Goal: Information Seeking & Learning: Learn about a topic

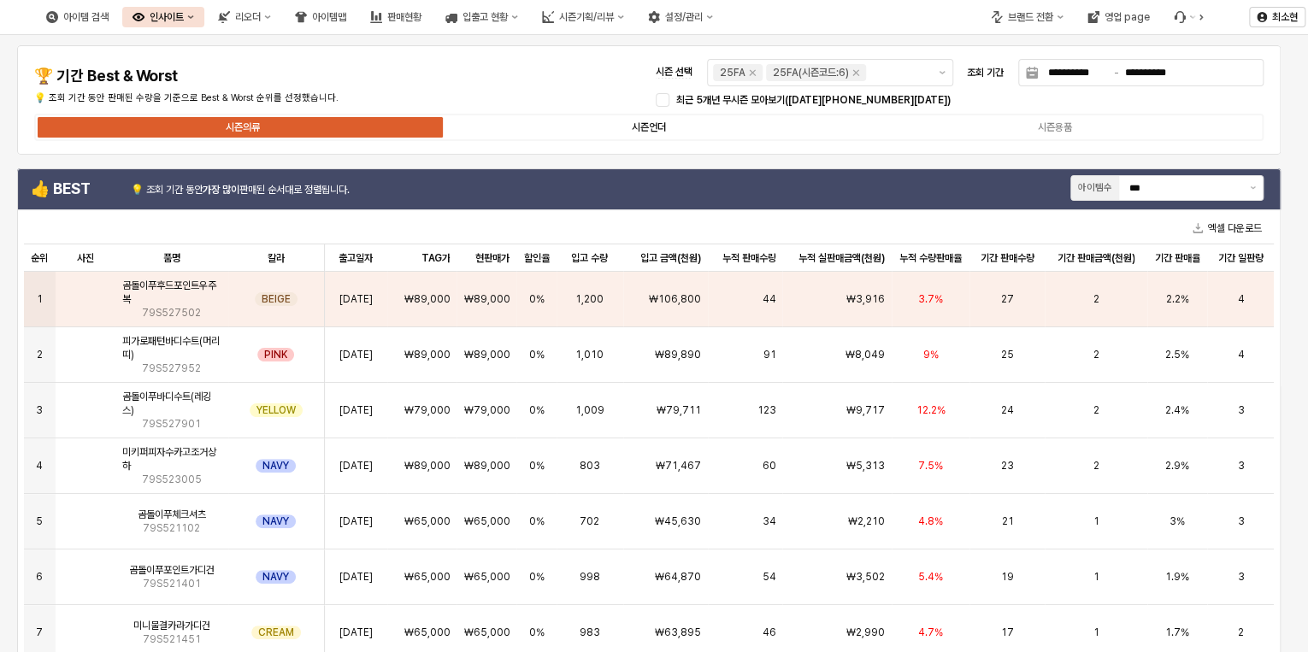
click at [697, 127] on label "시즌언더" at bounding box center [649, 127] width 406 height 15
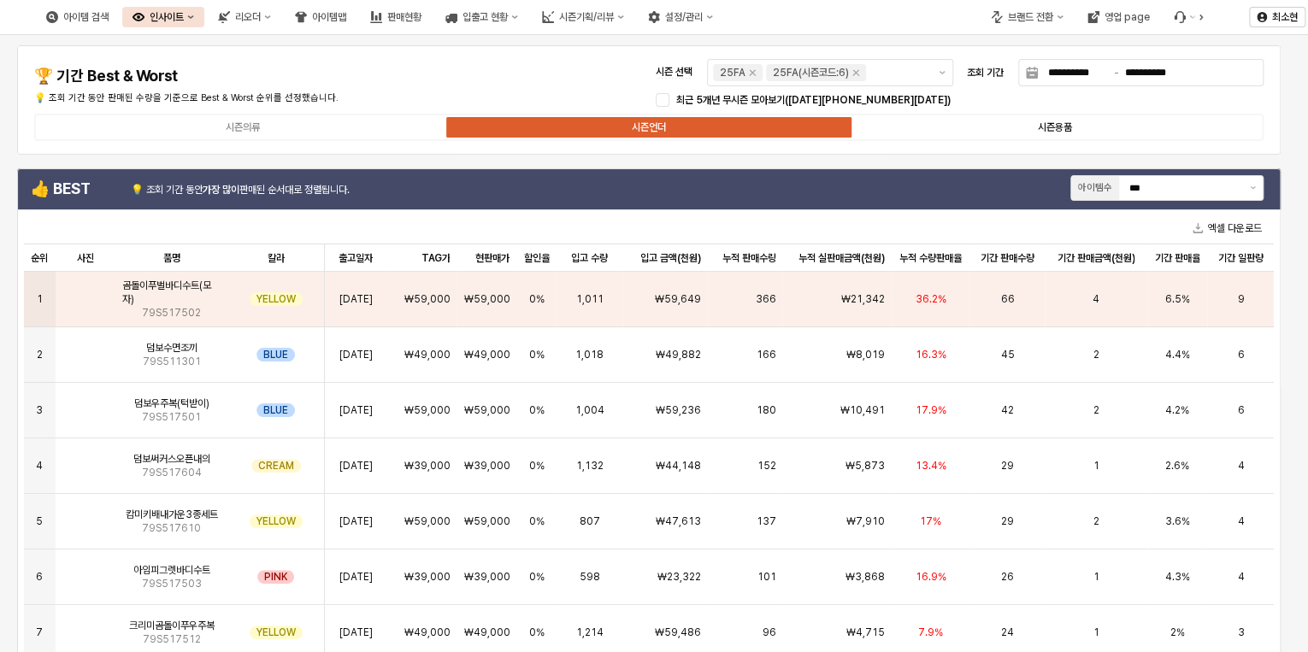
click at [965, 127] on label "시즌용품" at bounding box center [1055, 127] width 406 height 15
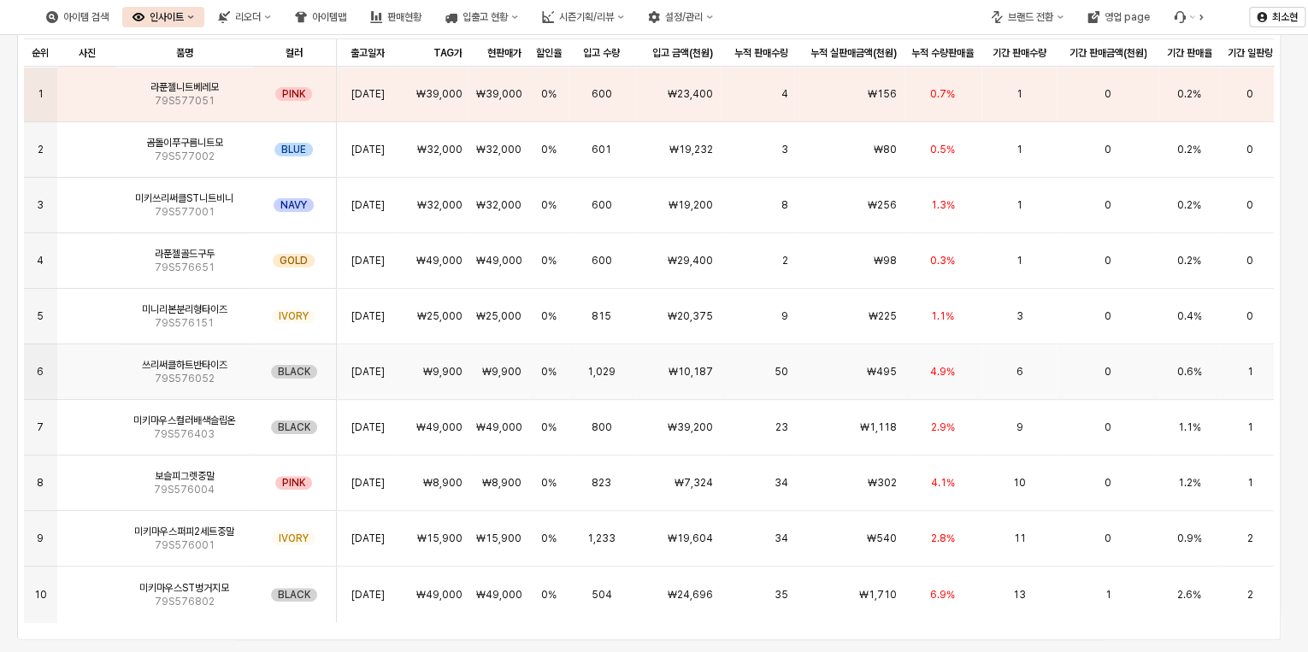
scroll to position [924, 0]
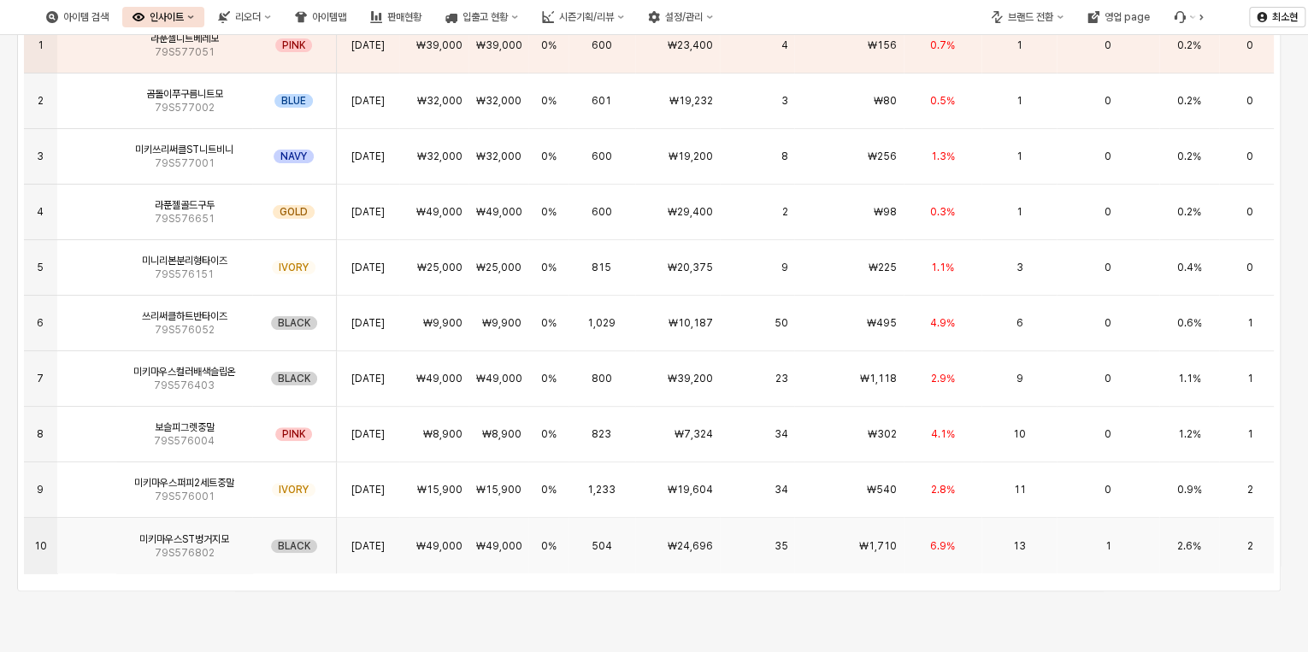
click at [976, 538] on div "6.9%" at bounding box center [943, 546] width 79 height 56
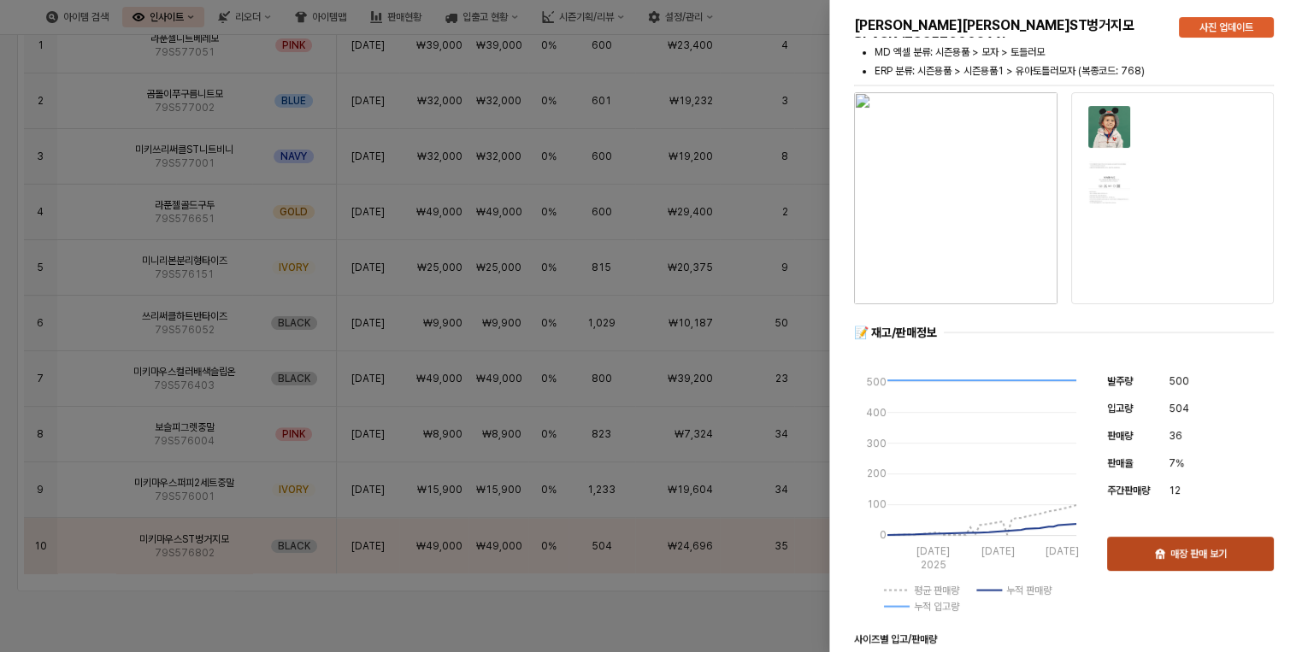
click at [1206, 562] on div "매장 판매 보기" at bounding box center [1190, 554] width 151 height 32
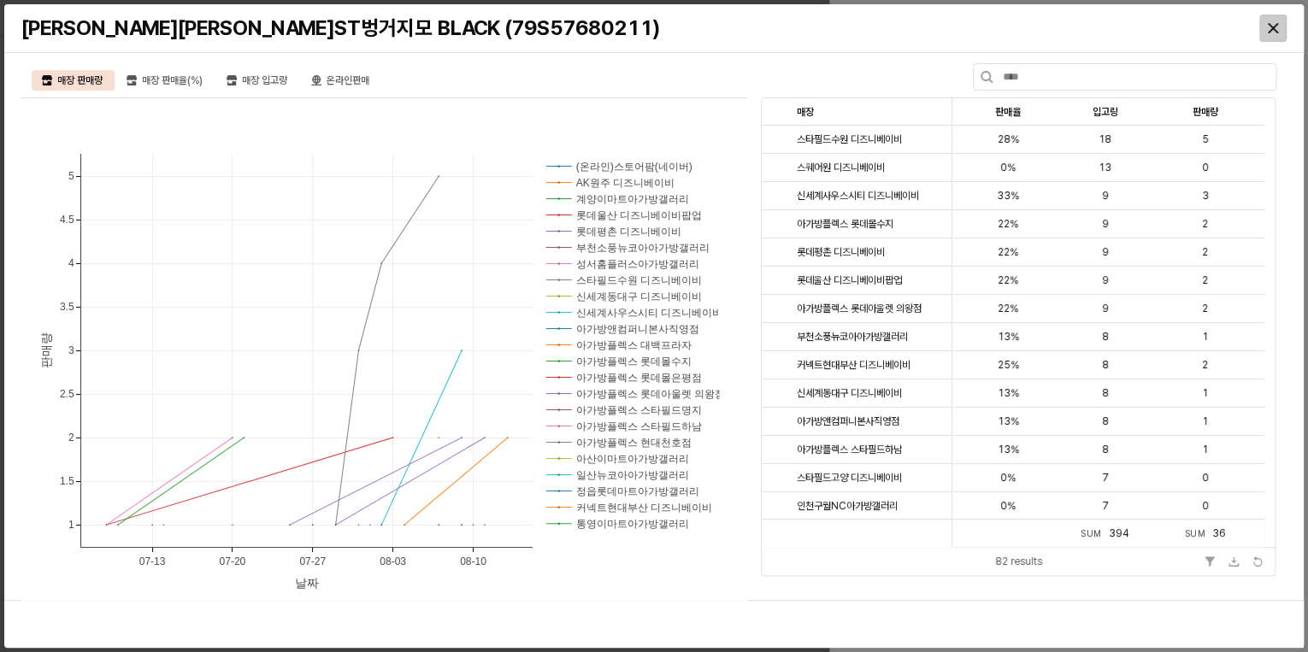
click at [1265, 34] on div "Close" at bounding box center [1273, 28] width 26 height 26
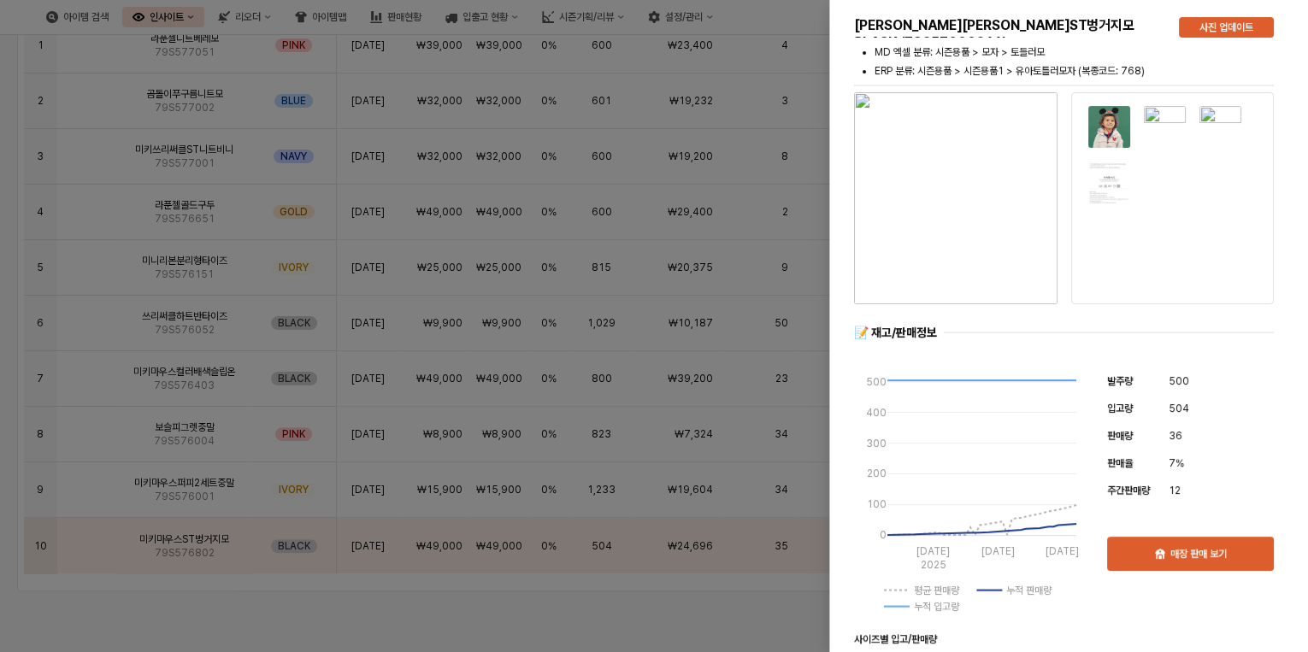
click at [383, 595] on div at bounding box center [654, 326] width 1308 height 652
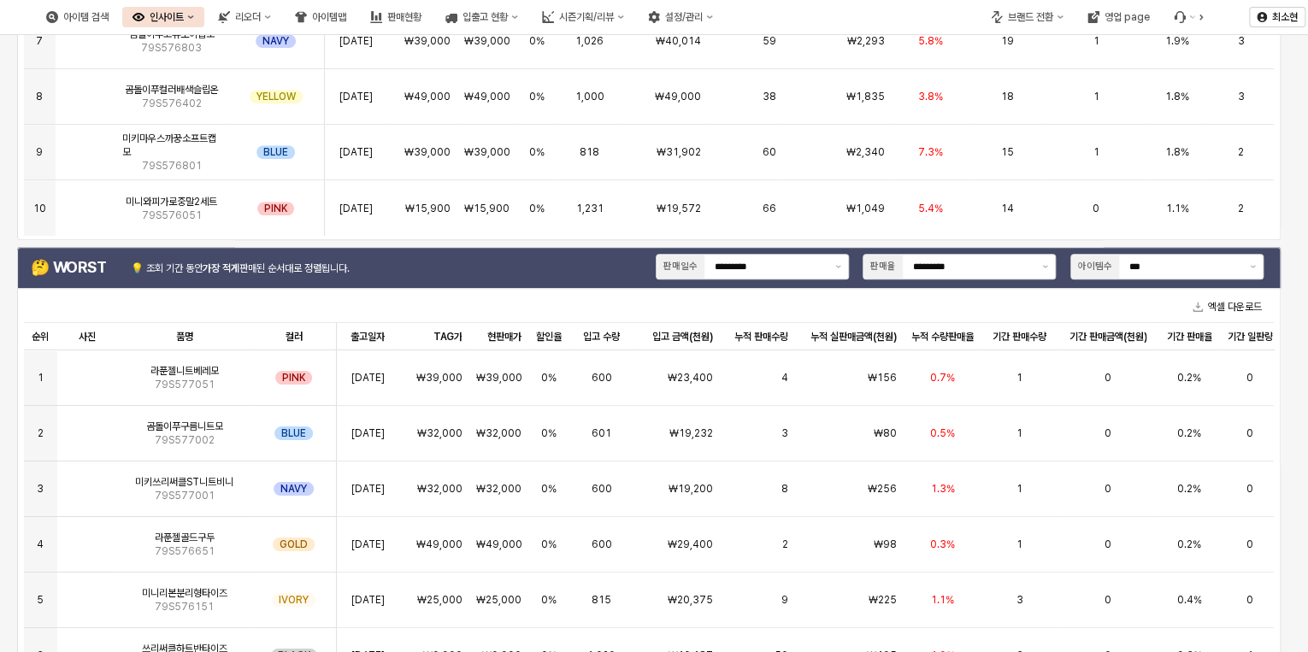
scroll to position [582, 0]
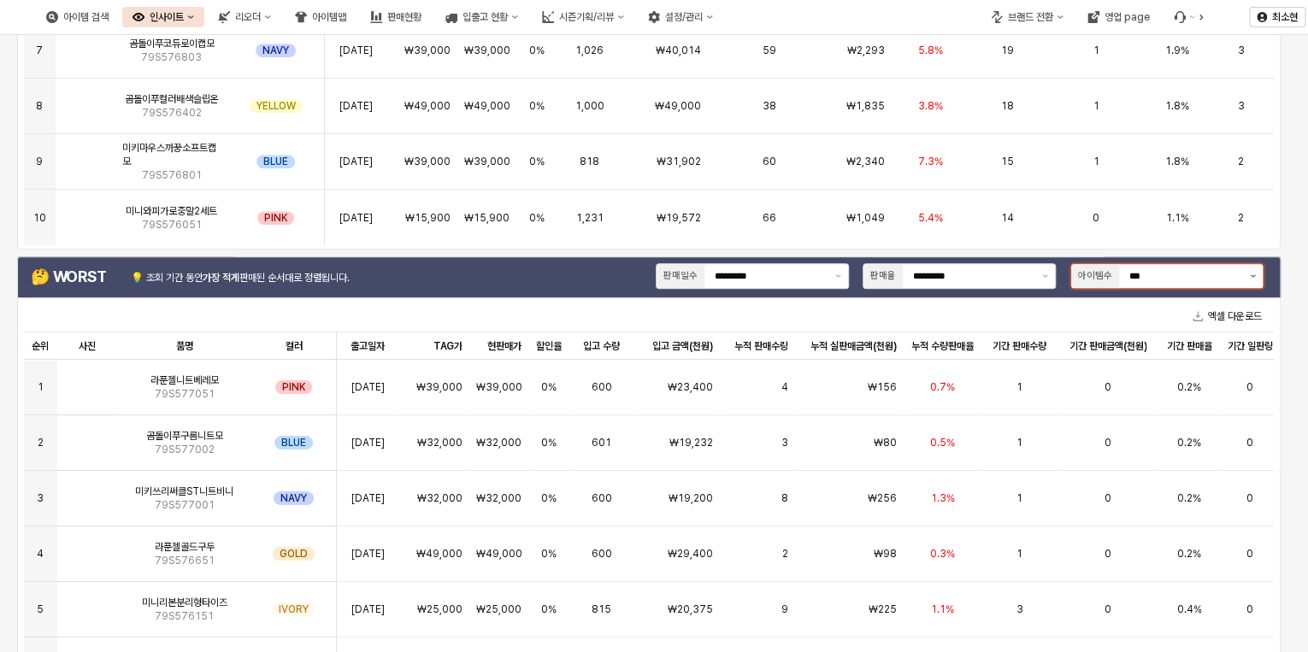
click at [1255, 277] on button "제안 사항 표시" at bounding box center [1253, 276] width 20 height 24
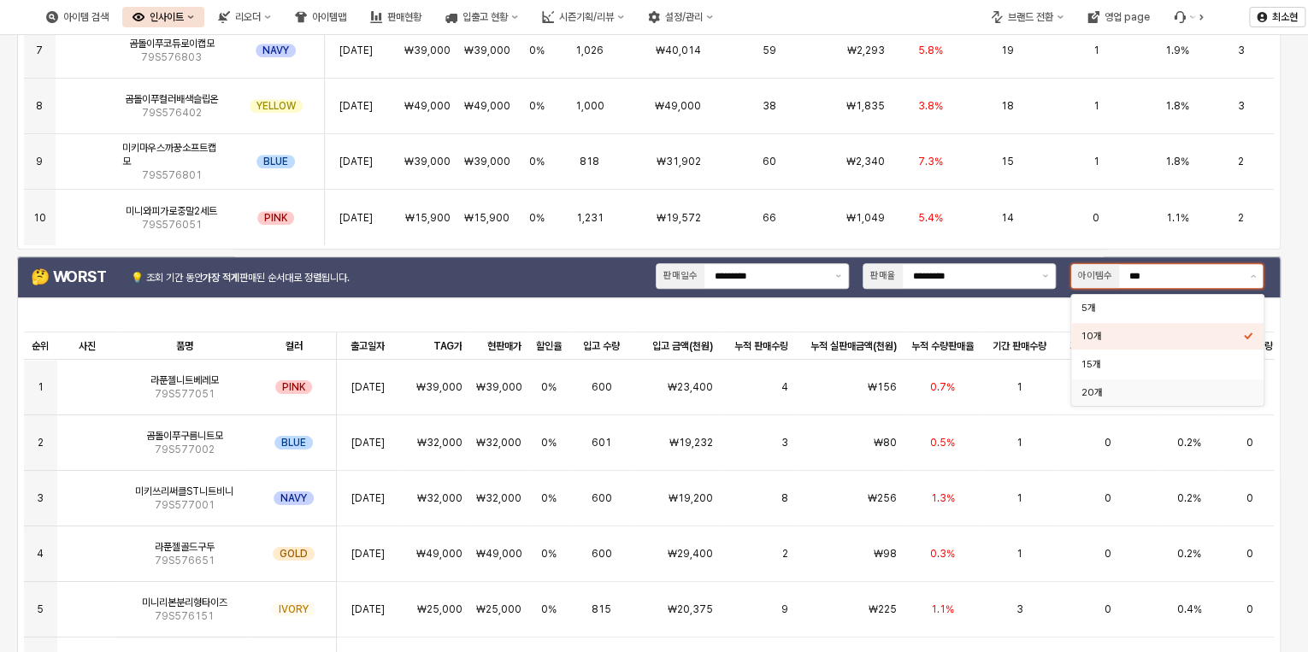
click at [1147, 392] on div "20개" at bounding box center [1163, 392] width 162 height 13
type input "***"
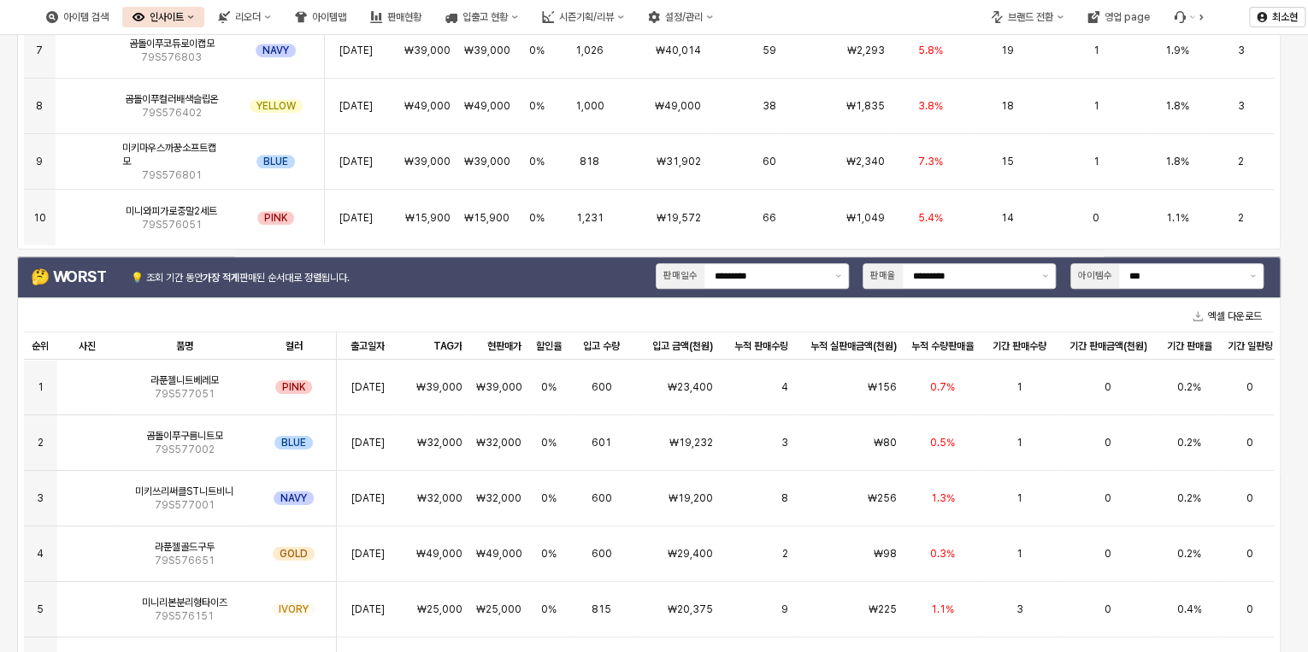
click at [1289, 238] on div "**********" at bounding box center [654, 198] width 1308 height 1491
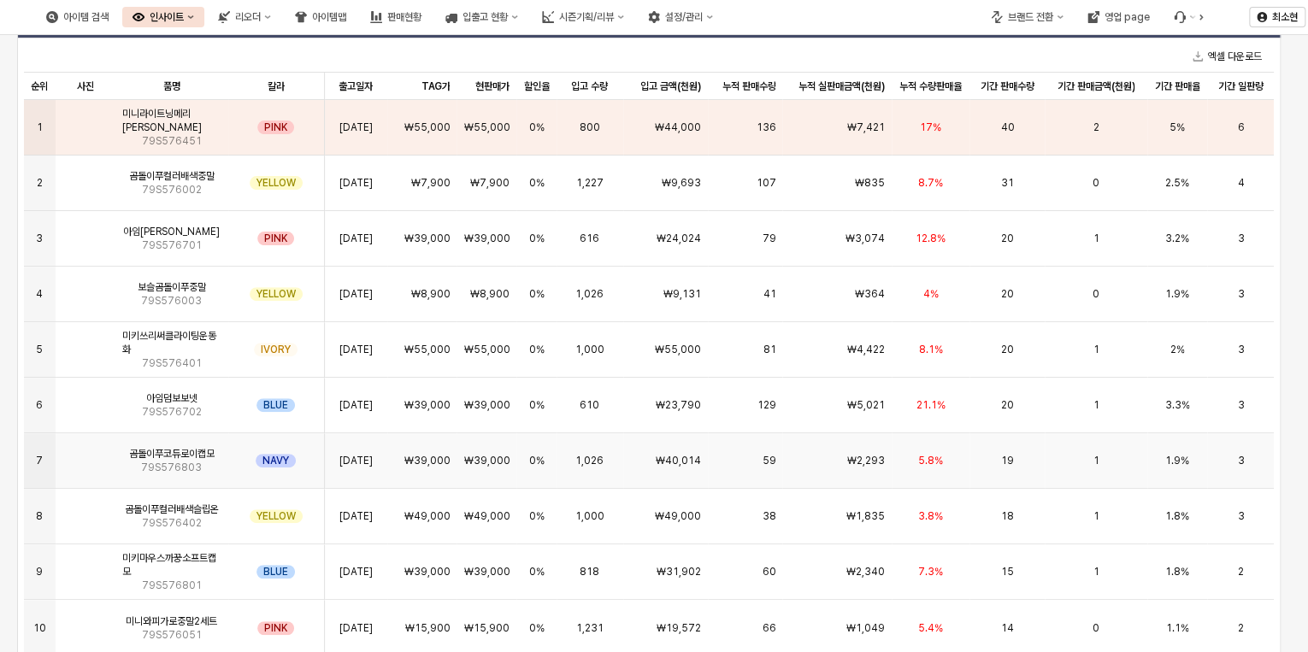
scroll to position [103, 0]
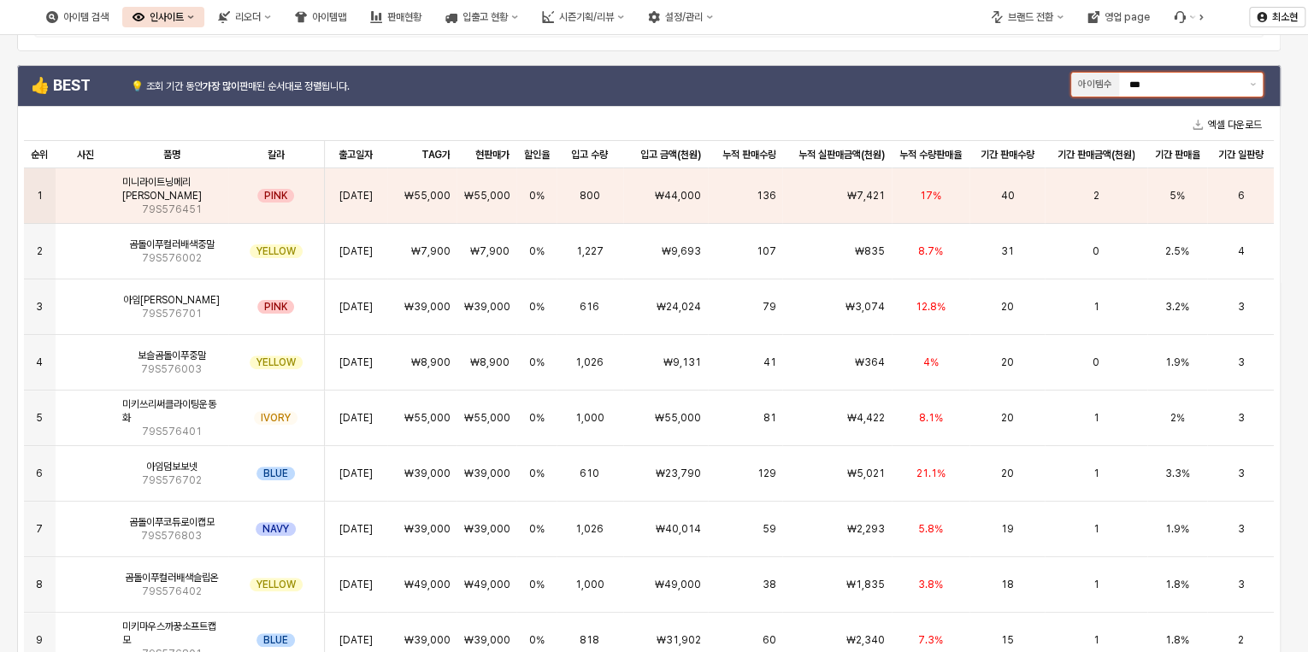
click at [1177, 88] on input "***" at bounding box center [1184, 84] width 110 height 15
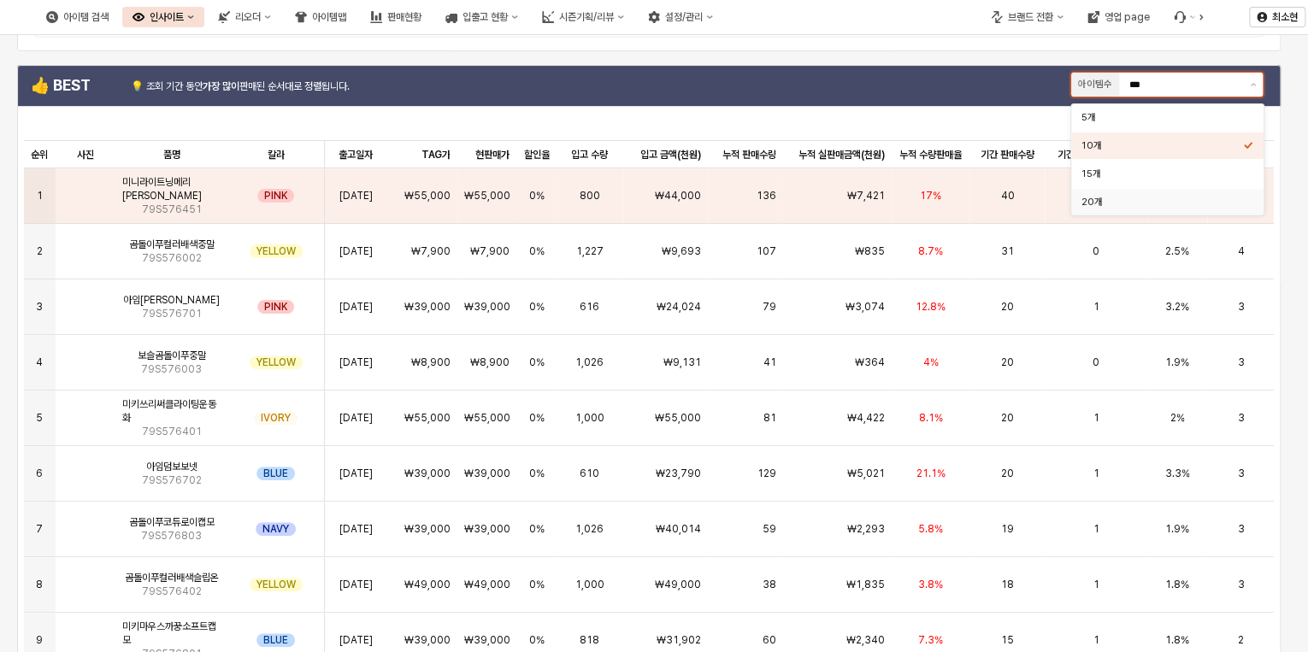
click at [1151, 201] on div "20개" at bounding box center [1163, 202] width 162 height 13
type input "***"
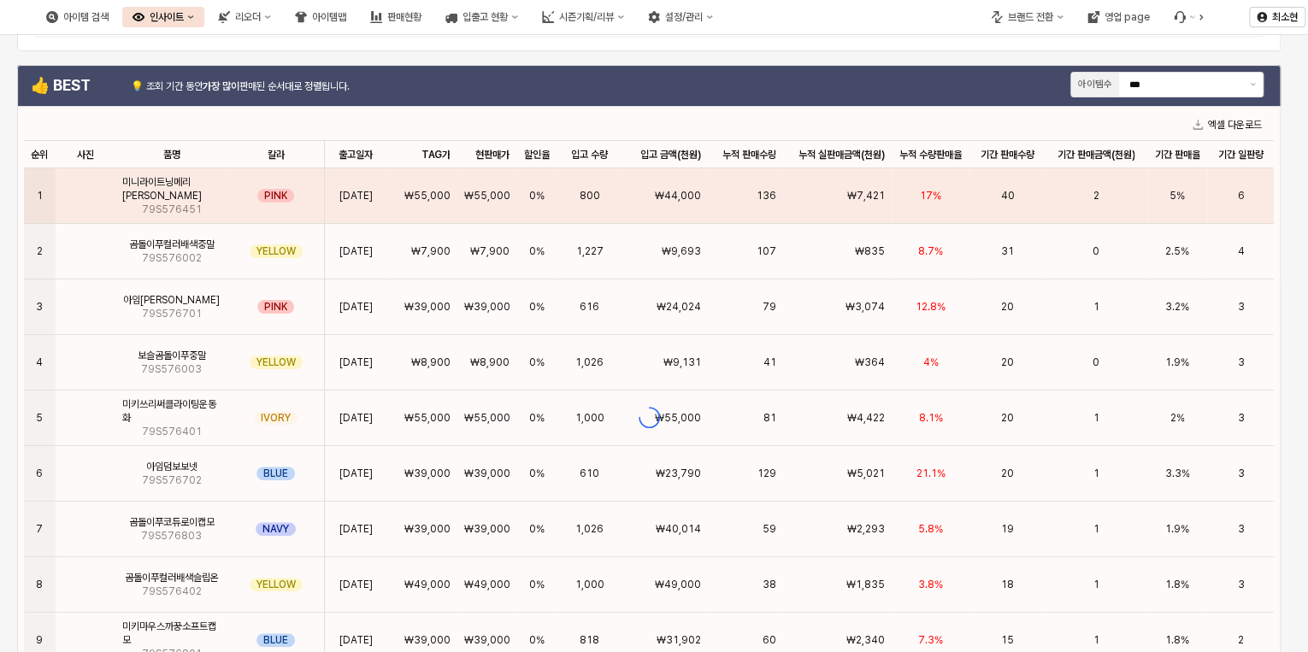
click at [675, 112] on div "엑셀 다운로드 순위 순위 사진 사진 품명 품명 칼라 칼라 출고일자 출고일자 TAG가 TAG가 현판매가 현판매가 할인율 할인율 입고 수량 입고 …" at bounding box center [649, 417] width 1264 height 622
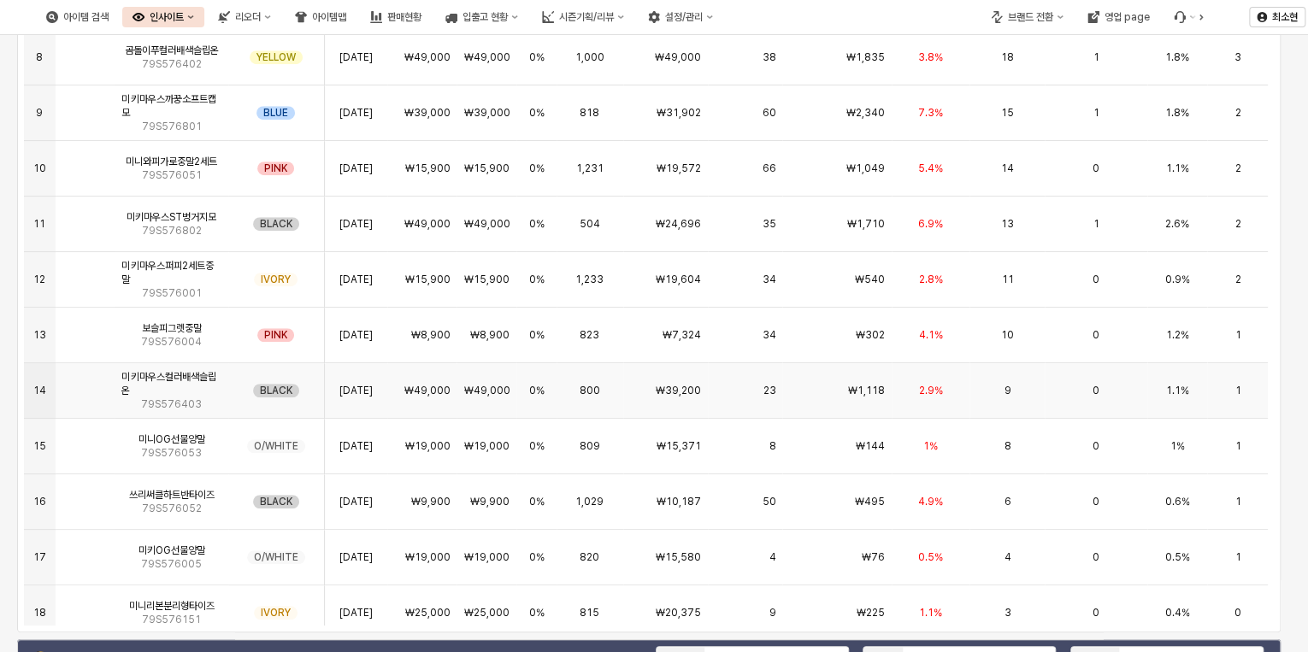
scroll to position [322, 0]
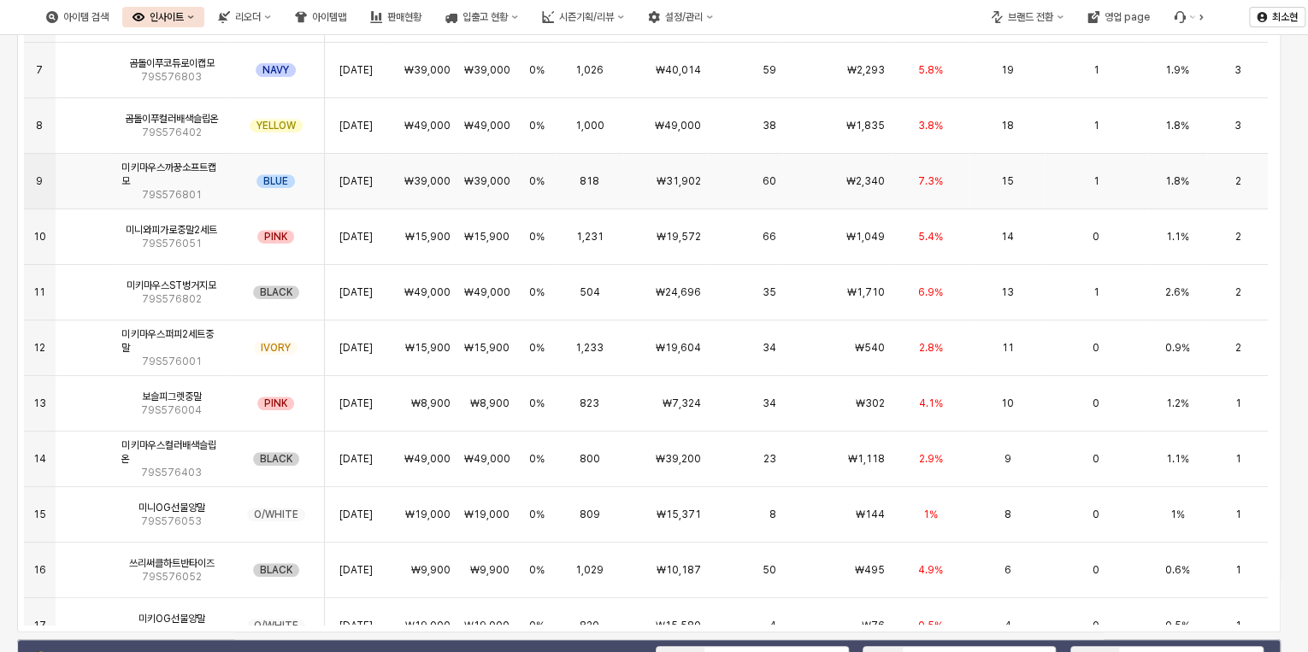
click at [1077, 185] on div "1" at bounding box center [1096, 182] width 102 height 56
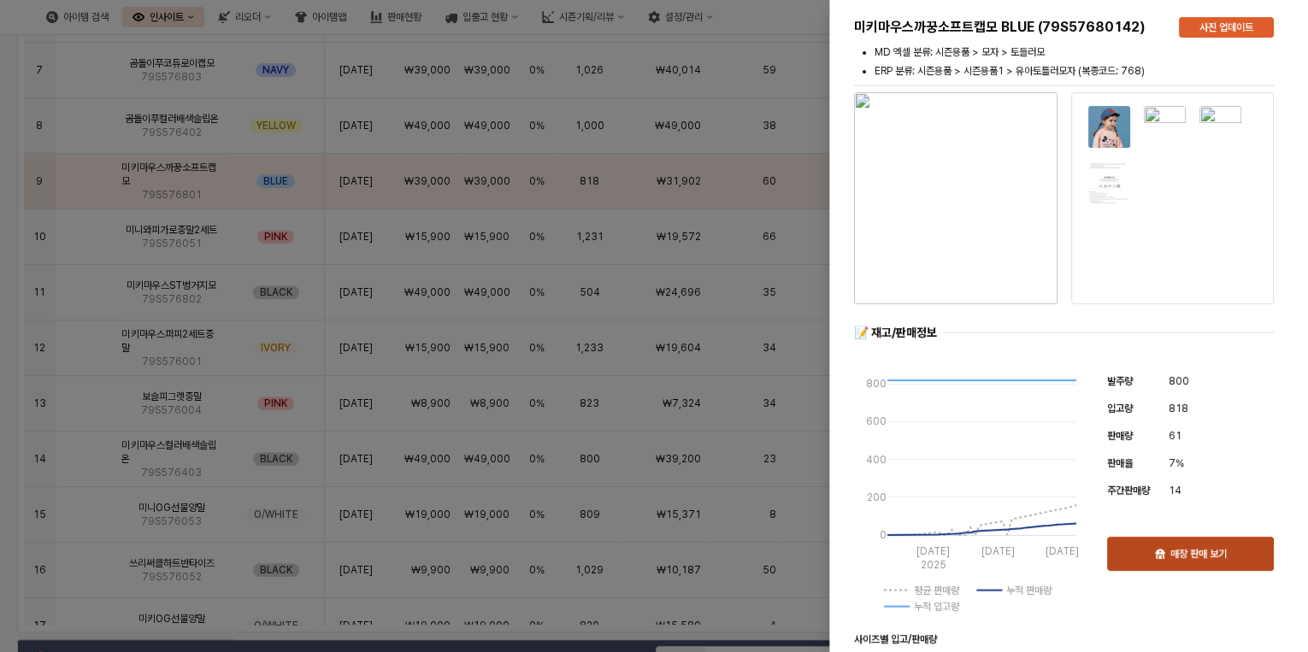
click at [1176, 550] on p "매장 판매 보기" at bounding box center [1198, 554] width 56 height 14
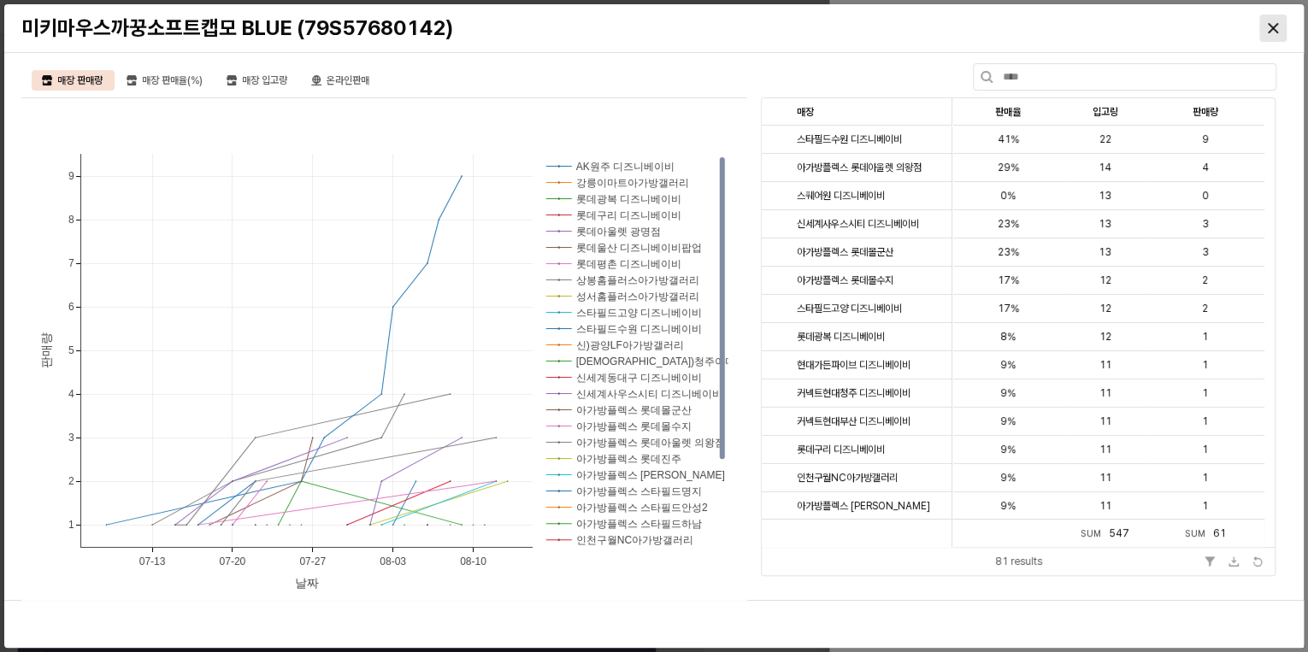
click at [1283, 27] on div "Close" at bounding box center [1273, 28] width 26 height 26
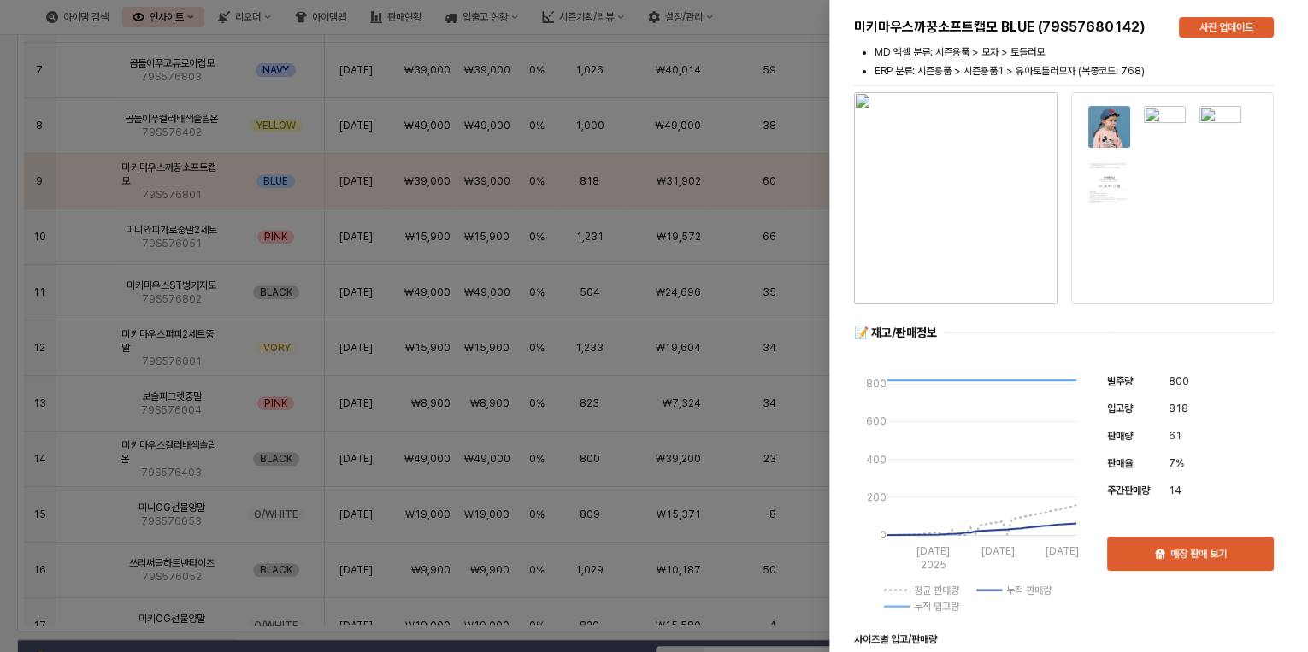
click at [19, 211] on div at bounding box center [654, 326] width 1308 height 652
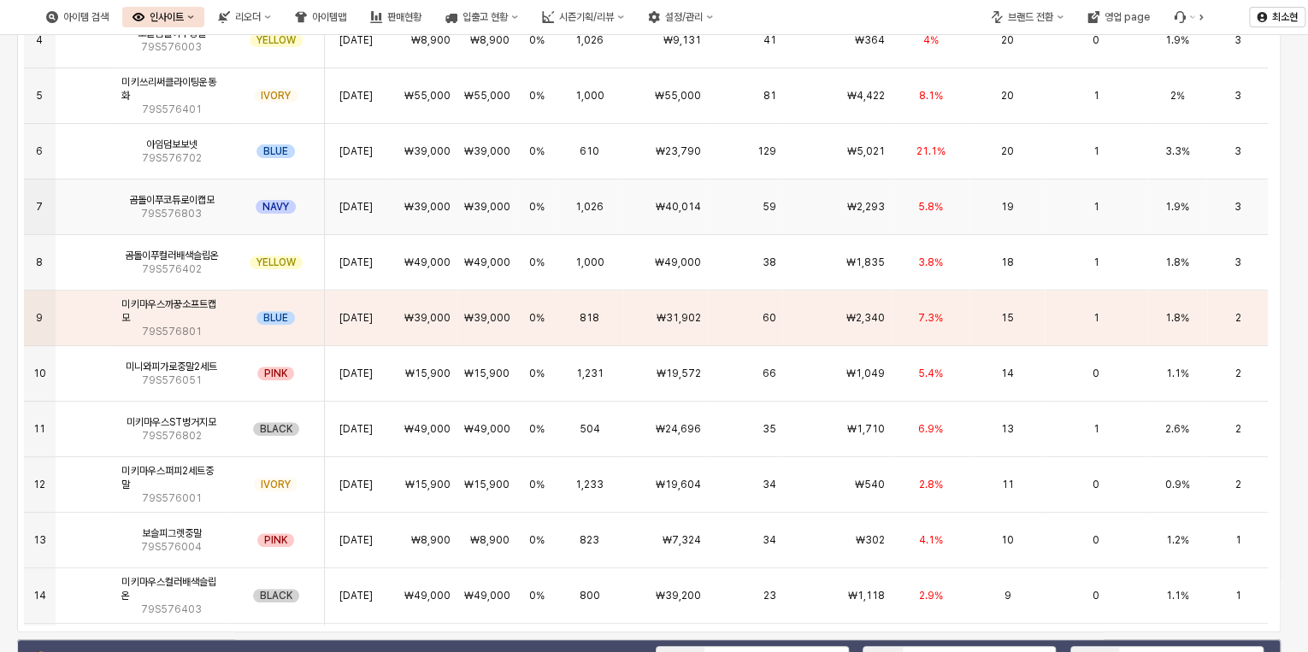
scroll to position [117, 0]
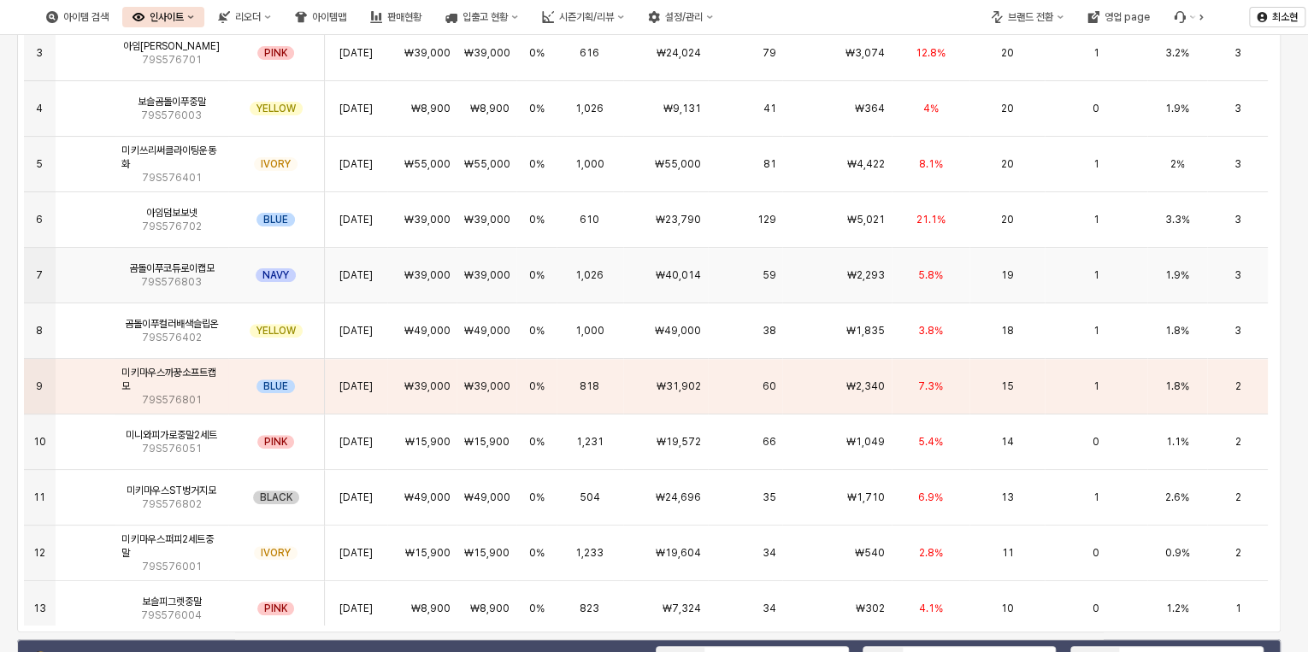
click at [717, 272] on div "59" at bounding box center [745, 276] width 74 height 56
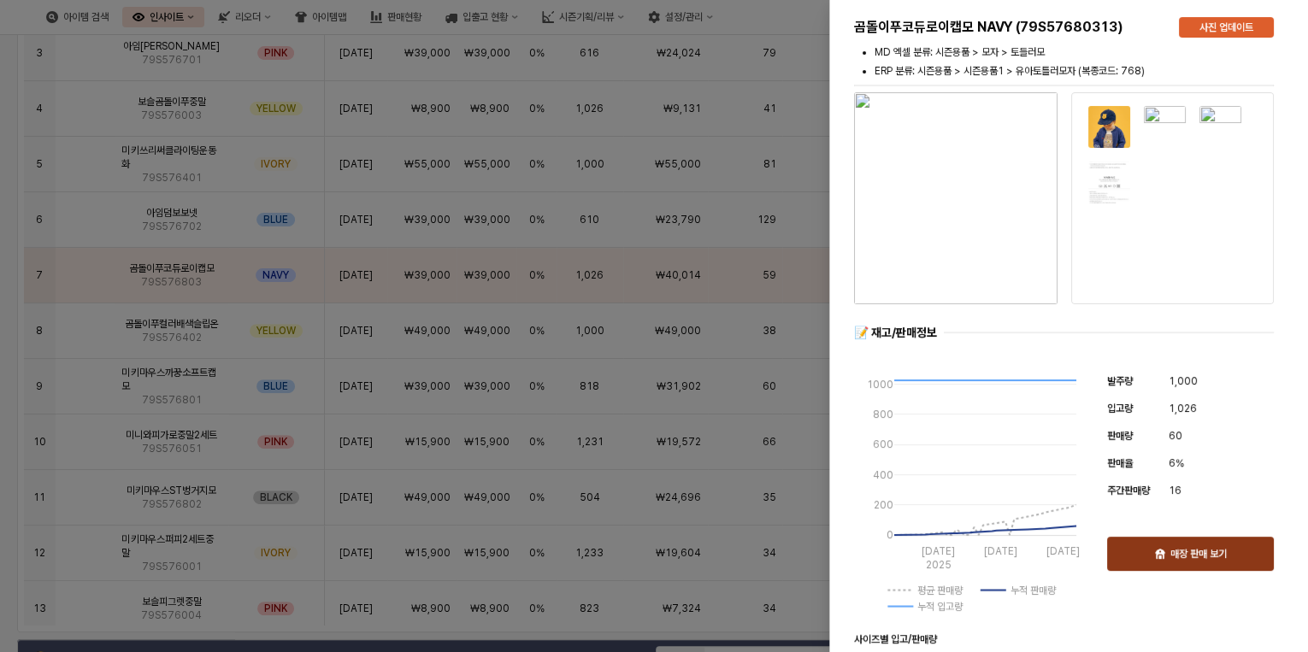
click at [1184, 557] on p "매장 판매 보기" at bounding box center [1198, 554] width 56 height 14
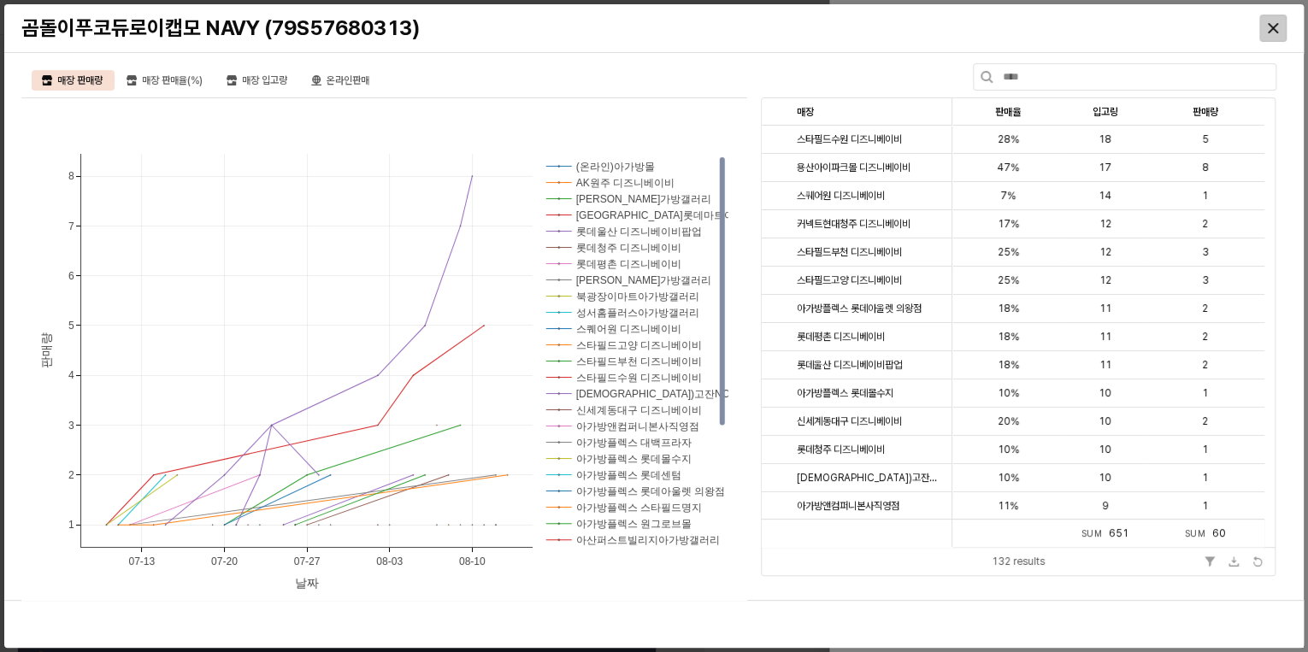
click at [1281, 27] on div "Close" at bounding box center [1273, 28] width 26 height 26
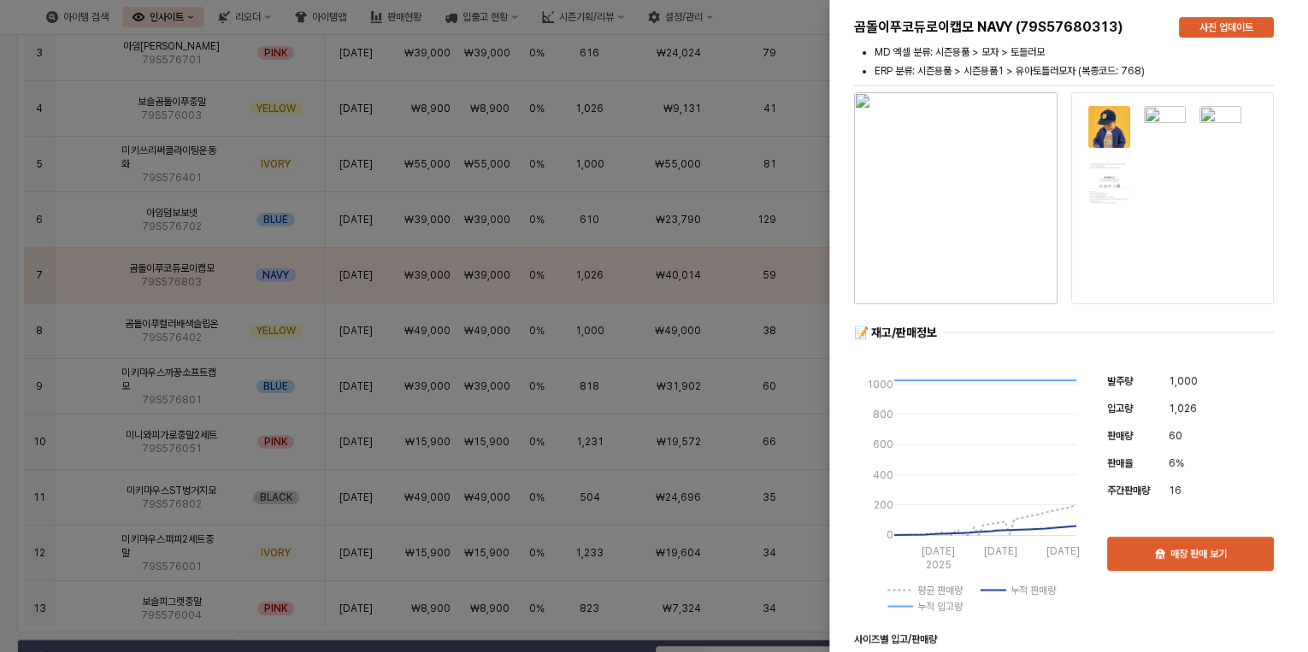
click at [17, 277] on div at bounding box center [654, 326] width 1308 height 652
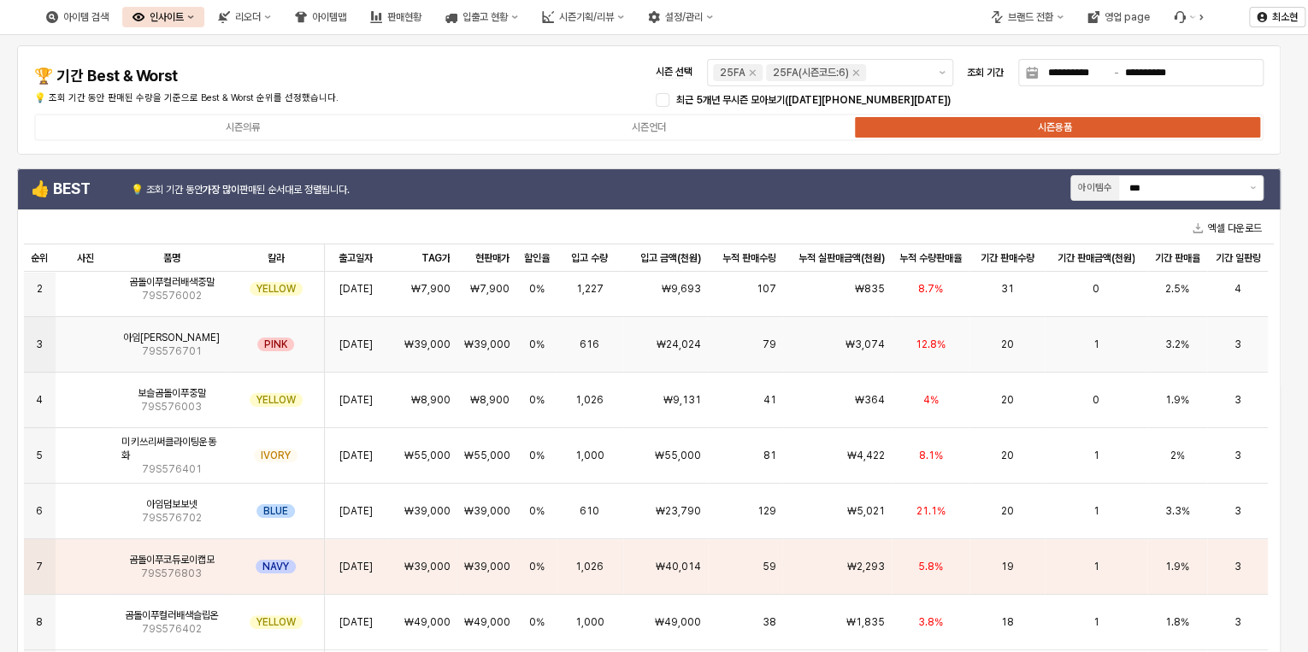
scroll to position [0, 0]
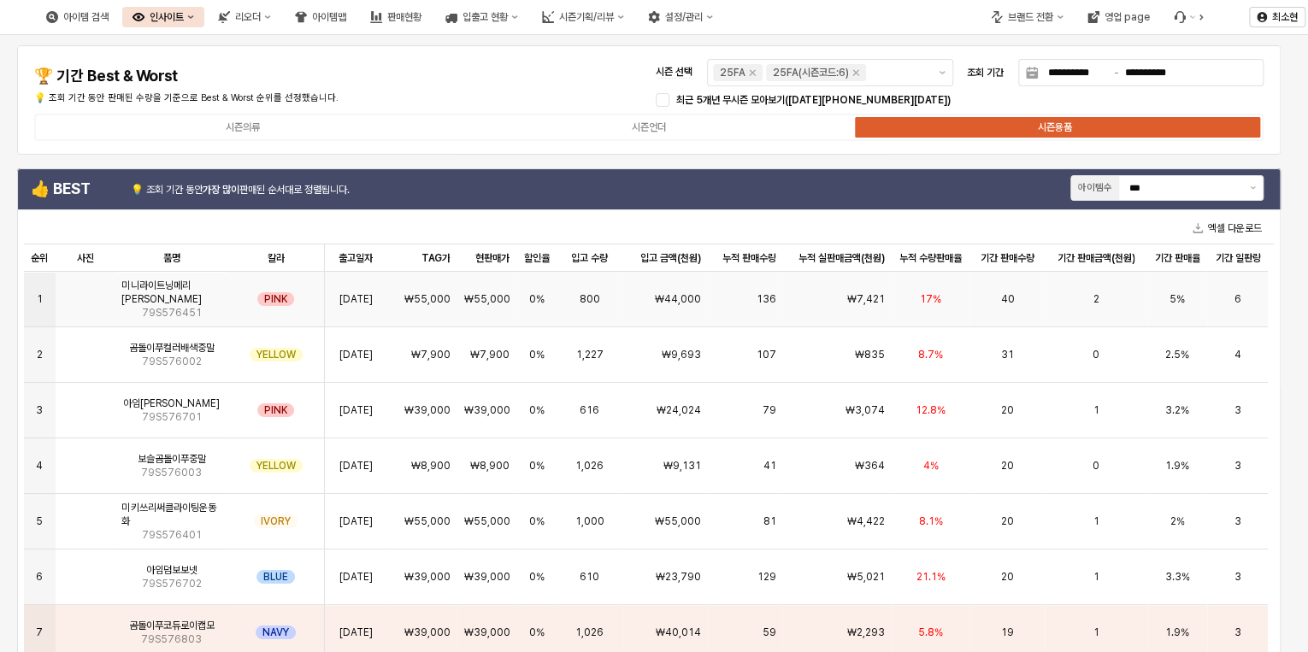
click at [1023, 304] on div "40" at bounding box center [1007, 300] width 75 height 56
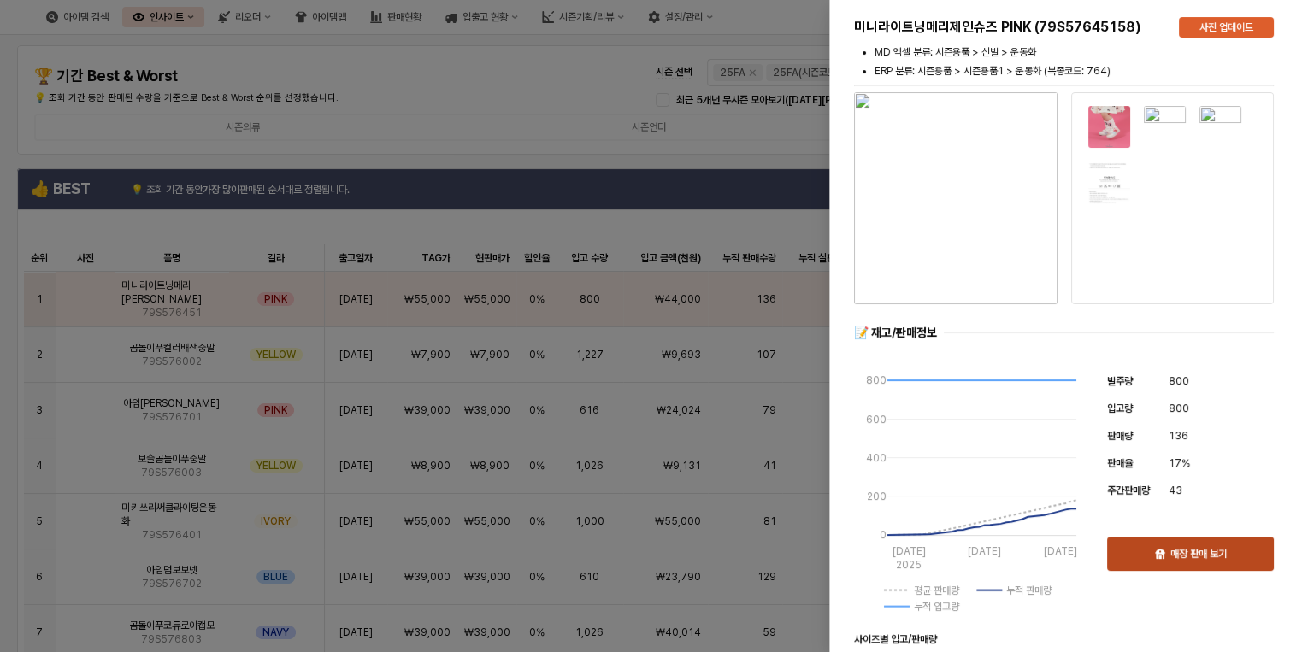
click at [1141, 548] on div "매장 판매 보기" at bounding box center [1190, 554] width 151 height 32
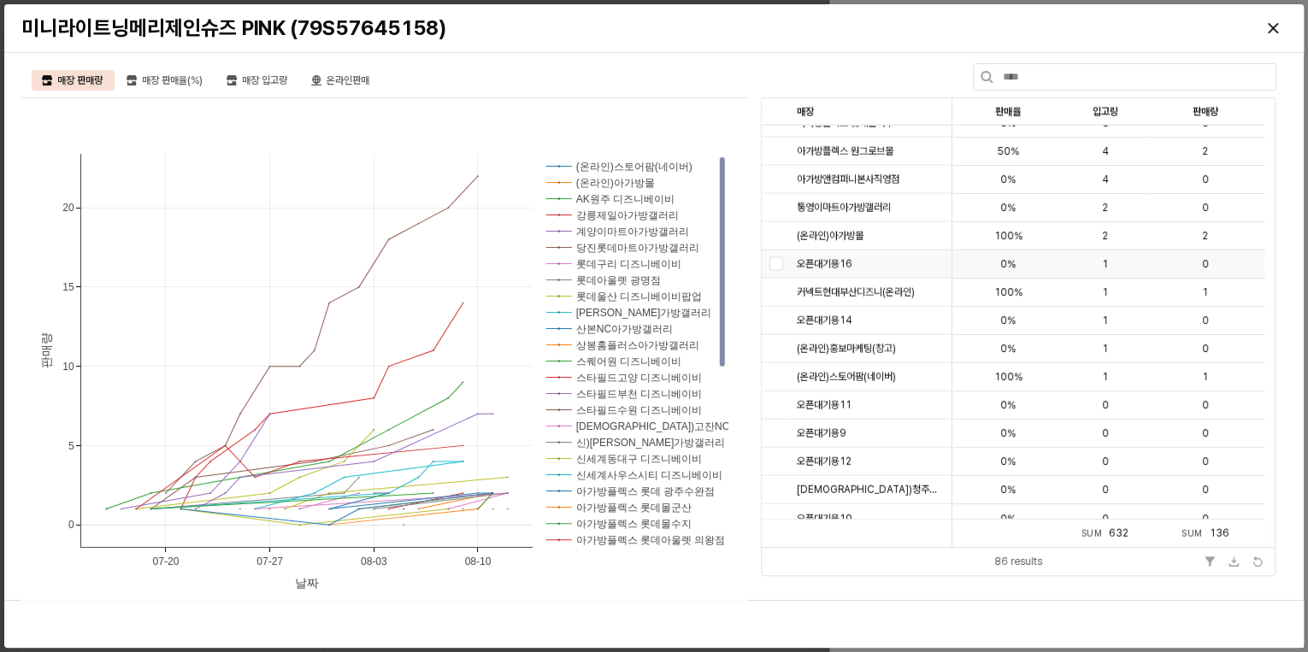
scroll to position [2031, 0]
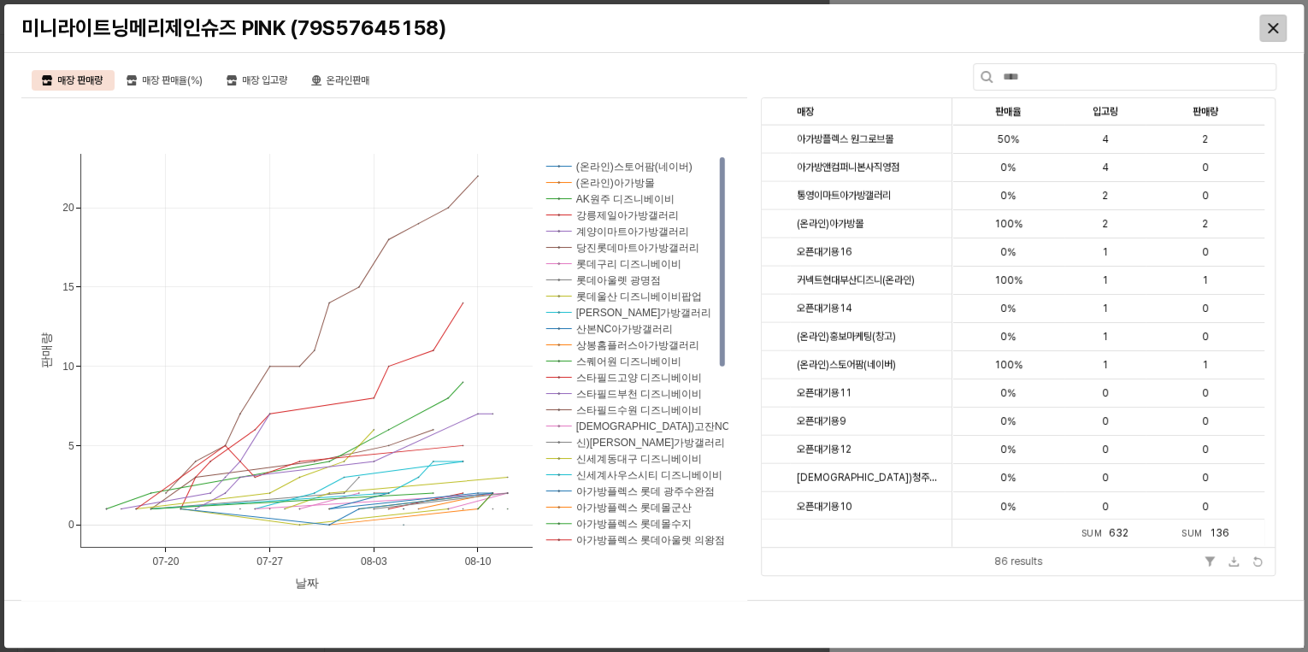
click at [1275, 21] on div "Close" at bounding box center [1273, 28] width 26 height 26
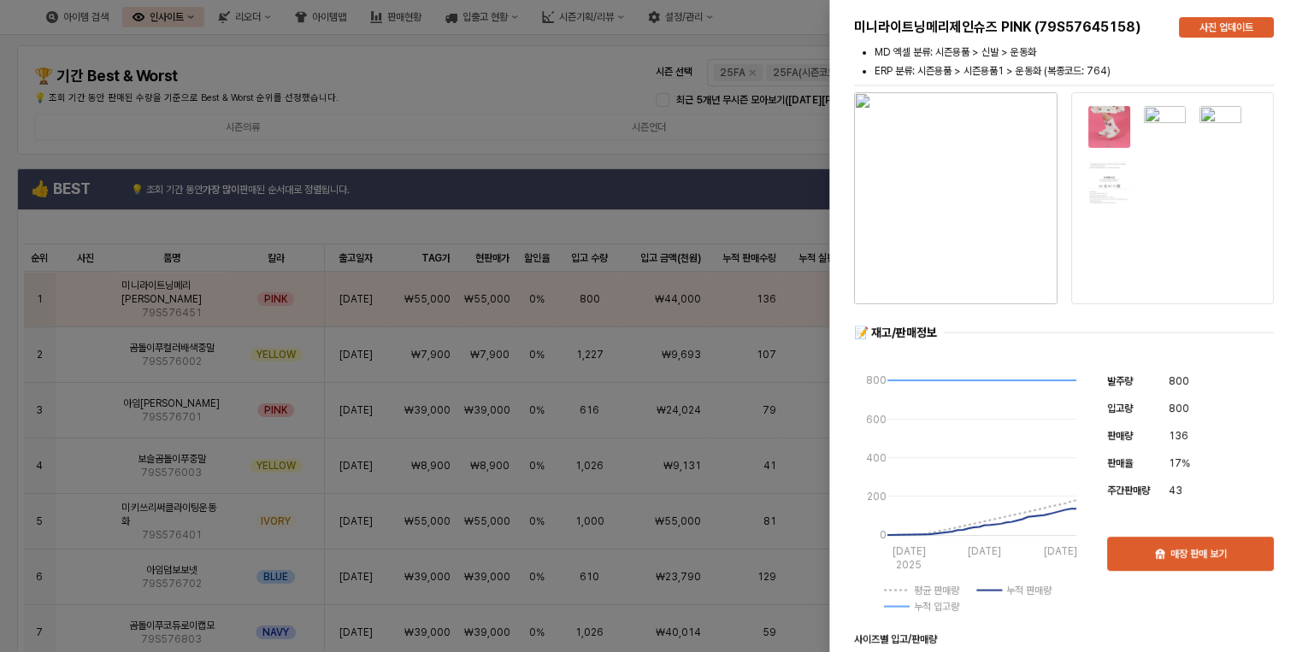
click at [558, 73] on div at bounding box center [654, 326] width 1308 height 652
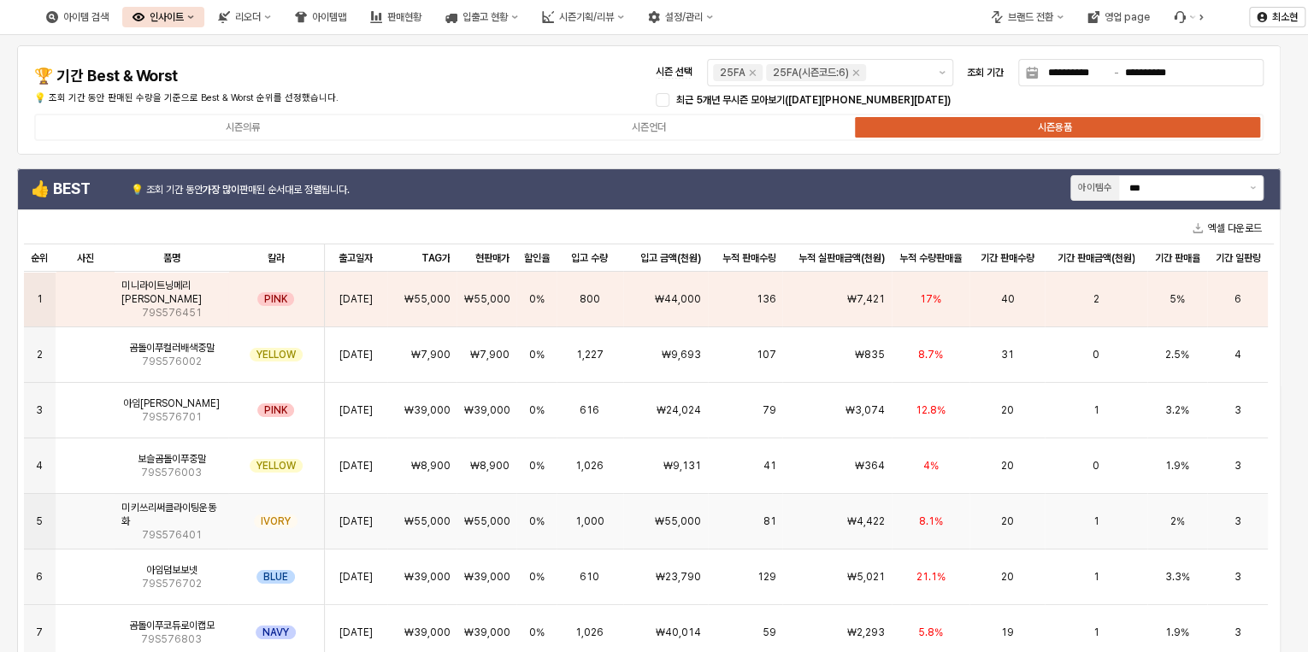
click at [1023, 530] on div "20" at bounding box center [1007, 522] width 75 height 56
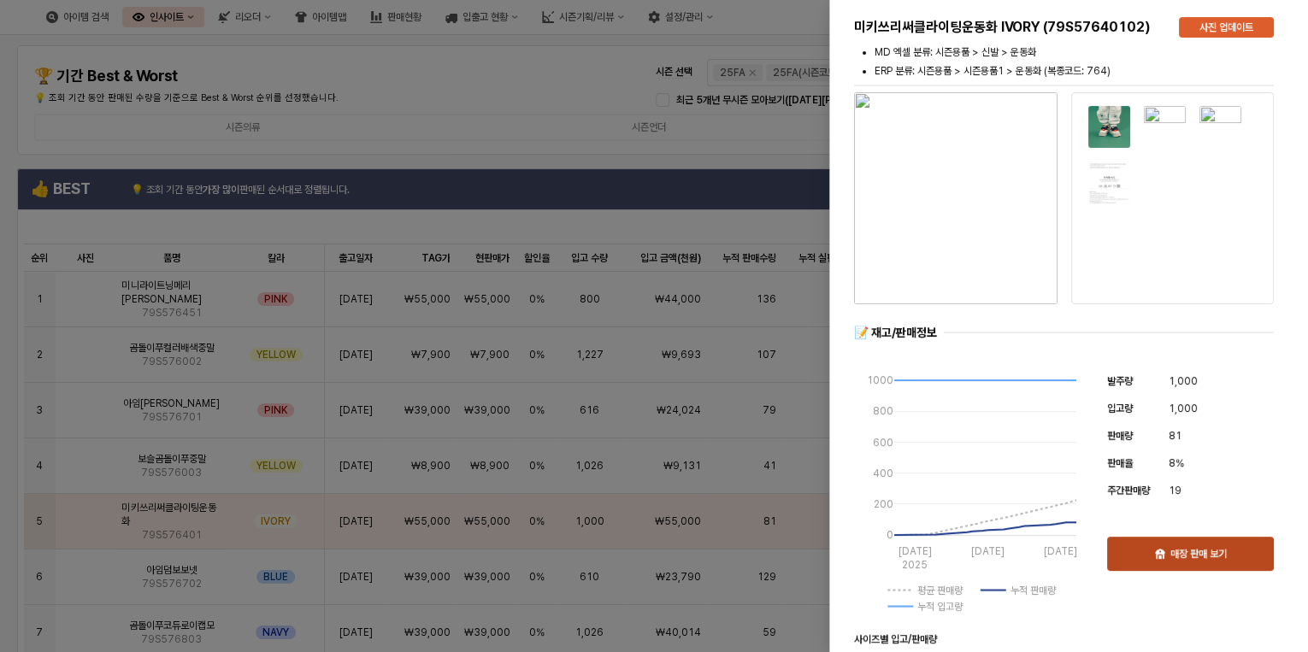
click at [1223, 566] on div "매장 판매 보기" at bounding box center [1190, 554] width 151 height 32
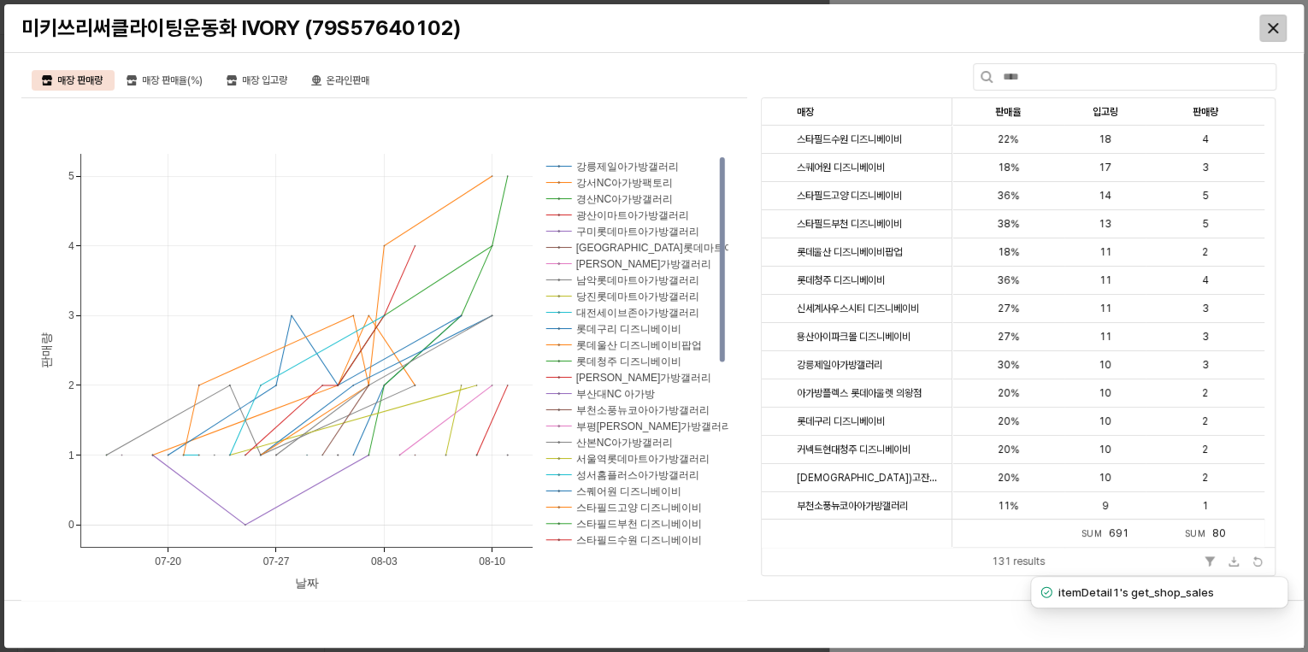
click at [1272, 31] on icon "Close" at bounding box center [1273, 28] width 10 height 10
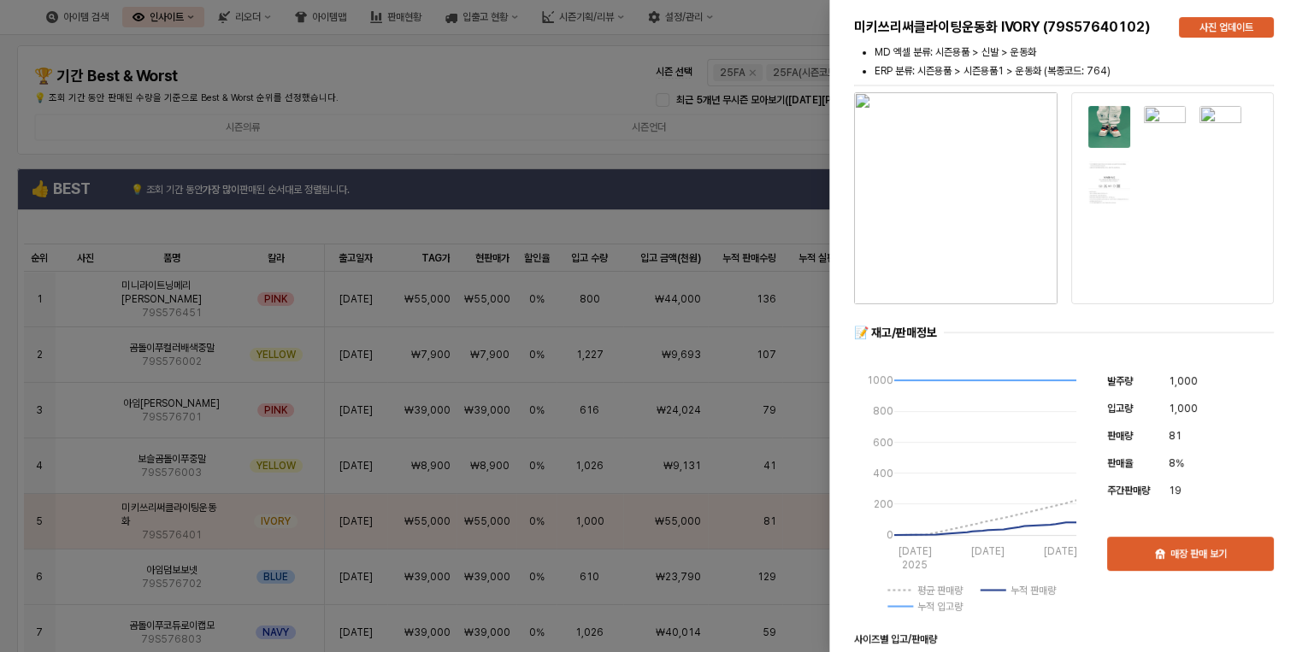
click at [528, 81] on div at bounding box center [654, 326] width 1308 height 652
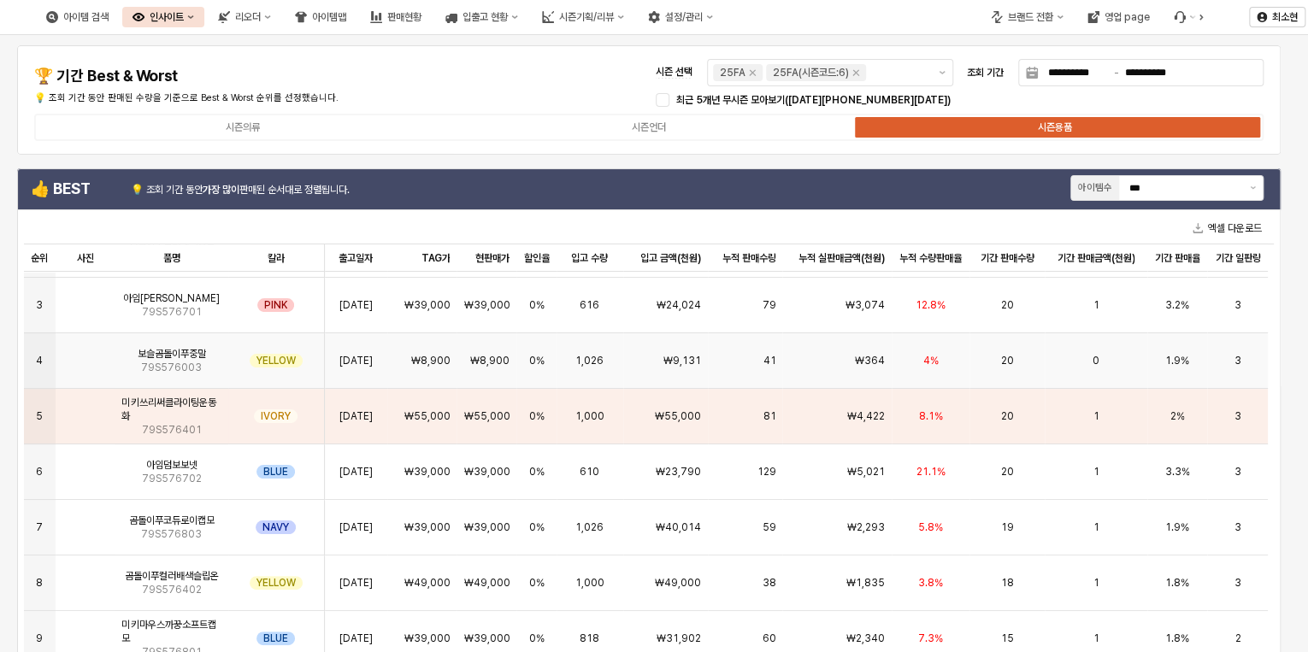
scroll to position [137, 0]
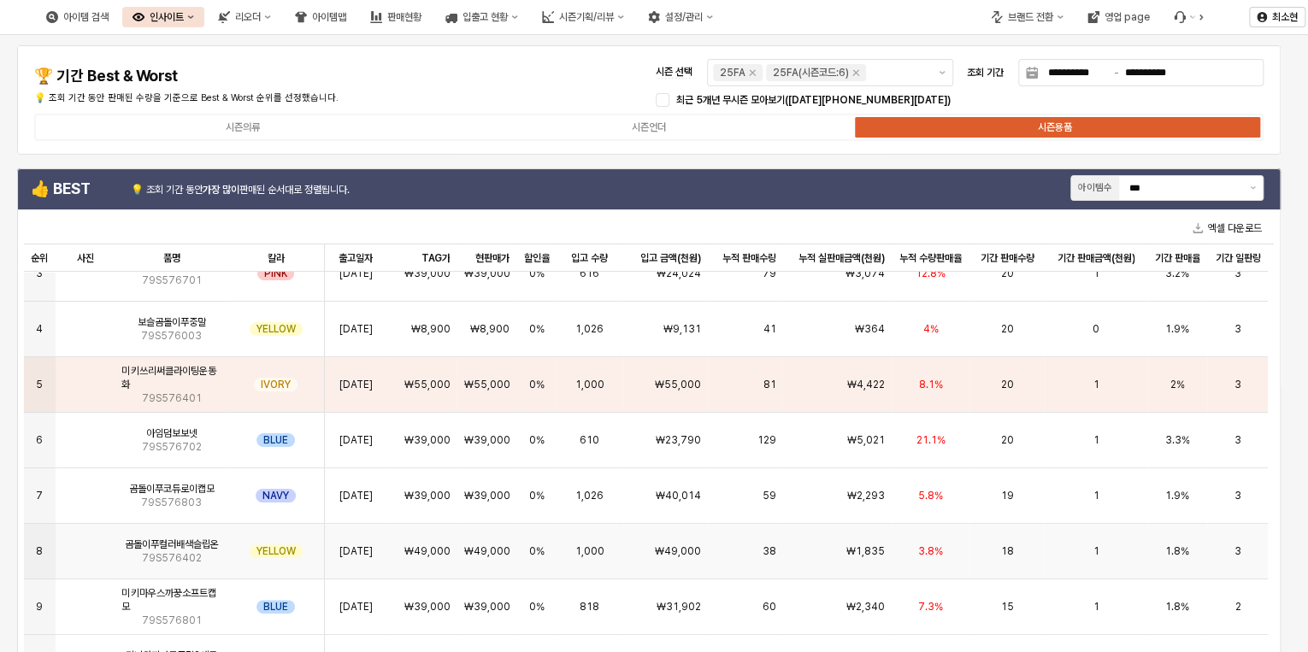
click at [1064, 547] on div "1" at bounding box center [1096, 552] width 102 height 56
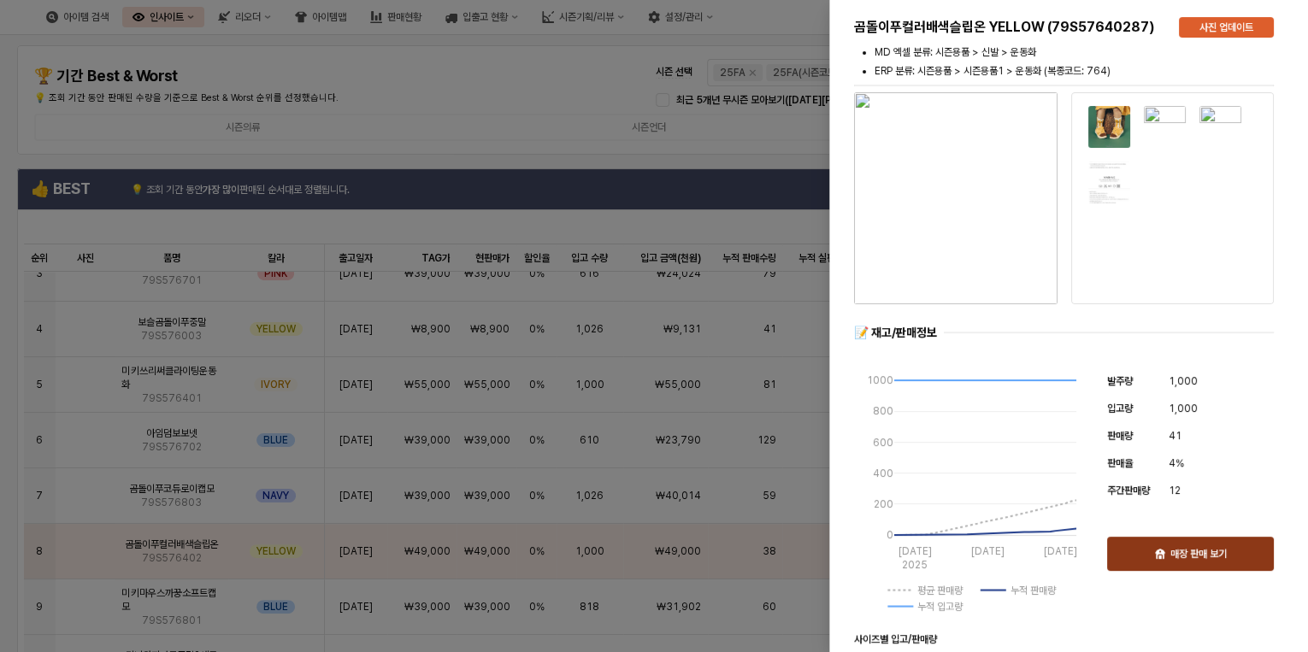
click at [1192, 554] on p "매장 판매 보기" at bounding box center [1198, 554] width 56 height 14
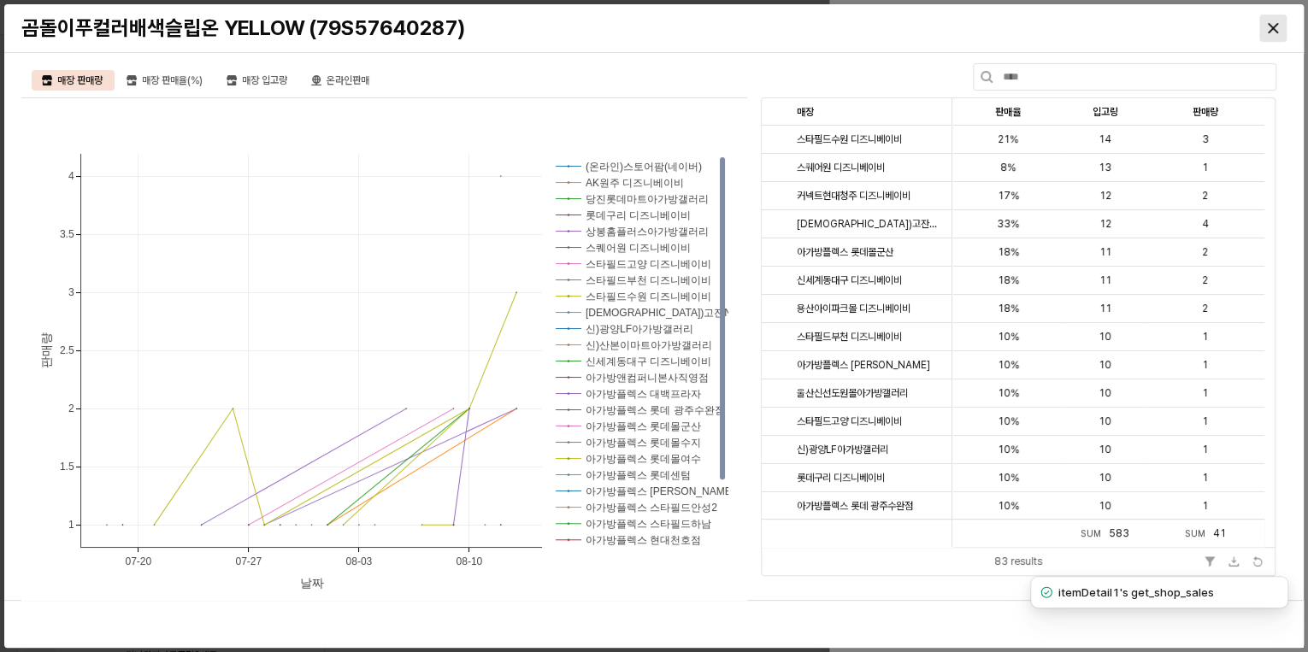
click at [1275, 33] on div "Close" at bounding box center [1273, 28] width 26 height 26
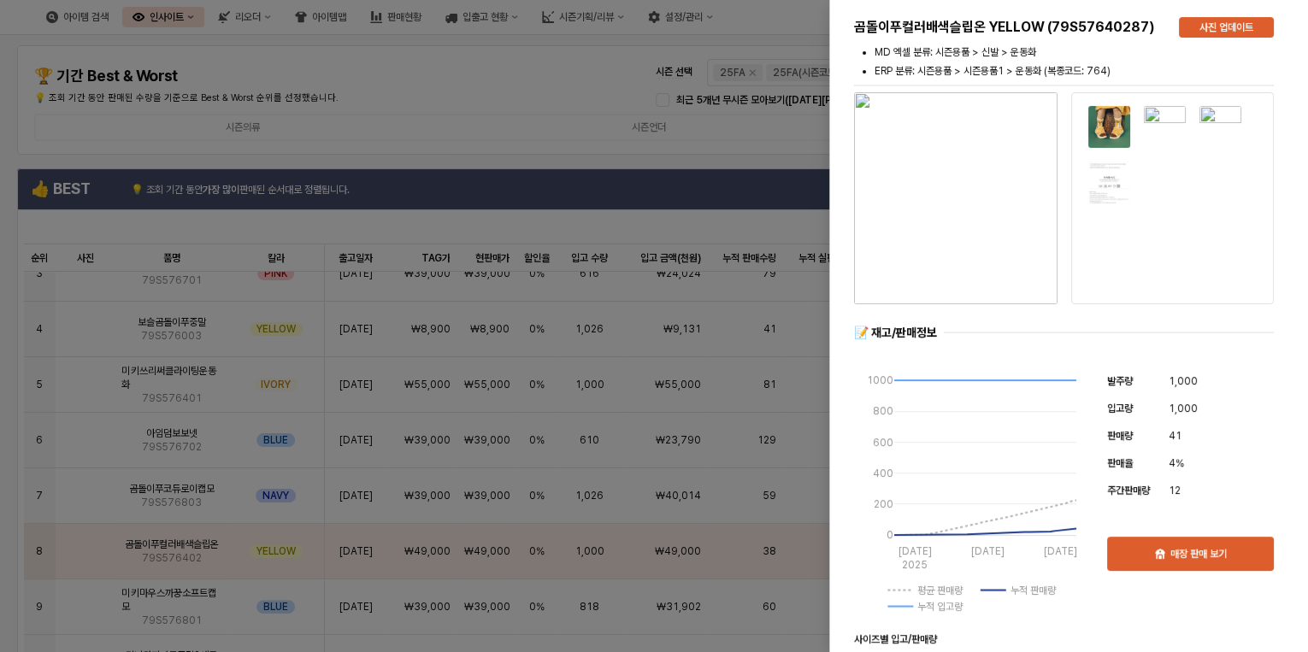
click at [537, 92] on div at bounding box center [654, 326] width 1308 height 652
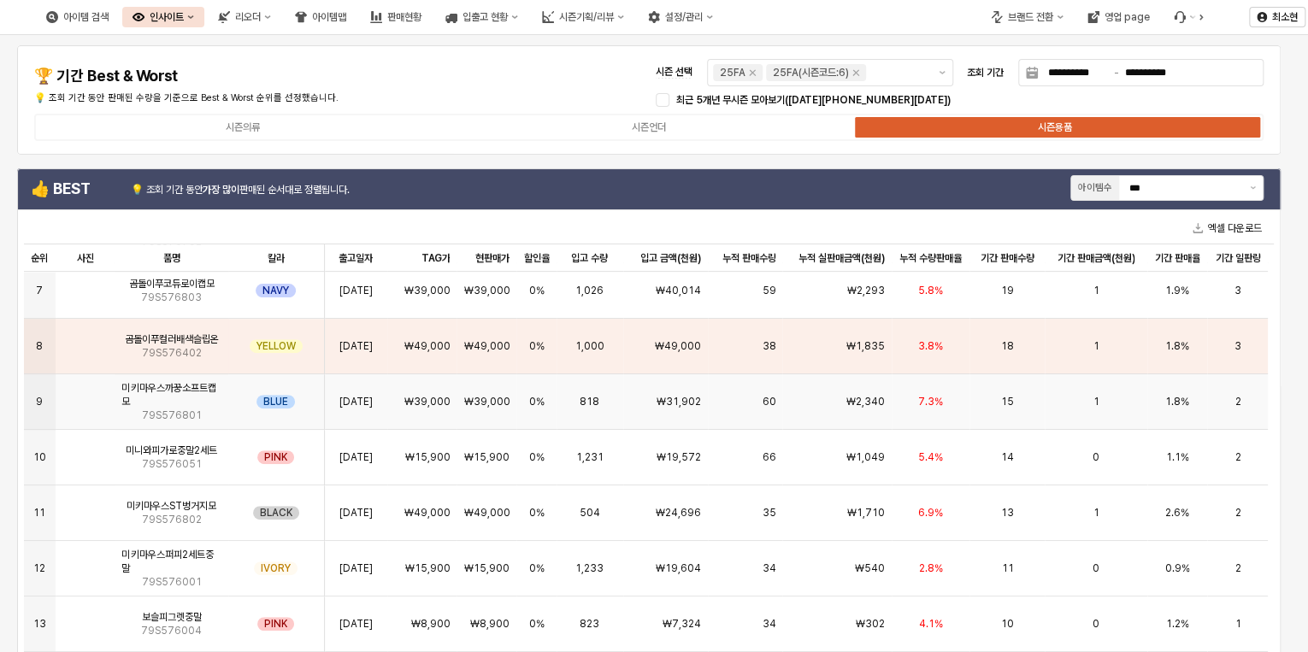
scroll to position [410, 0]
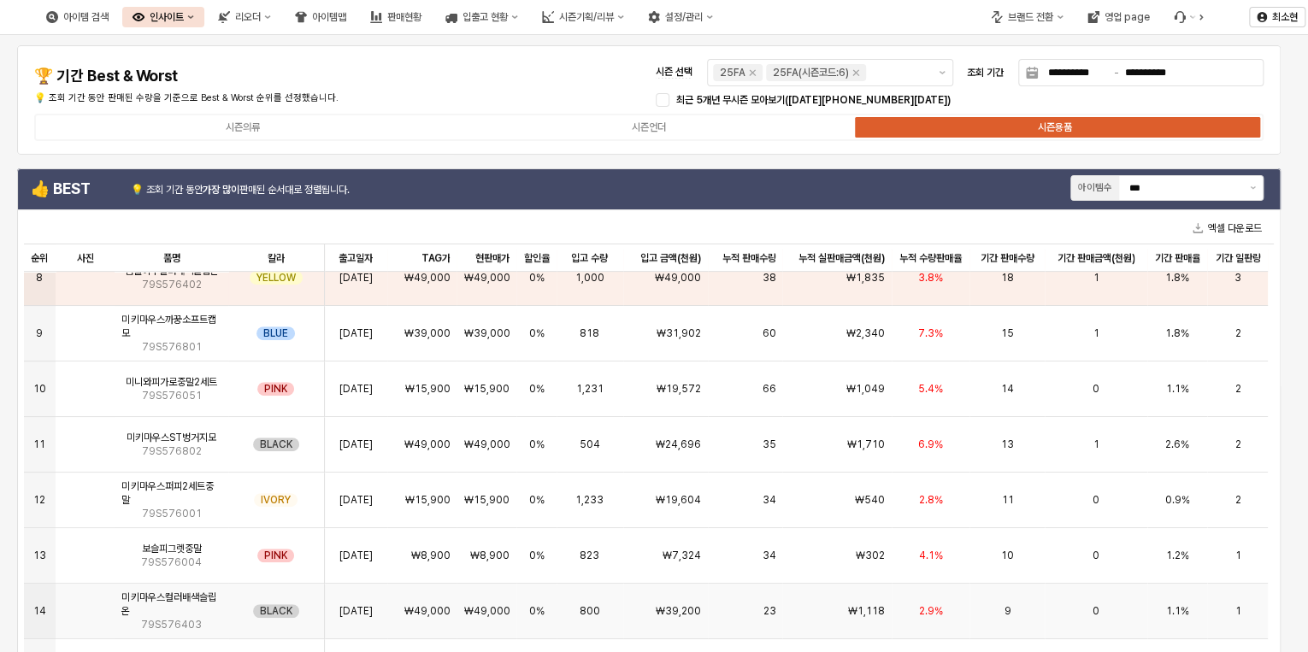
click at [1016, 595] on div "9" at bounding box center [1007, 612] width 75 height 56
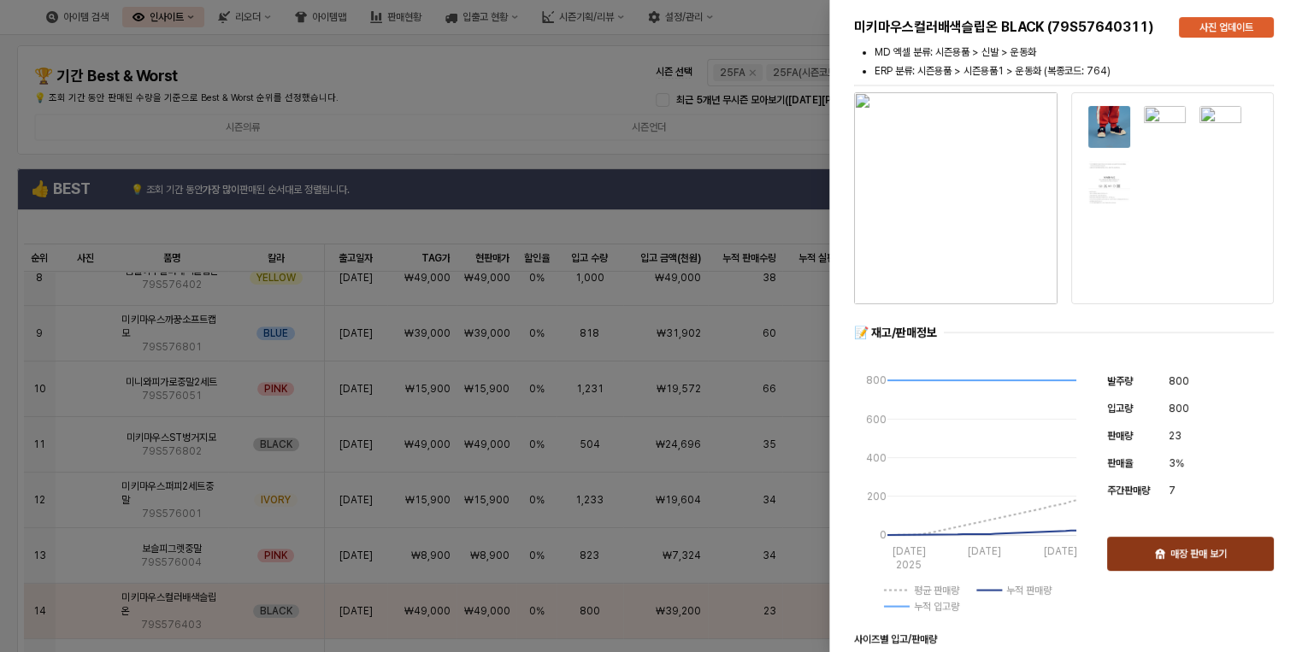
click at [1190, 561] on div "매장 판매 보기" at bounding box center [1190, 554] width 151 height 32
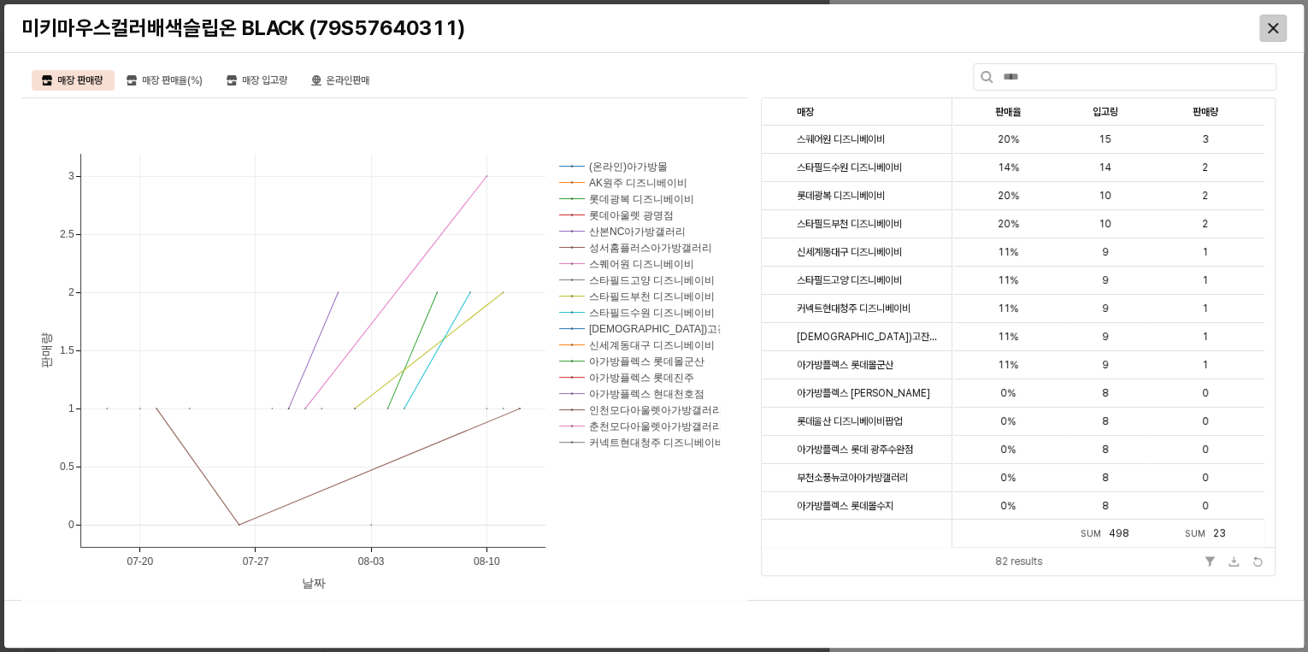
click at [1264, 34] on div "Close" at bounding box center [1273, 28] width 26 height 26
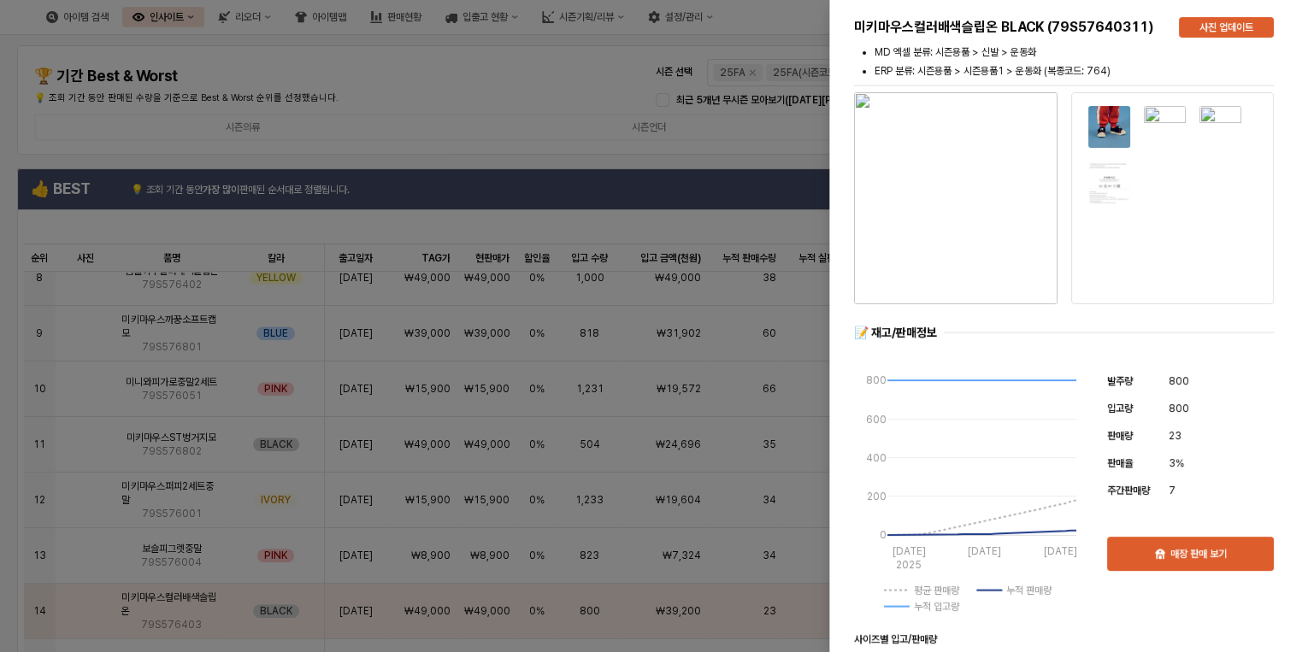
click at [488, 89] on div at bounding box center [654, 326] width 1308 height 652
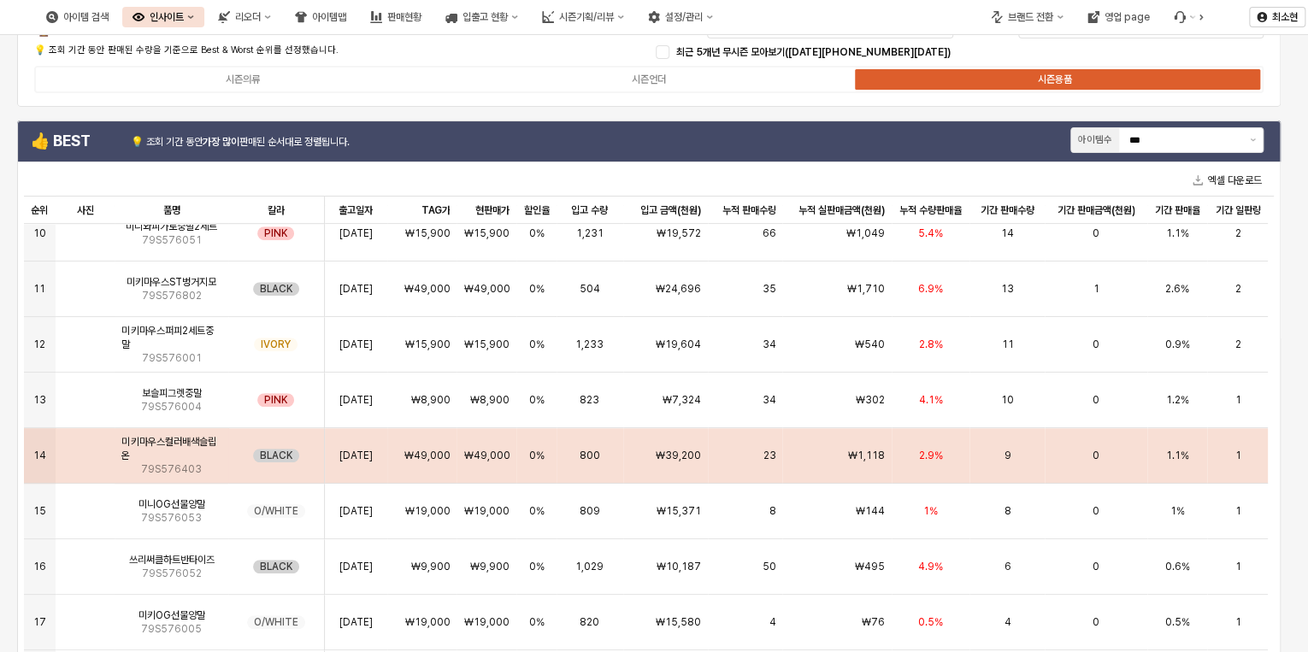
scroll to position [68, 0]
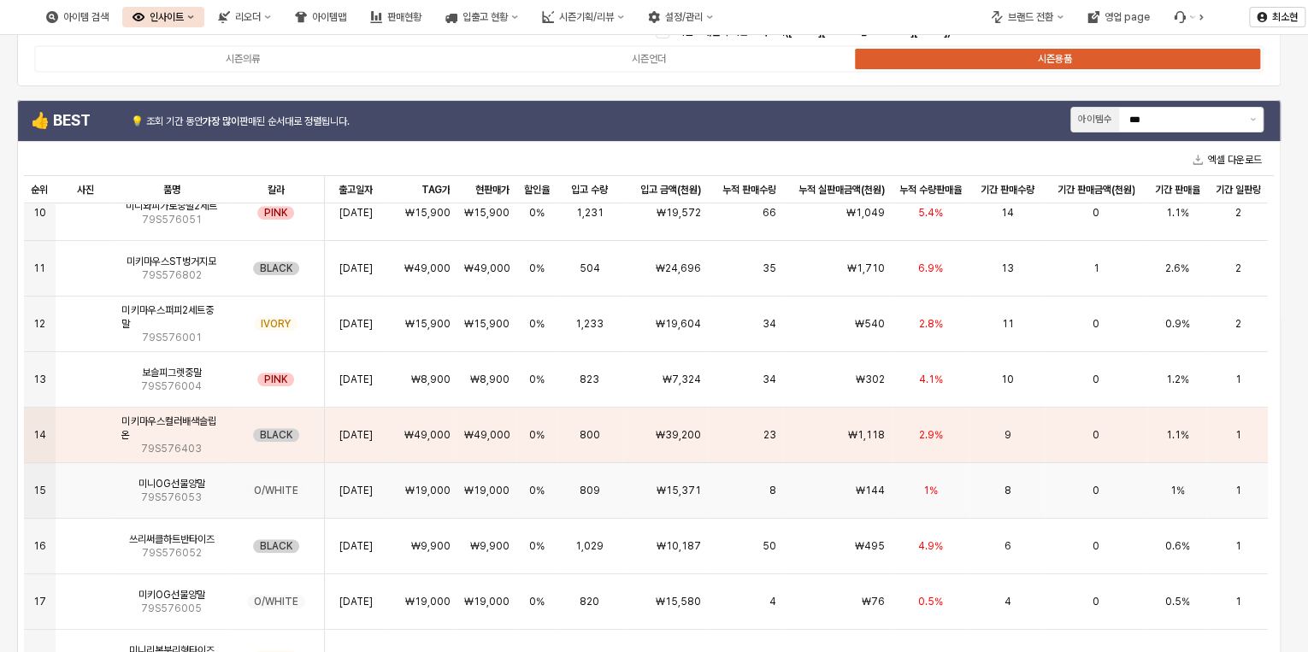
click at [1057, 472] on div "0" at bounding box center [1096, 491] width 102 height 56
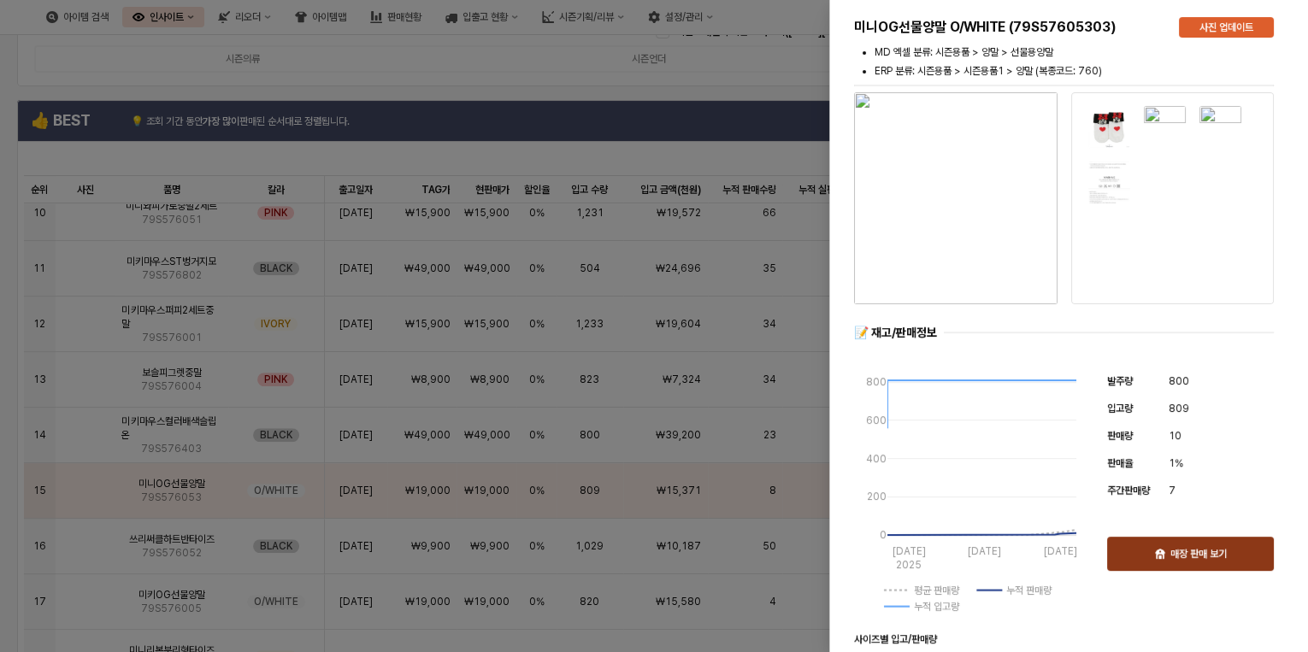
click at [1220, 551] on p "매장 판매 보기" at bounding box center [1198, 554] width 56 height 14
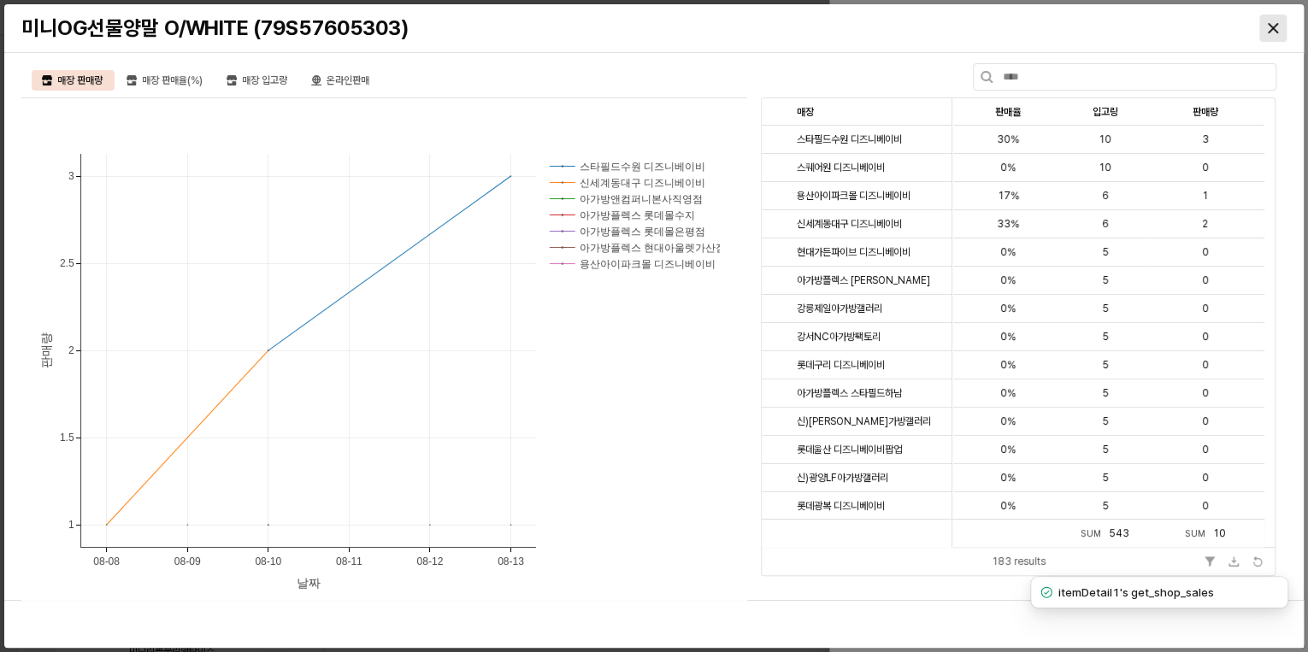
click at [1280, 31] on div "Close" at bounding box center [1273, 28] width 26 height 26
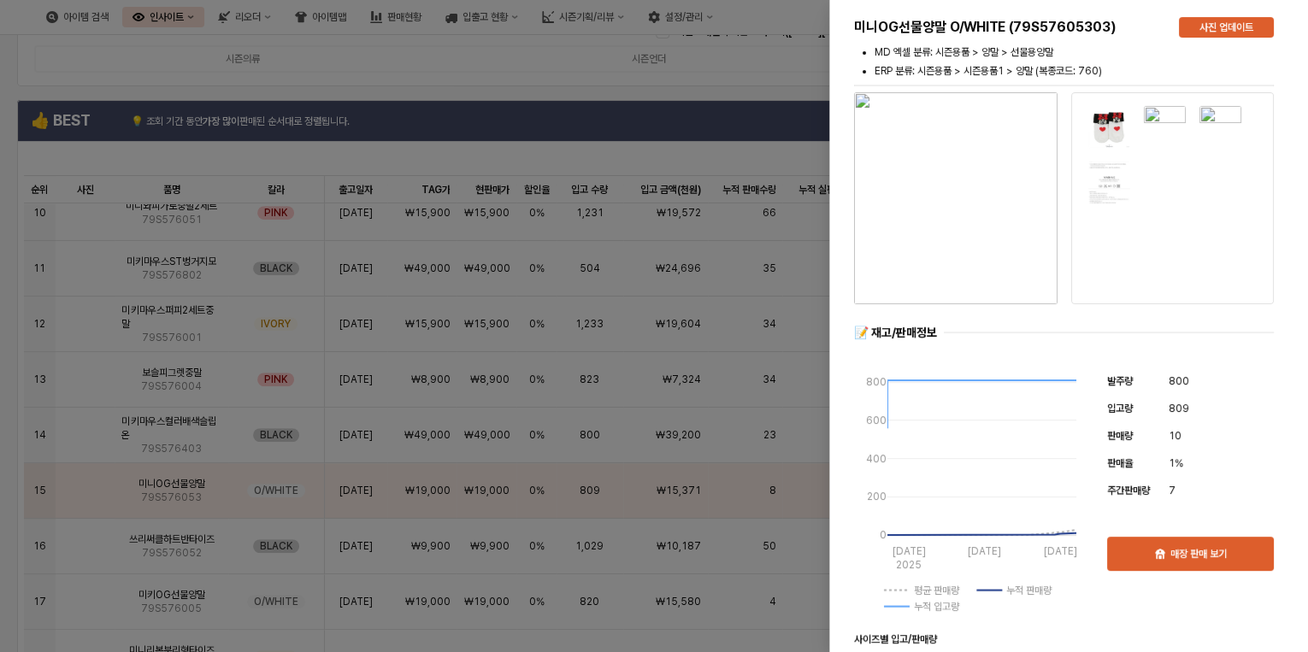
click at [13, 526] on div at bounding box center [654, 326] width 1308 height 652
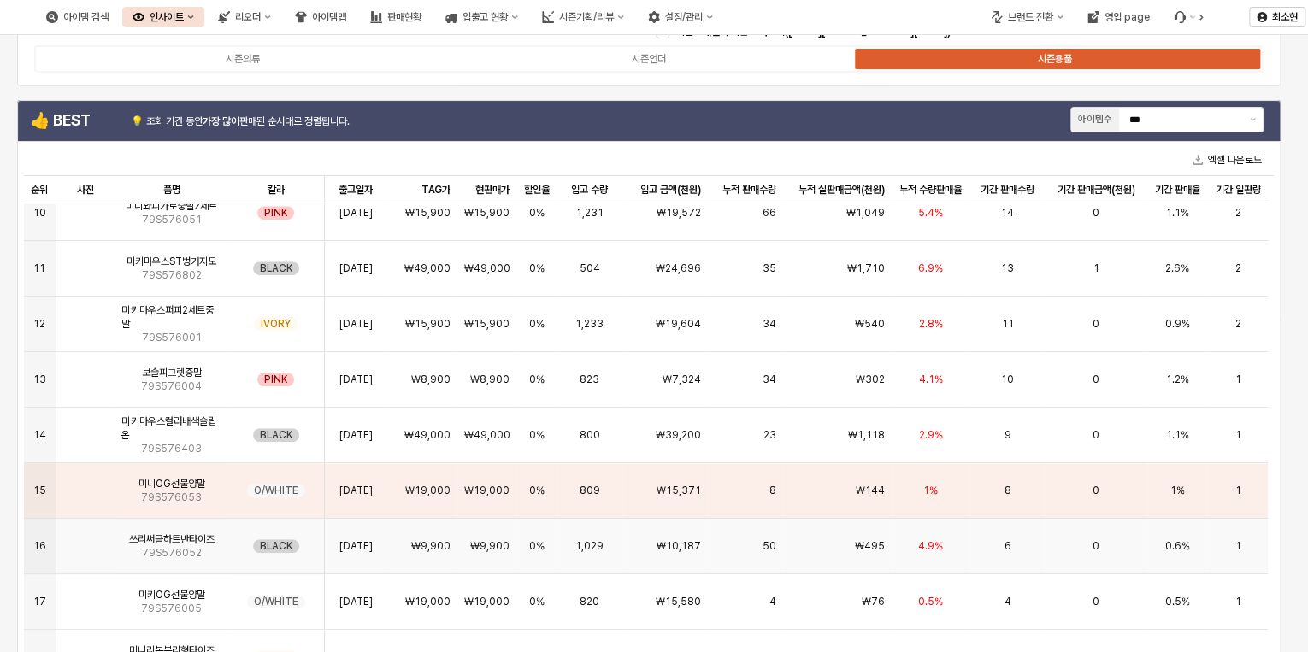
click at [687, 540] on span "₩10,187" at bounding box center [679, 547] width 44 height 14
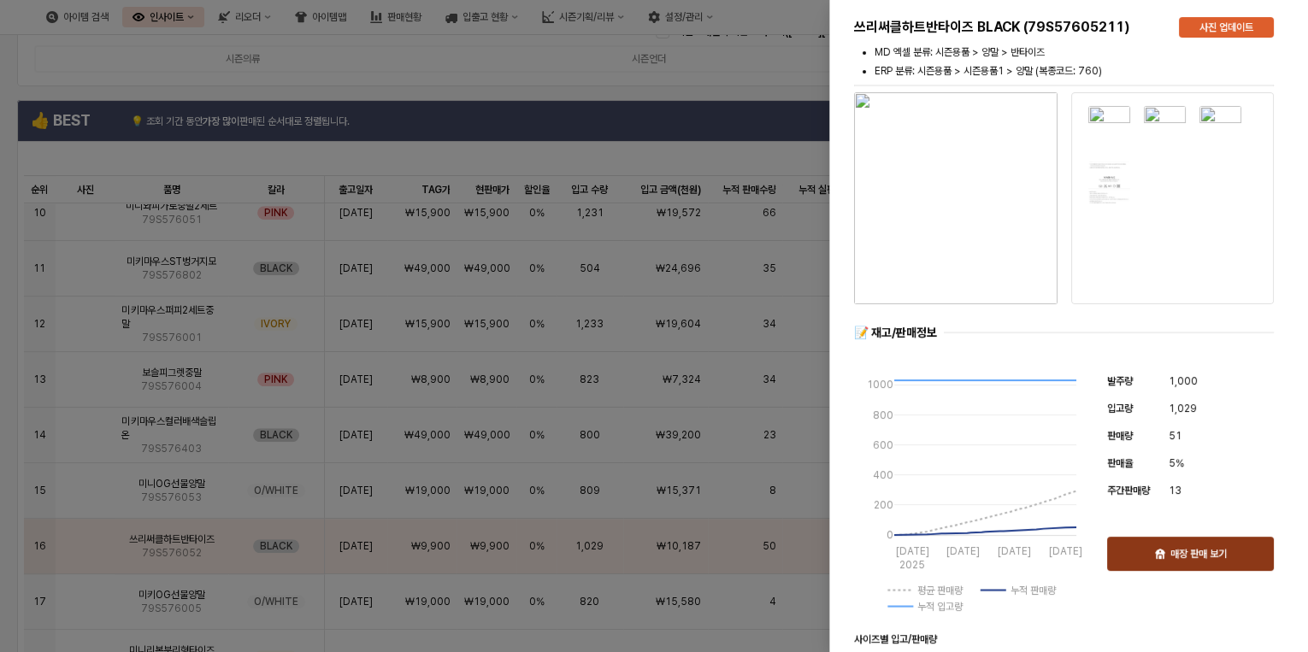
click at [1187, 558] on p "매장 판매 보기" at bounding box center [1198, 554] width 56 height 14
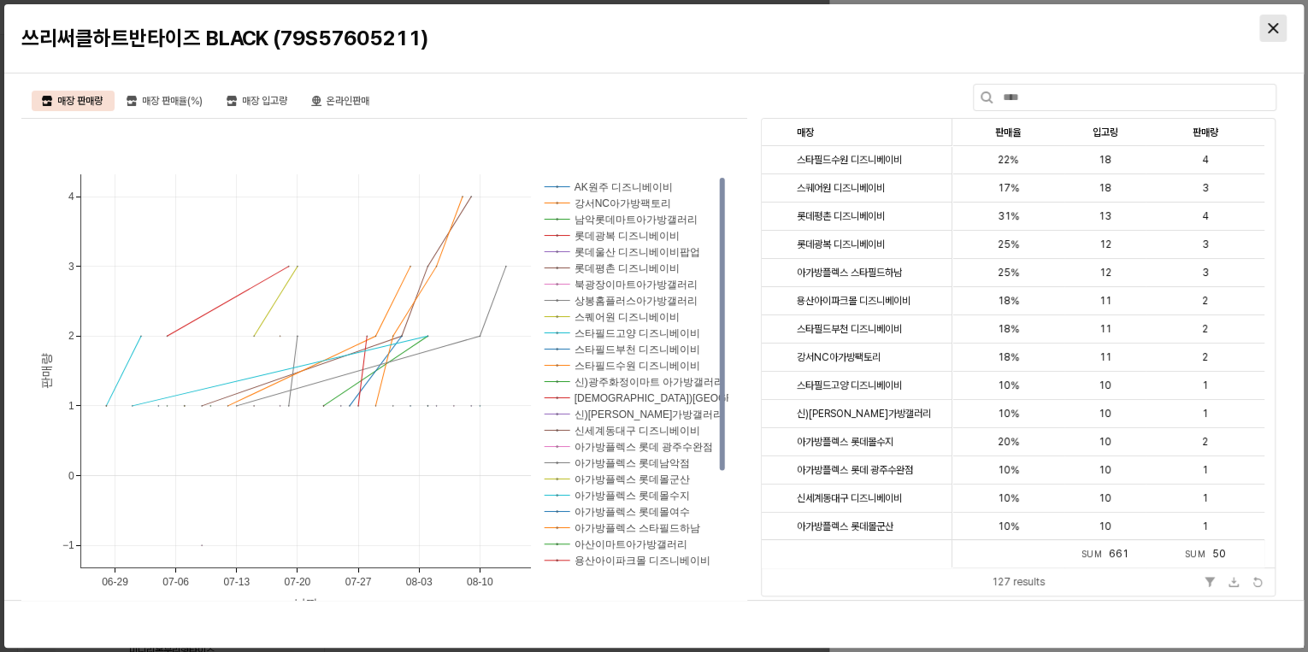
click at [1265, 33] on div "Close" at bounding box center [1273, 28] width 26 height 26
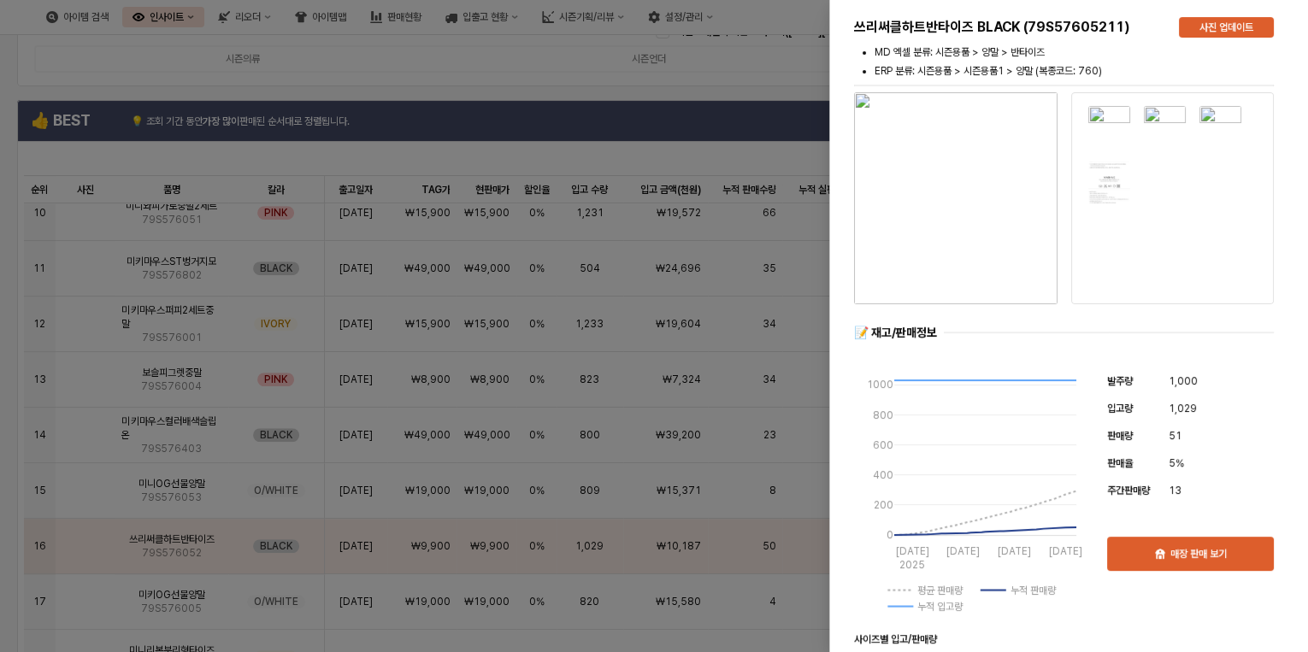
click at [17, 548] on div at bounding box center [654, 326] width 1308 height 652
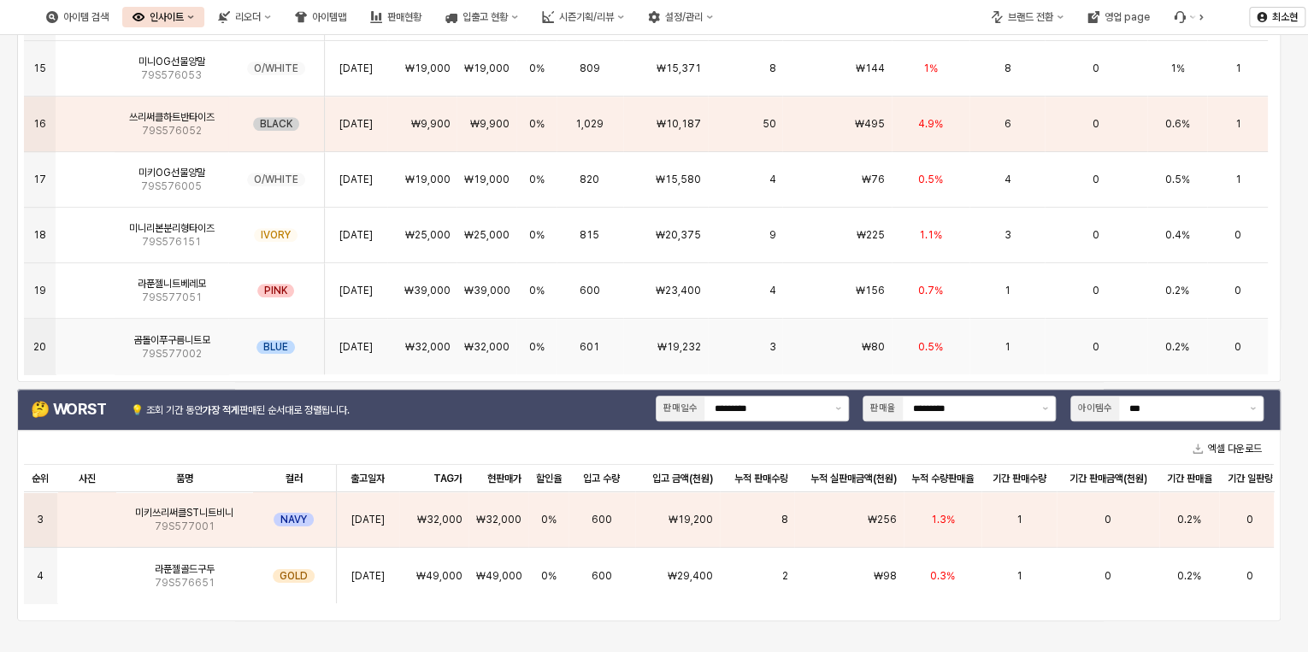
scroll to position [521, 0]
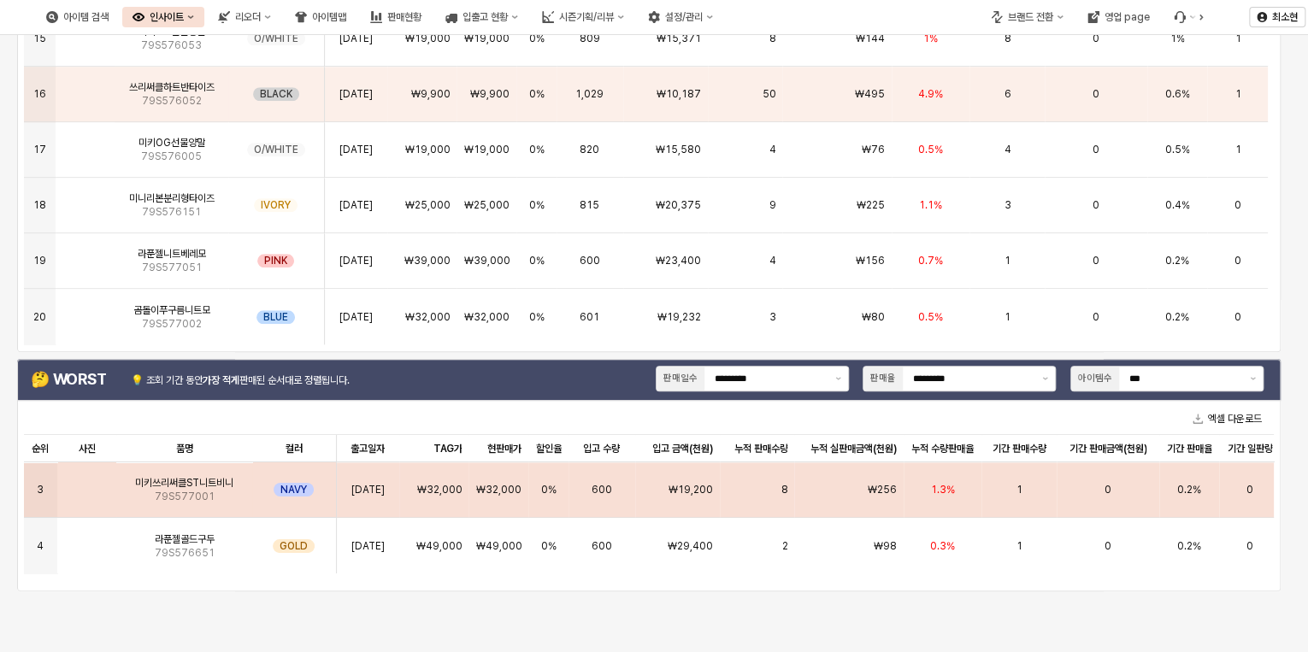
click at [637, 497] on div "₩19,200" at bounding box center [677, 491] width 85 height 56
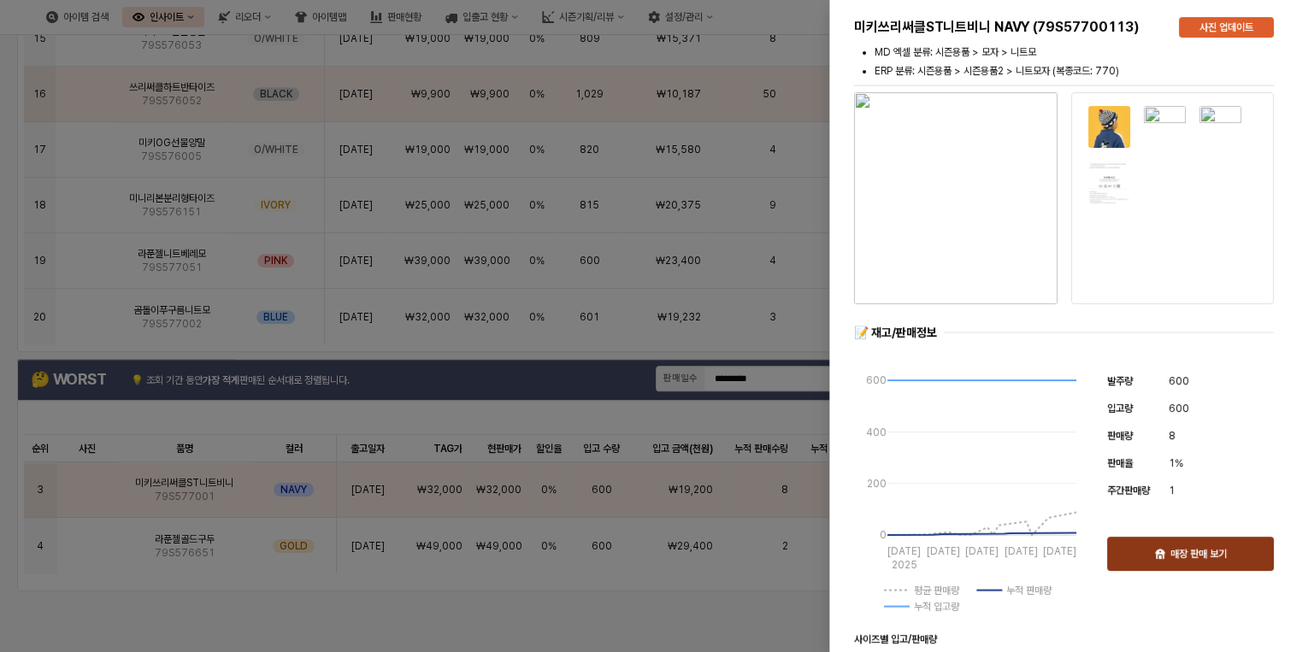
click at [1173, 567] on div "매장 판매 보기" at bounding box center [1190, 554] width 151 height 32
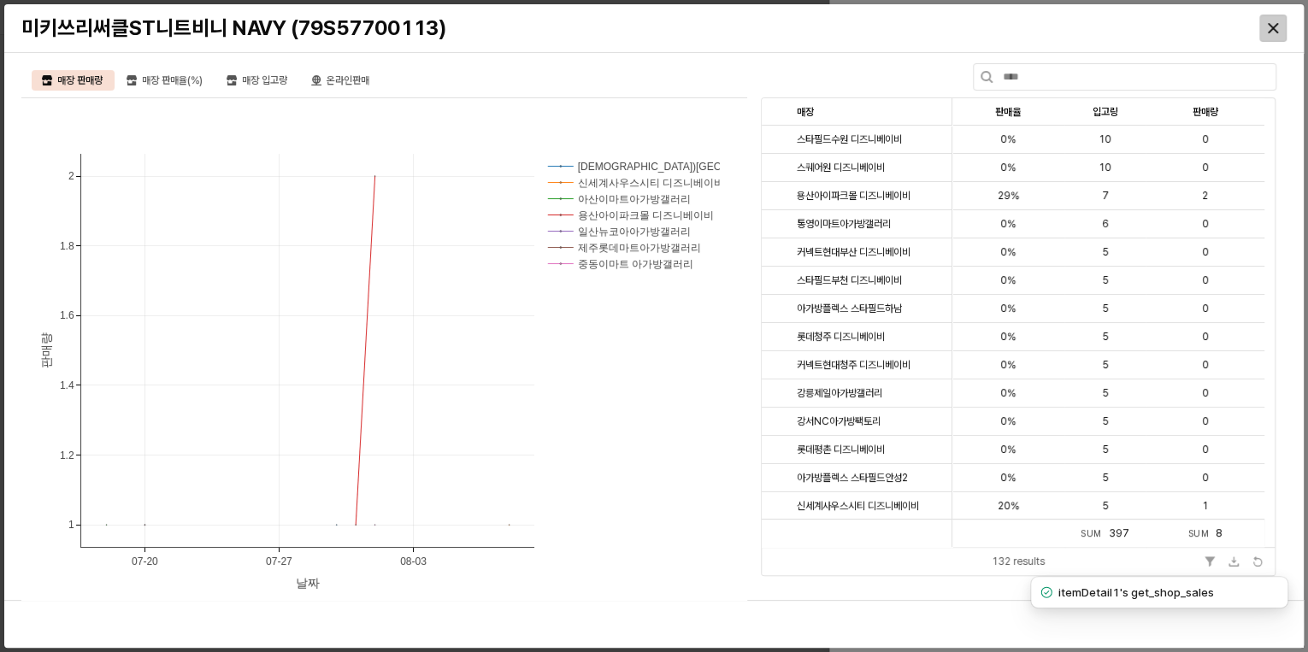
click at [1277, 27] on icon "Close" at bounding box center [1273, 28] width 10 height 10
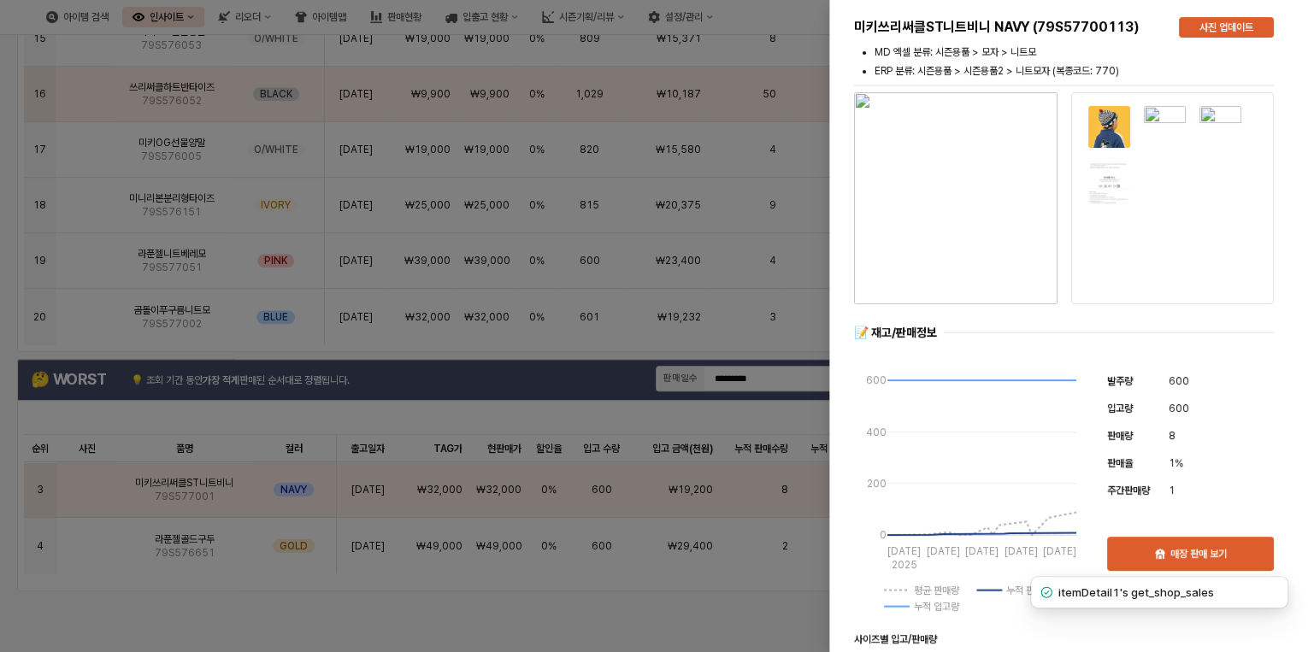
click at [327, 626] on div at bounding box center [654, 326] width 1308 height 652
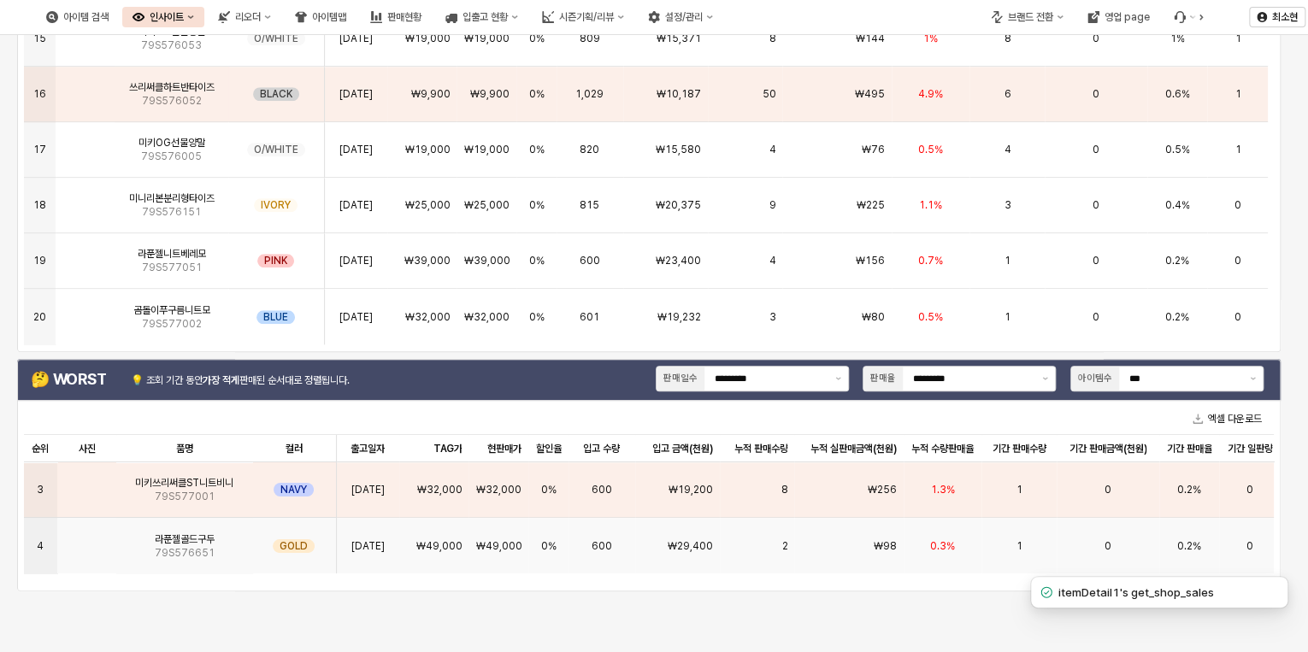
click at [464, 534] on div "₩49,000" at bounding box center [434, 546] width 70 height 56
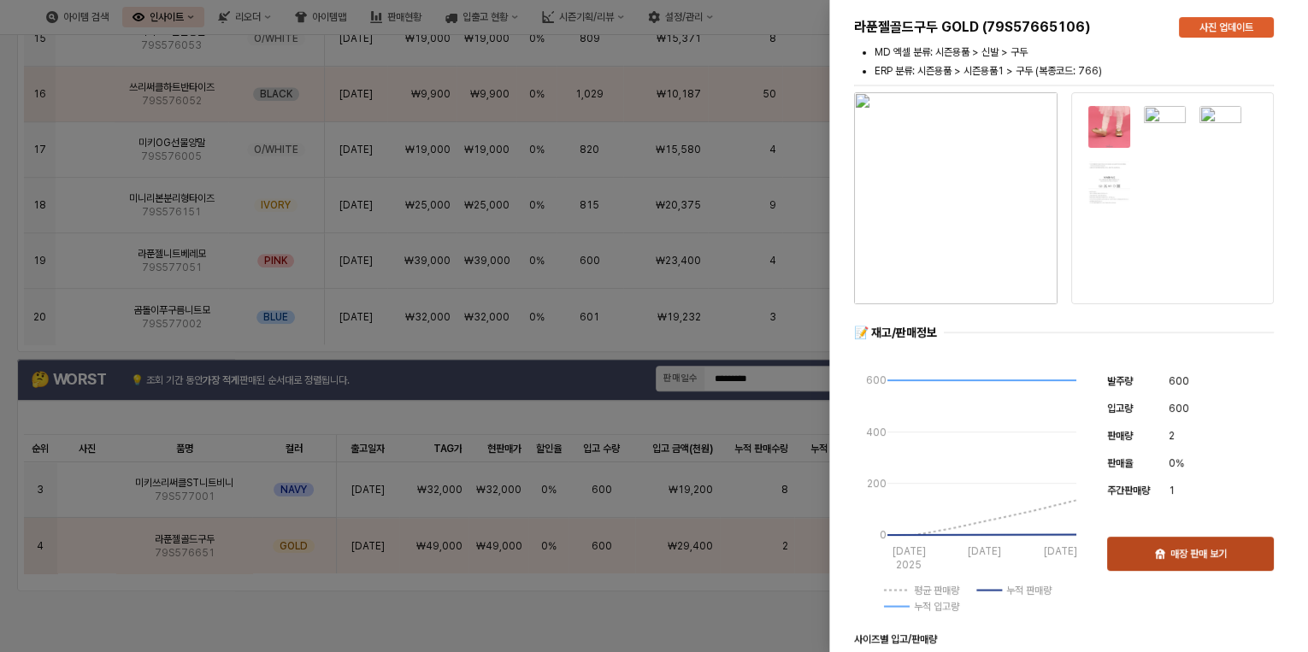
click at [1207, 545] on div "매장 판매 보기" at bounding box center [1190, 554] width 151 height 32
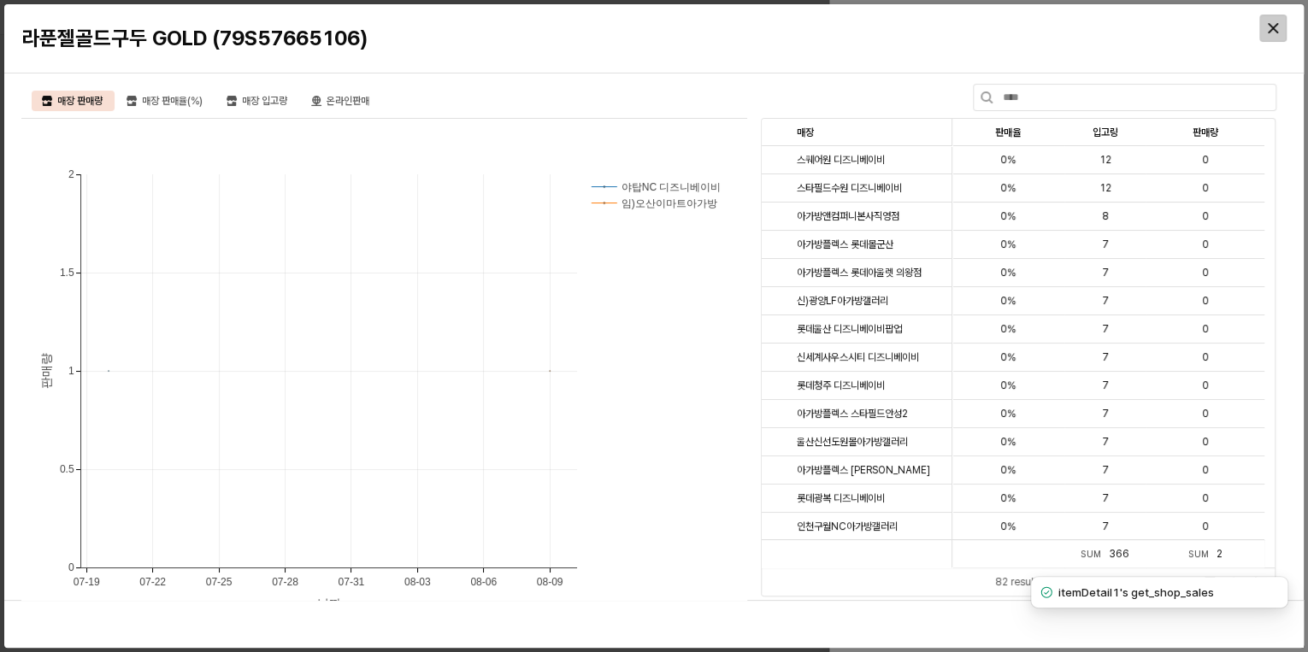
click at [1279, 26] on div "Close" at bounding box center [1273, 28] width 26 height 26
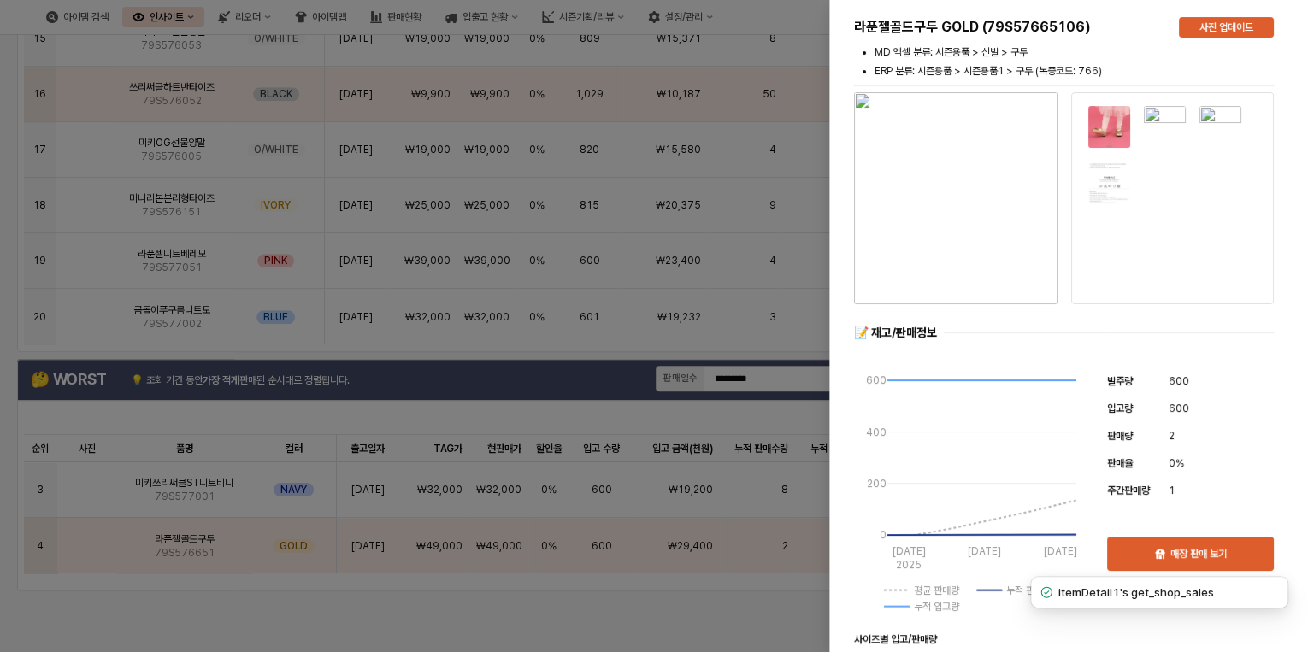
click at [589, 593] on div at bounding box center [654, 326] width 1308 height 652
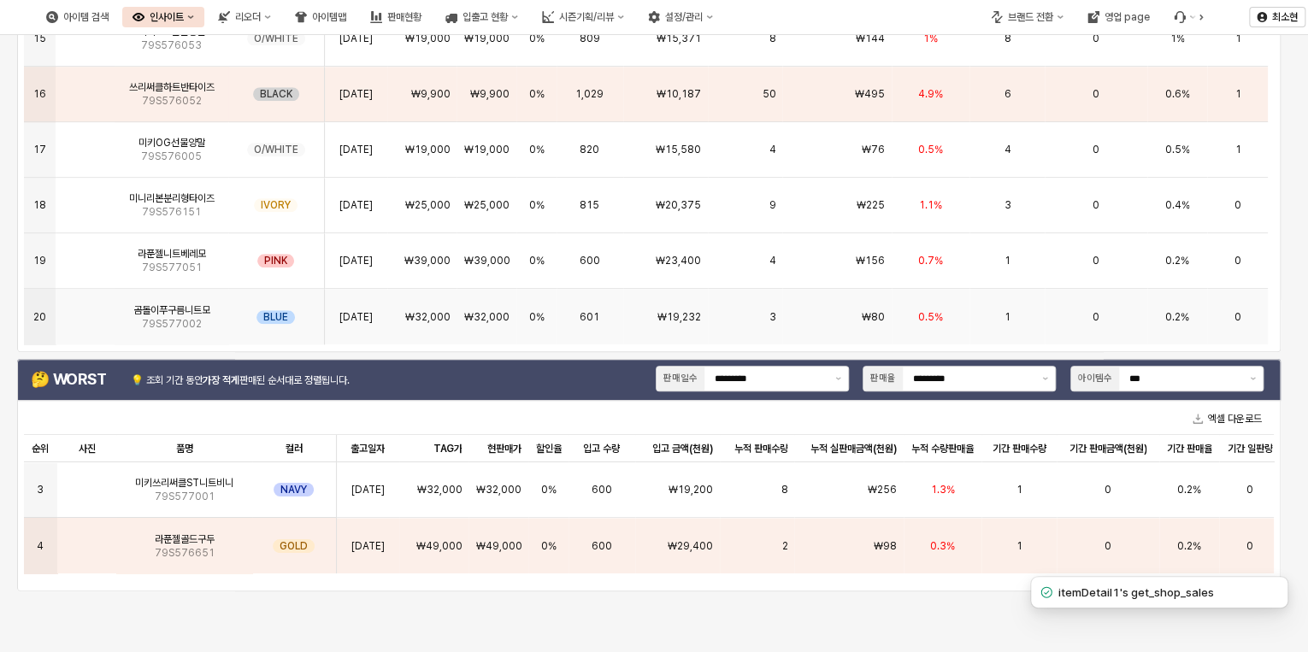
click at [854, 315] on div "₩80" at bounding box center [836, 317] width 109 height 56
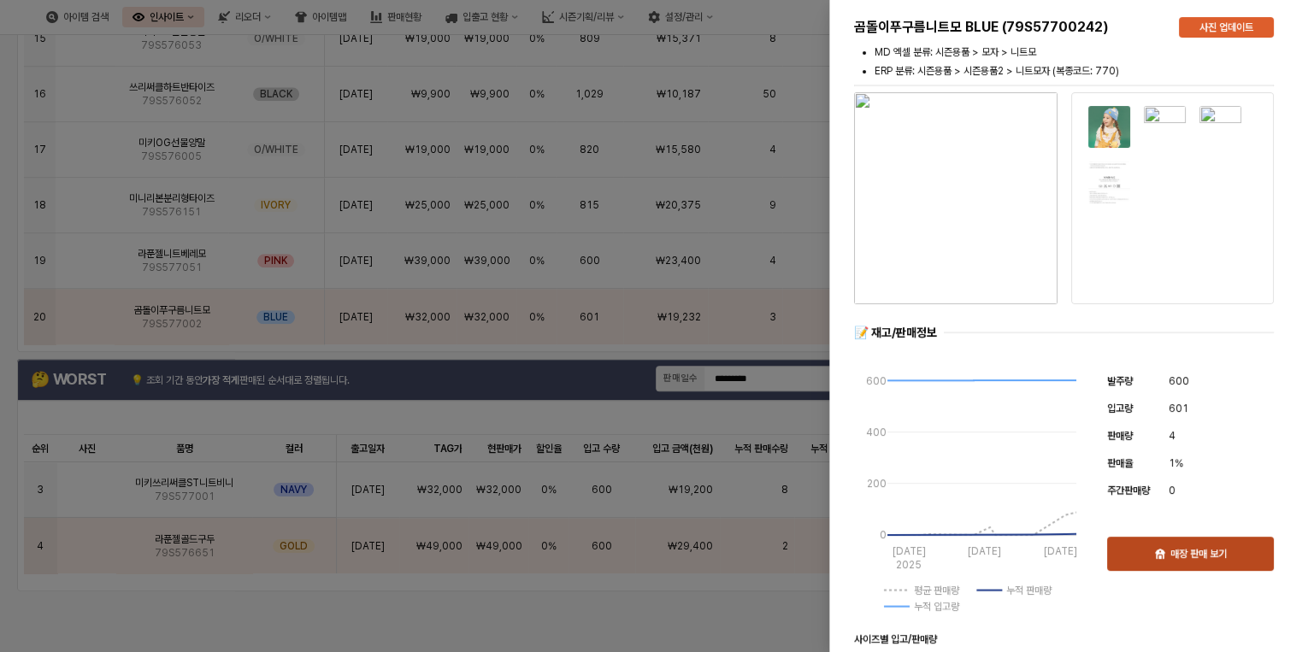
click at [1178, 559] on p "매장 판매 보기" at bounding box center [1198, 554] width 56 height 14
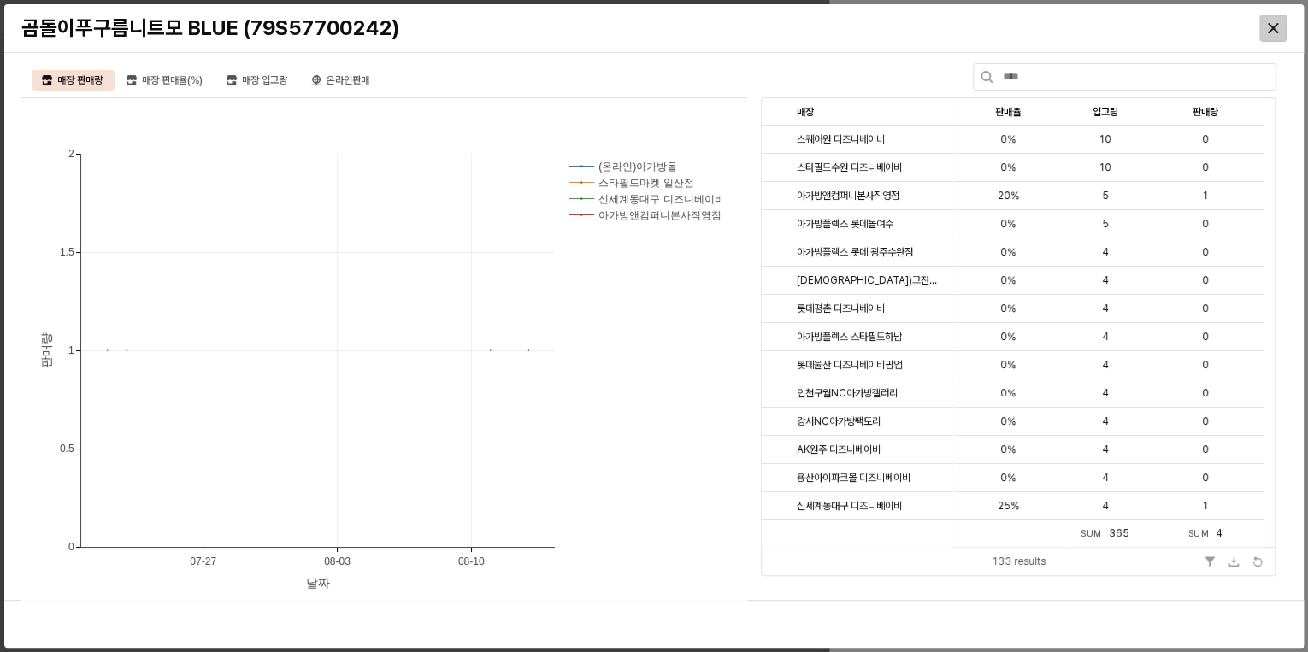
click at [1276, 31] on icon "Close" at bounding box center [1273, 28] width 10 height 10
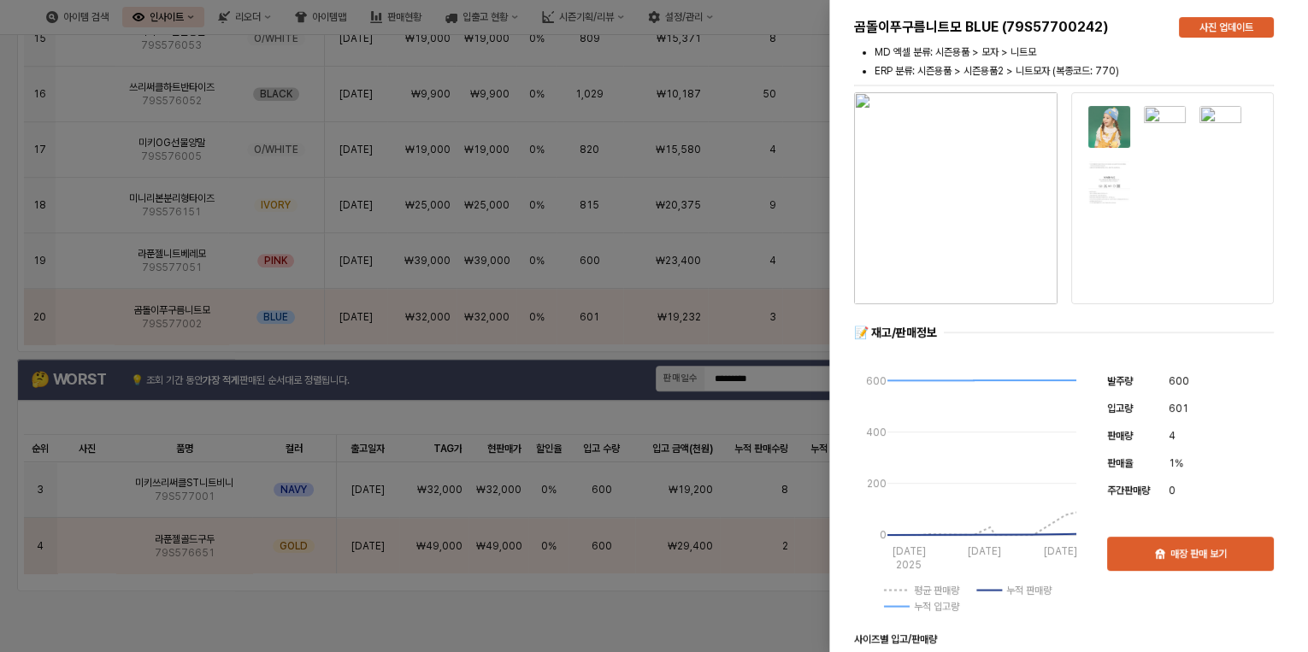
click at [759, 619] on div at bounding box center [654, 326] width 1308 height 652
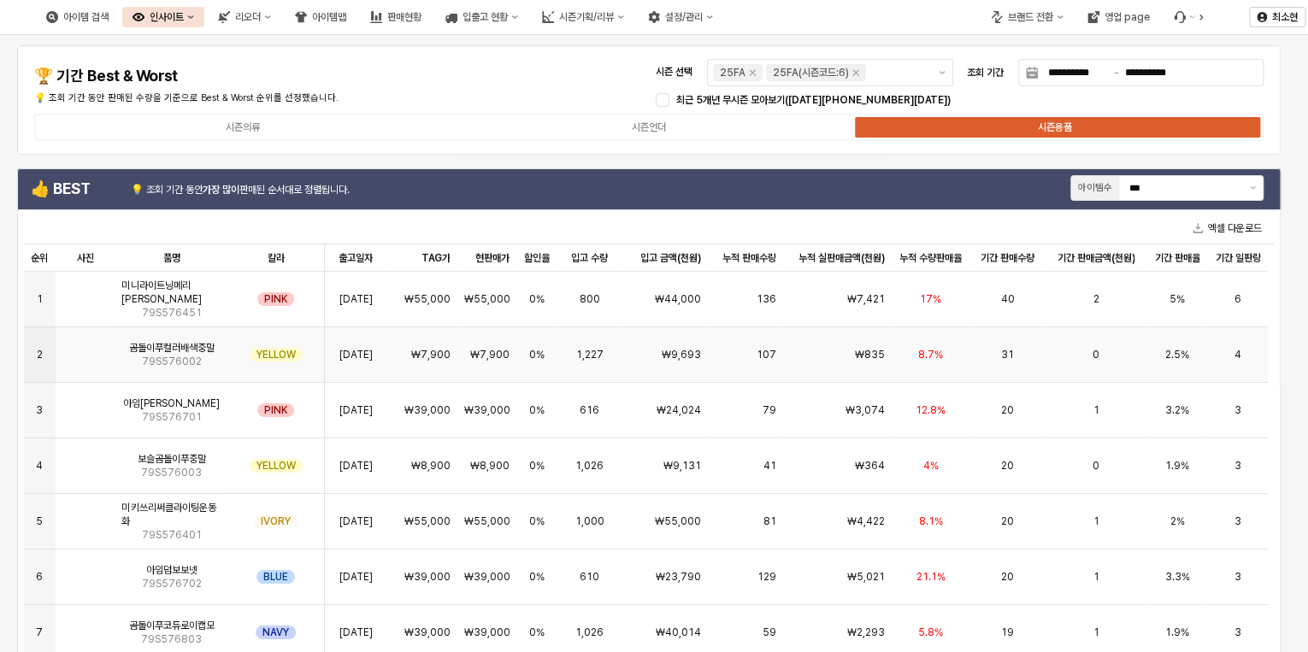
scroll to position [137, 0]
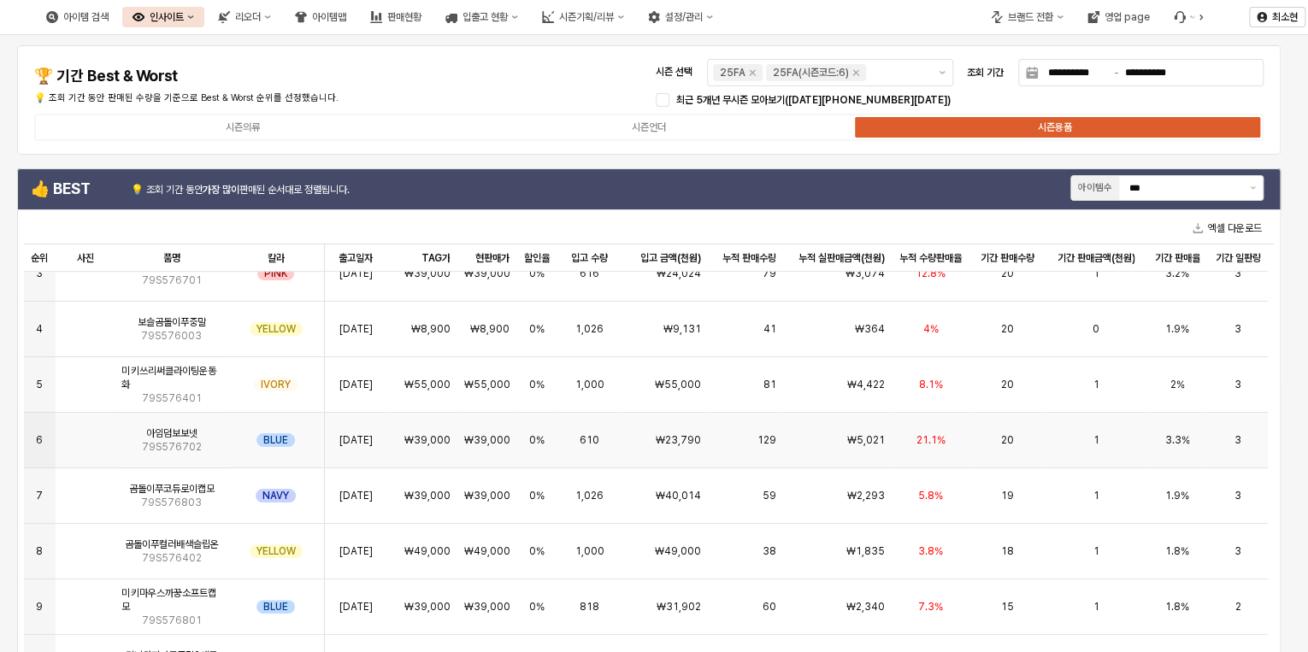
click at [1060, 438] on div "1" at bounding box center [1096, 441] width 102 height 56
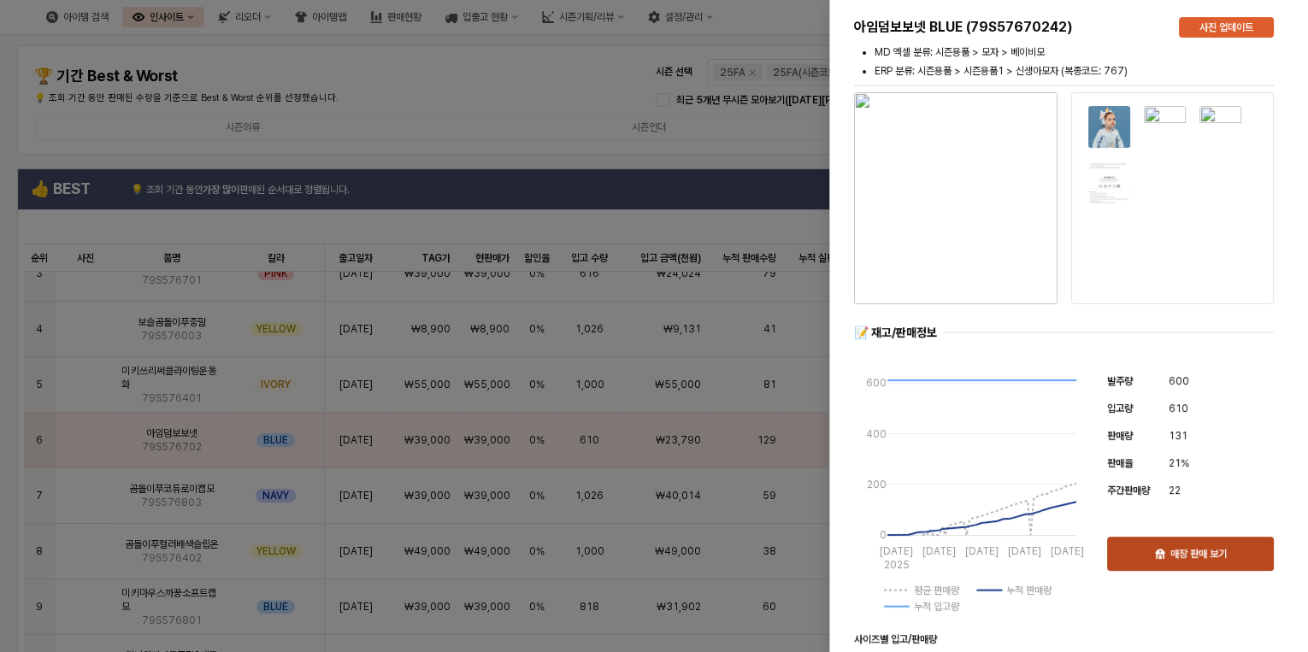
click at [1229, 563] on div "매장 판매 보기" at bounding box center [1190, 554] width 151 height 32
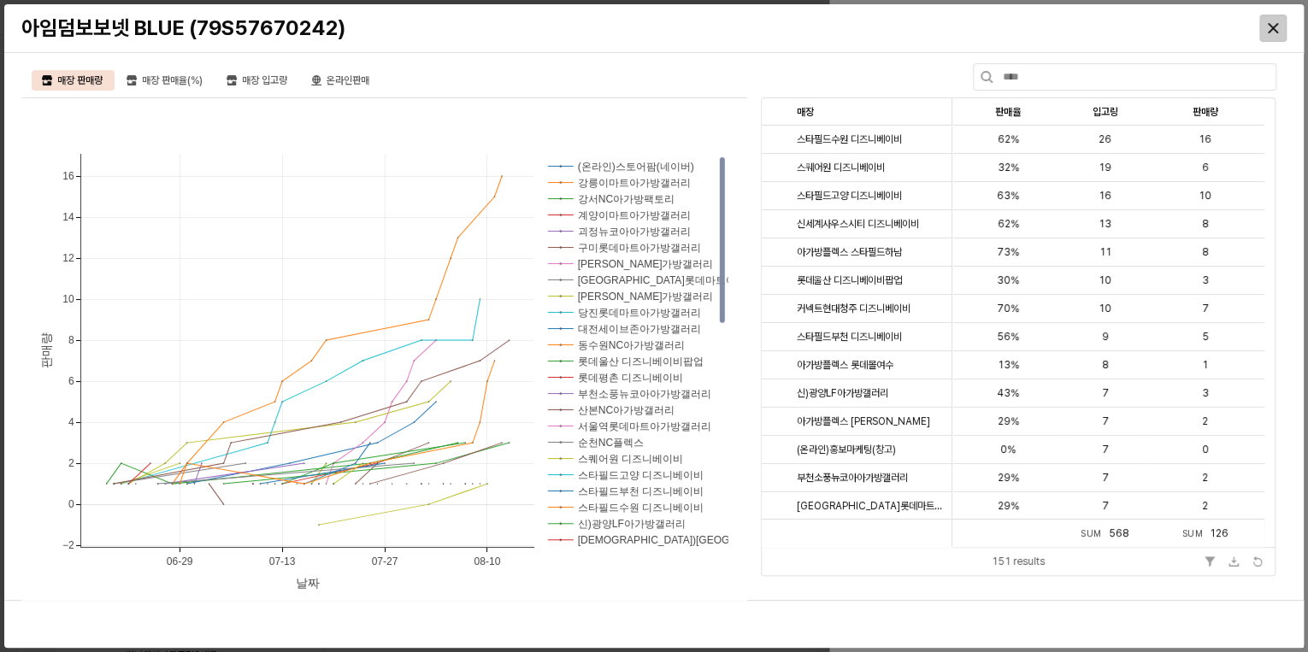
click at [1280, 21] on div "Close" at bounding box center [1273, 28] width 26 height 26
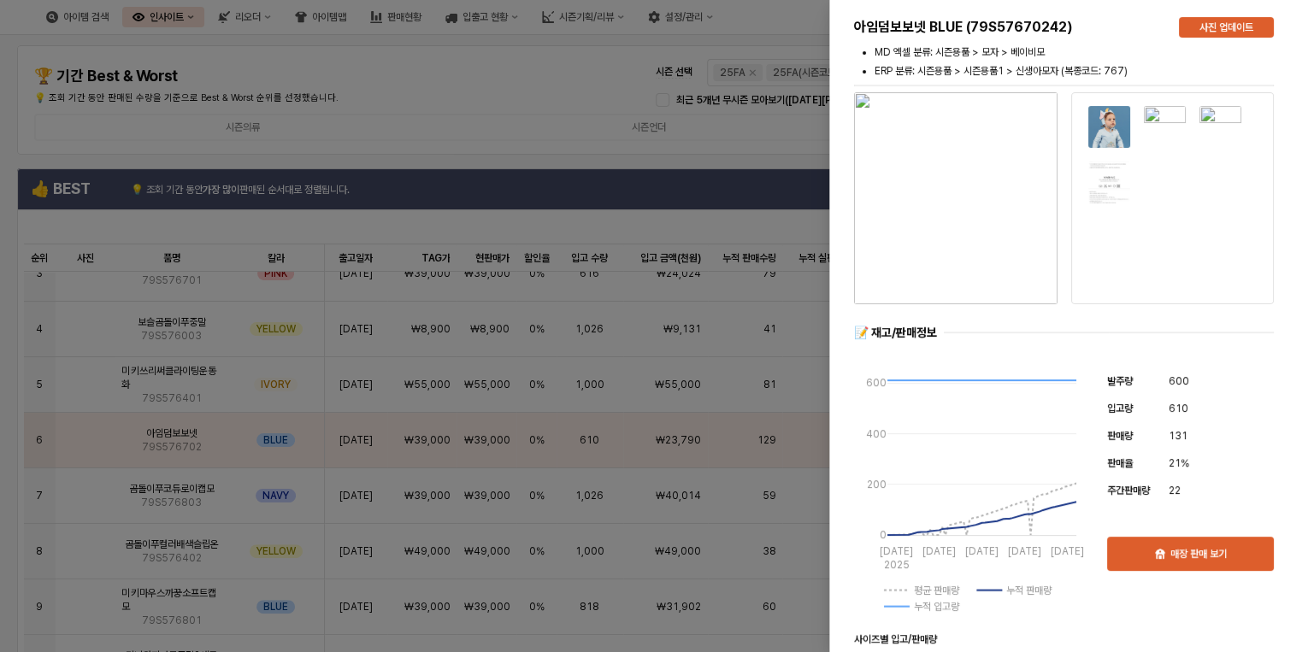
click at [469, 83] on div at bounding box center [654, 326] width 1308 height 652
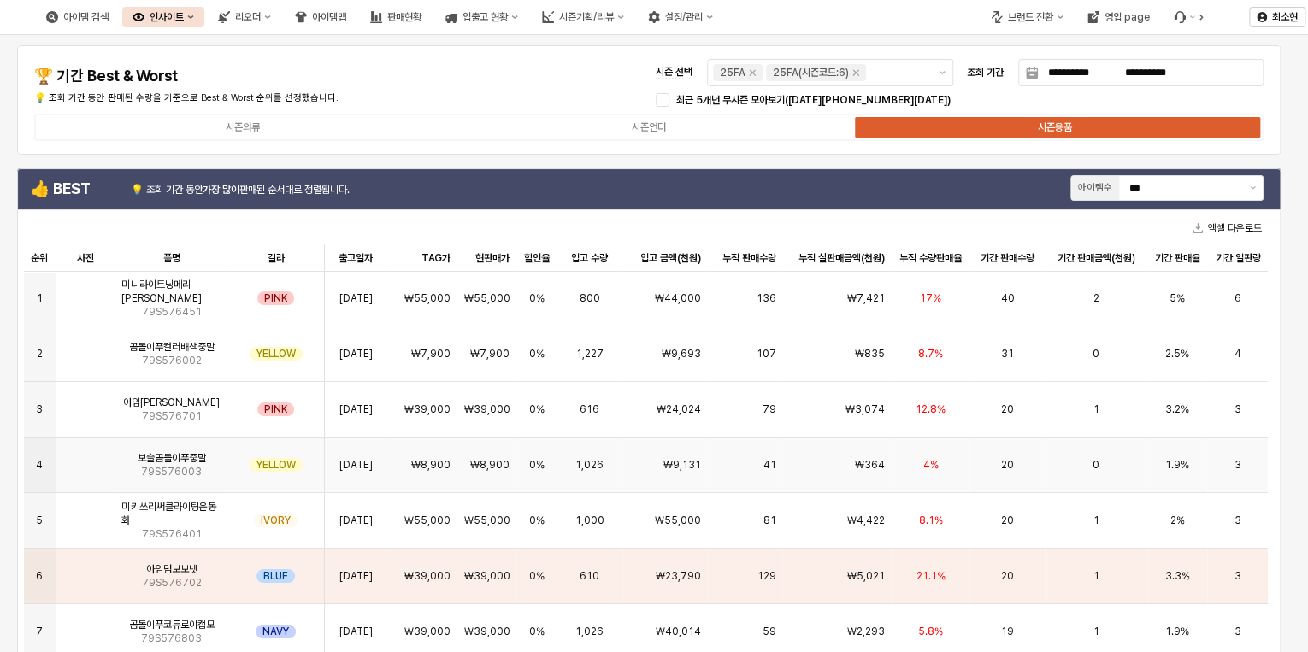
scroll to position [0, 0]
click at [1173, 412] on span "3.2%" at bounding box center [1177, 411] width 24 height 14
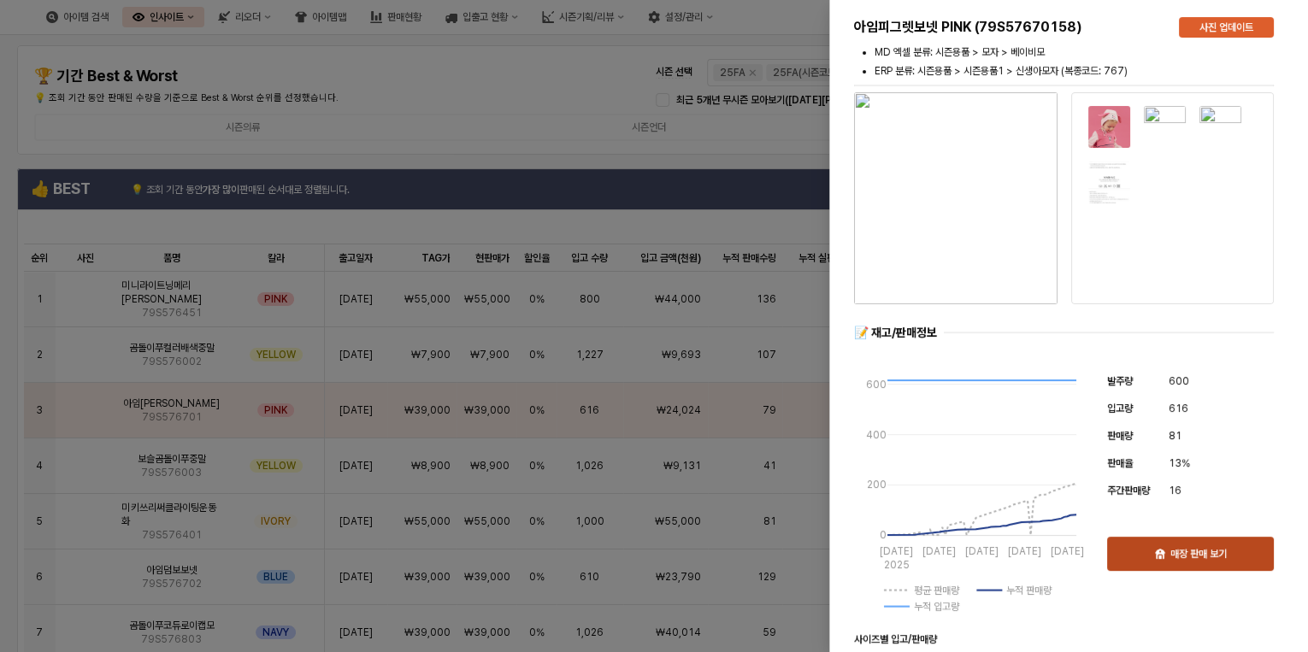
click at [1232, 562] on div "매장 판매 보기" at bounding box center [1190, 554] width 151 height 32
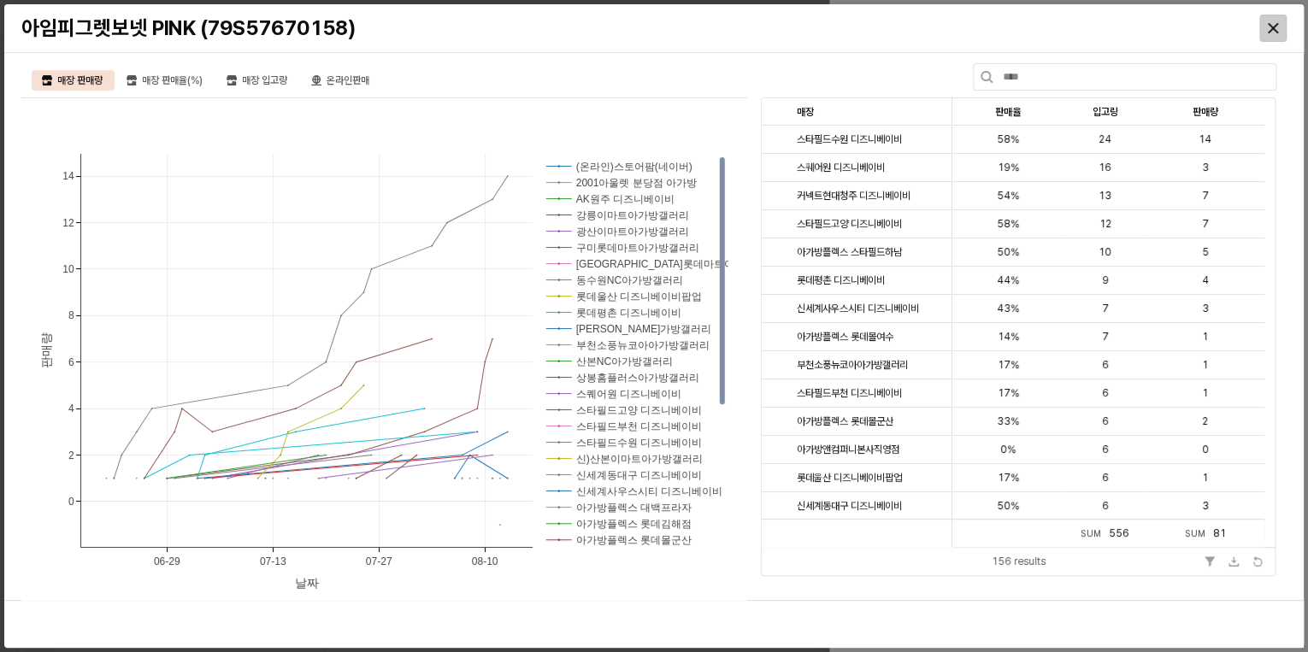
click at [1276, 28] on icon "Close" at bounding box center [1273, 28] width 10 height 10
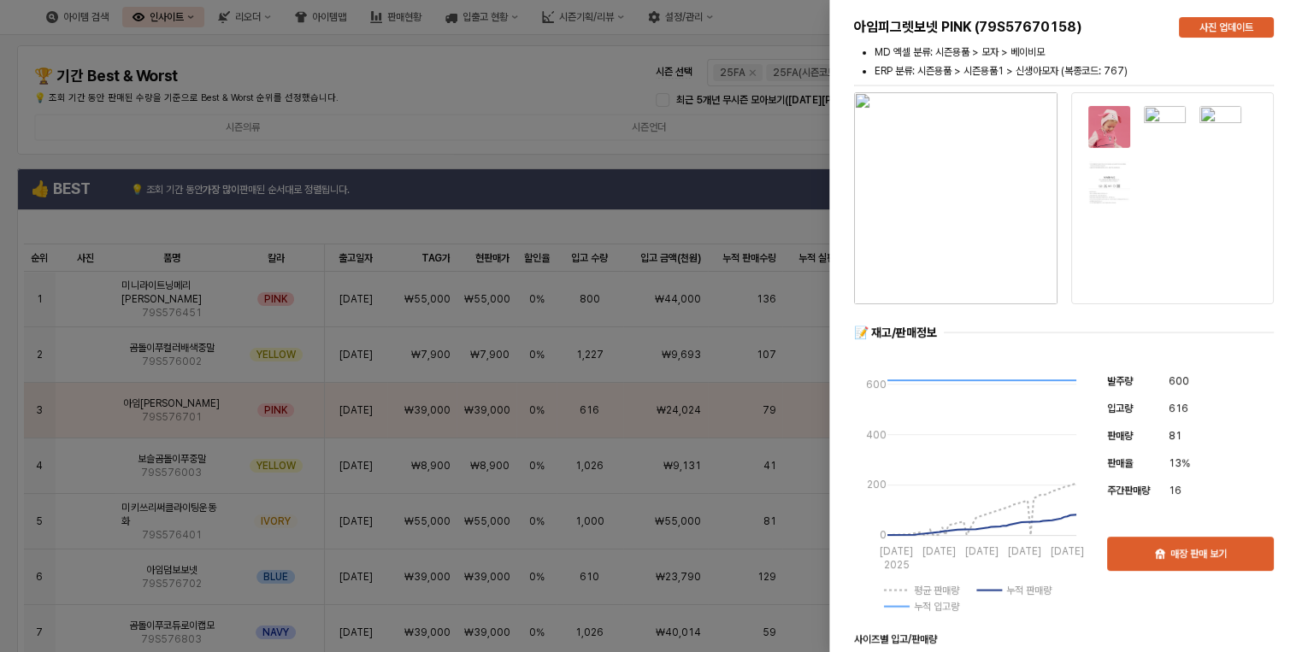
click at [503, 78] on div at bounding box center [654, 326] width 1308 height 652
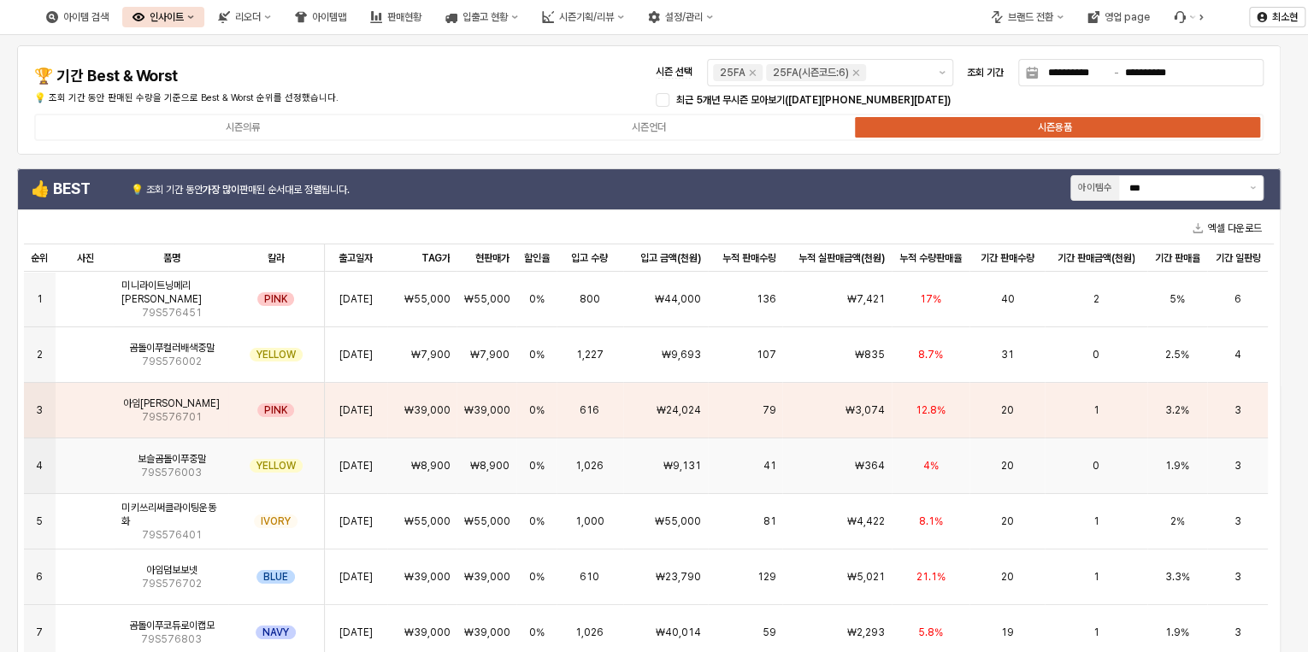
click at [628, 480] on div "₩9,131" at bounding box center [665, 467] width 85 height 56
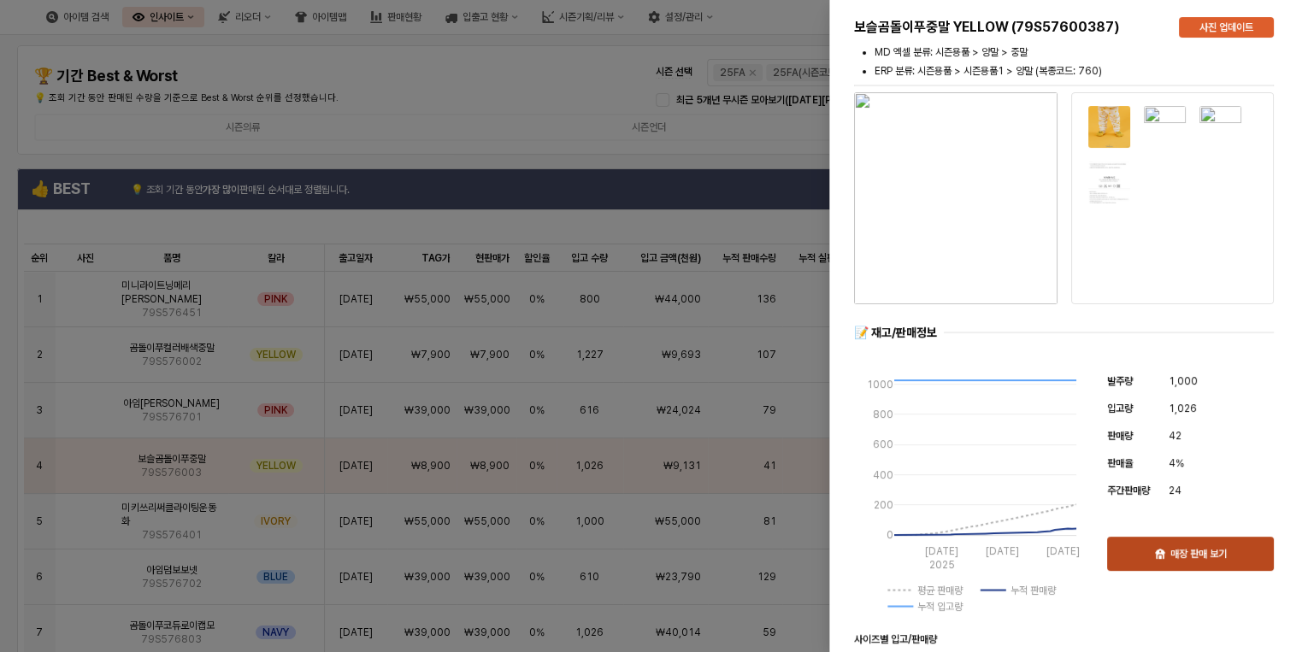
click at [1166, 547] on div "매장 판매 보기" at bounding box center [1190, 554] width 151 height 32
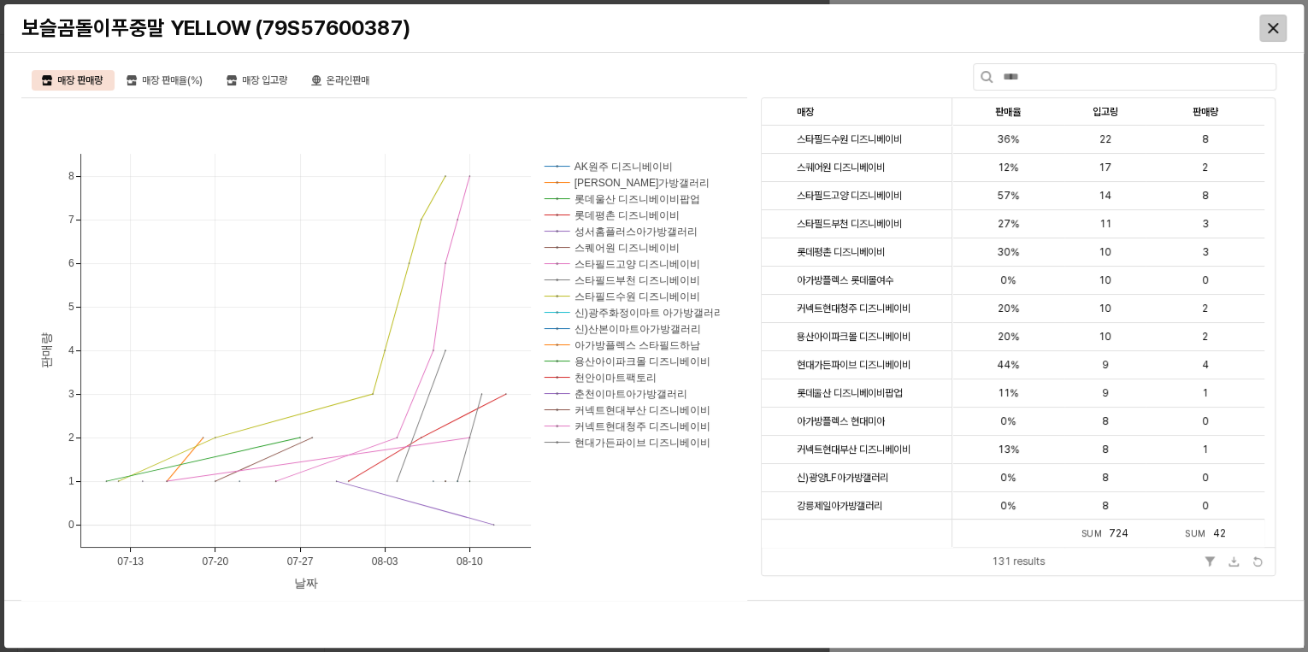
click at [1280, 21] on div "Close" at bounding box center [1273, 28] width 26 height 26
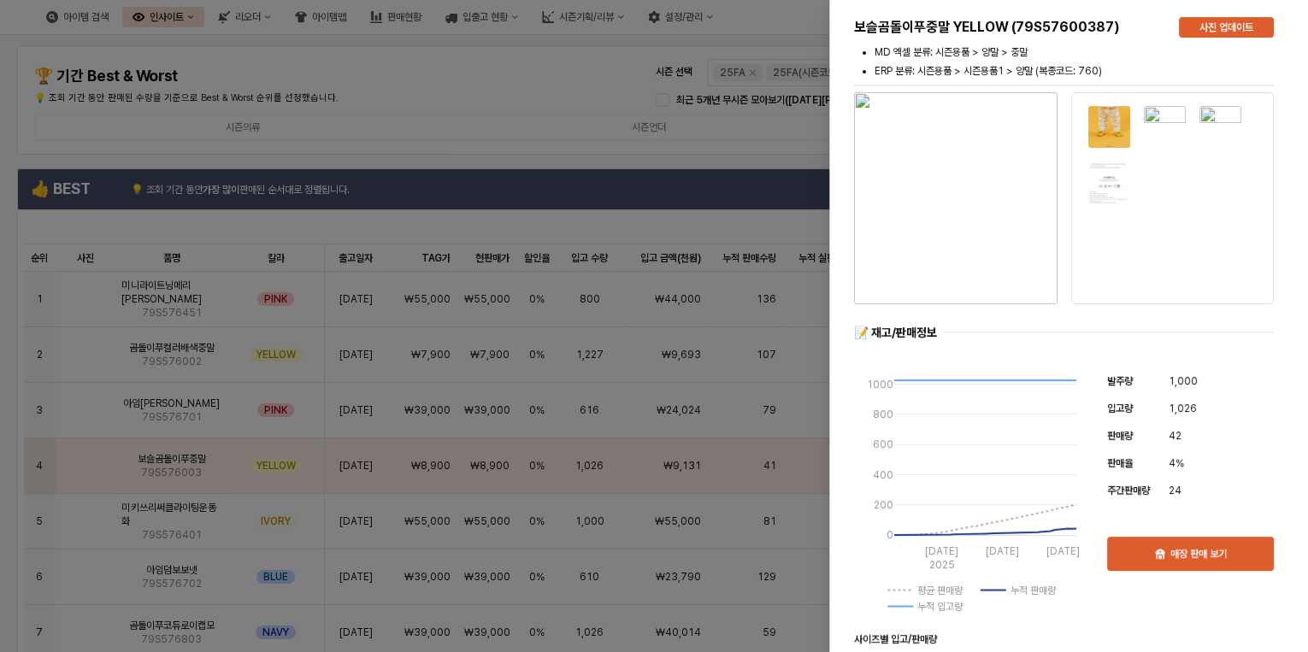
click at [525, 71] on div at bounding box center [654, 326] width 1308 height 652
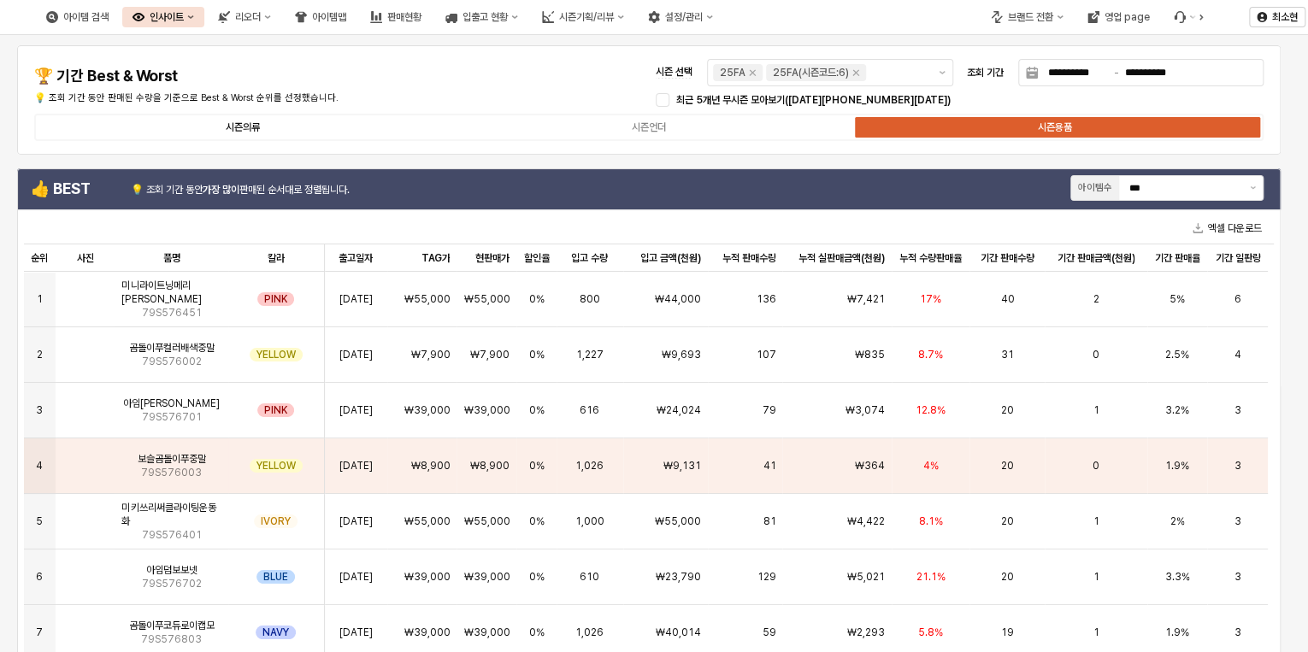
click at [209, 123] on label "시즌의류" at bounding box center [243, 127] width 406 height 15
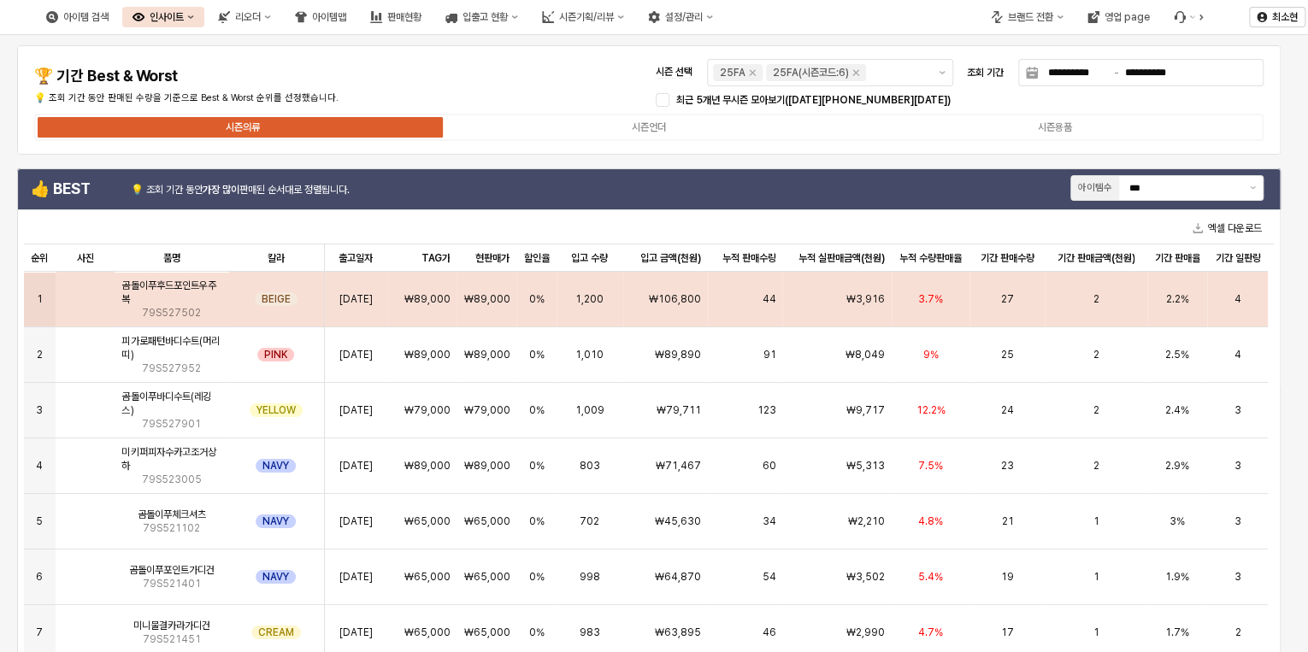
click at [1030, 290] on div "27" at bounding box center [1007, 300] width 75 height 56
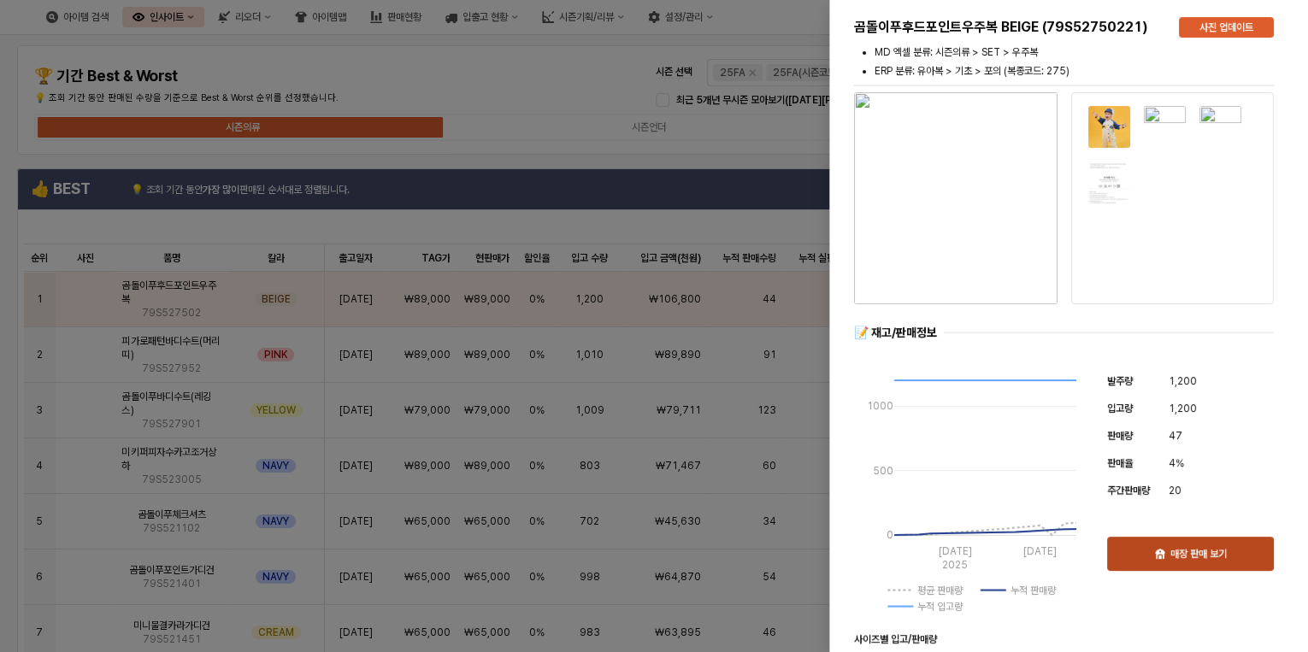
click at [1235, 555] on div "매장 판매 보기" at bounding box center [1190, 554] width 151 height 32
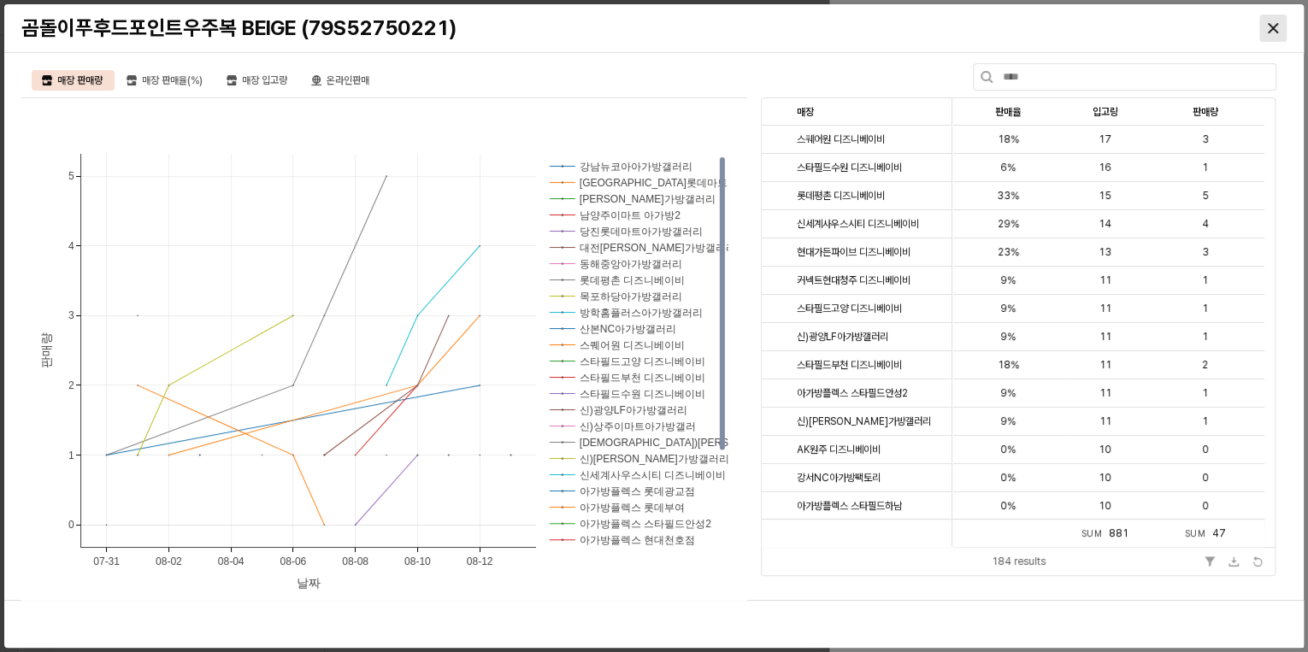
click at [1276, 34] on div "Close" at bounding box center [1273, 28] width 26 height 26
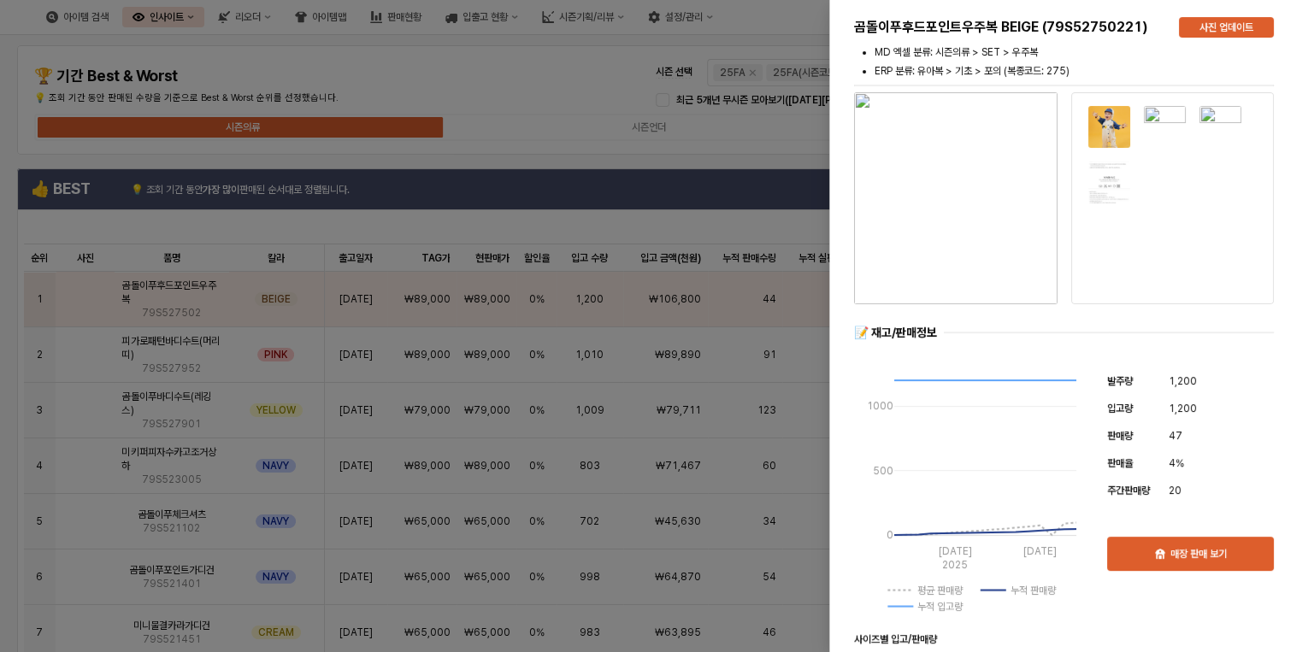
click at [530, 89] on div at bounding box center [654, 326] width 1308 height 652
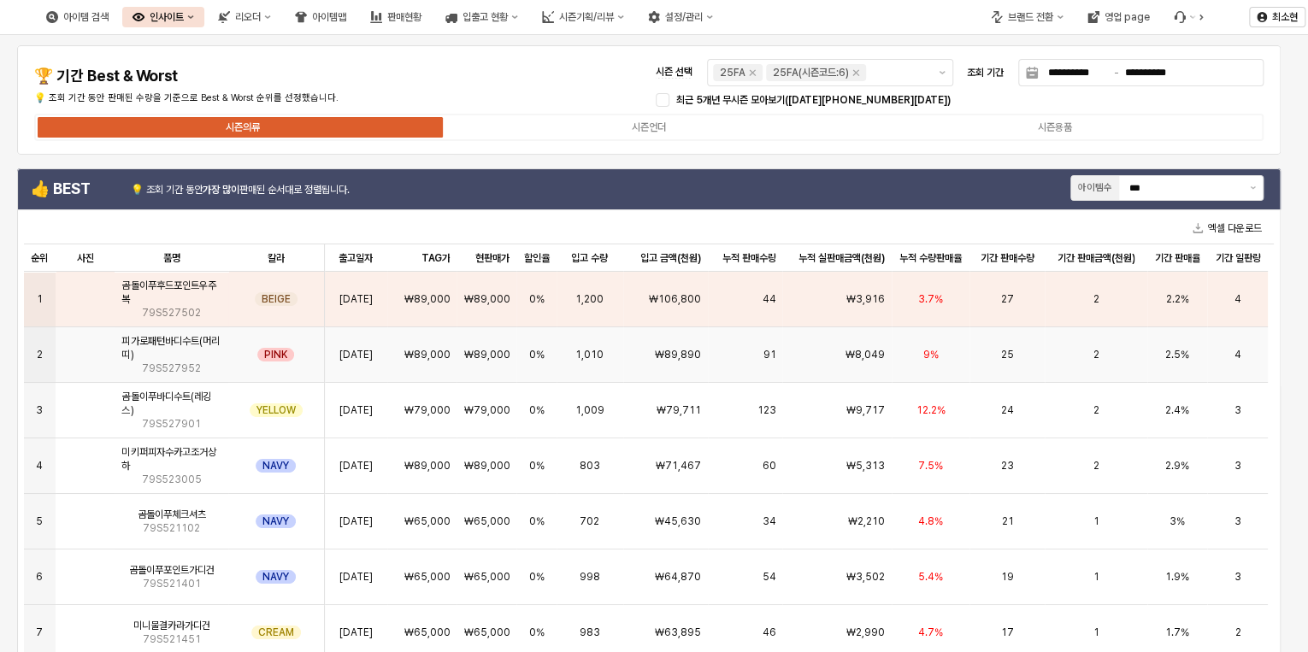
click at [452, 360] on div "₩89,000" at bounding box center [422, 355] width 70 height 56
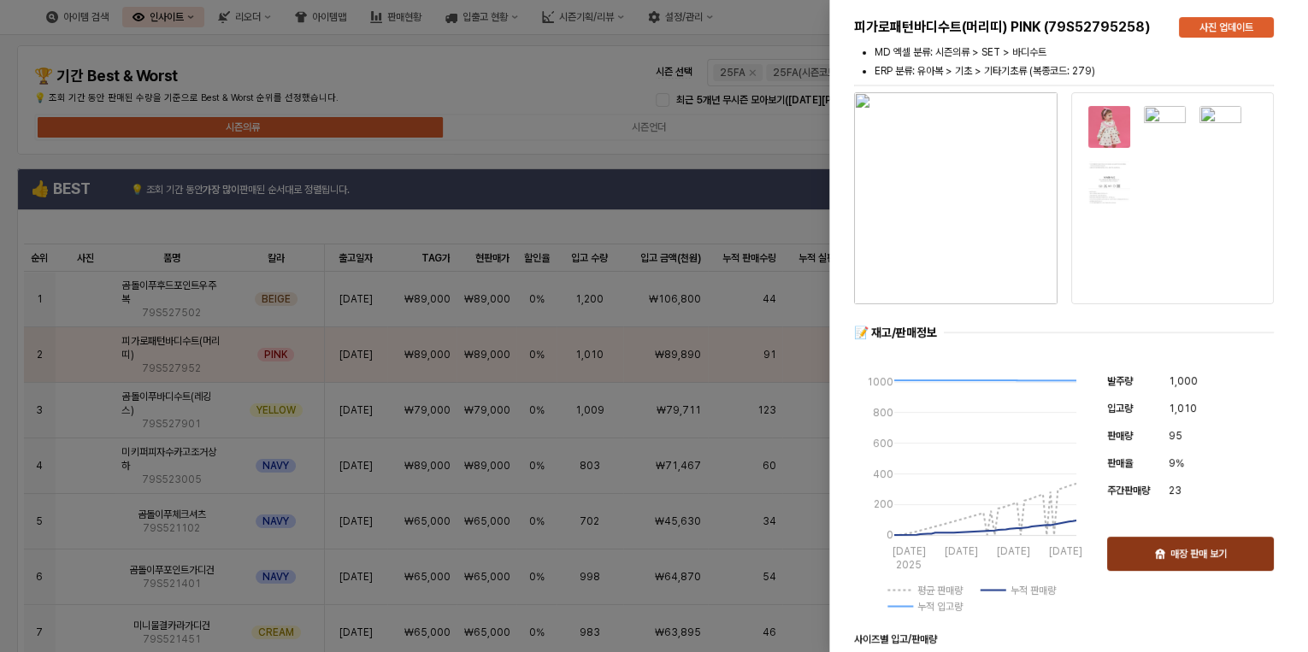
click at [1188, 564] on div "매장 판매 보기" at bounding box center [1190, 554] width 151 height 32
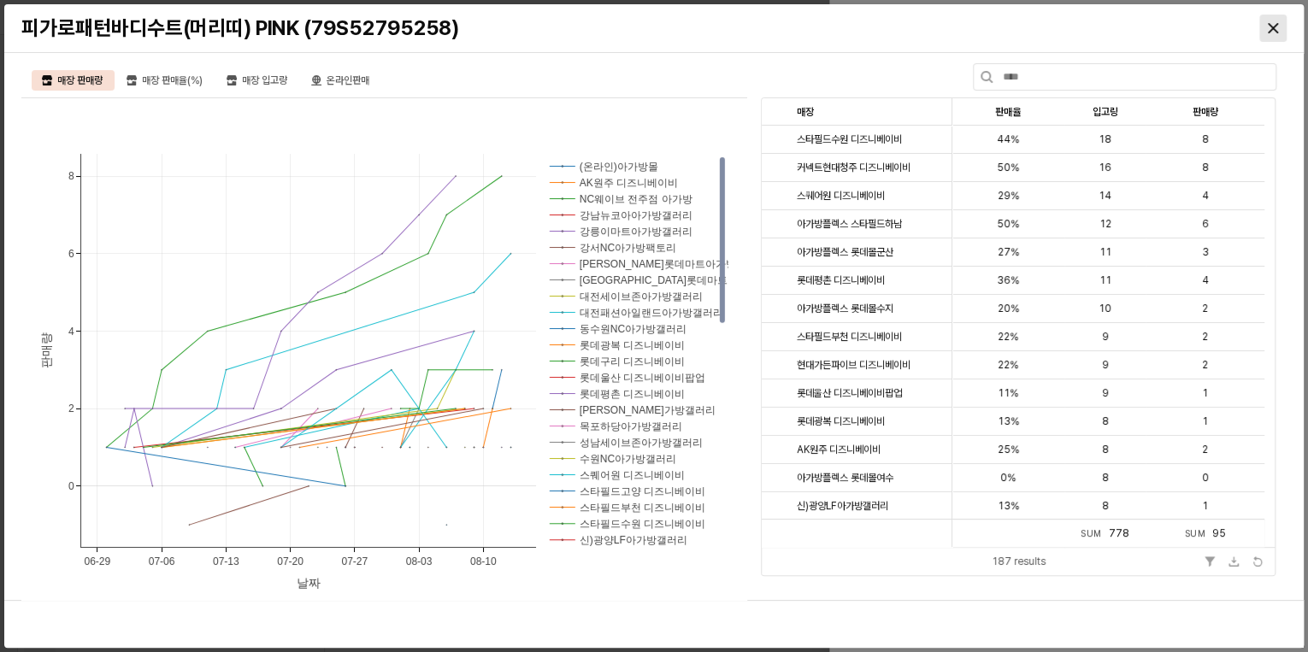
click at [1273, 32] on icon "Close" at bounding box center [1273, 28] width 10 height 10
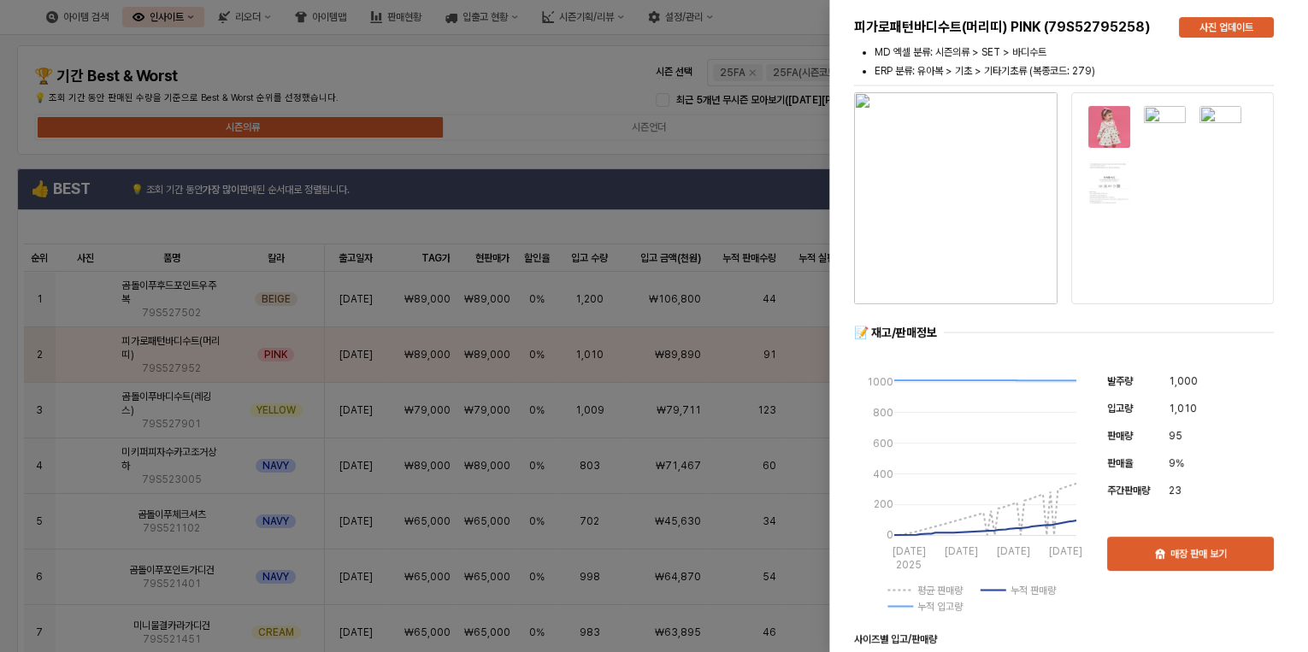
click at [528, 82] on div at bounding box center [654, 326] width 1308 height 652
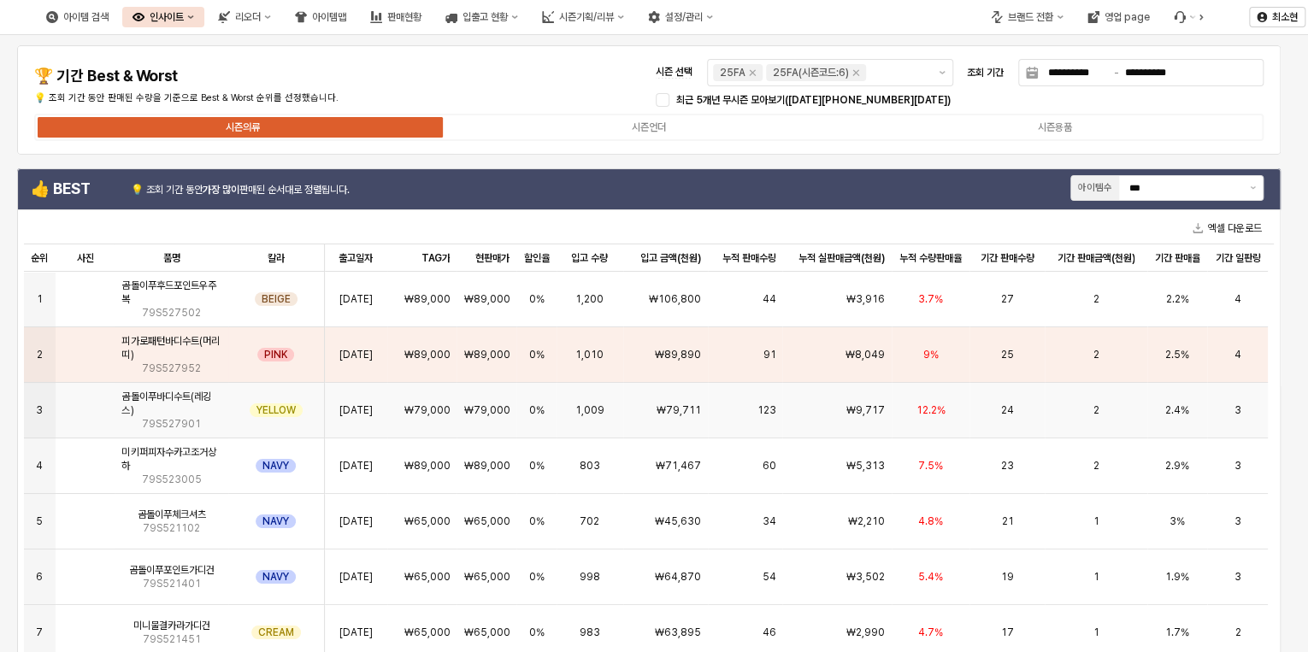
click at [754, 411] on div "123" at bounding box center [745, 411] width 74 height 56
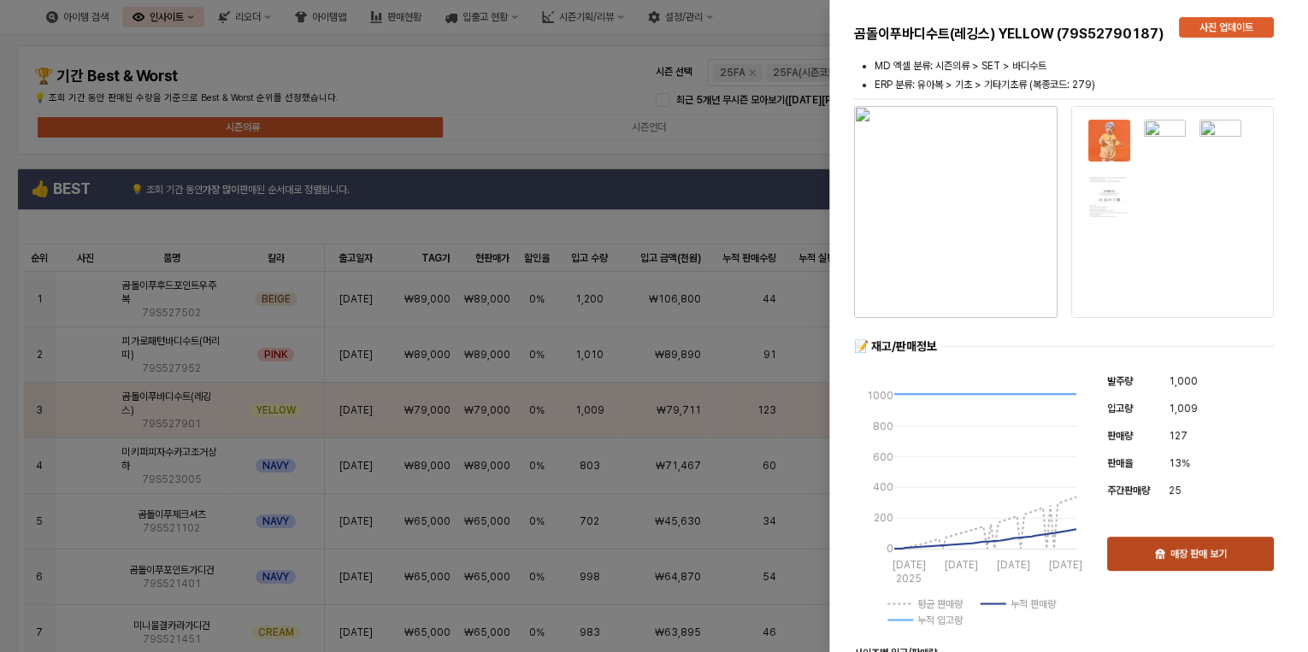
click at [1155, 547] on div "매장 판매 보기" at bounding box center [1190, 554] width 151 height 32
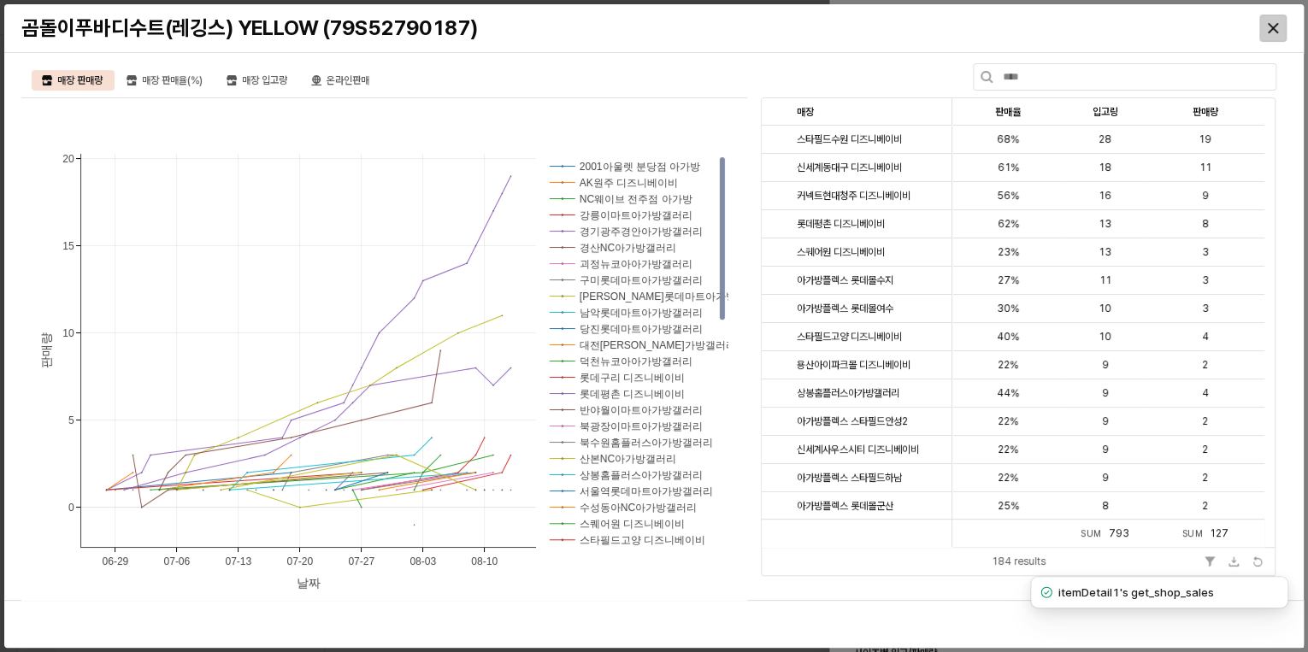
click at [1272, 30] on icon "Close" at bounding box center [1273, 28] width 10 height 10
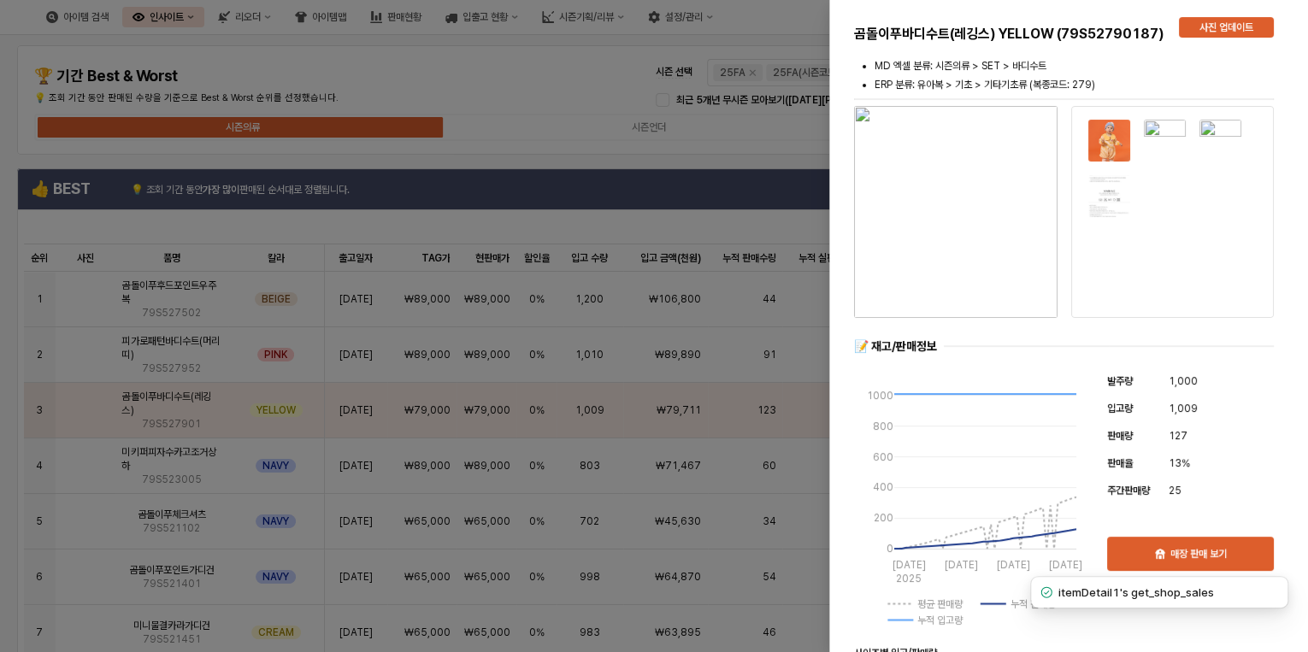
click at [435, 84] on div at bounding box center [654, 326] width 1308 height 652
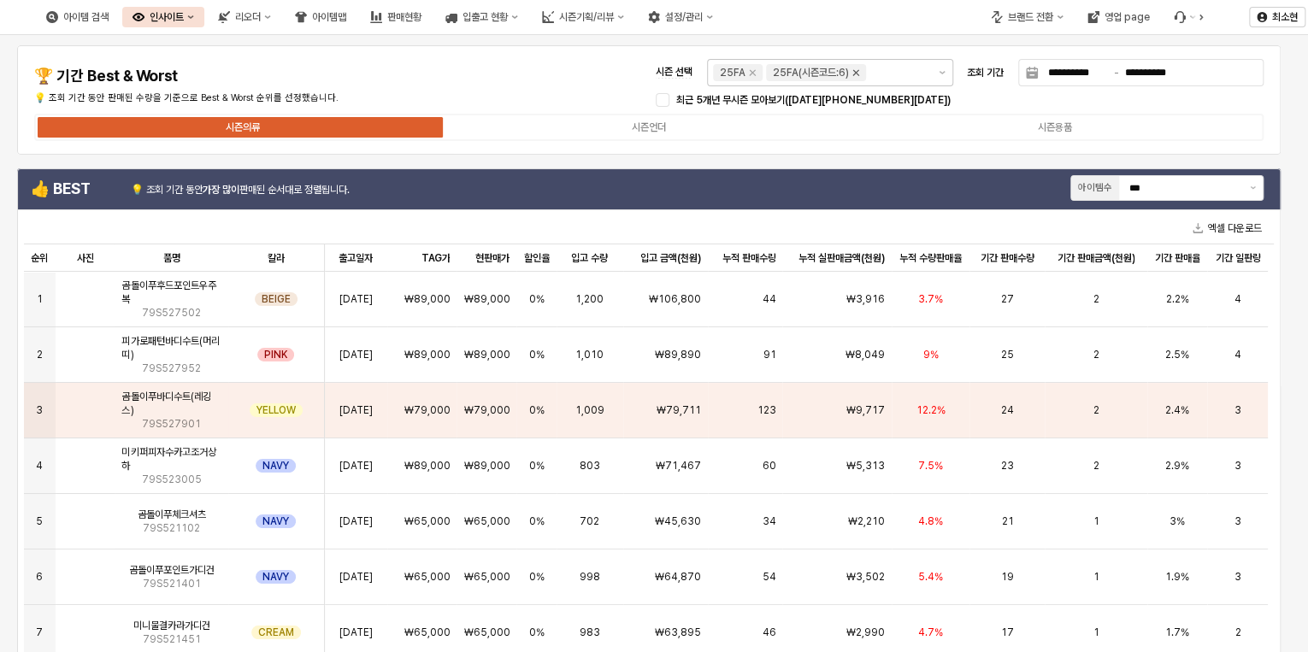
click at [855, 69] on icon "Remove 25FA(시즌코드:6)" at bounding box center [856, 73] width 14 height 14
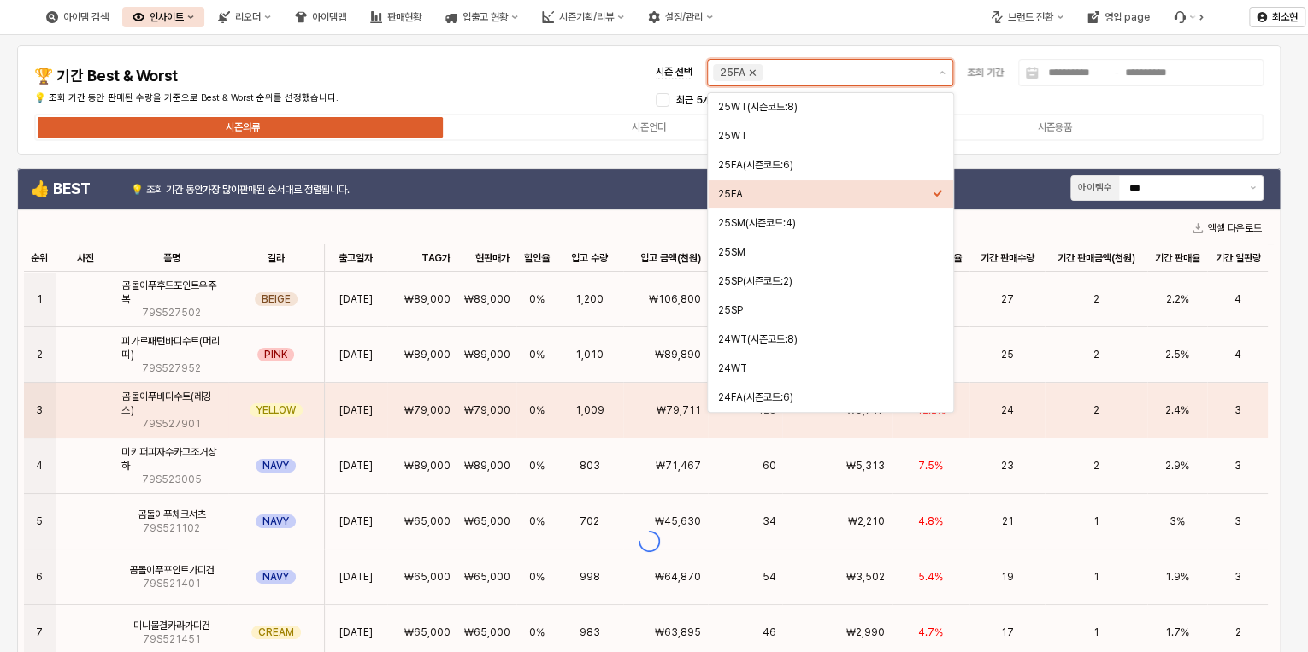
click at [749, 74] on icon "Remove 25FA" at bounding box center [753, 73] width 14 height 14
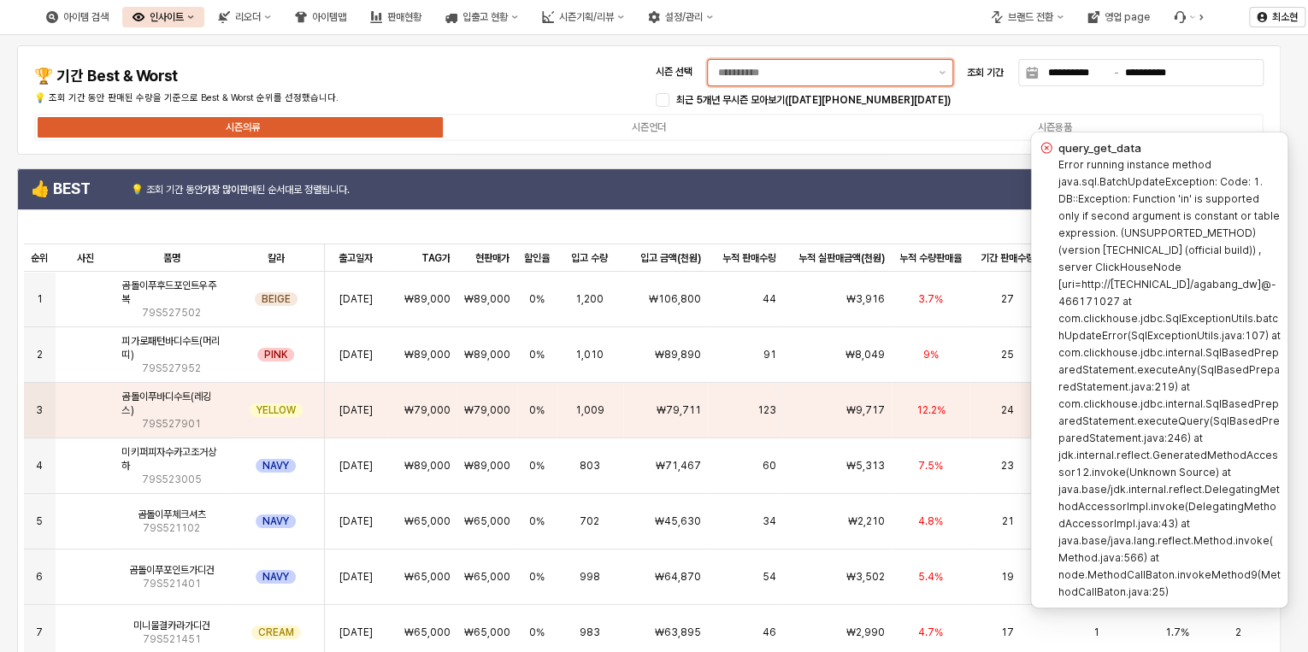
click at [799, 74] on input "시즌 선택" at bounding box center [823, 72] width 210 height 17
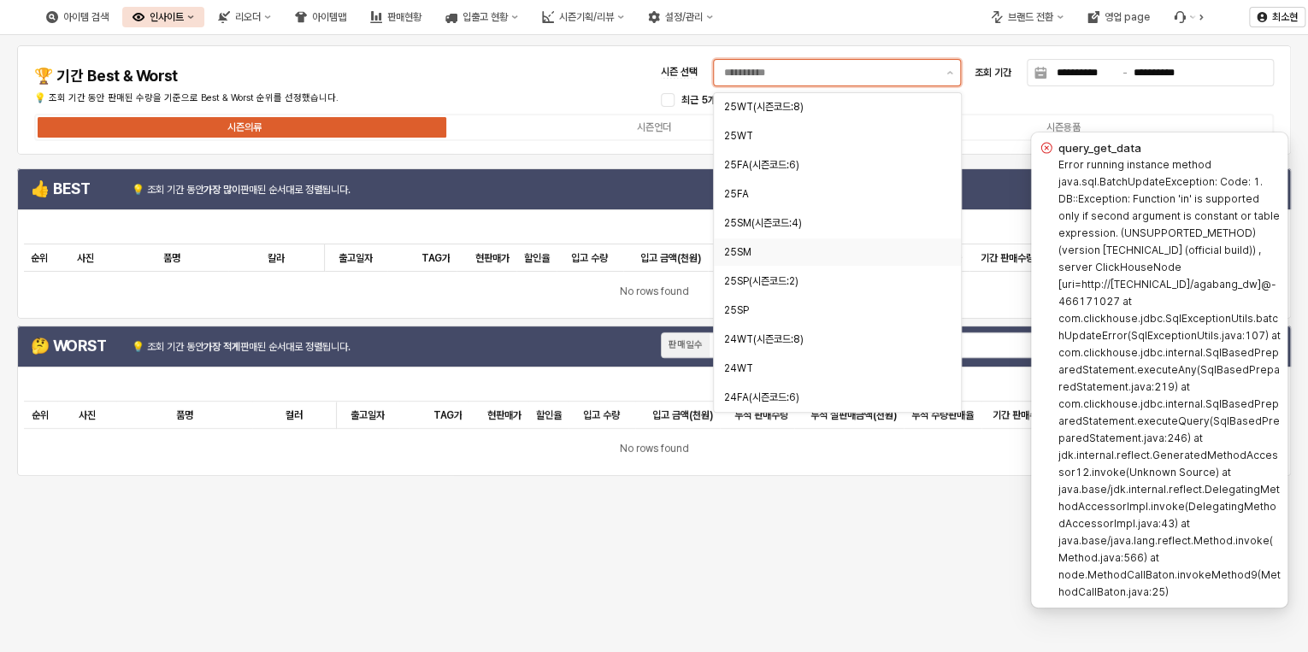
click at [740, 252] on div "25SM" at bounding box center [832, 252] width 216 height 14
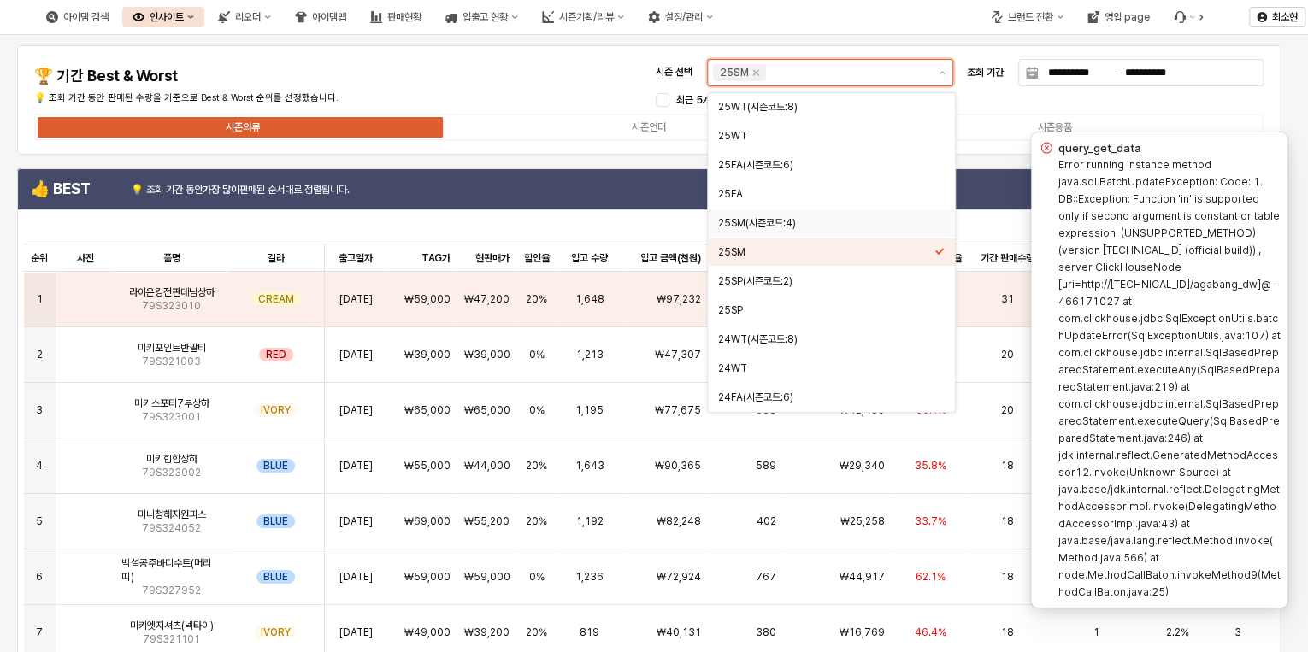
click at [762, 227] on div "25SM(시즌코드:4)" at bounding box center [826, 223] width 216 height 14
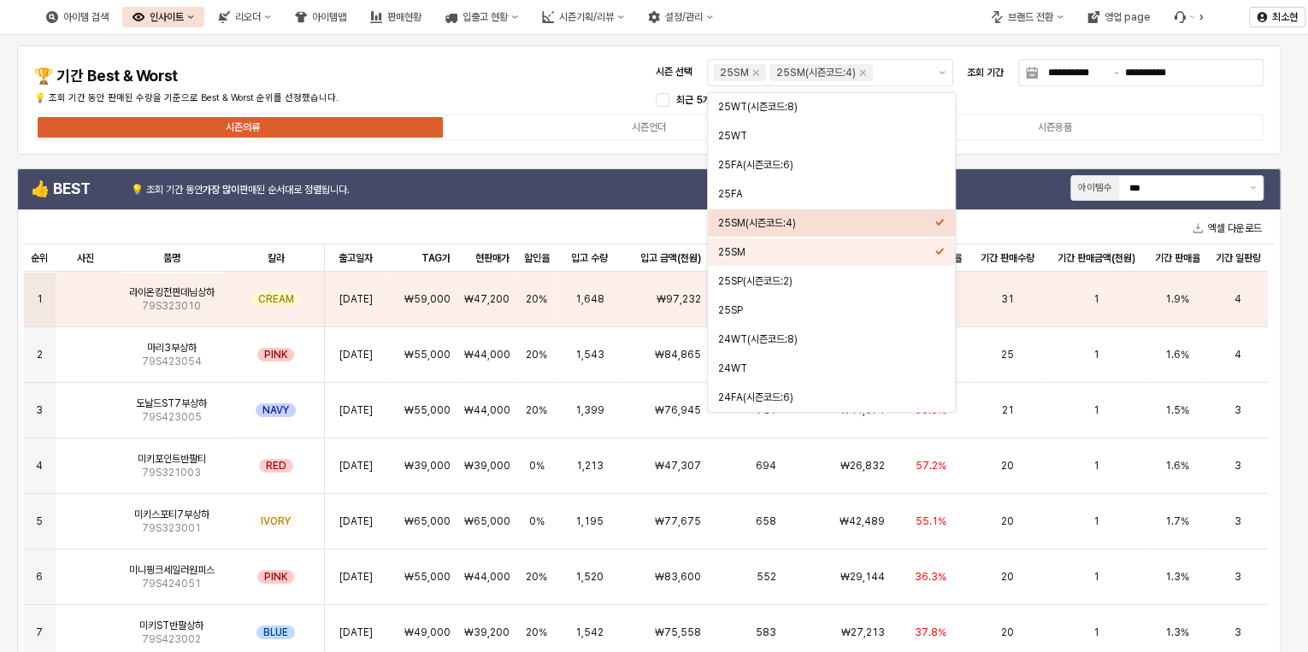
click at [501, 82] on div "**********" at bounding box center [648, 100] width 1243 height 89
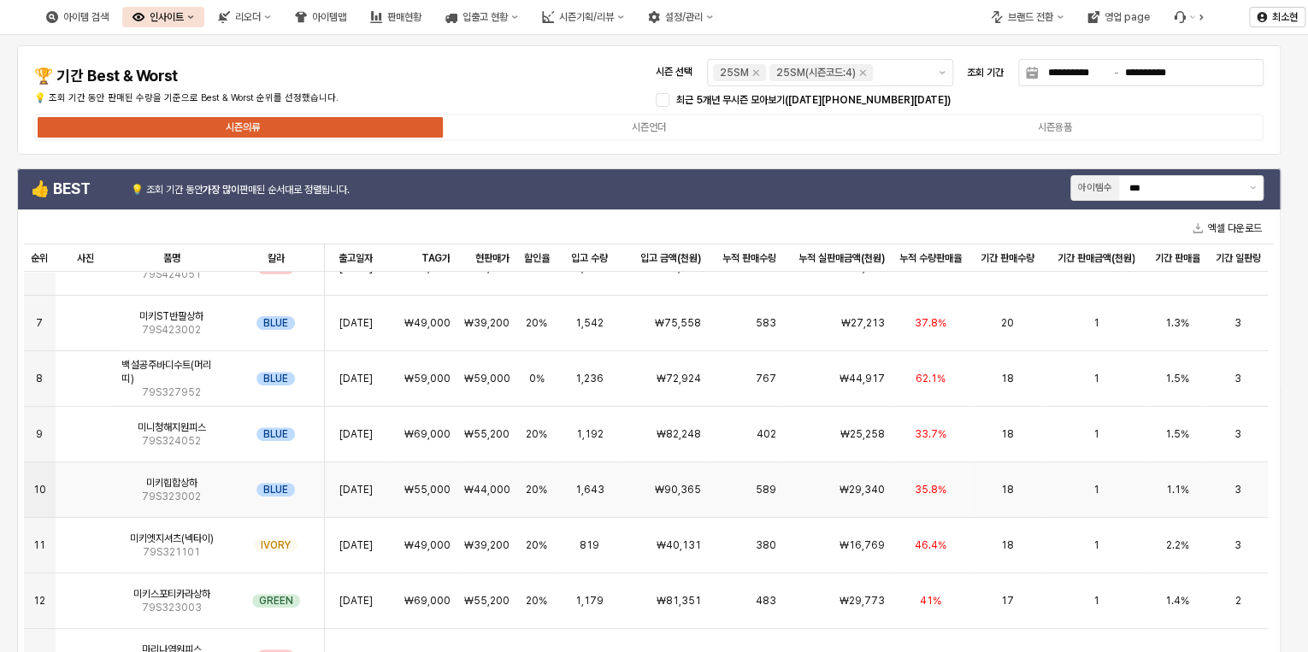
scroll to position [342, 0]
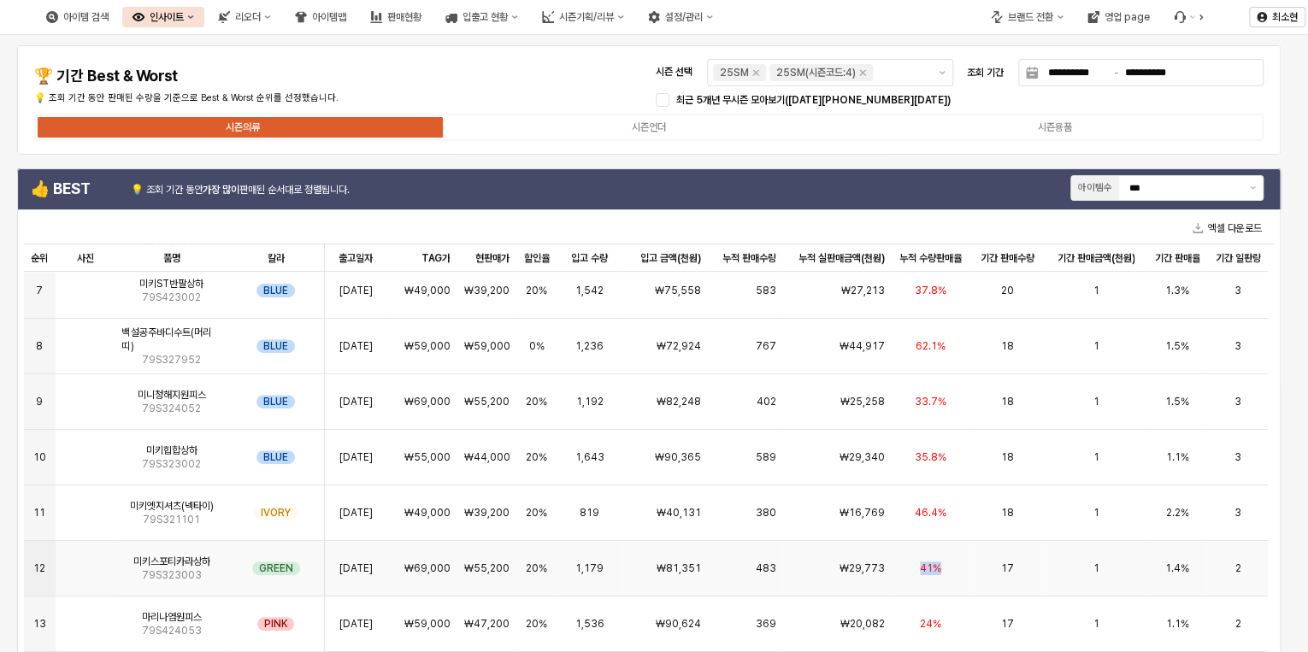
drag, startPoint x: 920, startPoint y: 569, endPoint x: 945, endPoint y: 569, distance: 24.8
click at [945, 569] on div "41%" at bounding box center [931, 569] width 79 height 56
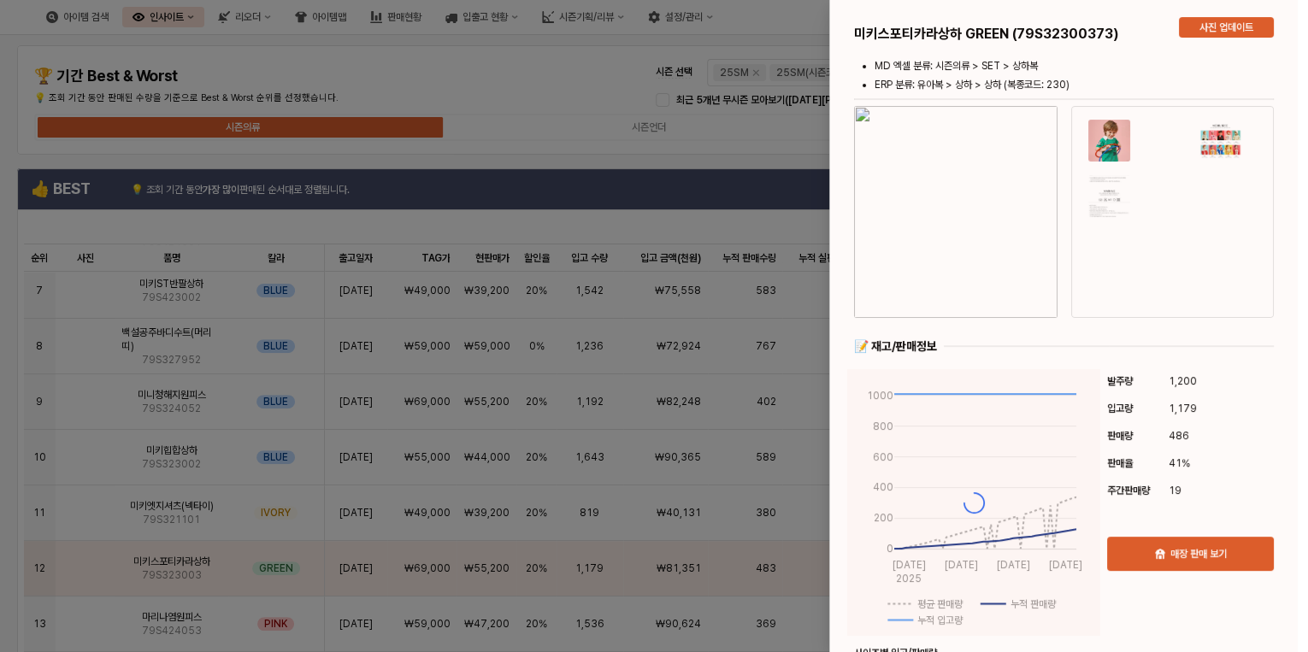
drag, startPoint x: 945, startPoint y: 569, endPoint x: 917, endPoint y: 514, distance: 61.6
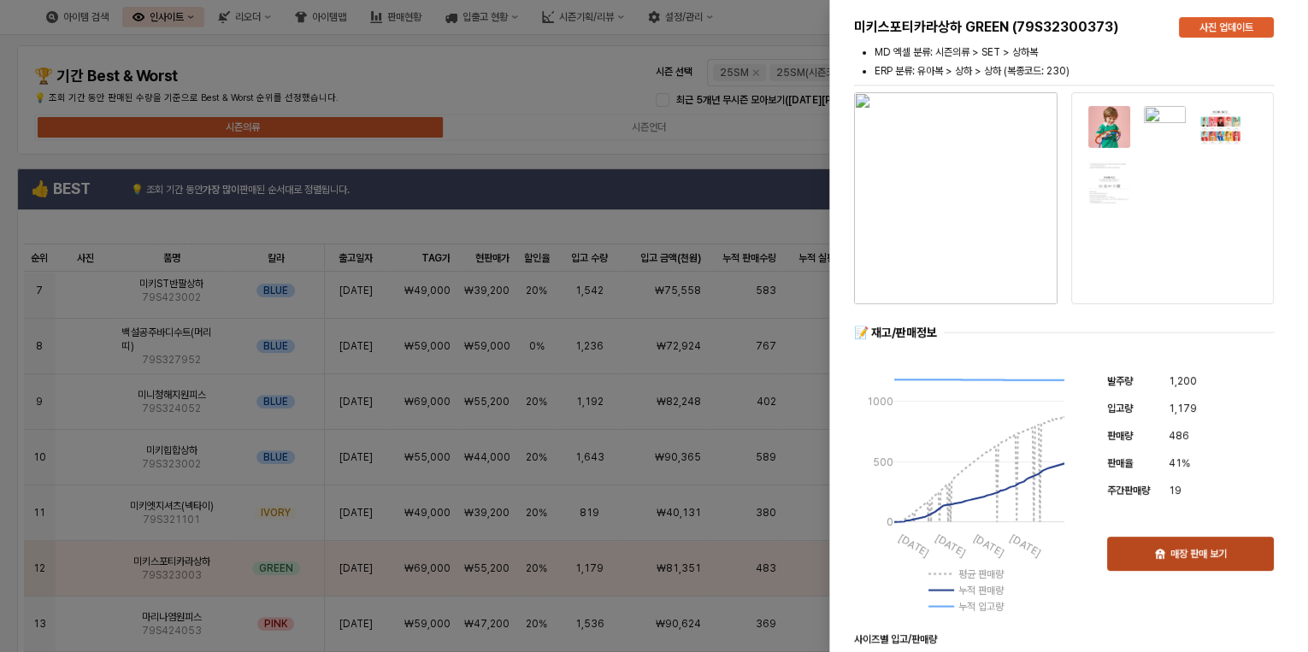
click at [1205, 551] on p "매장 판매 보기" at bounding box center [1198, 554] width 56 height 14
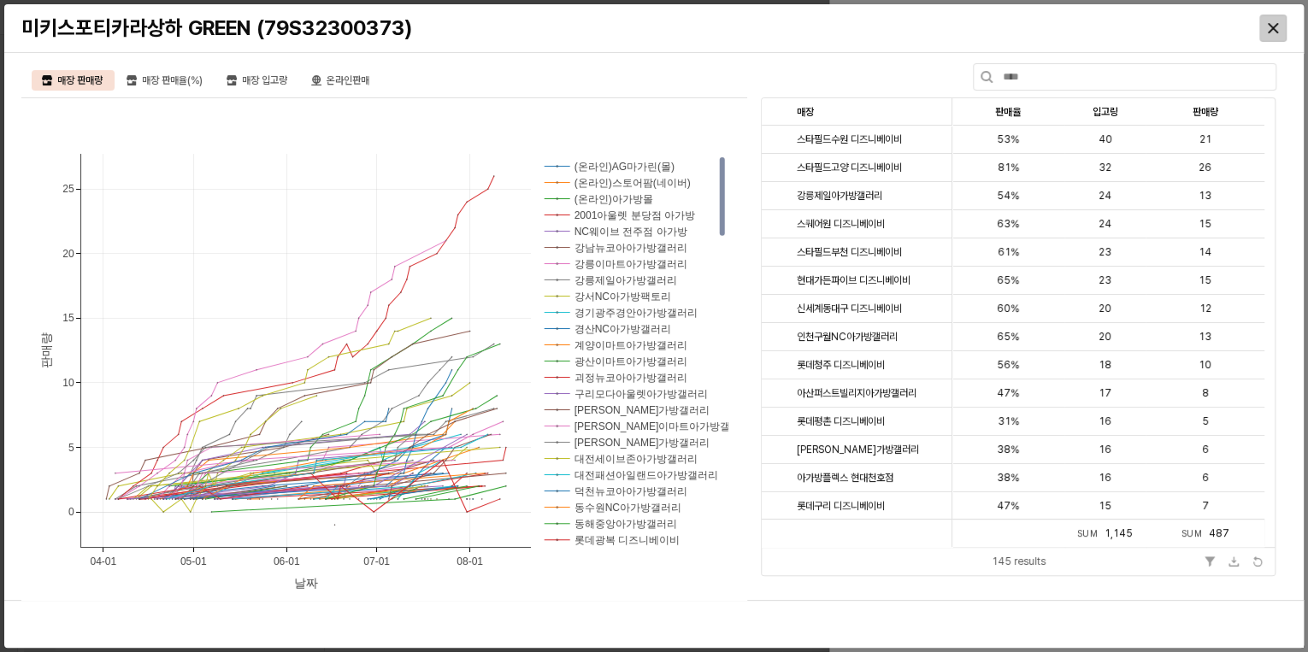
click at [1274, 24] on icon "Close" at bounding box center [1273, 28] width 10 height 10
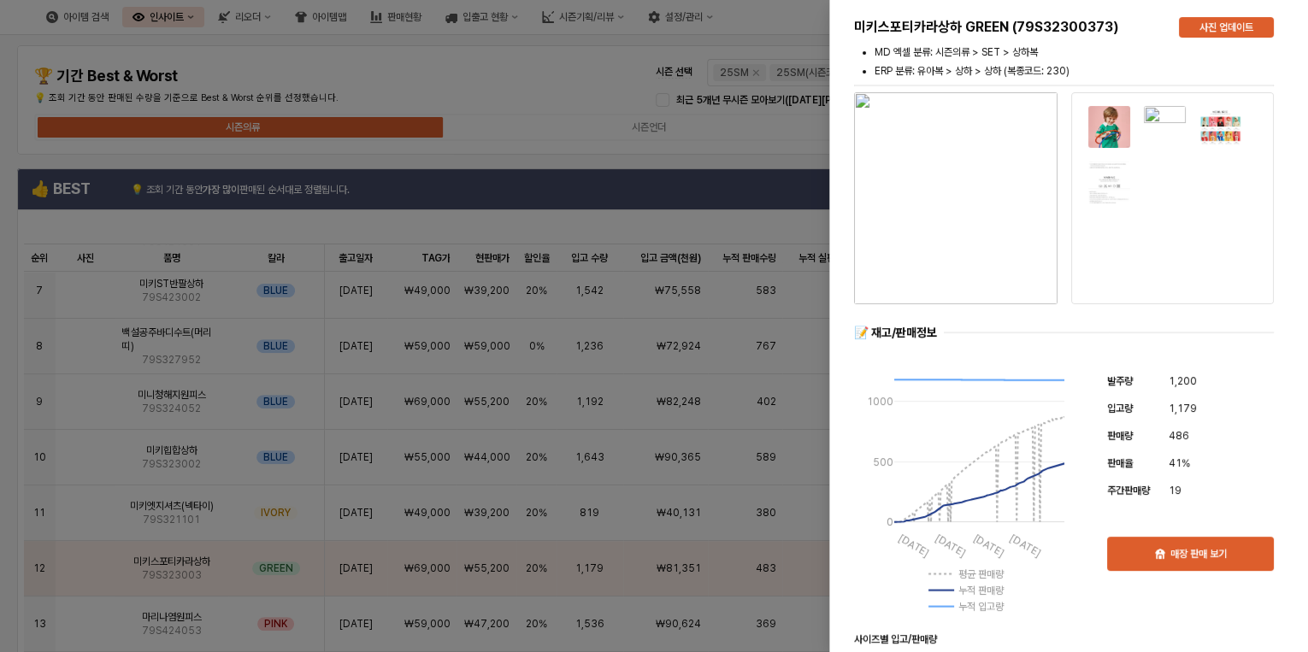
click at [454, 82] on div at bounding box center [654, 326] width 1308 height 652
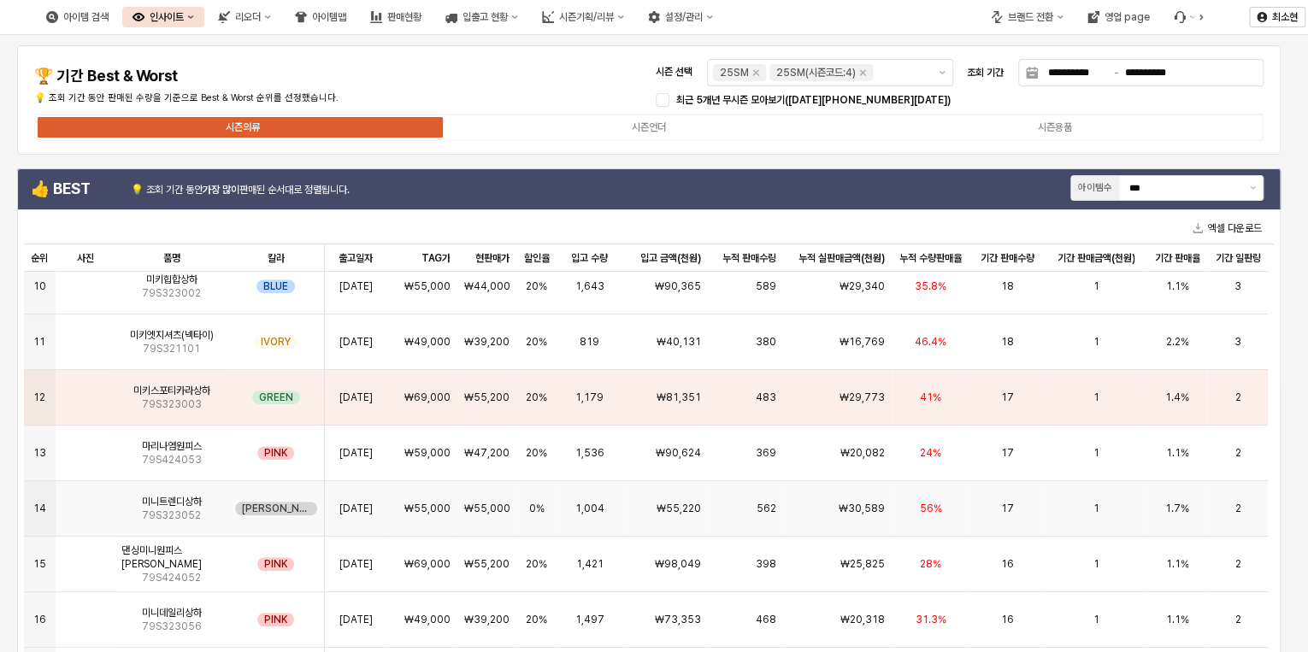
scroll to position [528, 0]
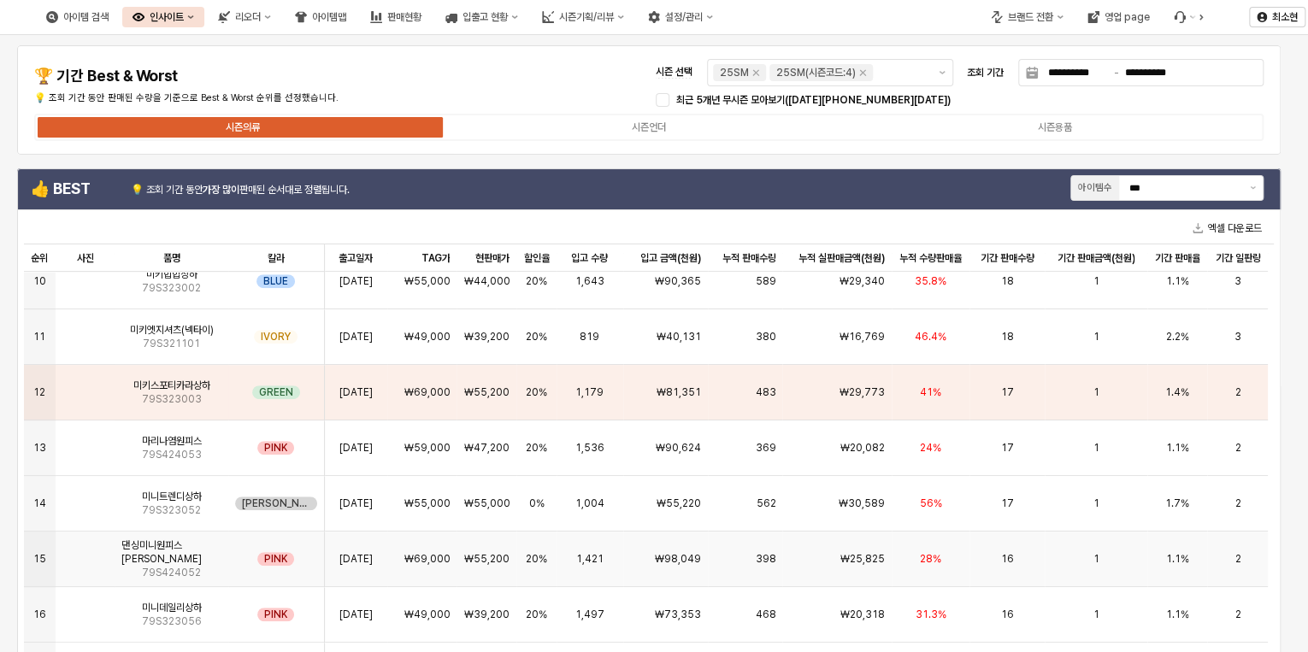
click at [915, 556] on div "28%" at bounding box center [931, 560] width 79 height 56
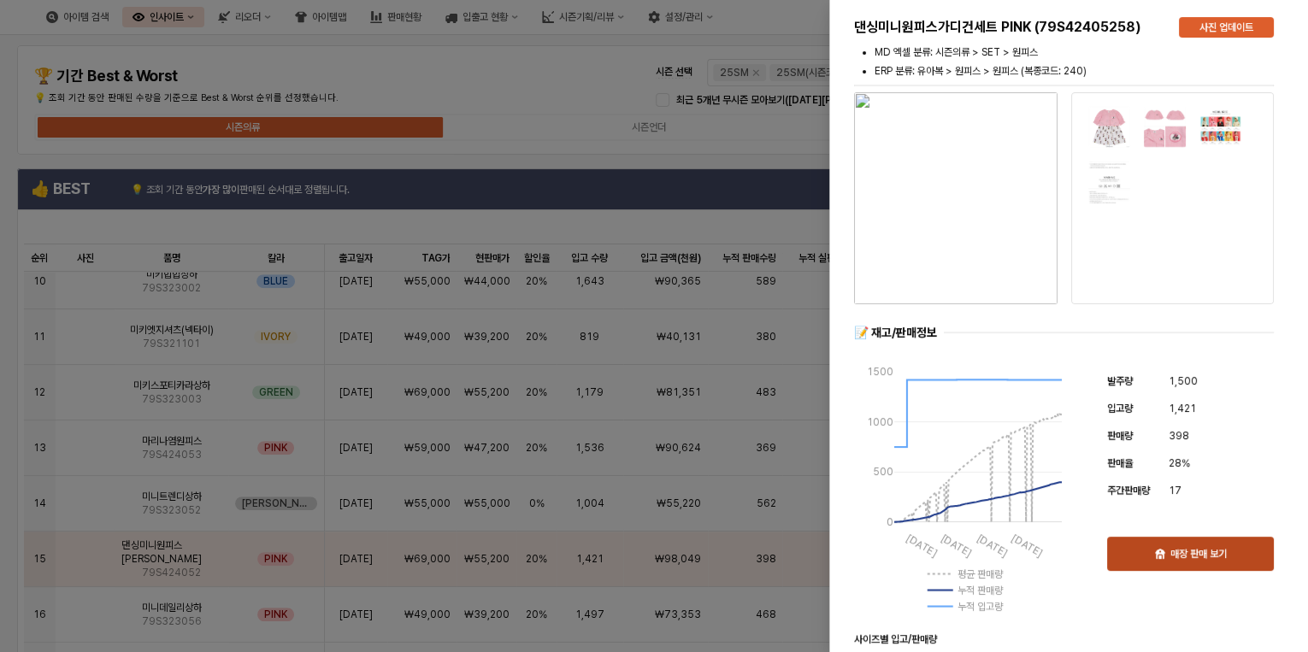
click at [1200, 558] on p "매장 판매 보기" at bounding box center [1198, 554] width 56 height 14
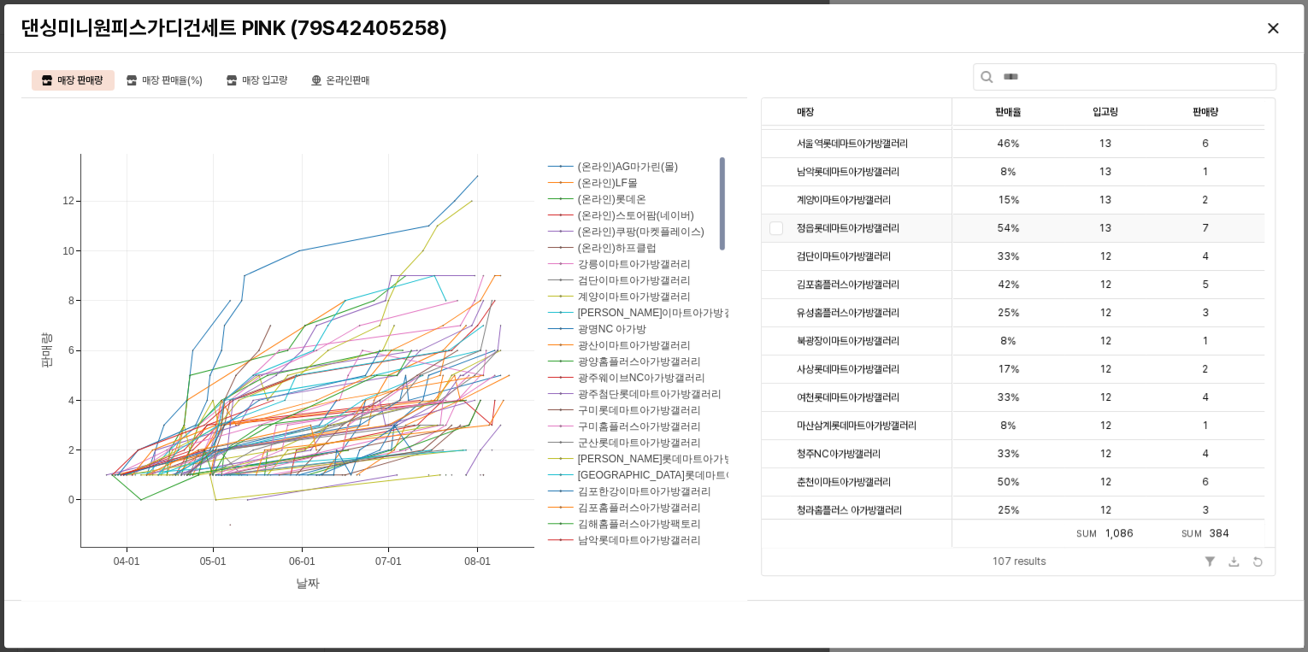
scroll to position [0, 0]
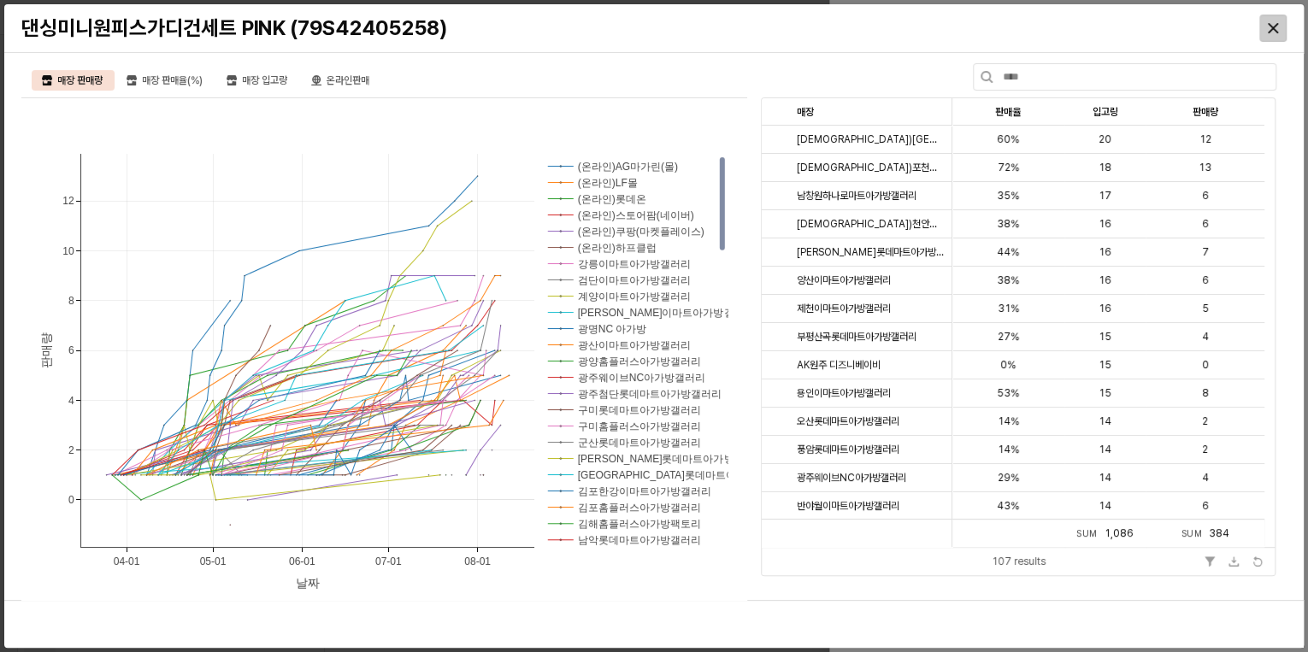
click at [1278, 22] on div "Close" at bounding box center [1273, 28] width 26 height 26
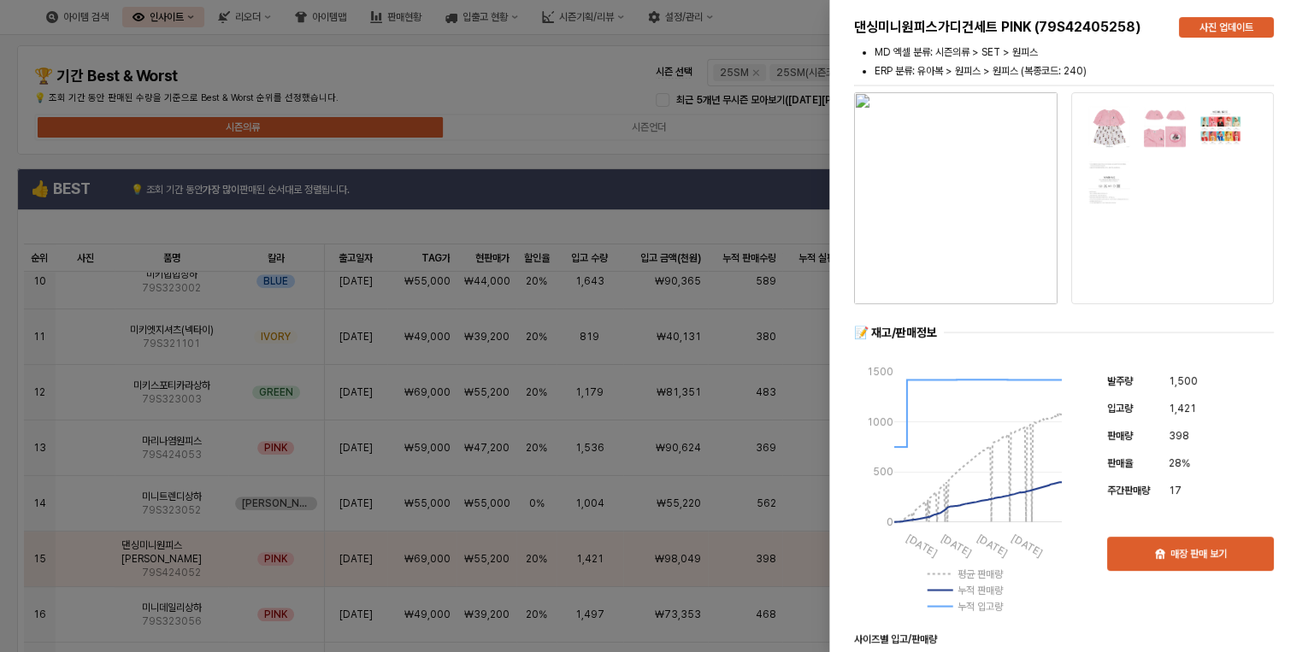
click at [523, 79] on div at bounding box center [654, 326] width 1308 height 652
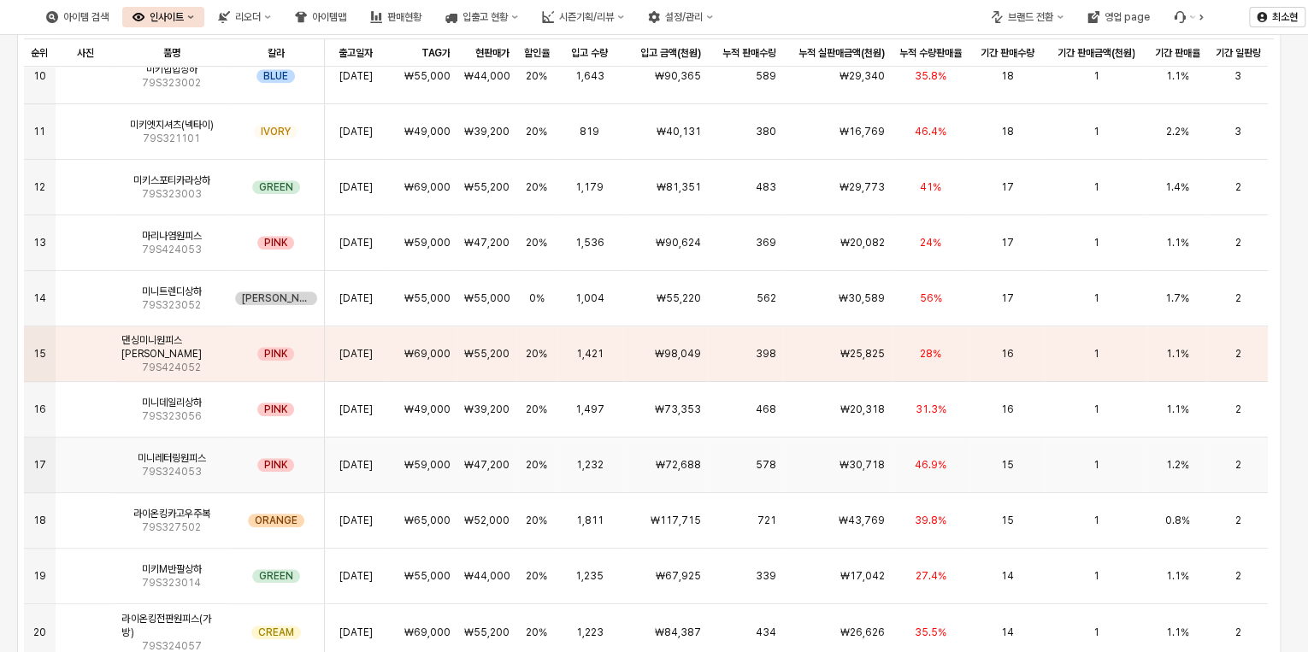
scroll to position [274, 0]
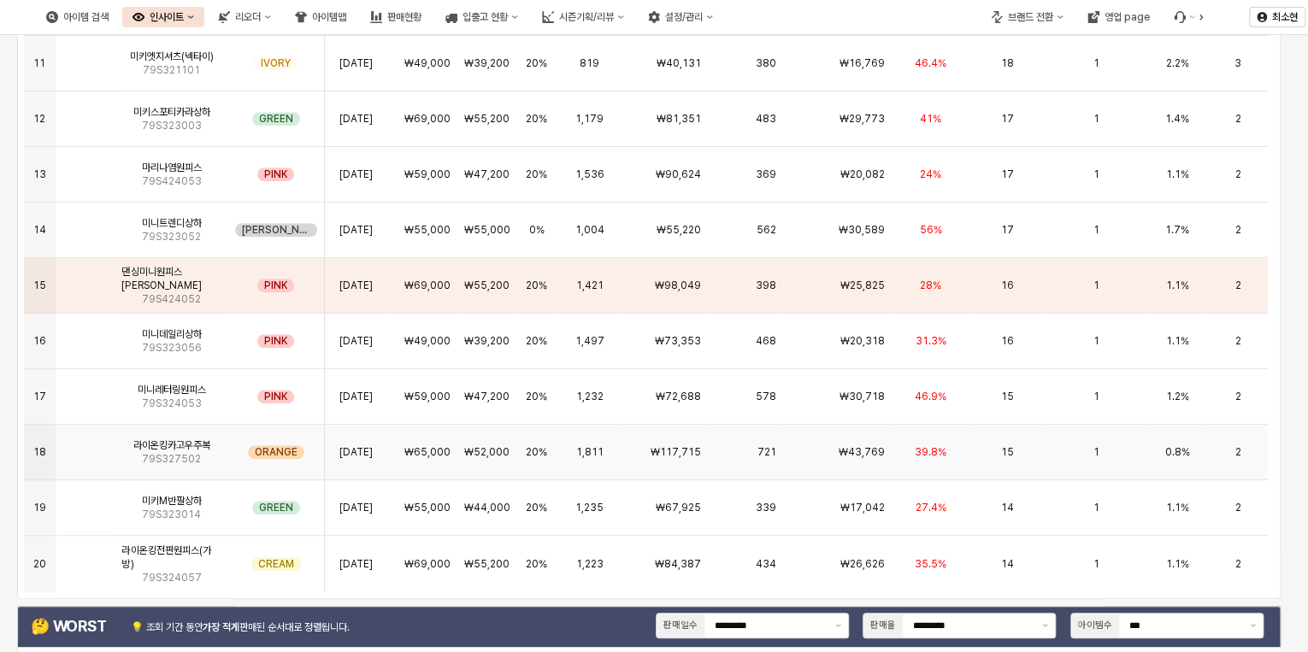
click at [950, 445] on div "39.8%" at bounding box center [931, 453] width 79 height 56
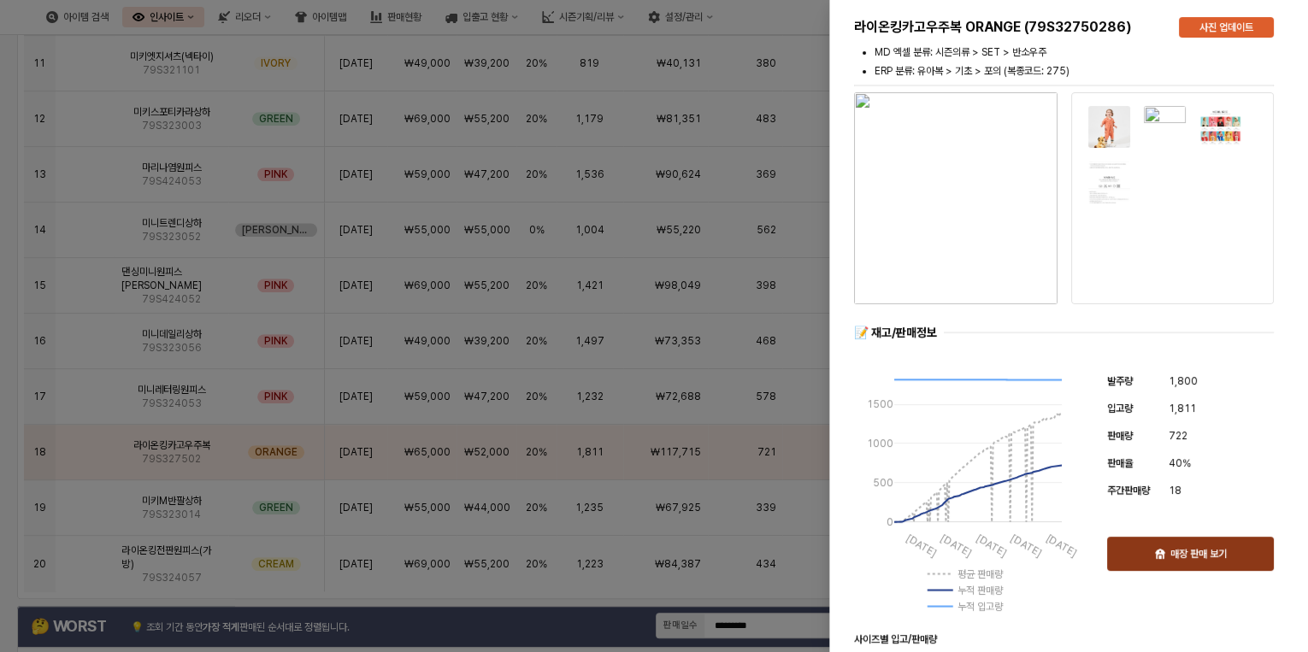
click at [1196, 544] on div "매장 판매 보기" at bounding box center [1190, 554] width 151 height 32
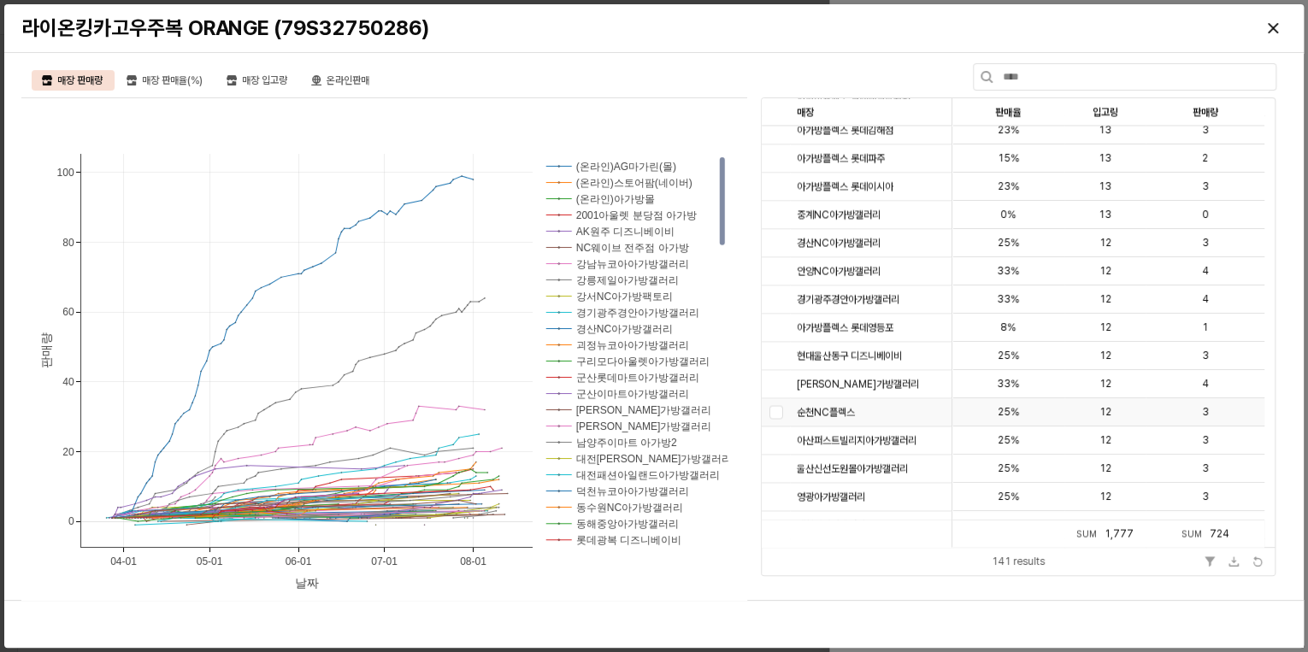
scroll to position [1984, 0]
click at [1277, 29] on icon "Close" at bounding box center [1273, 28] width 10 height 10
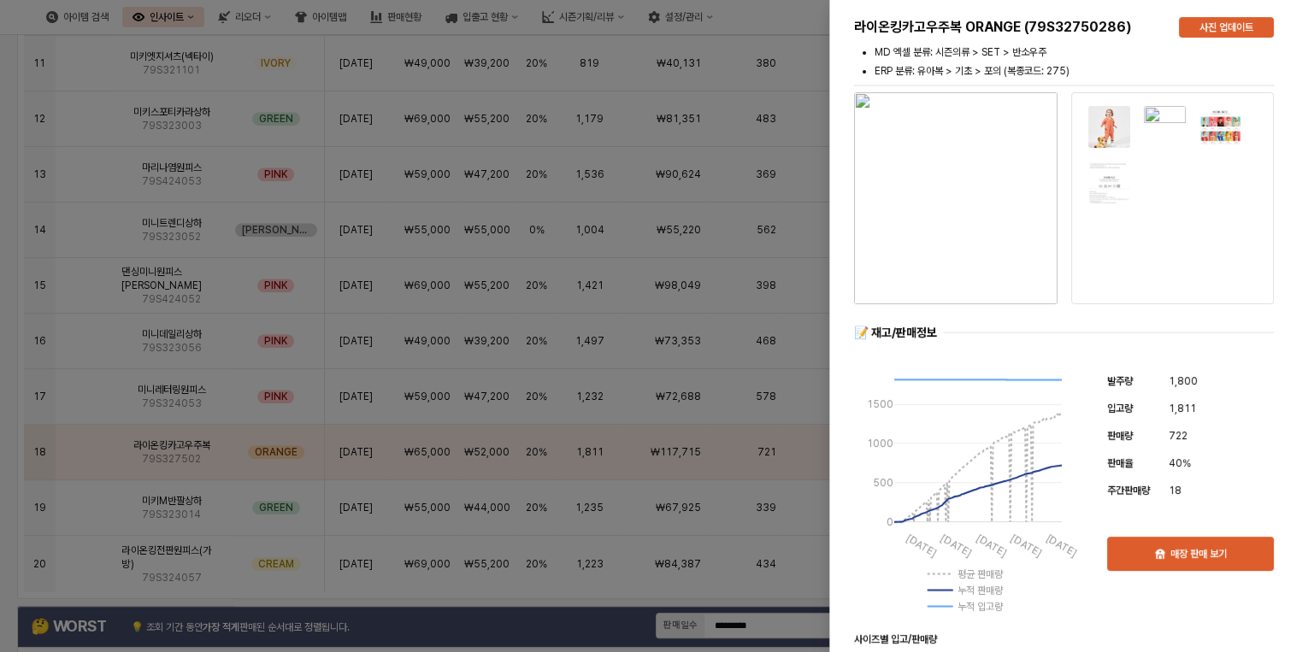
click at [20, 409] on div at bounding box center [654, 326] width 1308 height 652
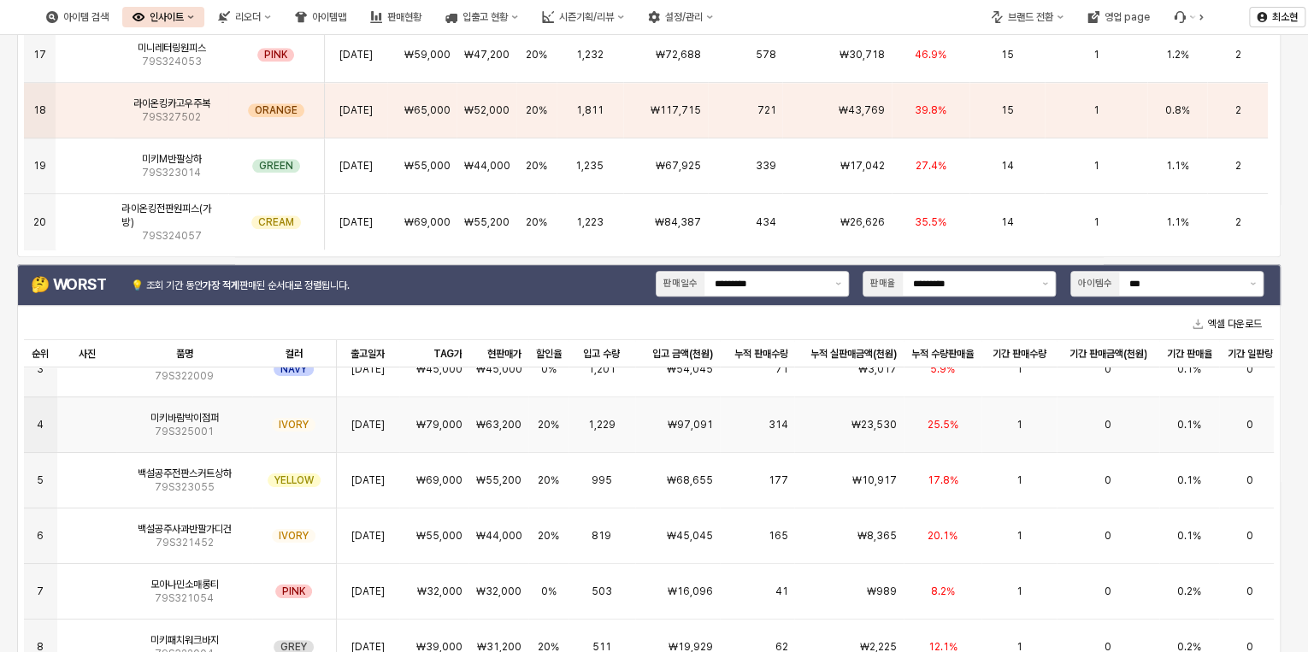
scroll to position [68, 0]
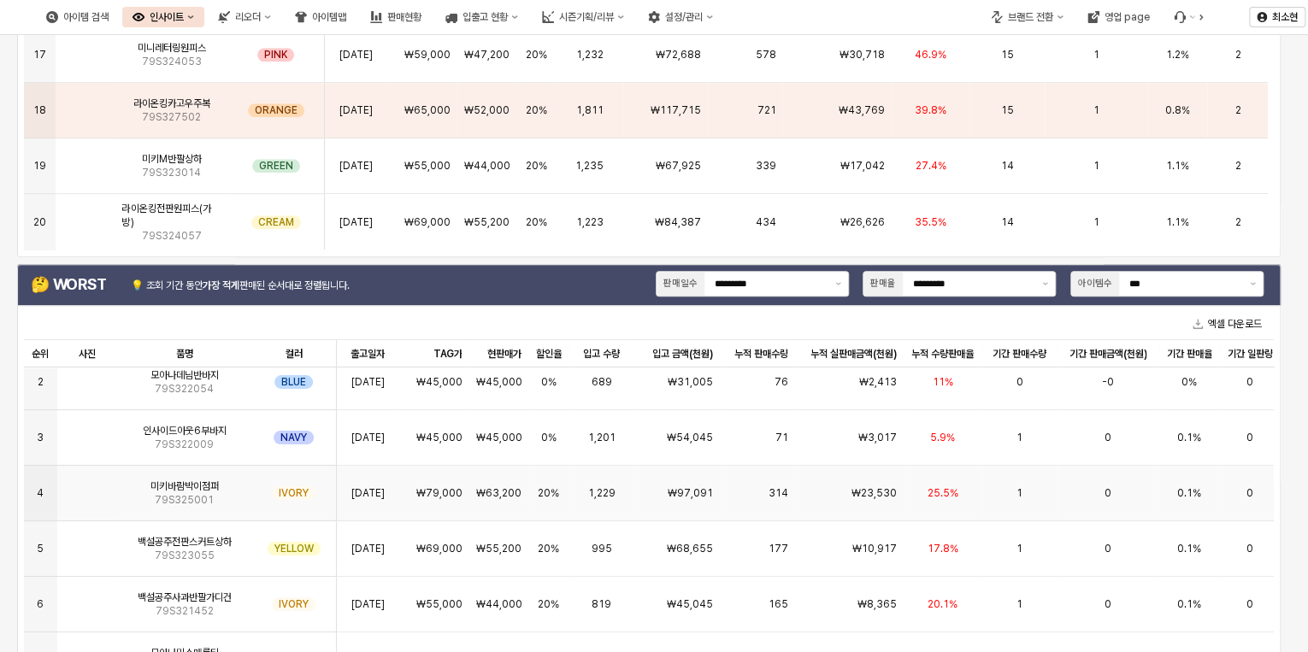
click at [908, 490] on div "25.5%" at bounding box center [943, 494] width 79 height 56
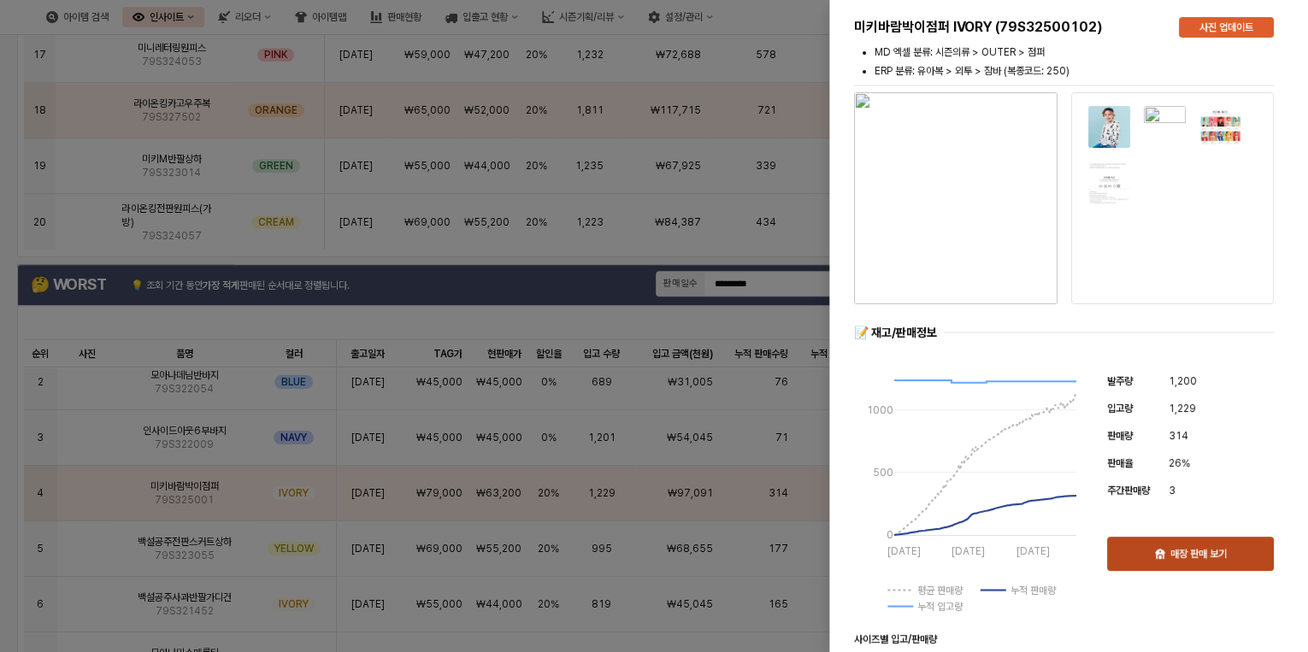
click at [1204, 554] on p "매장 판매 보기" at bounding box center [1198, 554] width 56 height 14
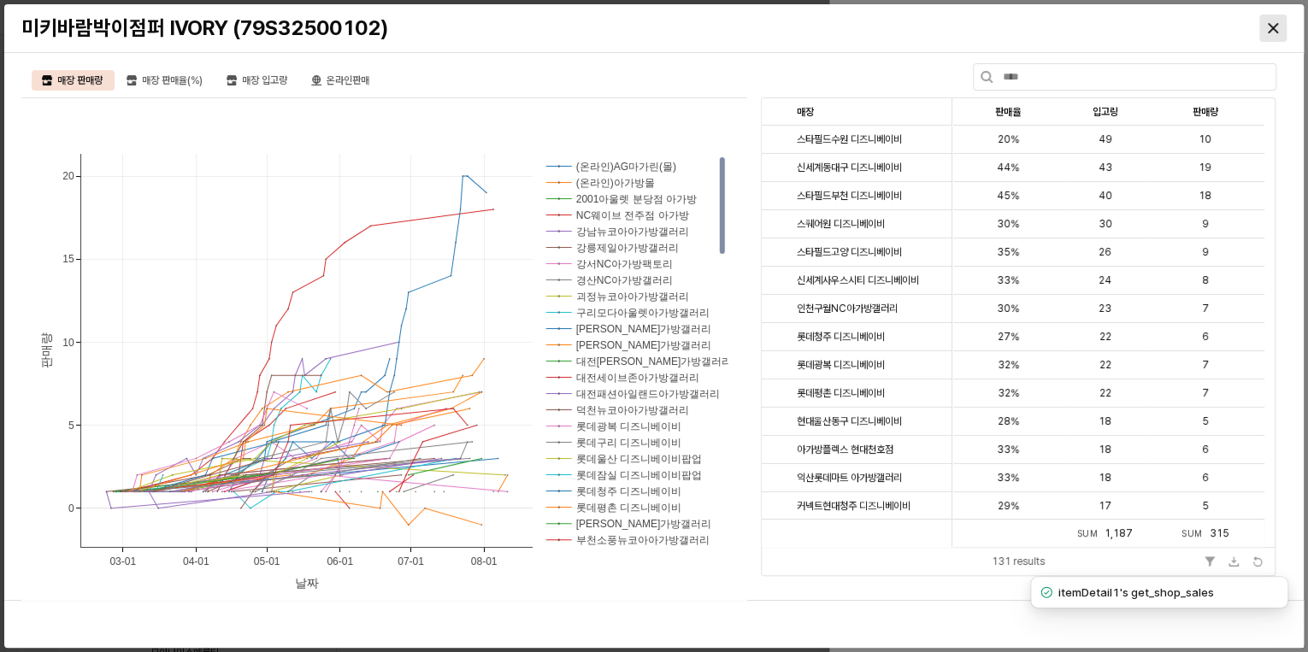
click at [1276, 31] on icon "Close" at bounding box center [1273, 28] width 10 height 10
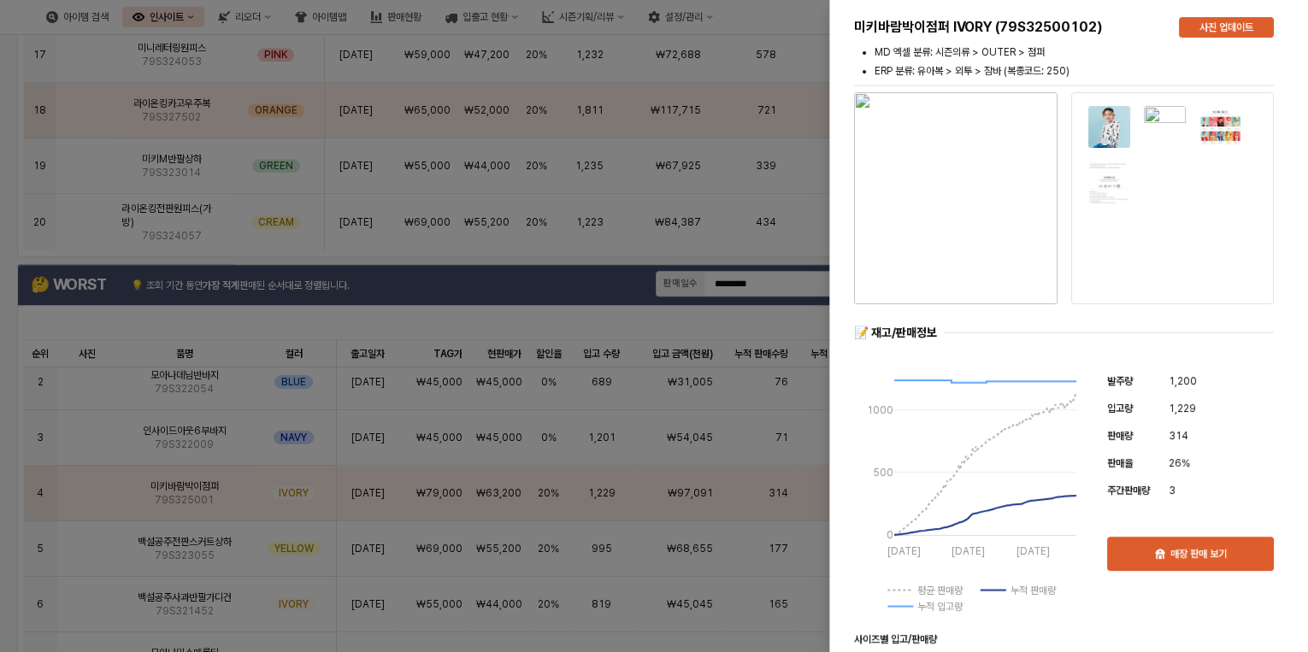
click at [712, 313] on div at bounding box center [654, 326] width 1308 height 652
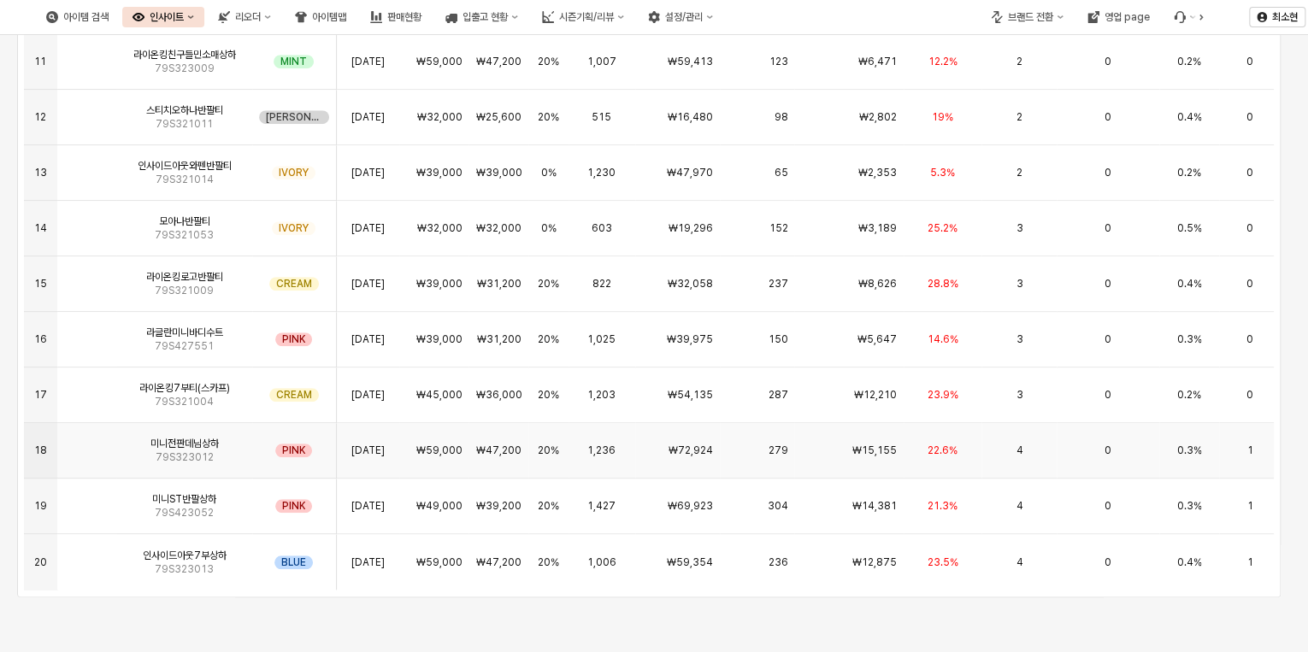
scroll to position [993, 0]
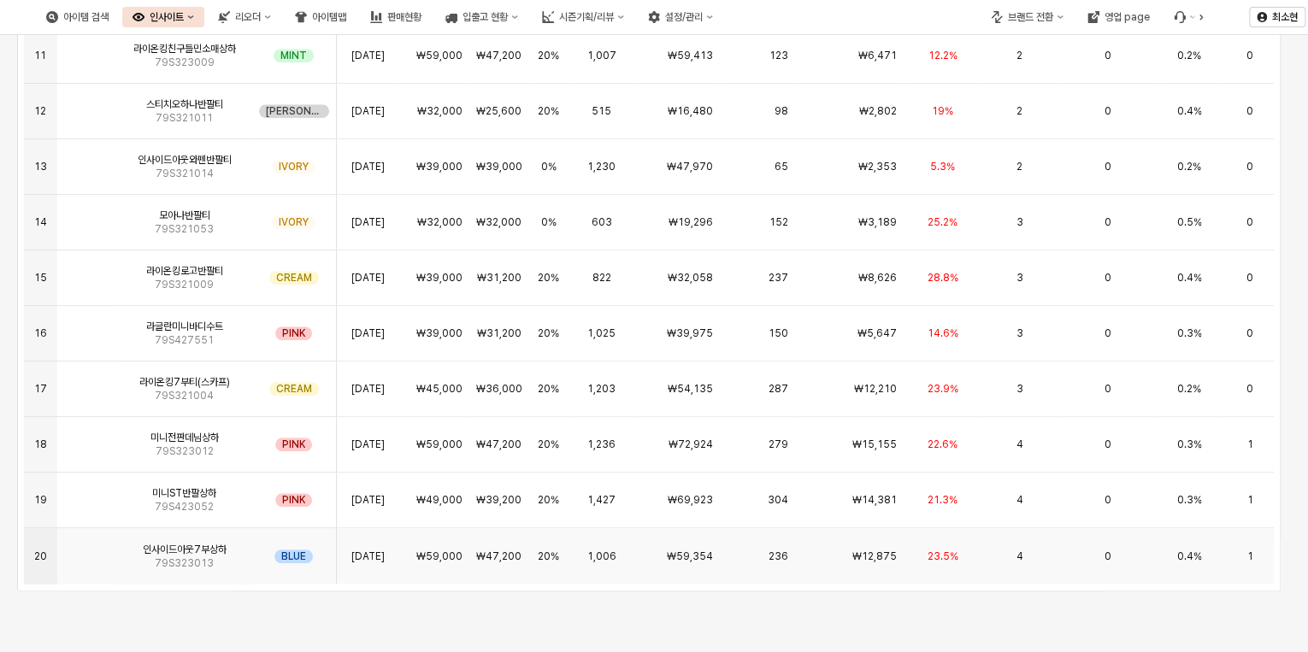
click at [932, 550] on span "23.5%" at bounding box center [943, 557] width 31 height 14
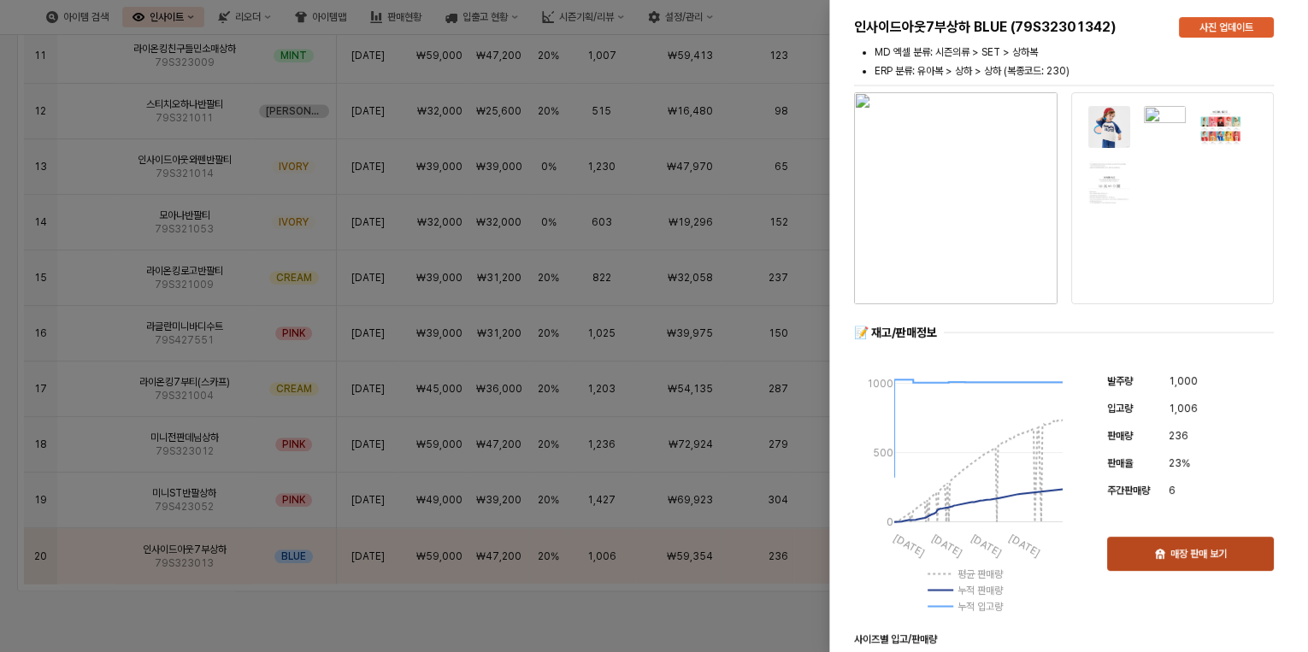
click at [1197, 557] on p "매장 판매 보기" at bounding box center [1198, 554] width 56 height 14
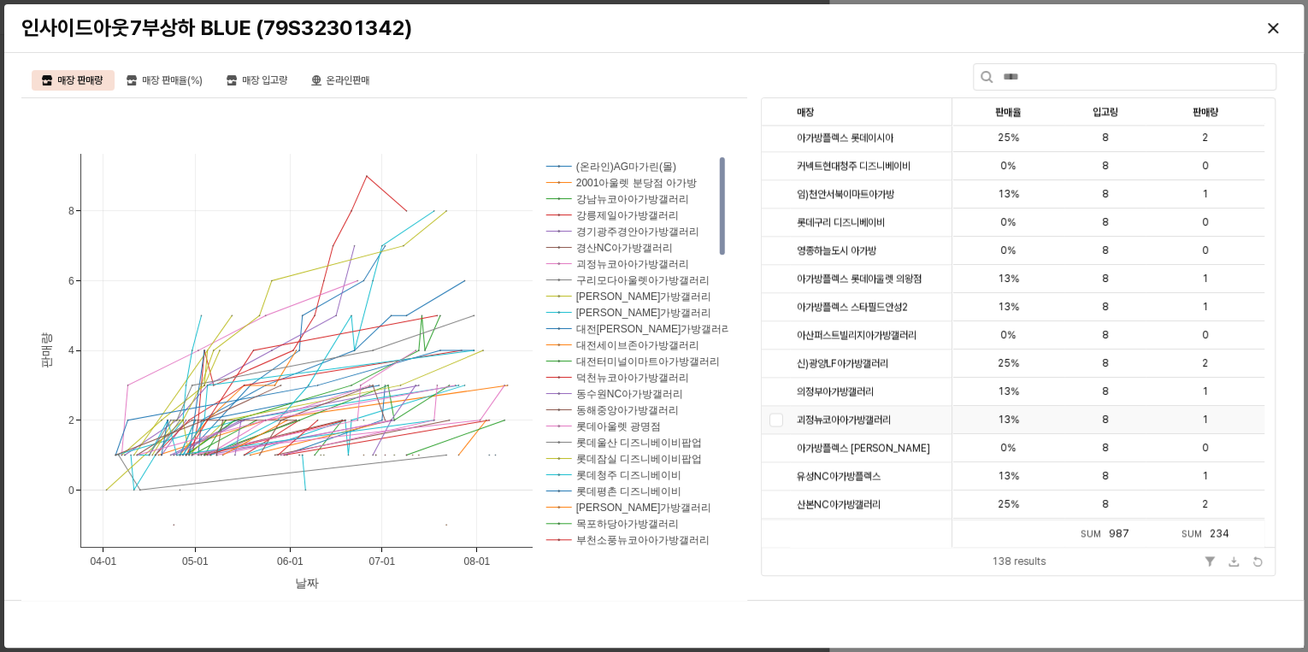
scroll to position [1436, 0]
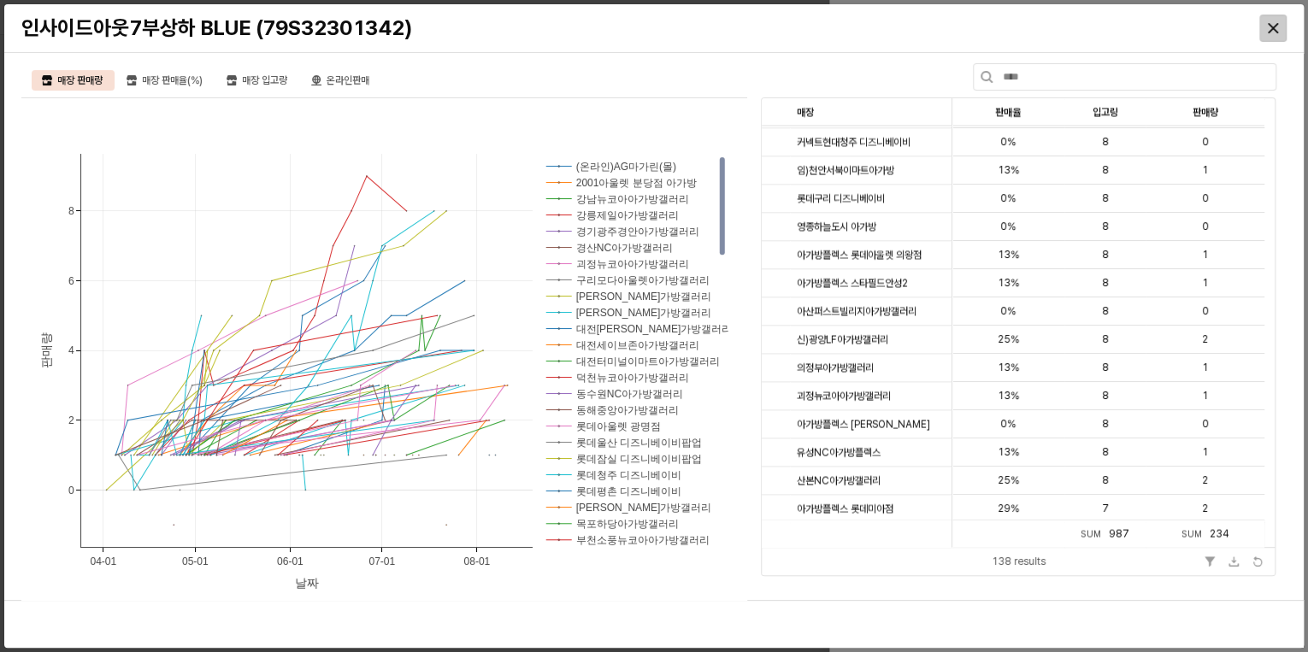
click at [1269, 26] on icon "Close" at bounding box center [1273, 28] width 10 height 10
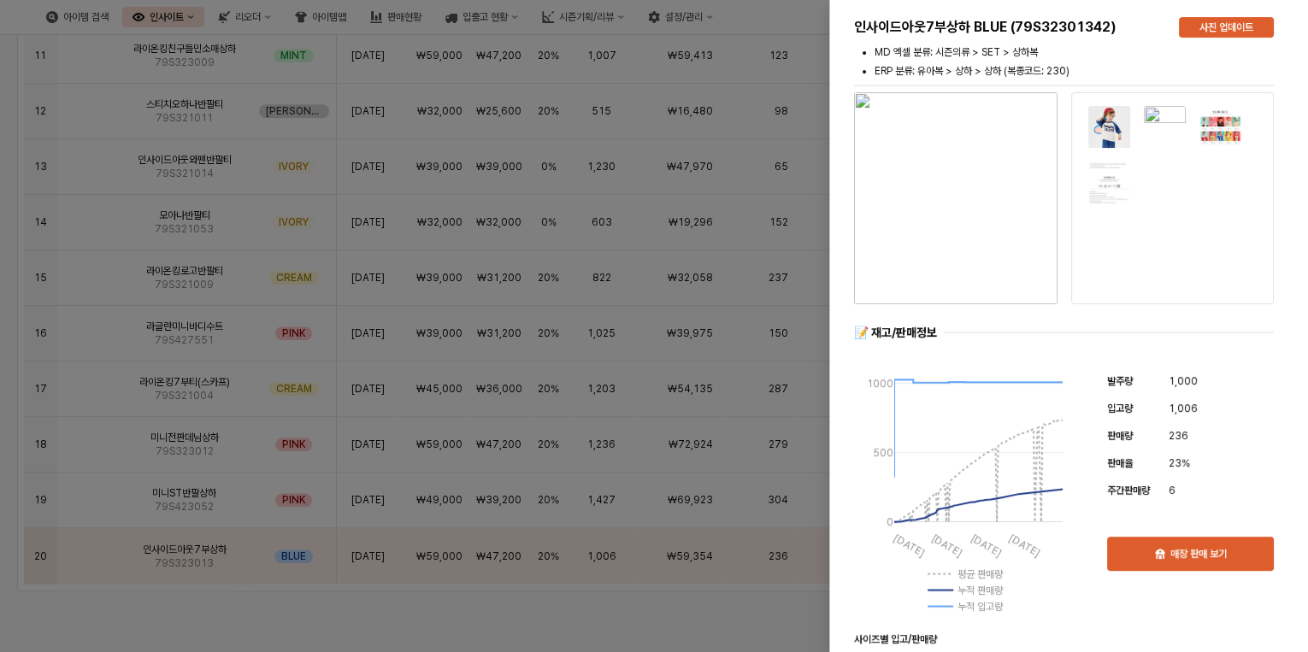
click at [564, 586] on div at bounding box center [654, 326] width 1308 height 652
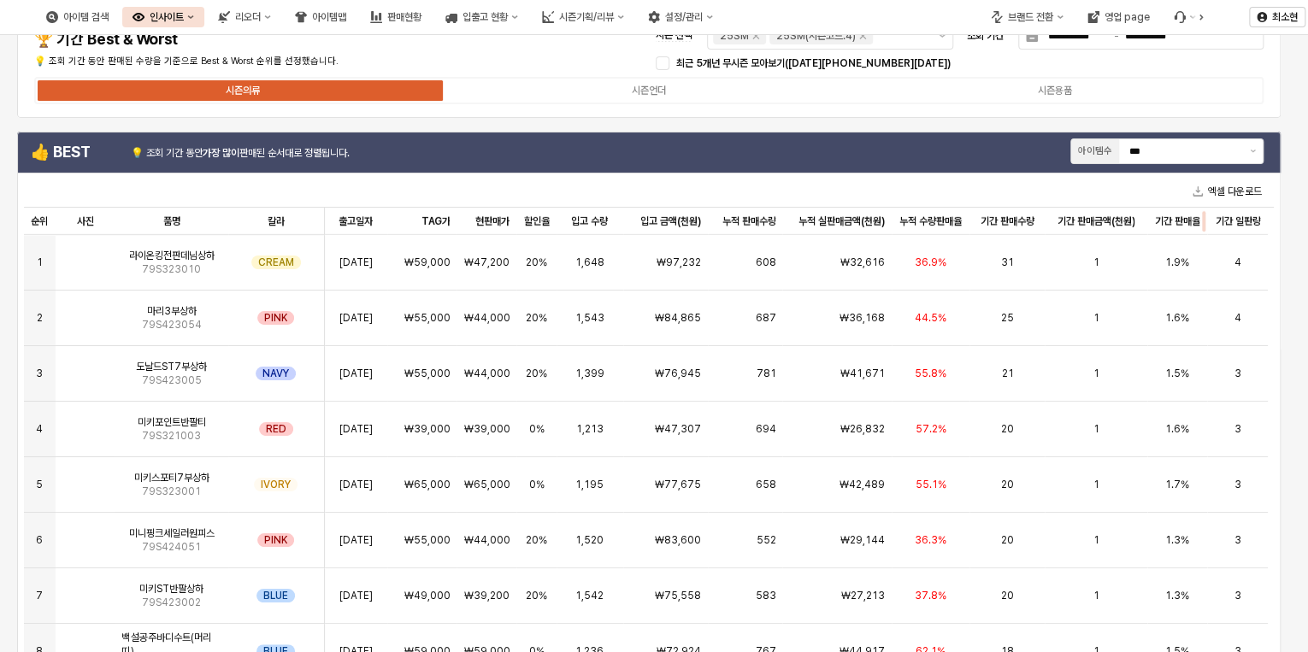
scroll to position [35, 0]
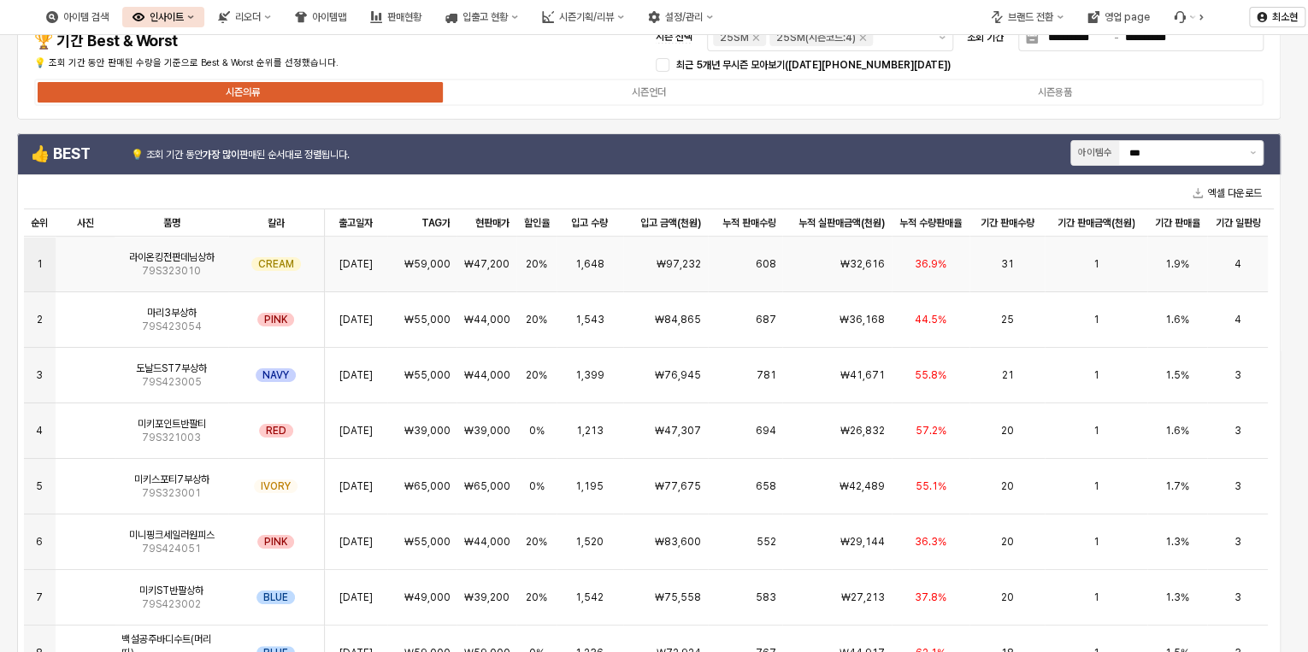
click at [1074, 250] on div "1" at bounding box center [1096, 265] width 102 height 56
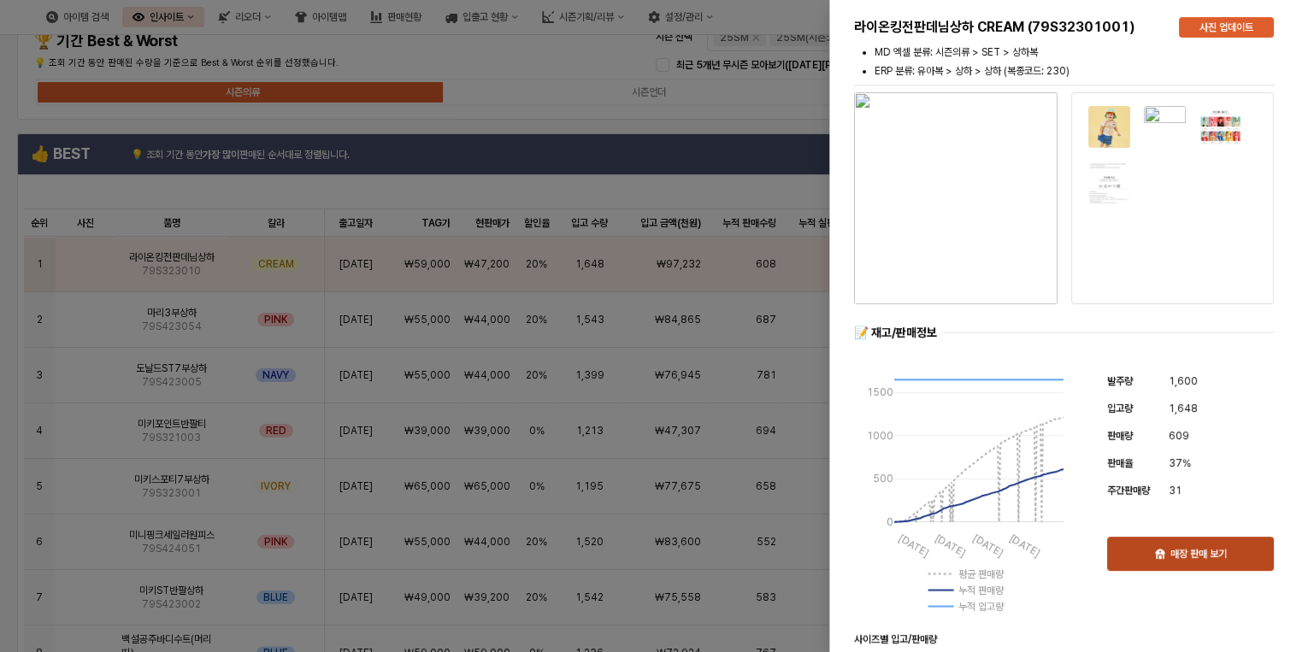
click at [1218, 549] on p "매장 판매 보기" at bounding box center [1198, 554] width 56 height 14
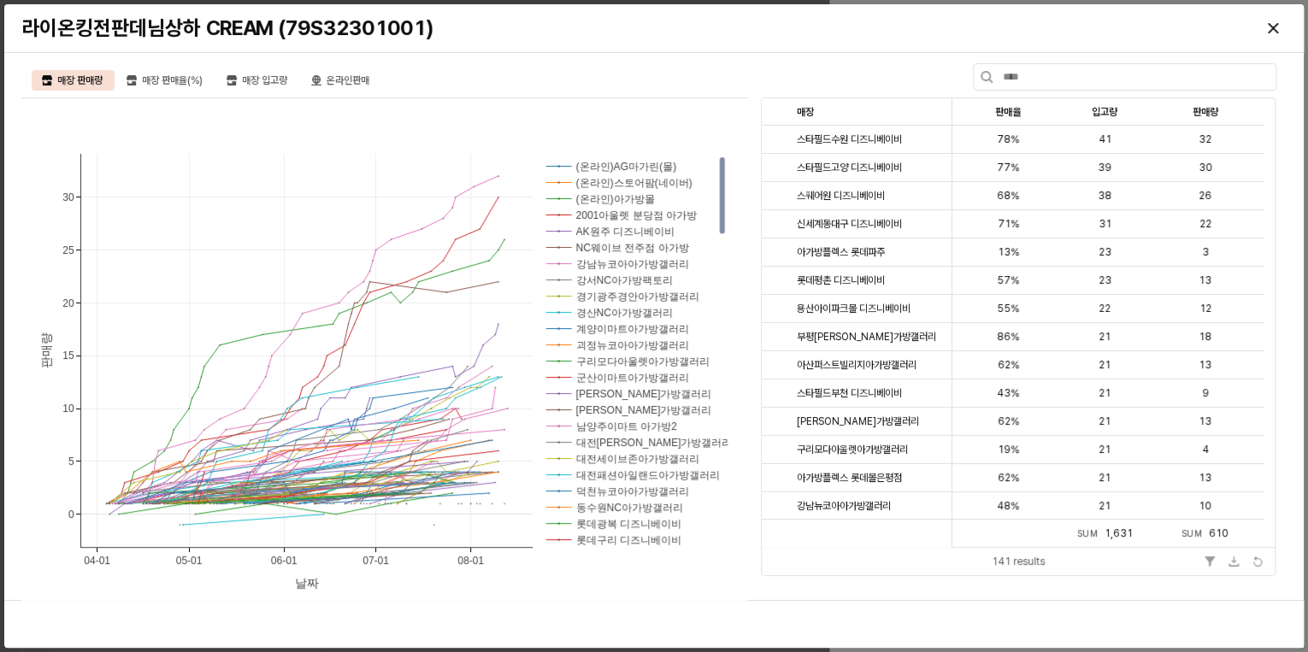
scroll to position [35, 0]
click at [1276, 27] on icon "Close" at bounding box center [1273, 28] width 10 height 10
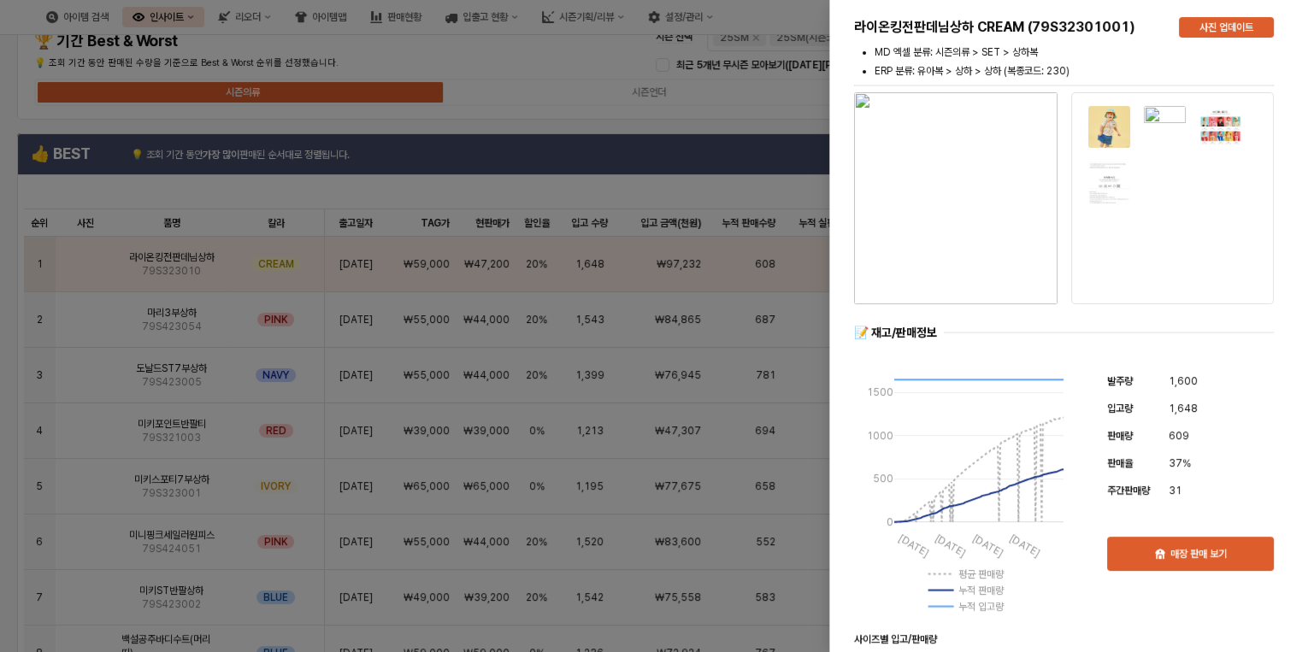
click at [547, 116] on div at bounding box center [654, 326] width 1308 height 652
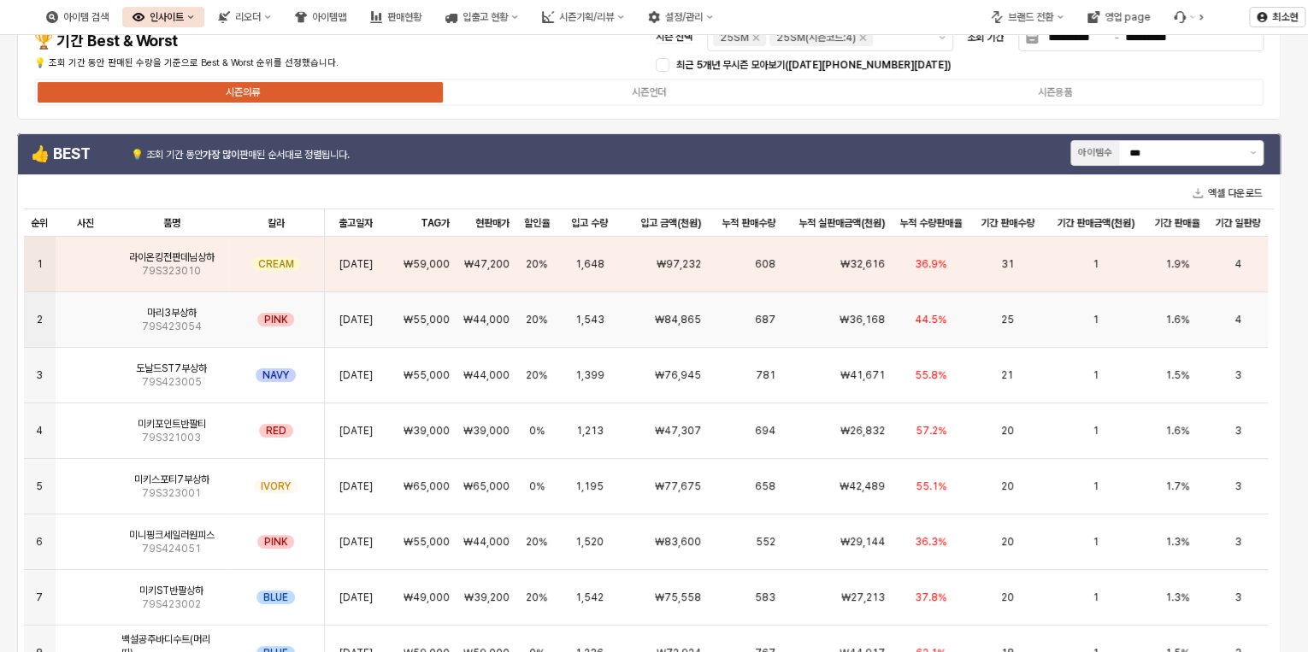
click at [728, 329] on div "687" at bounding box center [745, 320] width 74 height 56
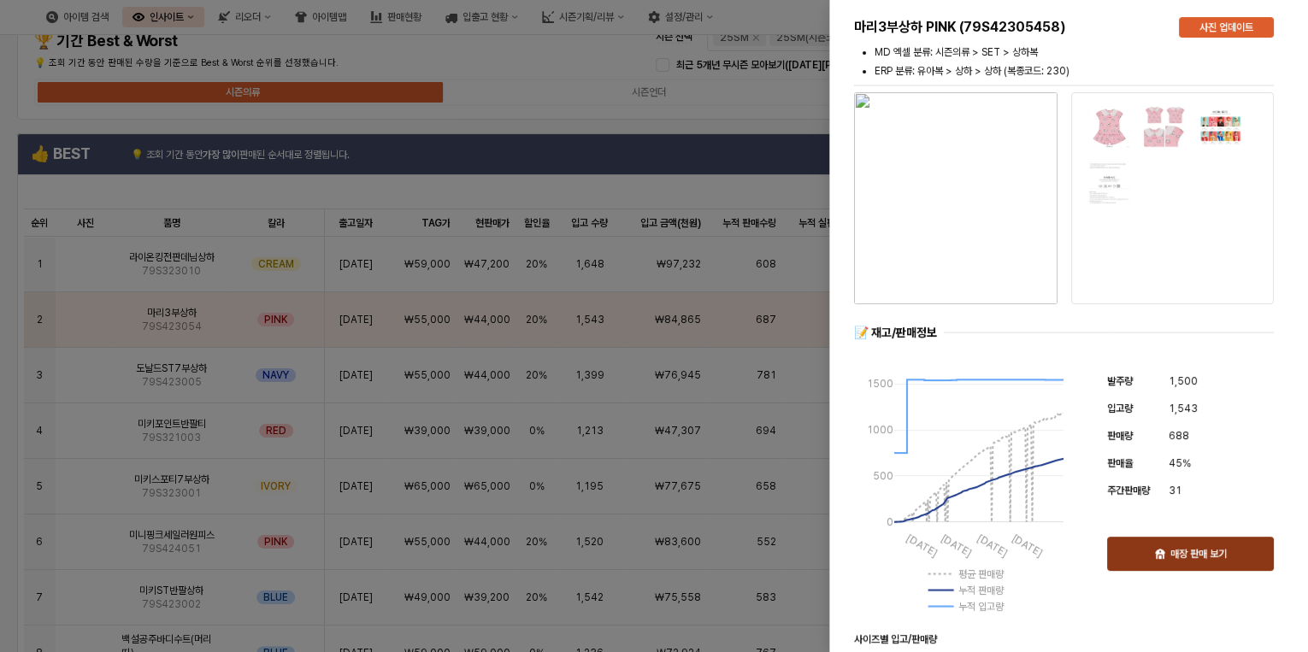
click at [1191, 552] on p "매장 판매 보기" at bounding box center [1198, 554] width 56 height 14
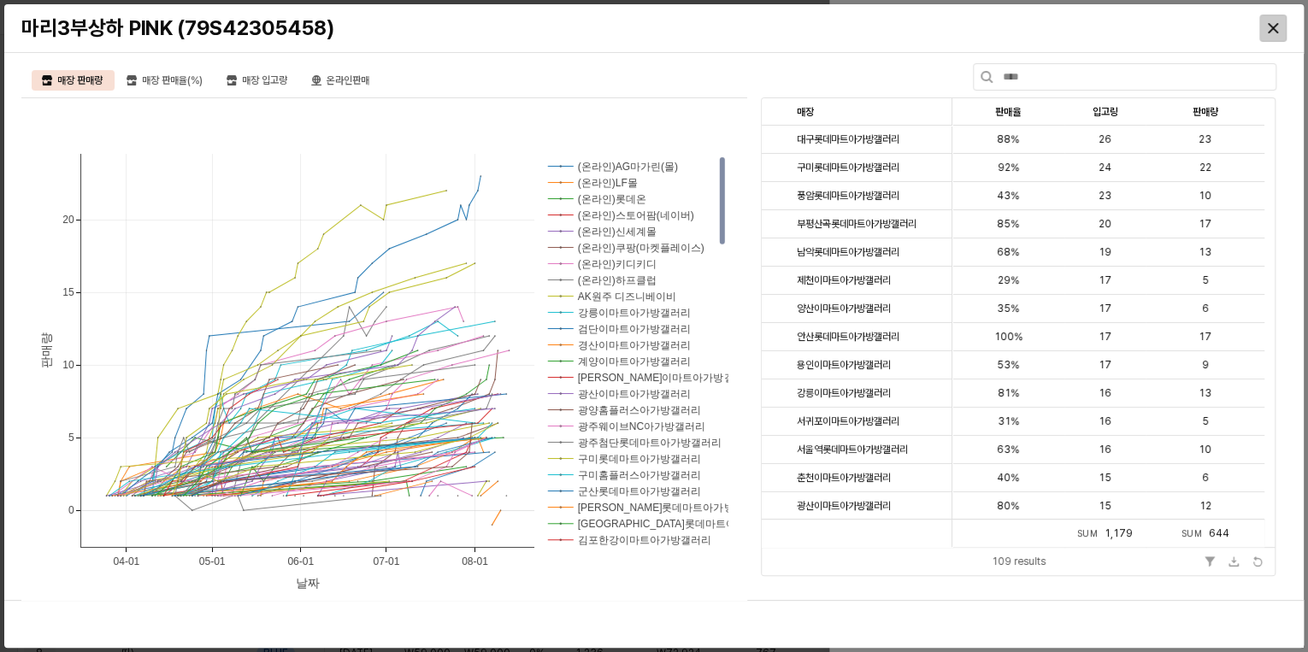
click at [1272, 28] on icon "Close" at bounding box center [1273, 28] width 10 height 10
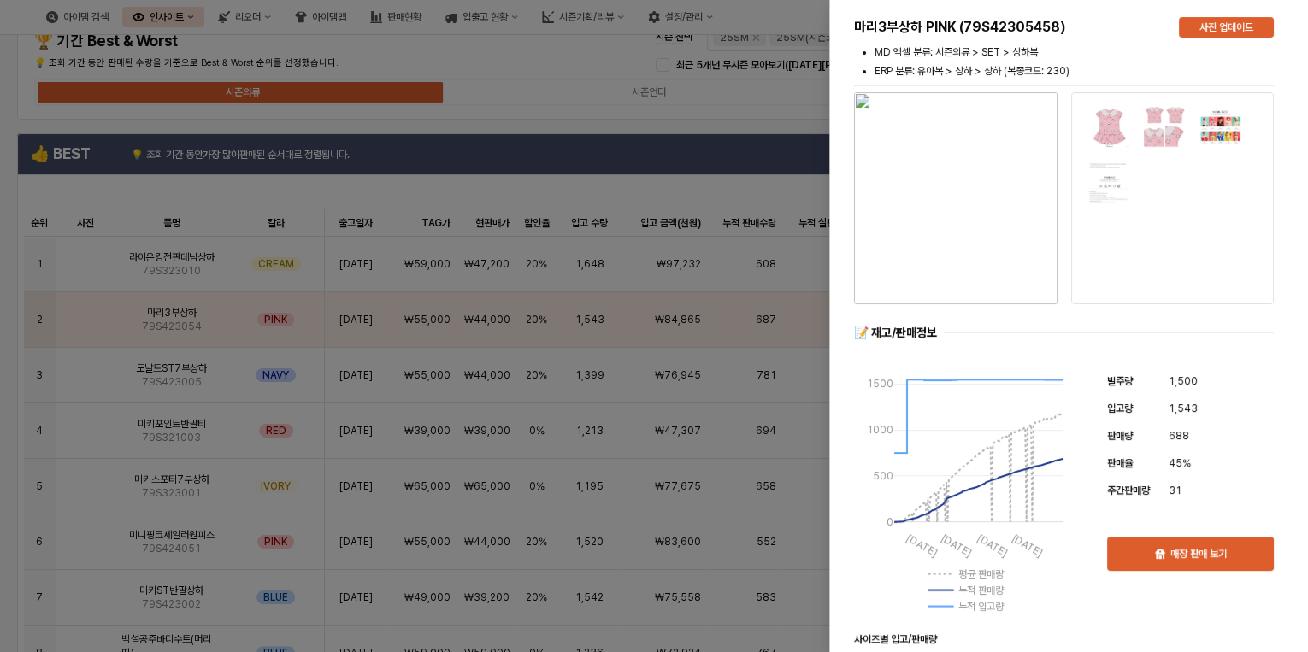
click at [647, 120] on div at bounding box center [654, 326] width 1308 height 652
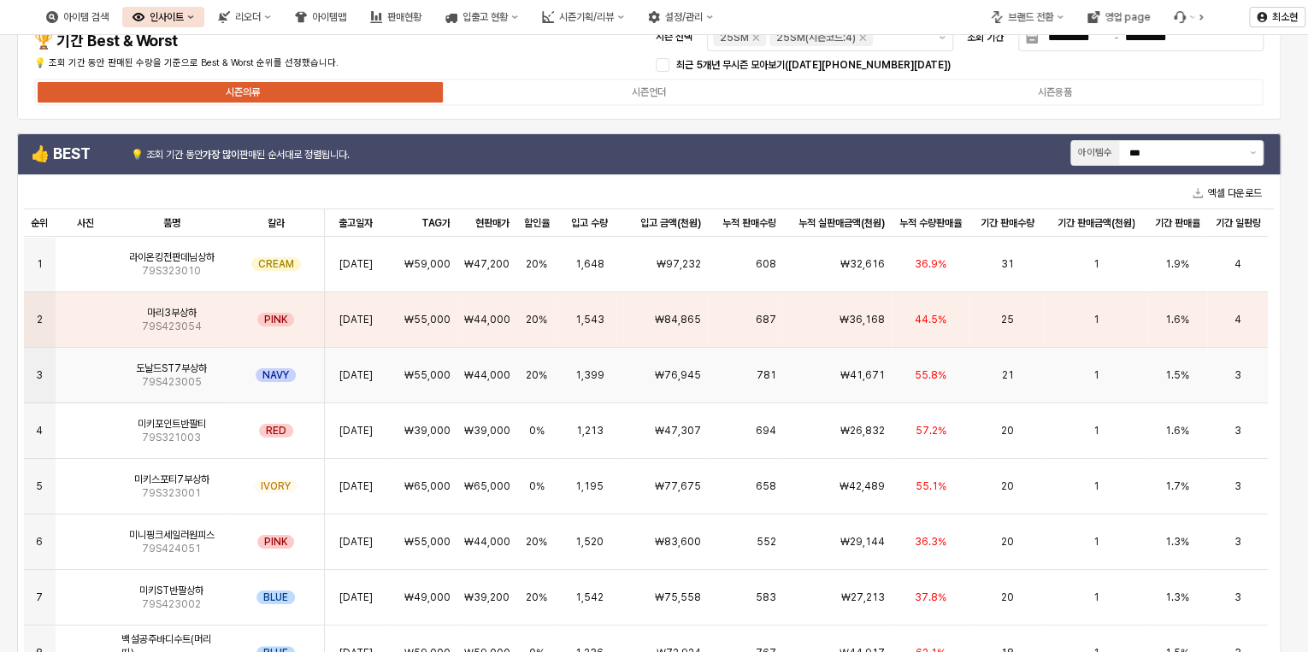
click at [765, 380] on span "781" at bounding box center [766, 376] width 20 height 14
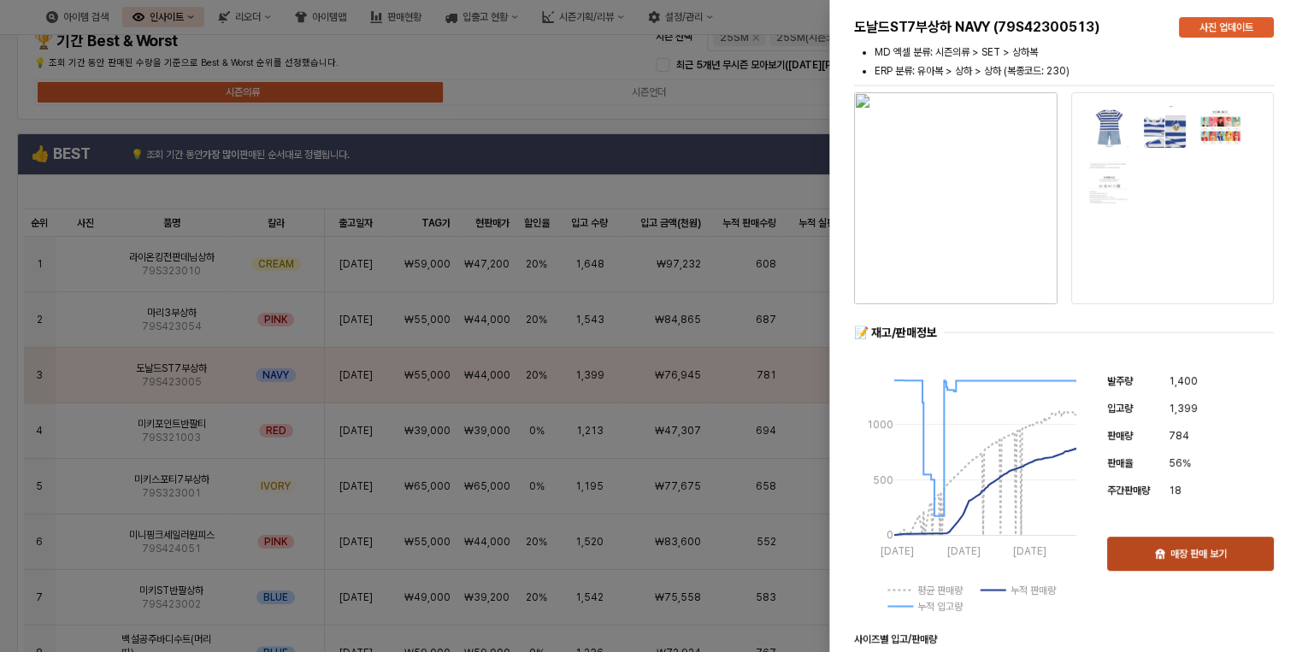
click at [1194, 544] on div "매장 판매 보기" at bounding box center [1190, 554] width 151 height 32
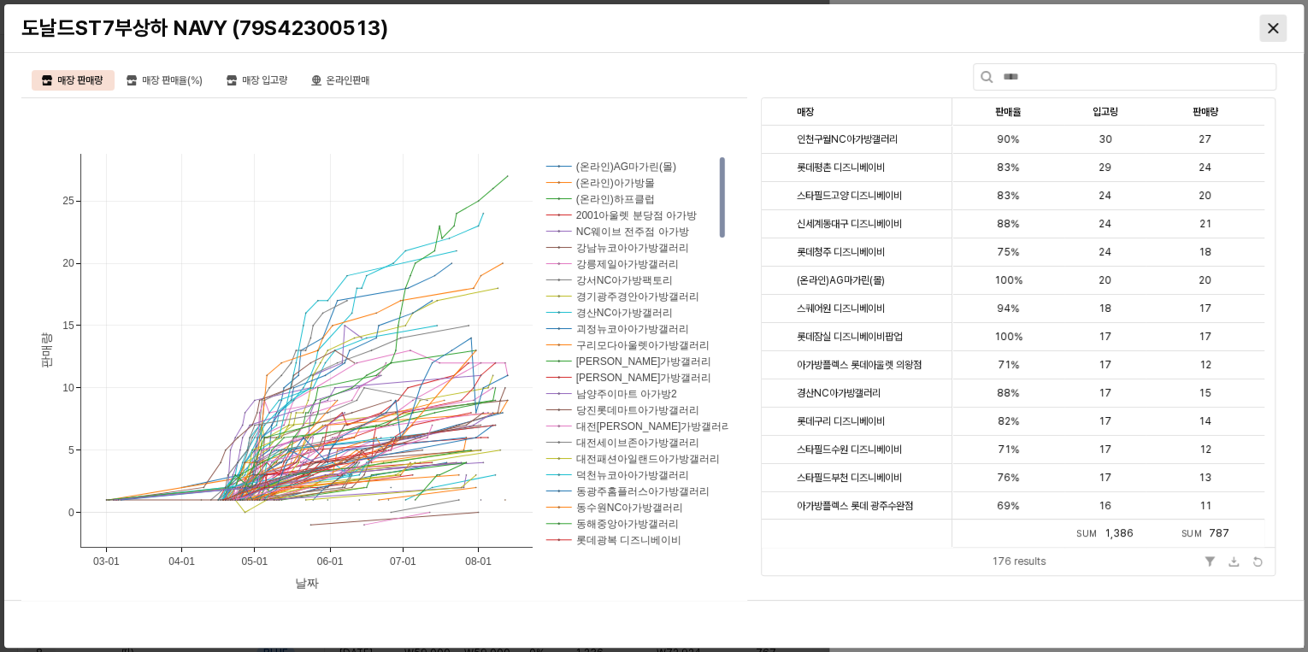
click at [1277, 27] on icon "Close" at bounding box center [1273, 28] width 10 height 10
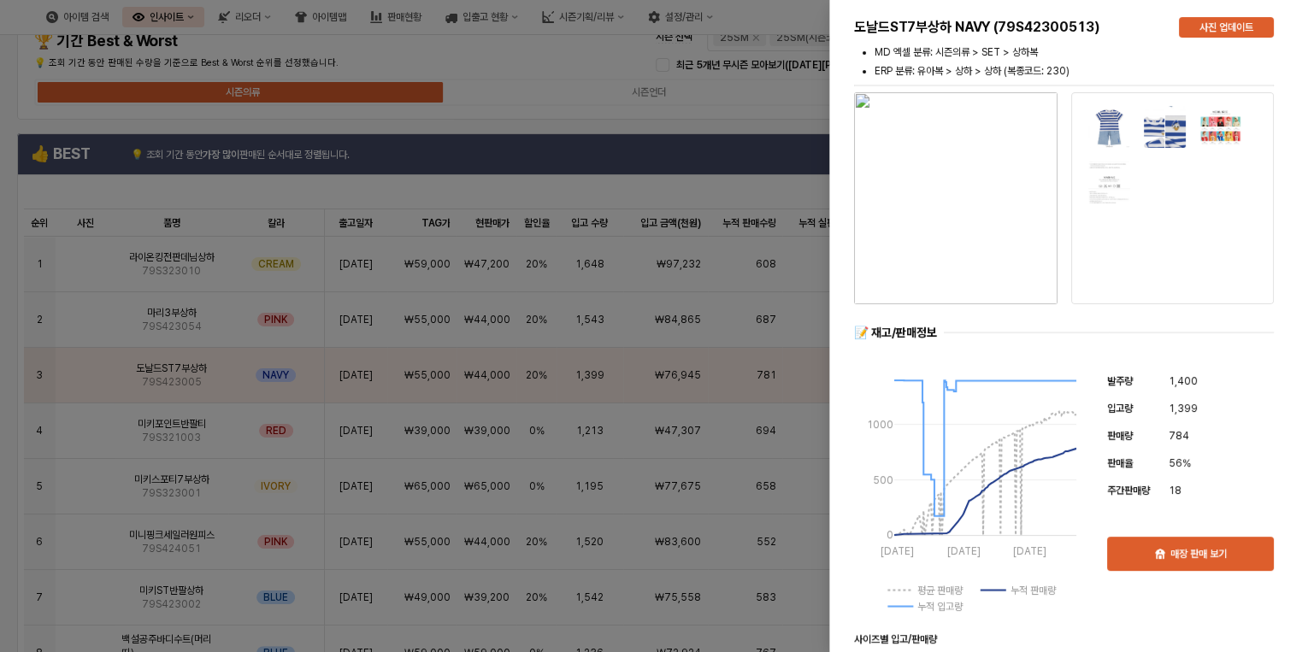
click at [566, 68] on div at bounding box center [654, 326] width 1308 height 652
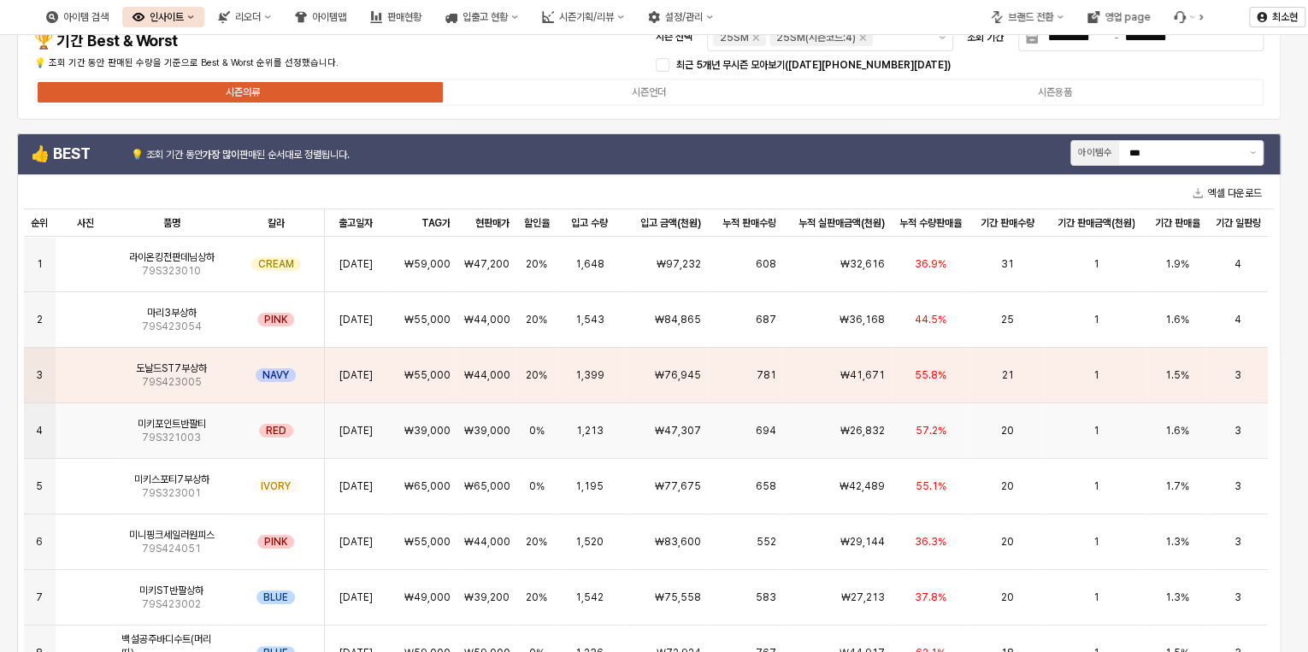
click at [860, 429] on span "₩26,832" at bounding box center [862, 431] width 44 height 14
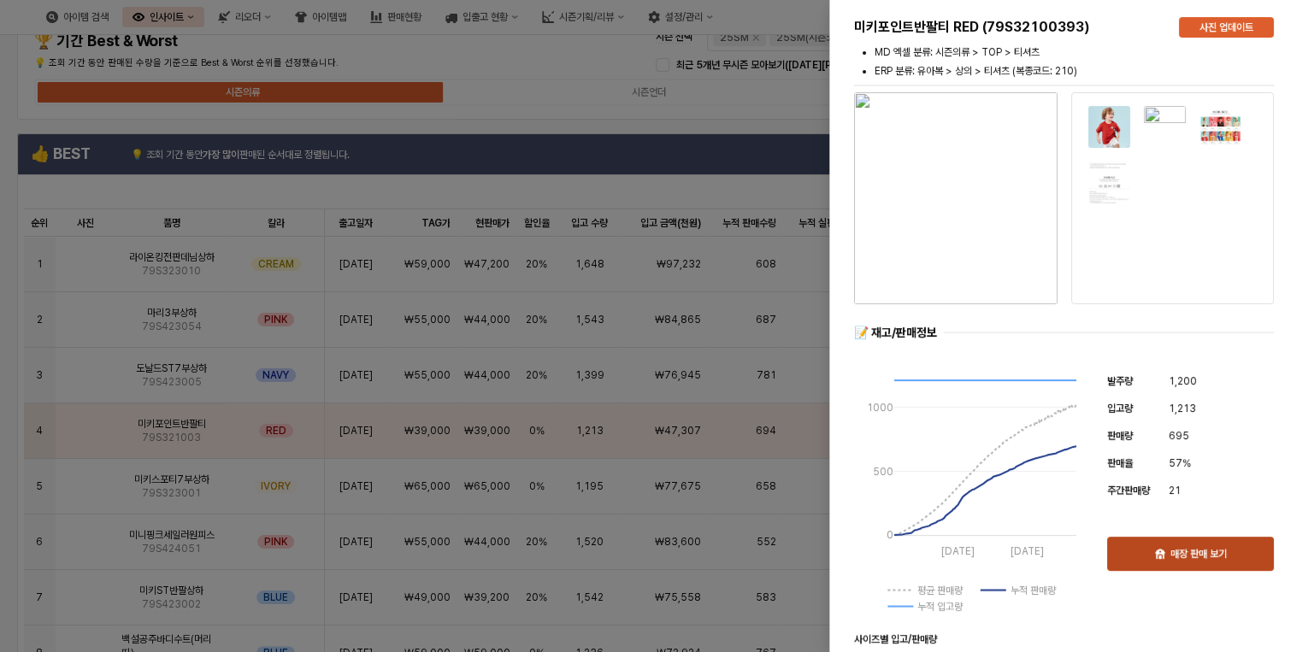
click at [1218, 549] on p "매장 판매 보기" at bounding box center [1198, 554] width 56 height 14
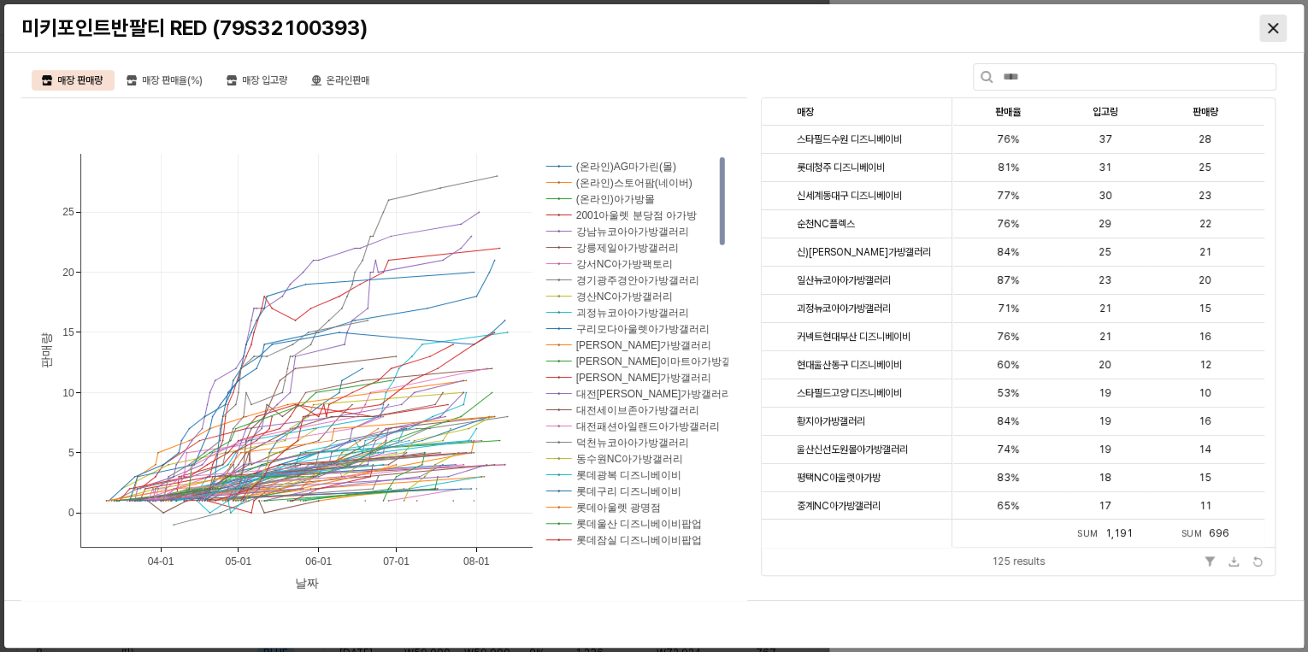
click at [1266, 27] on div "Close" at bounding box center [1273, 28] width 26 height 26
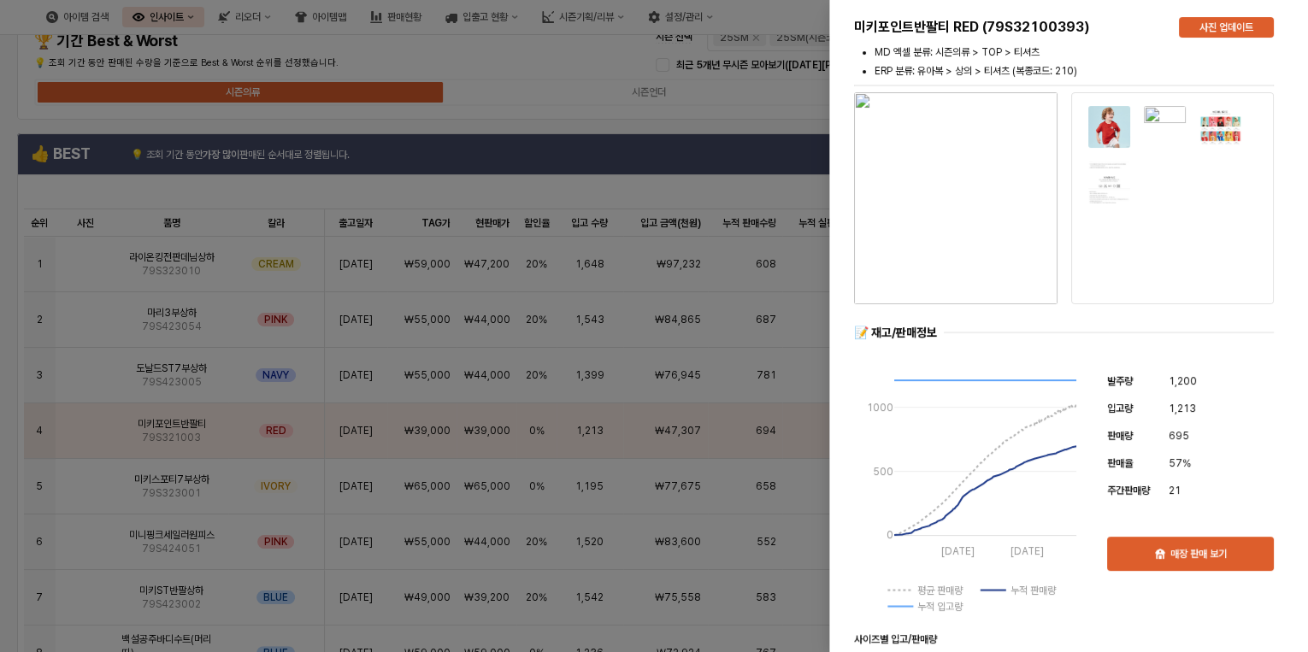
click at [554, 66] on div at bounding box center [654, 326] width 1308 height 652
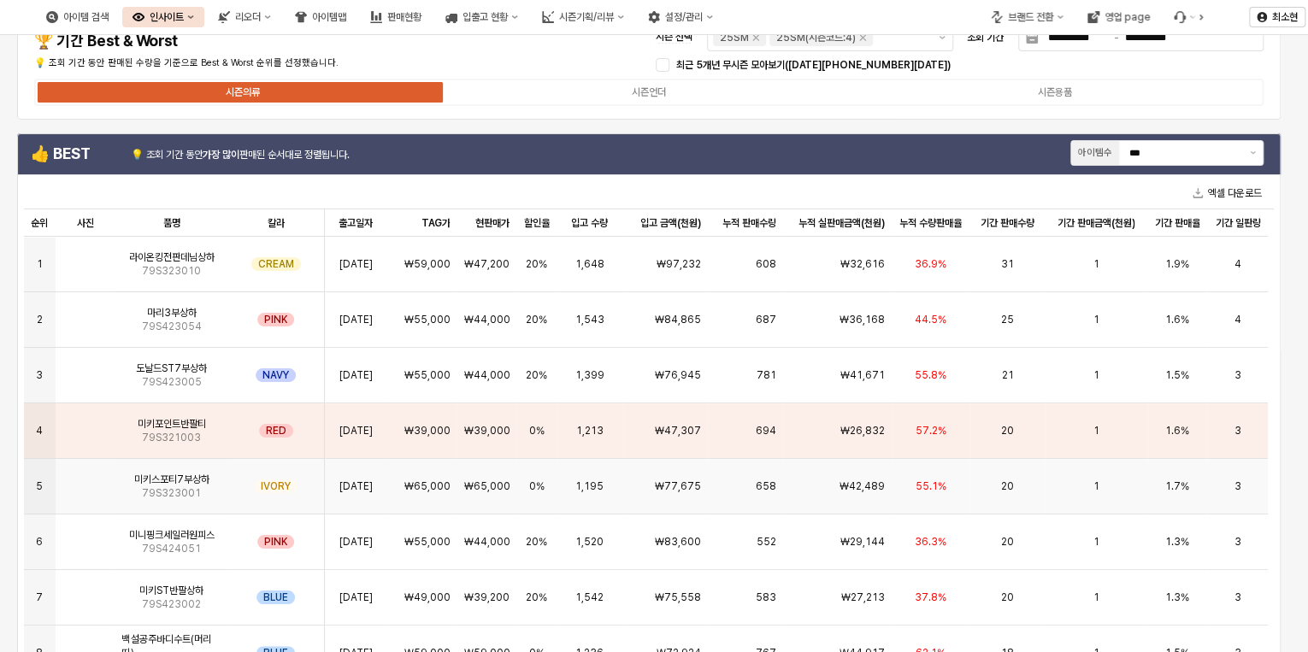
click at [976, 486] on div "20" at bounding box center [1007, 487] width 75 height 56
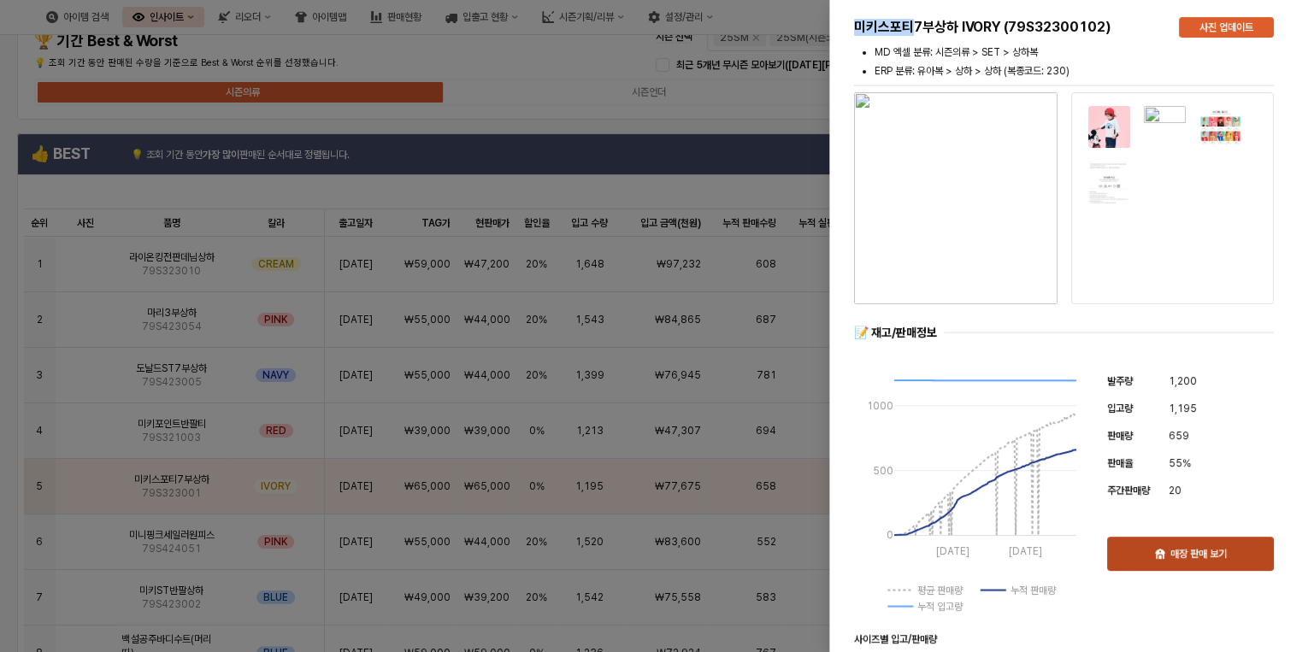
click at [1177, 553] on p "매장 판매 보기" at bounding box center [1198, 554] width 56 height 14
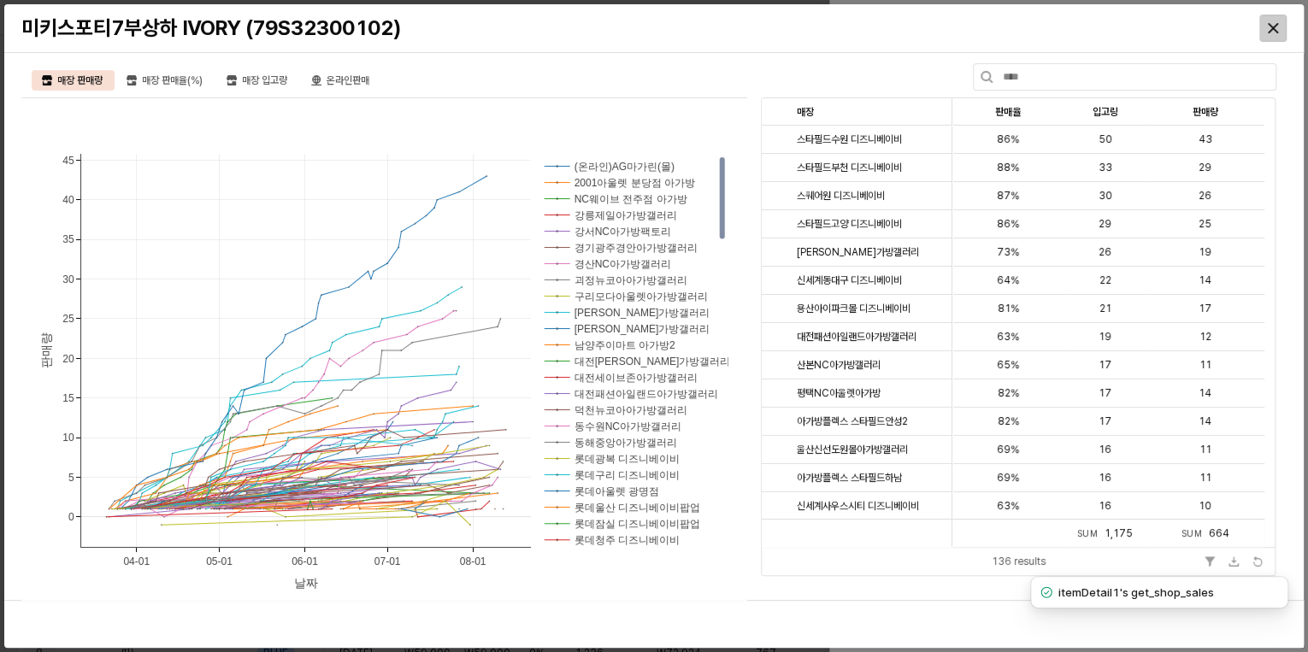
click at [1262, 31] on div "Close" at bounding box center [1273, 28] width 26 height 26
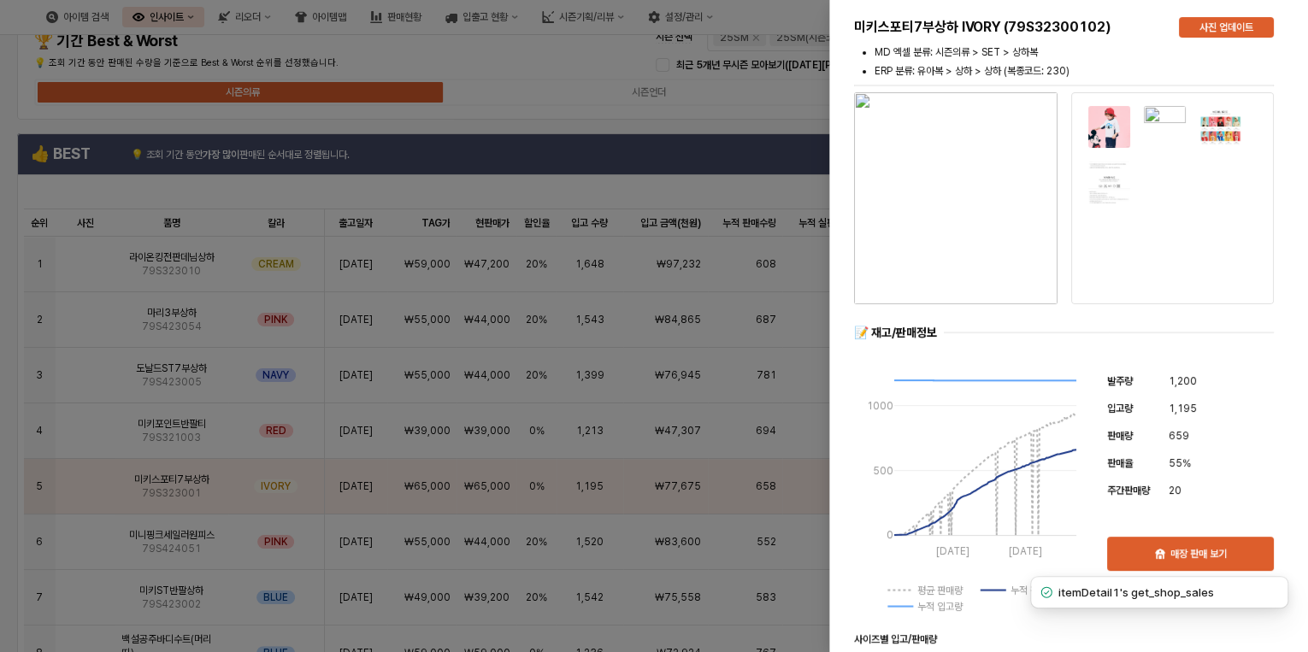
click at [520, 51] on div at bounding box center [654, 326] width 1308 height 652
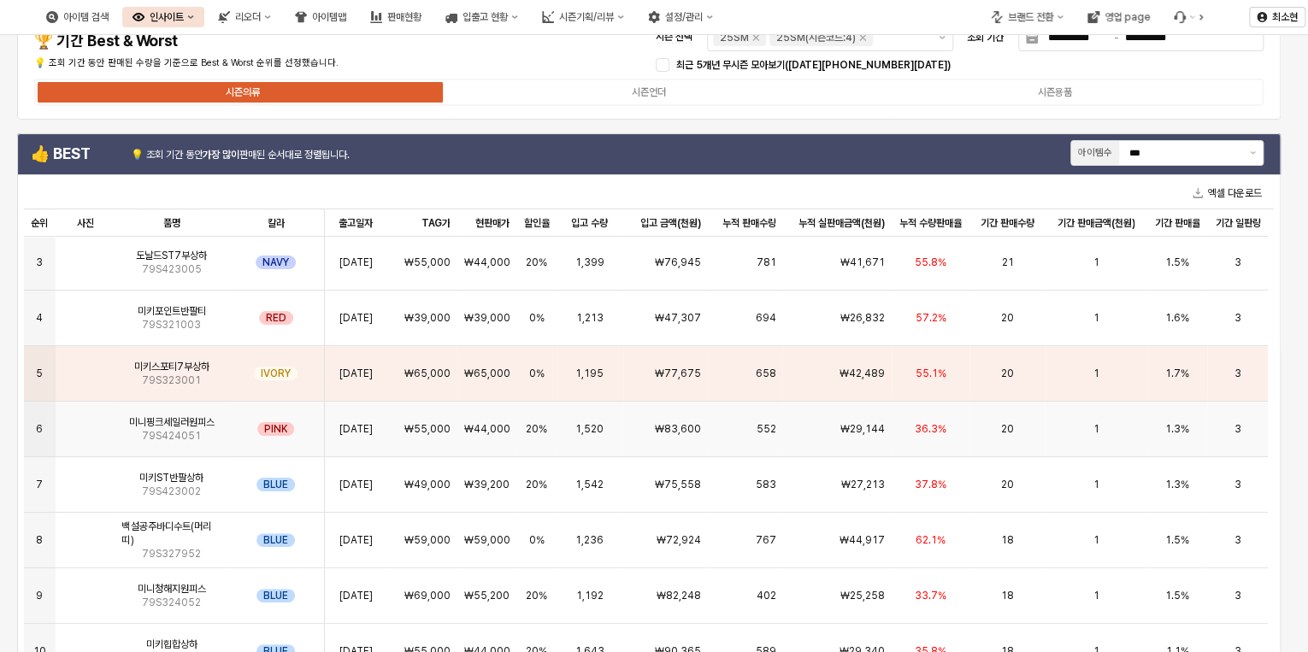
scroll to position [137, 0]
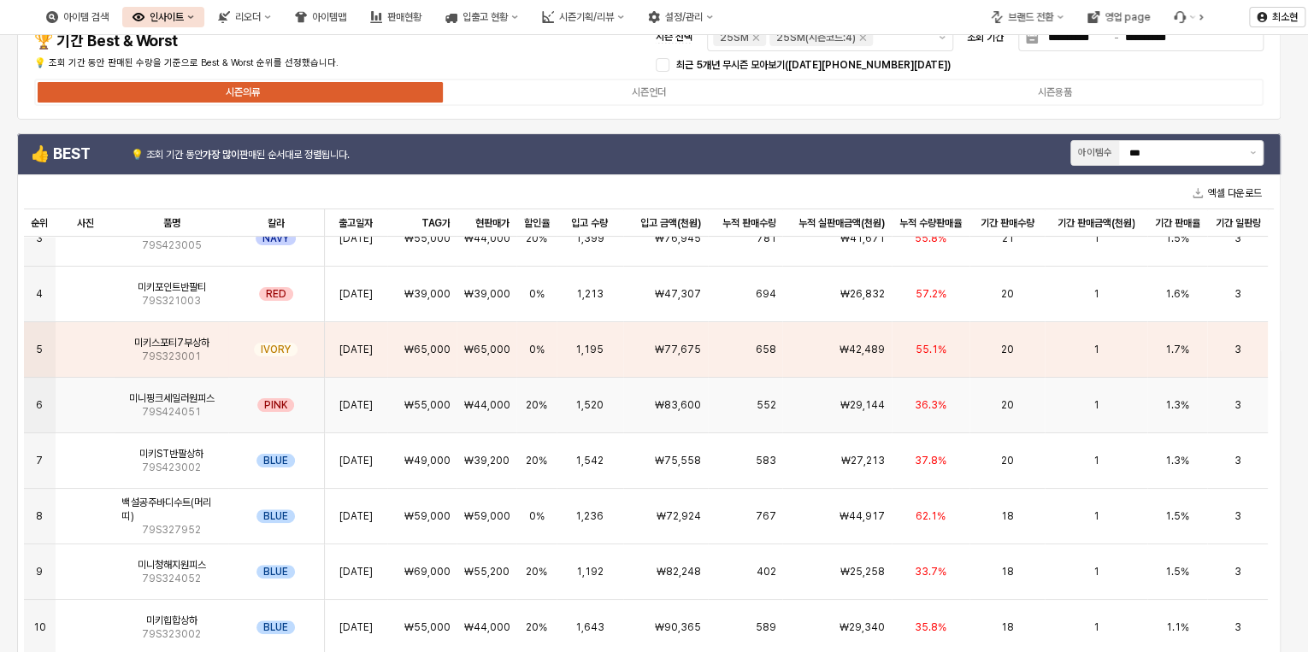
click at [688, 397] on div "₩83,600" at bounding box center [665, 406] width 85 height 56
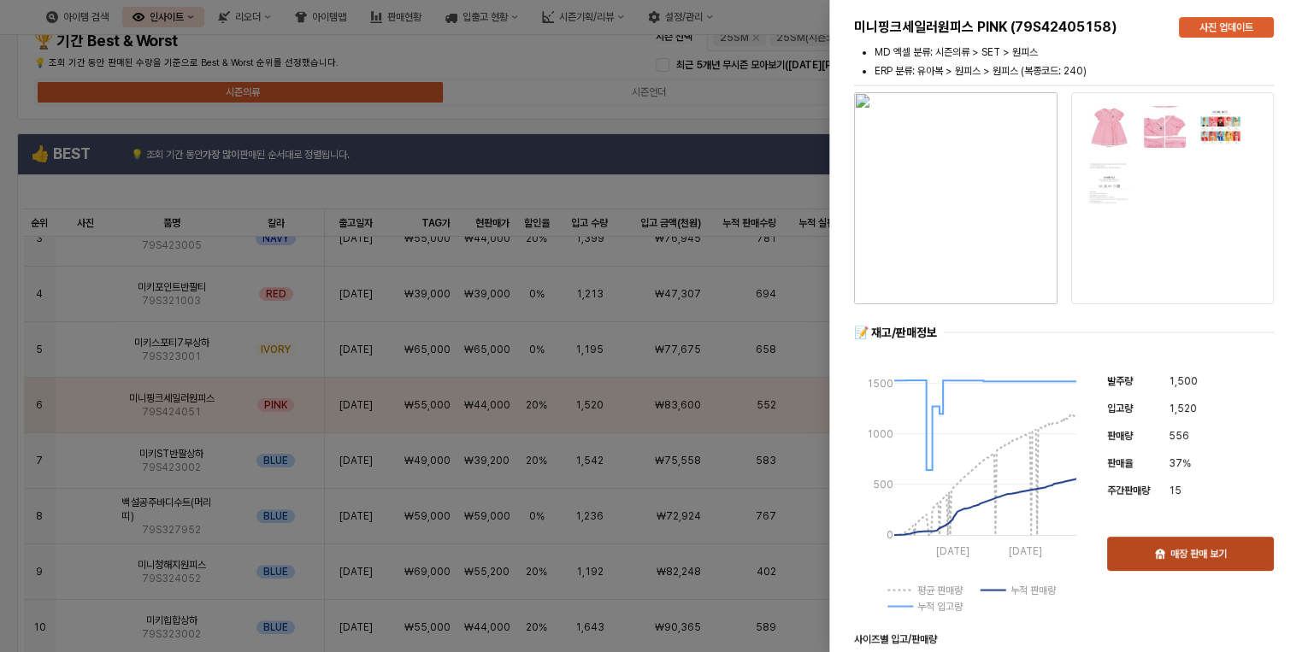
click at [1234, 557] on div "매장 판매 보기" at bounding box center [1190, 554] width 151 height 32
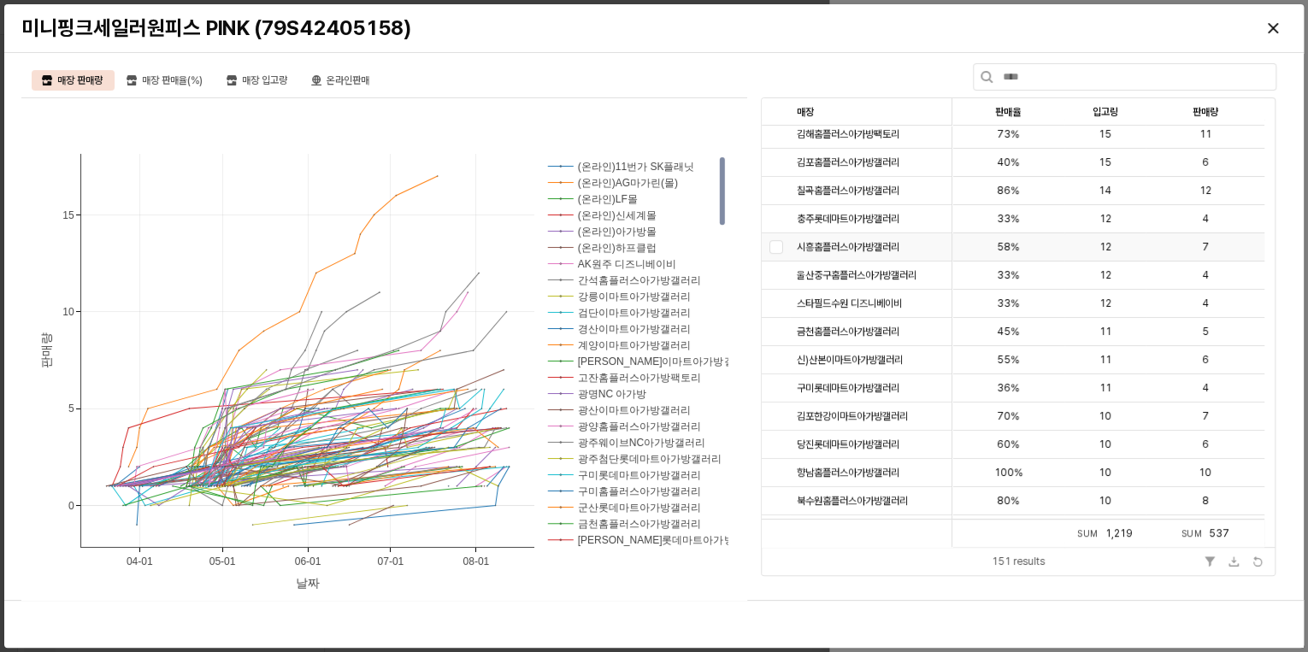
scroll to position [410, 0]
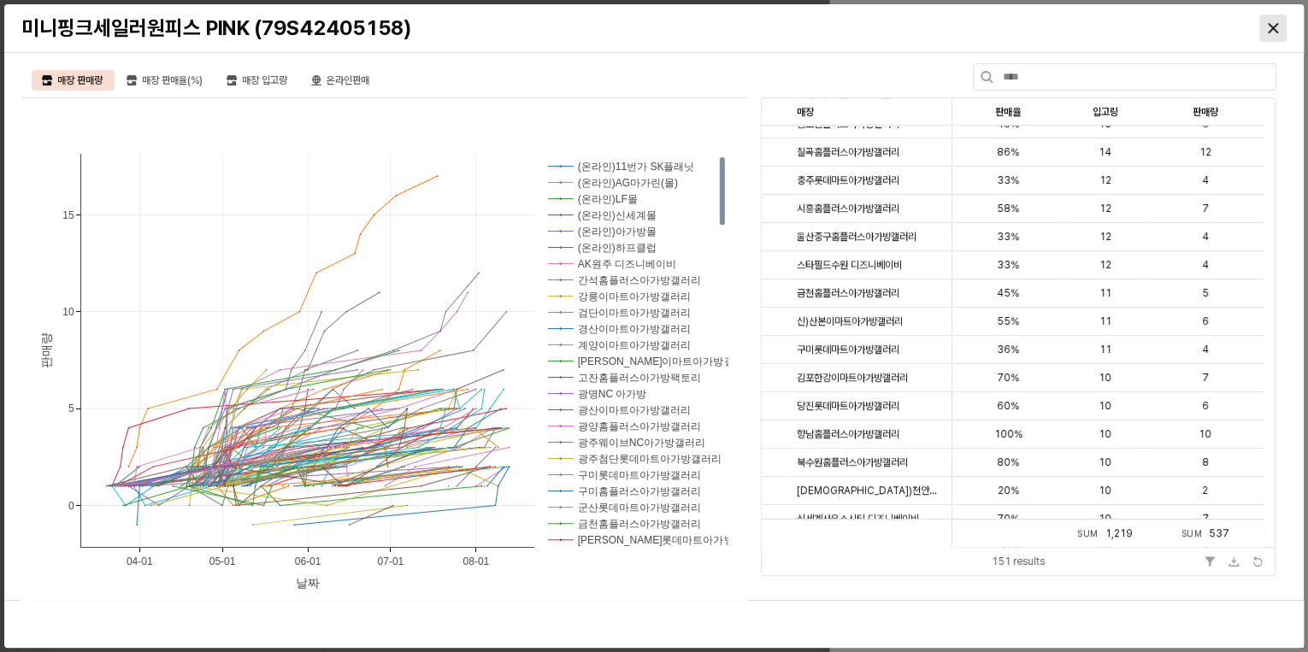
click at [1273, 27] on icon "Close" at bounding box center [1273, 28] width 10 height 10
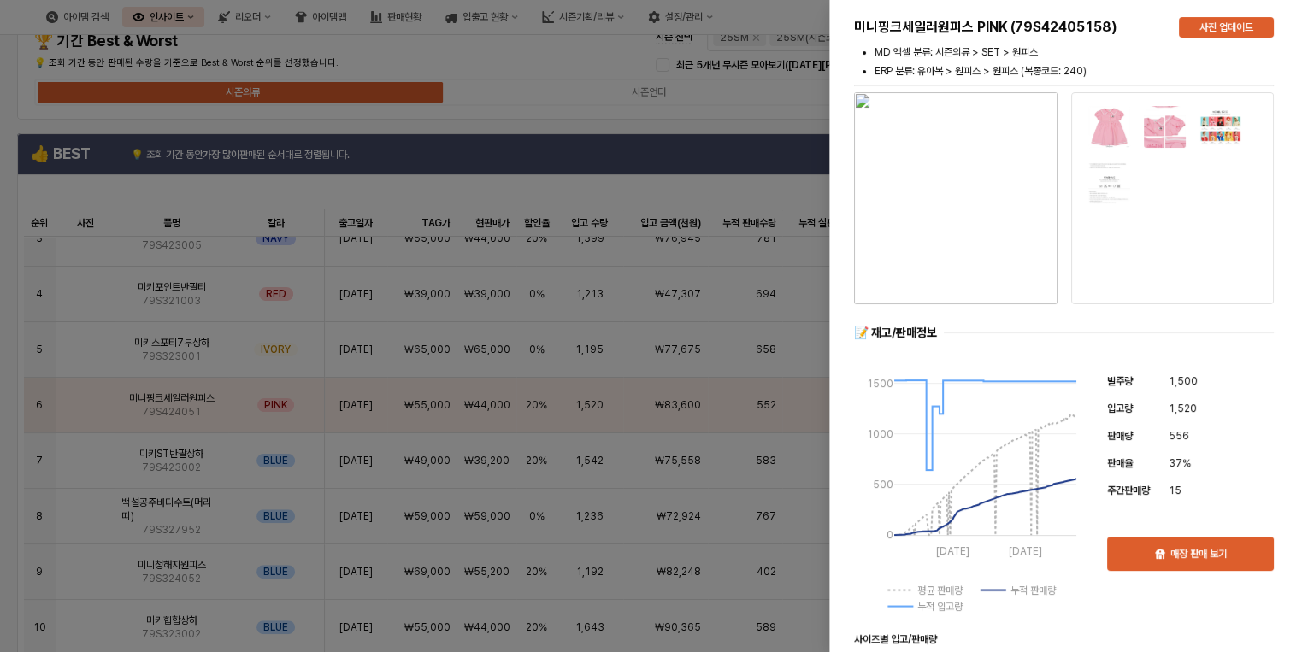
click at [537, 63] on div at bounding box center [654, 326] width 1308 height 652
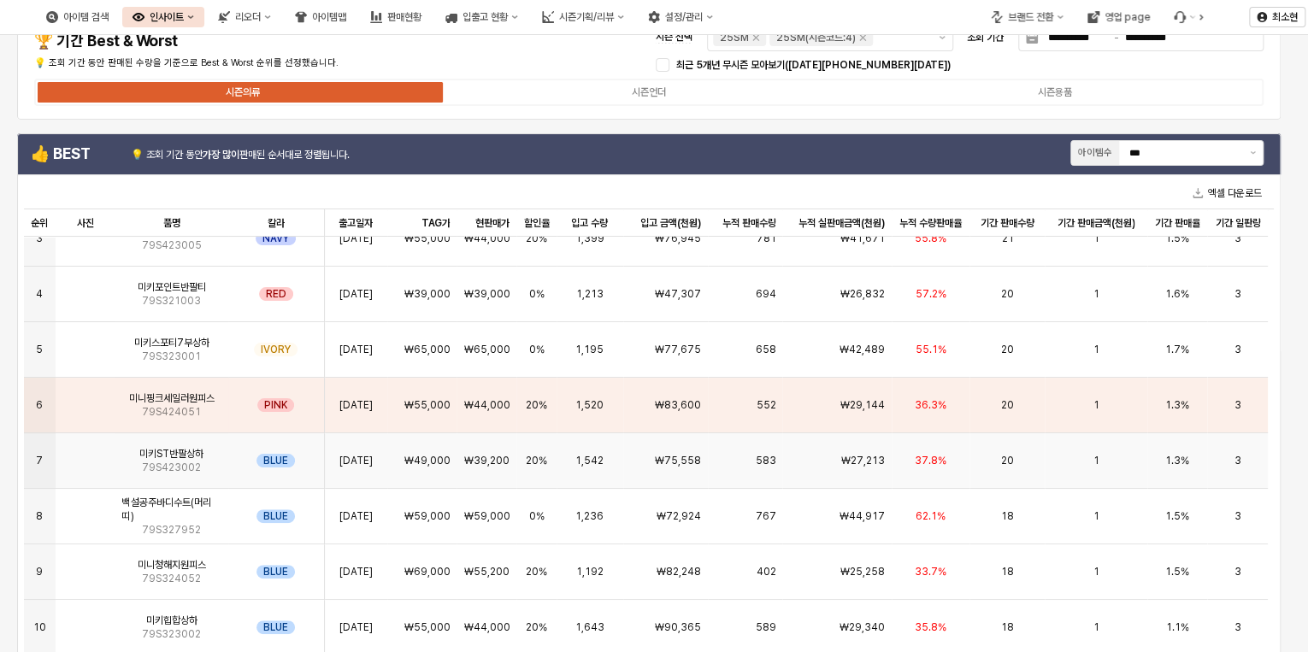
click at [930, 469] on div "37.8%" at bounding box center [931, 461] width 79 height 56
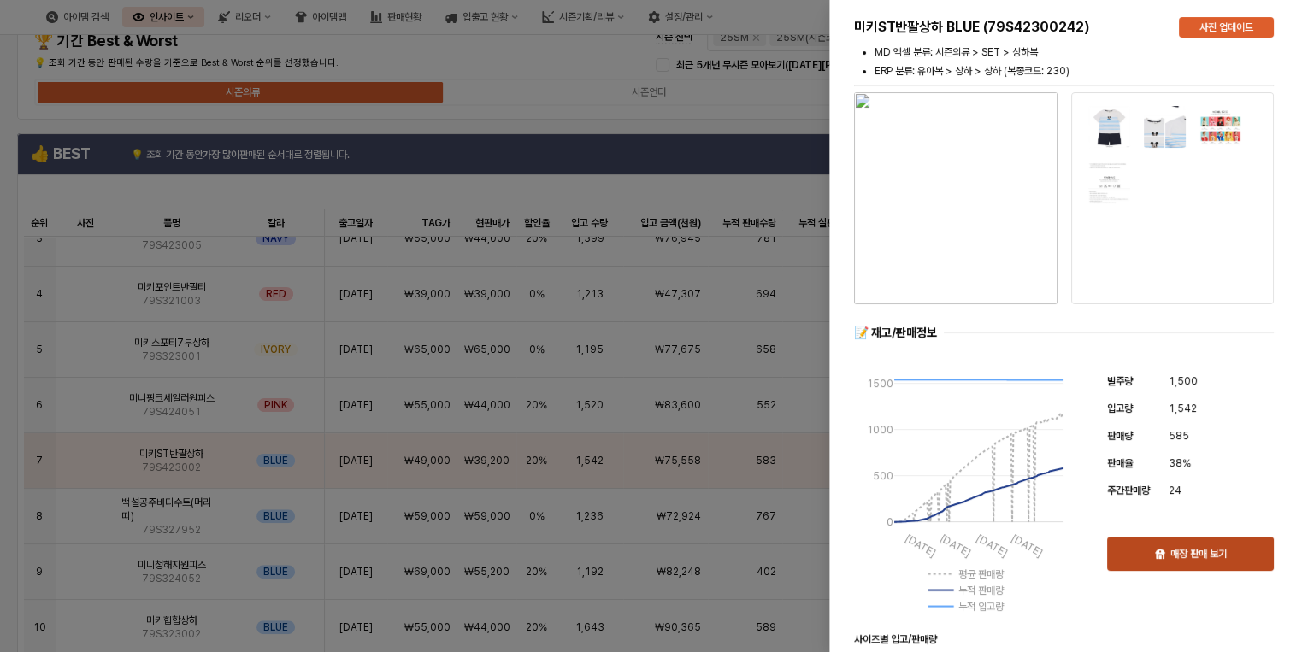
click at [1217, 555] on p "매장 판매 보기" at bounding box center [1198, 554] width 56 height 14
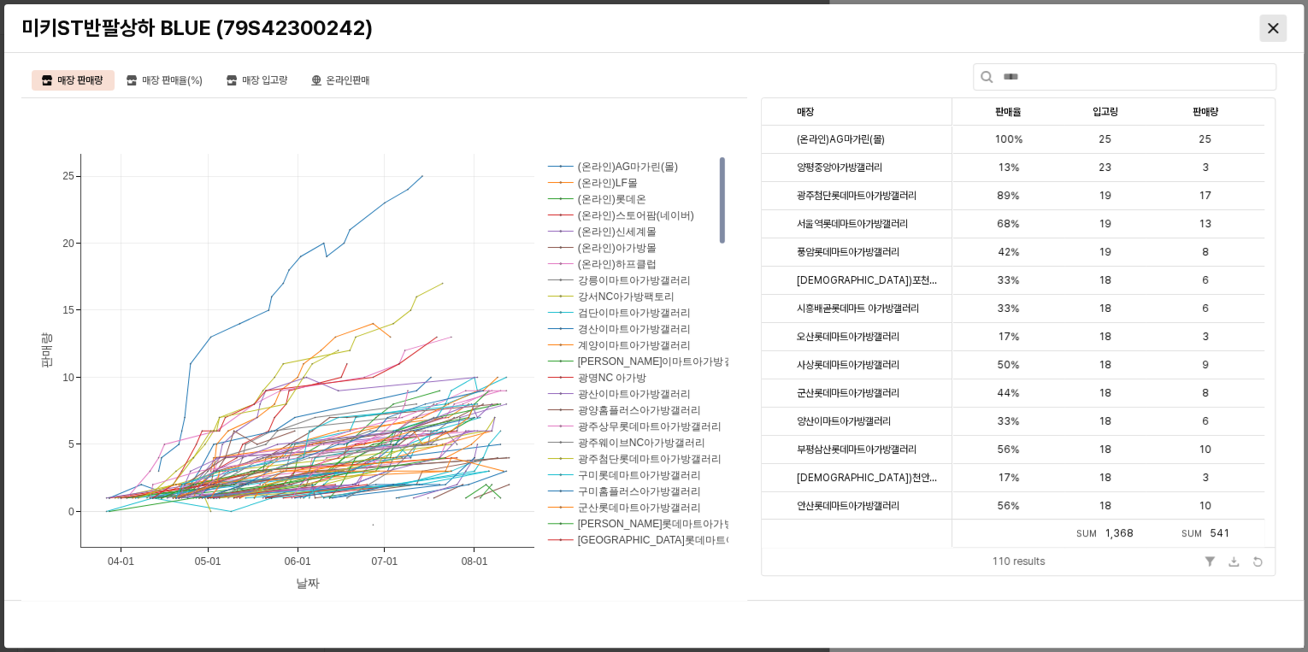
click at [1272, 27] on icon "Close" at bounding box center [1273, 28] width 10 height 10
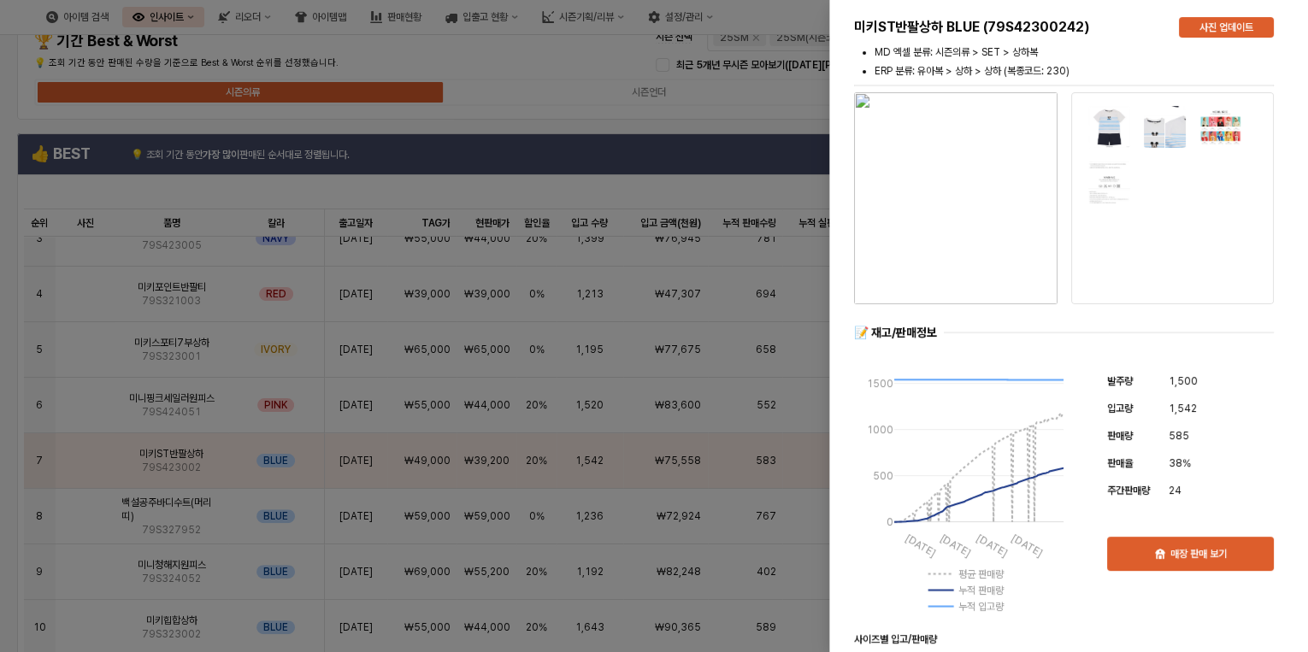
click at [520, 60] on div at bounding box center [654, 326] width 1308 height 652
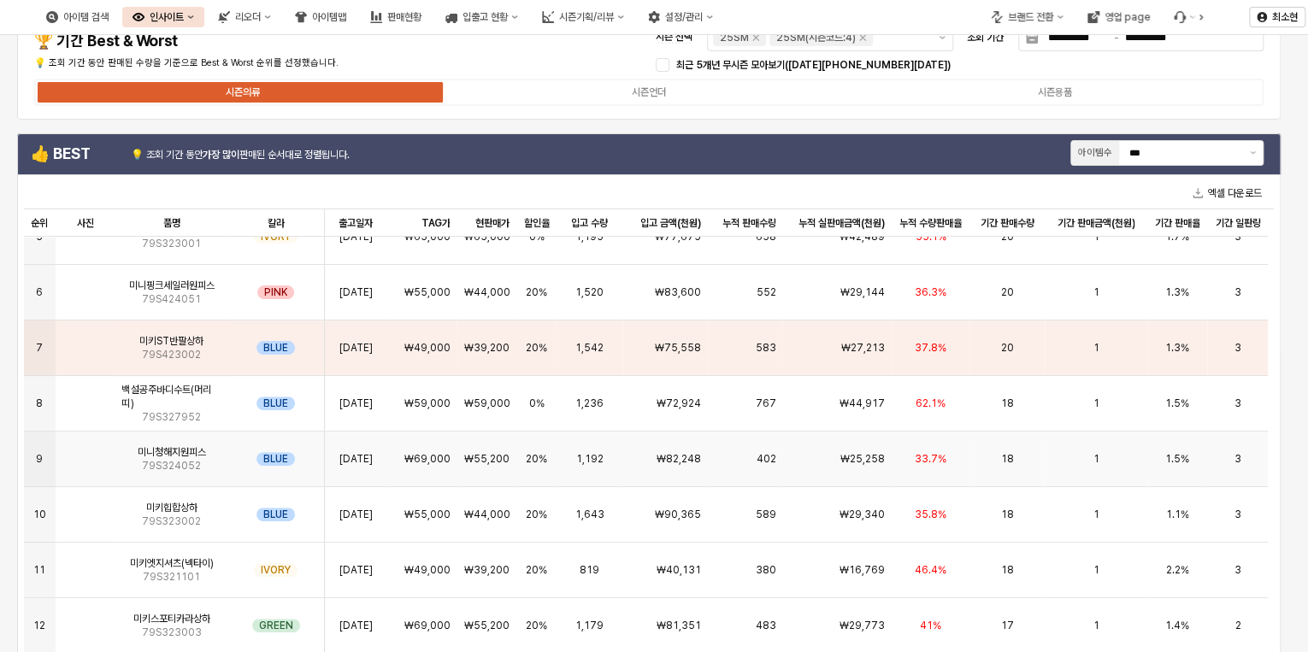
scroll to position [274, 0]
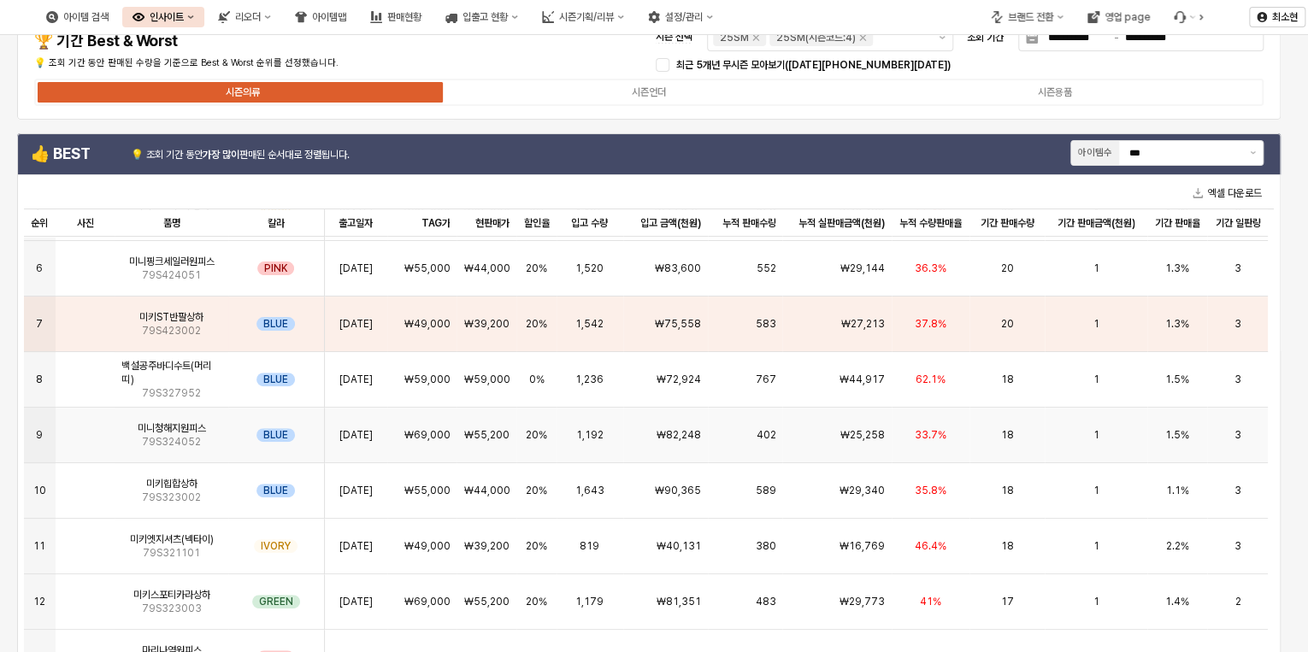
click at [975, 437] on div "18" at bounding box center [1007, 436] width 75 height 56
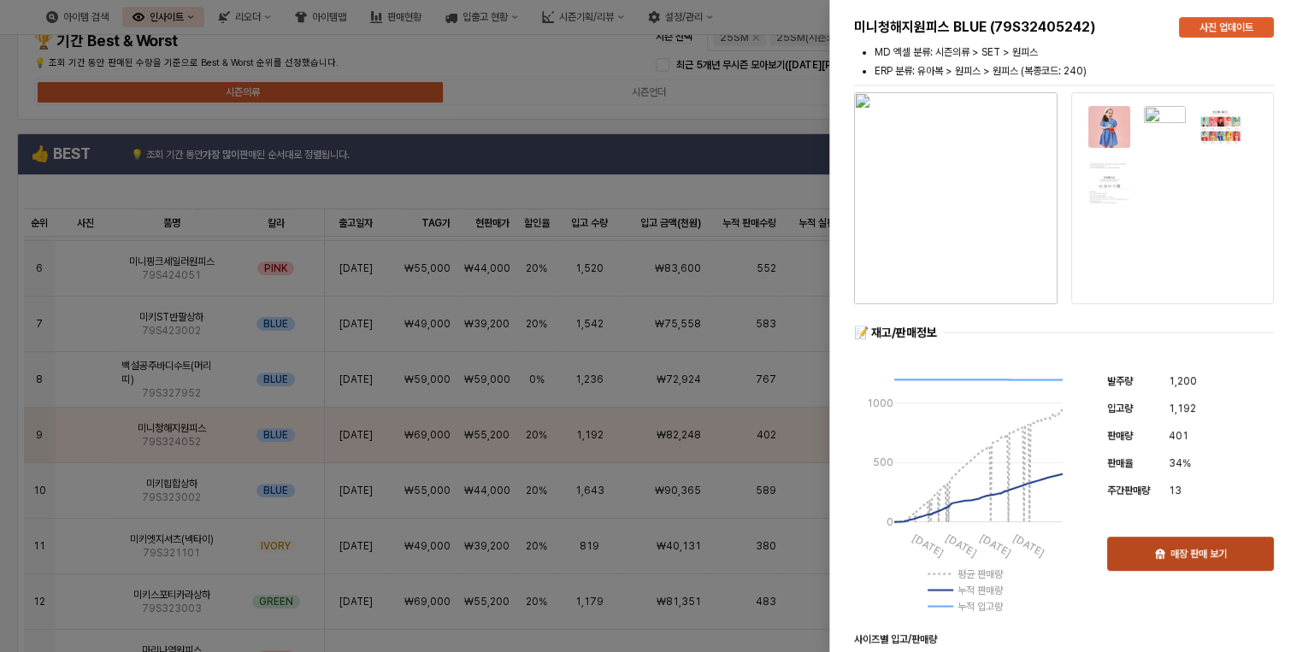
click at [1182, 554] on p "매장 판매 보기" at bounding box center [1198, 554] width 56 height 14
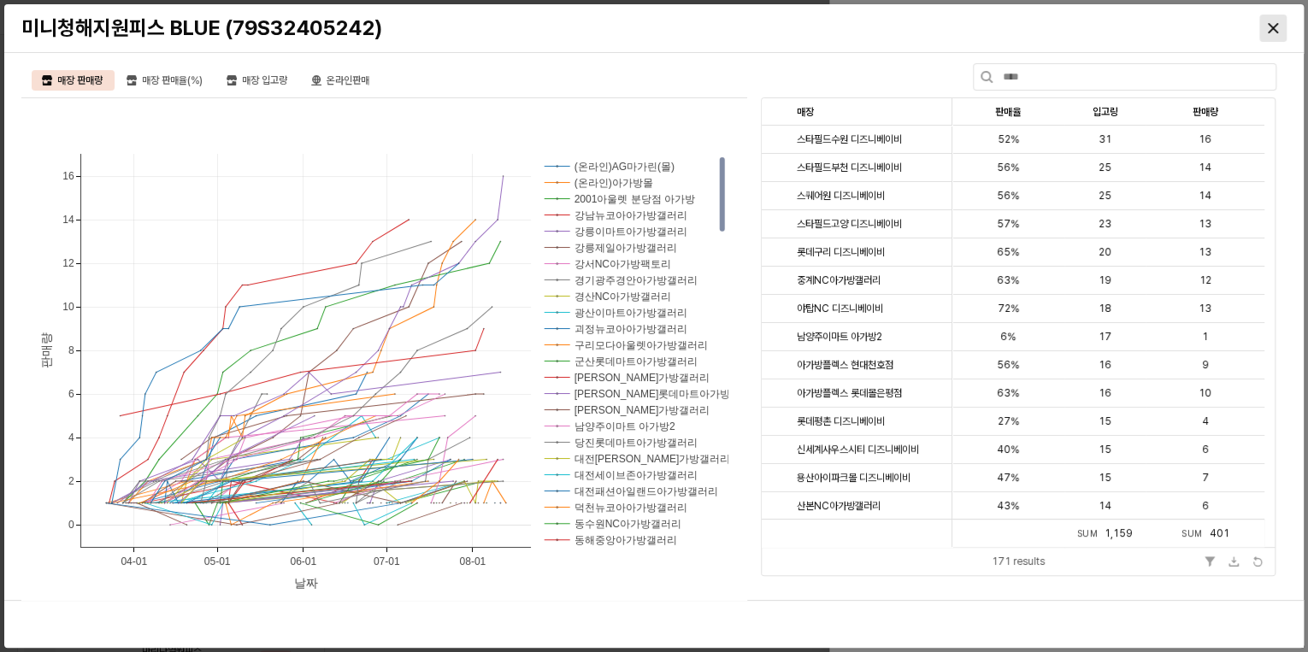
click at [1271, 23] on icon "Close" at bounding box center [1273, 28] width 10 height 10
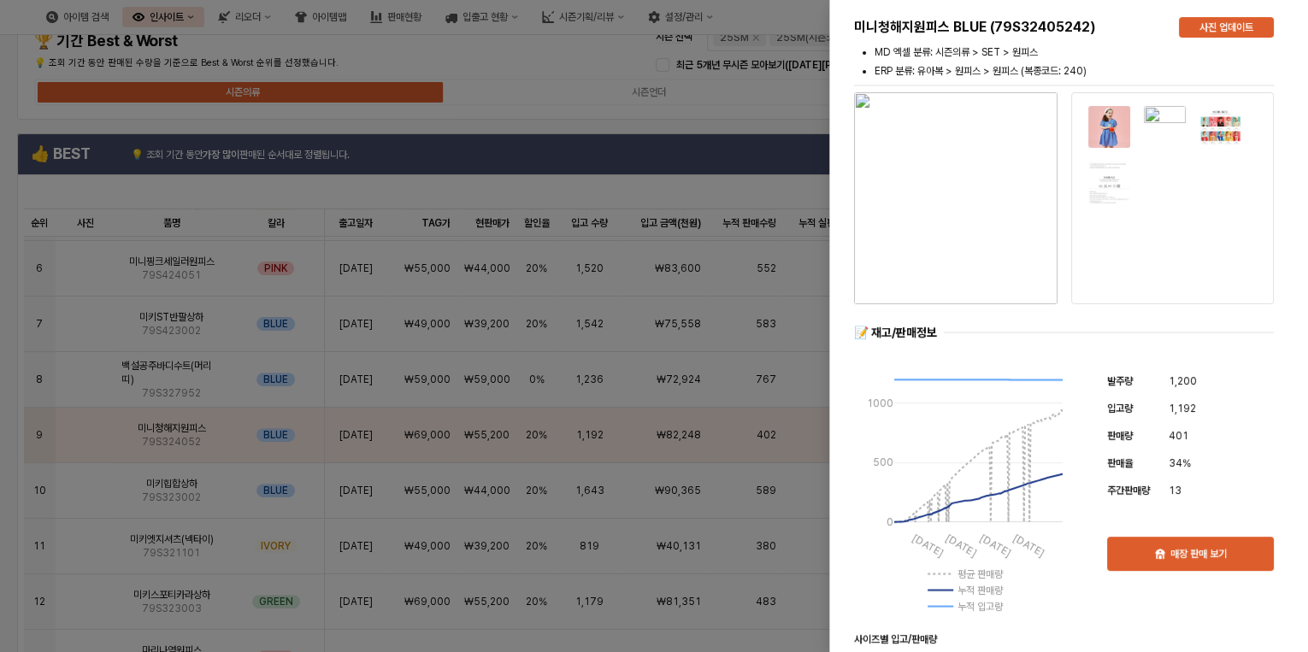
click at [528, 61] on div at bounding box center [654, 326] width 1308 height 652
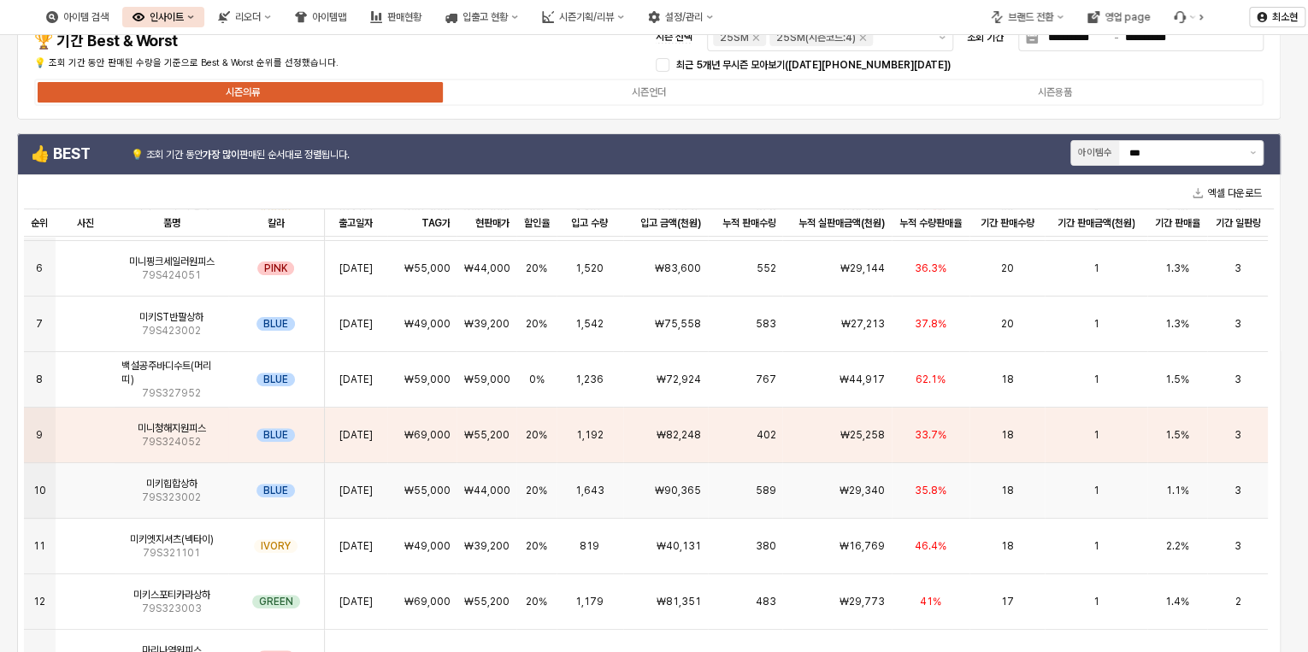
click at [720, 492] on div "589" at bounding box center [745, 491] width 74 height 56
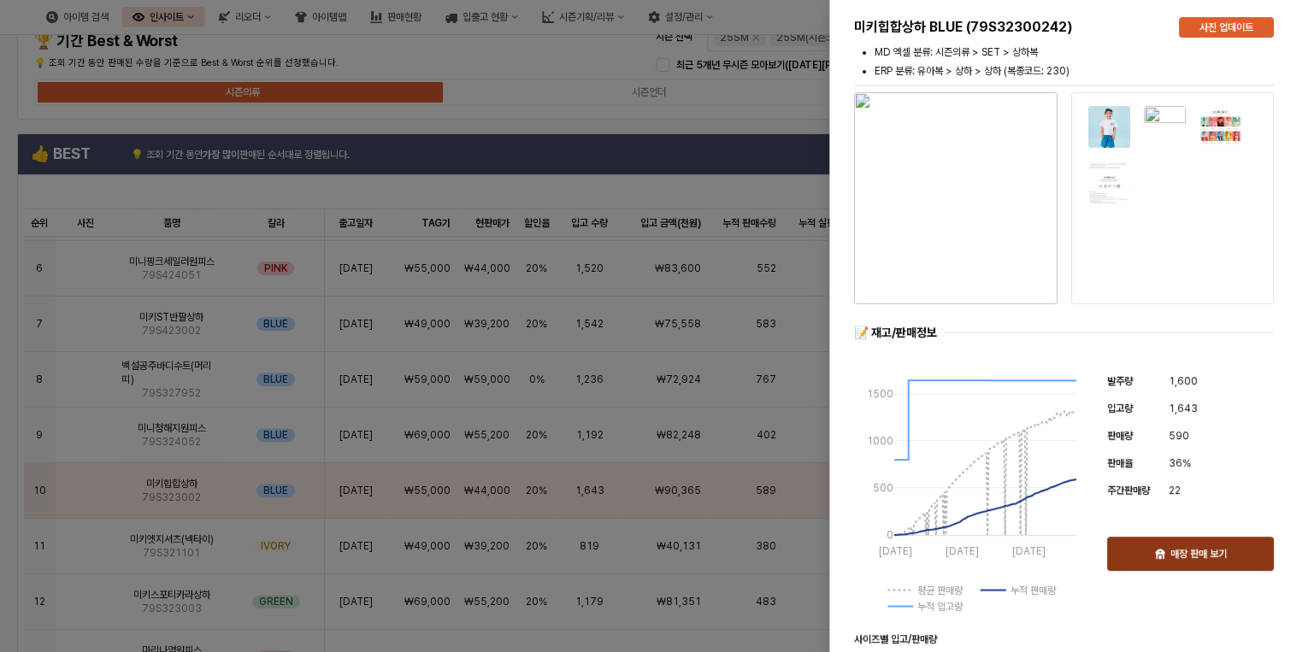
click at [1216, 543] on div "매장 판매 보기" at bounding box center [1190, 554] width 151 height 32
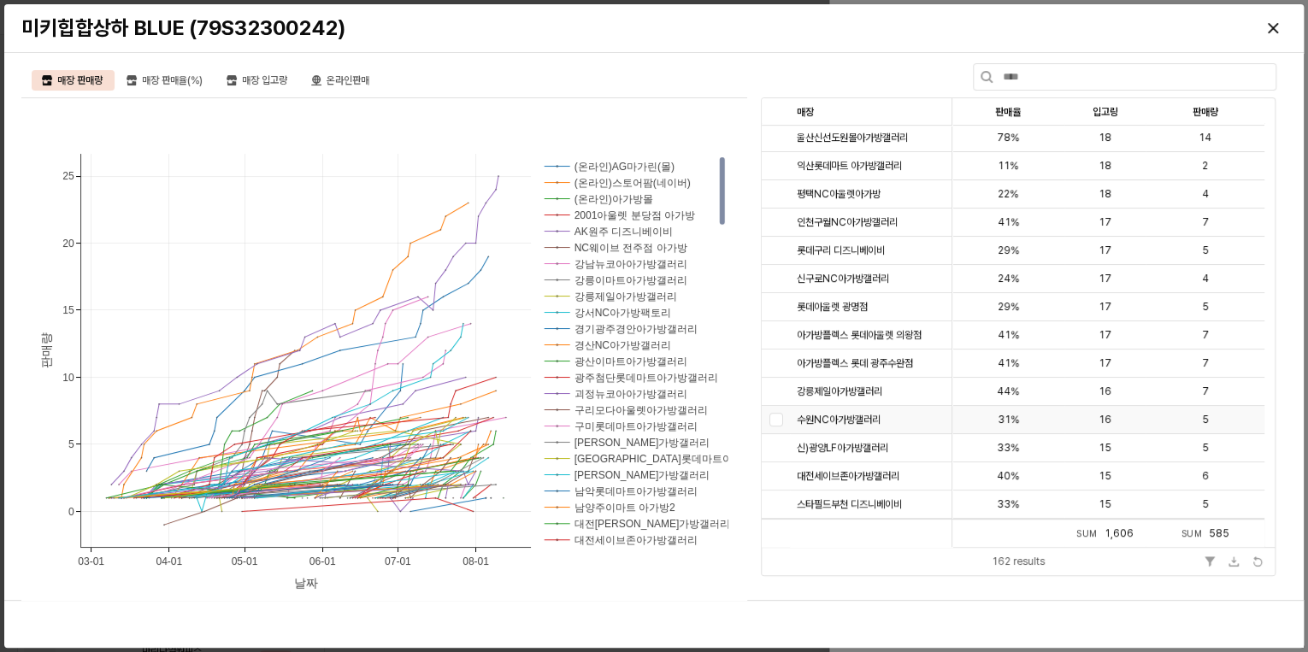
scroll to position [0, 0]
click at [1265, 34] on div "Close" at bounding box center [1273, 28] width 26 height 26
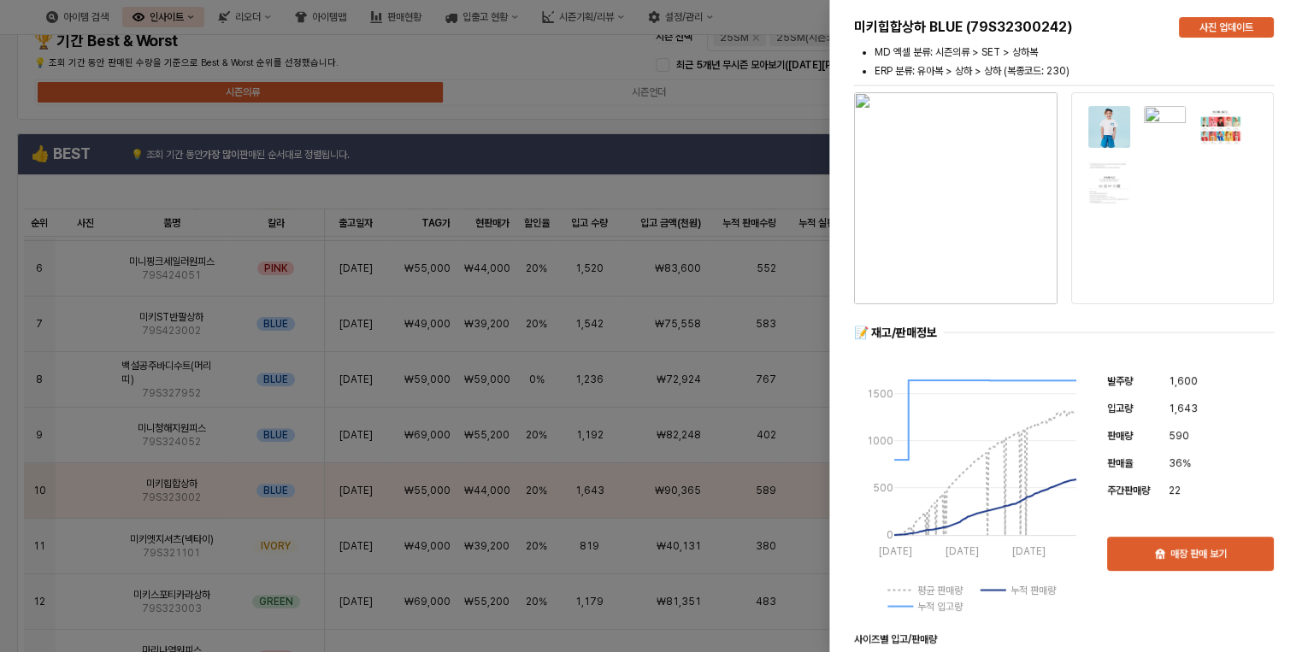
click at [499, 113] on div at bounding box center [654, 326] width 1308 height 652
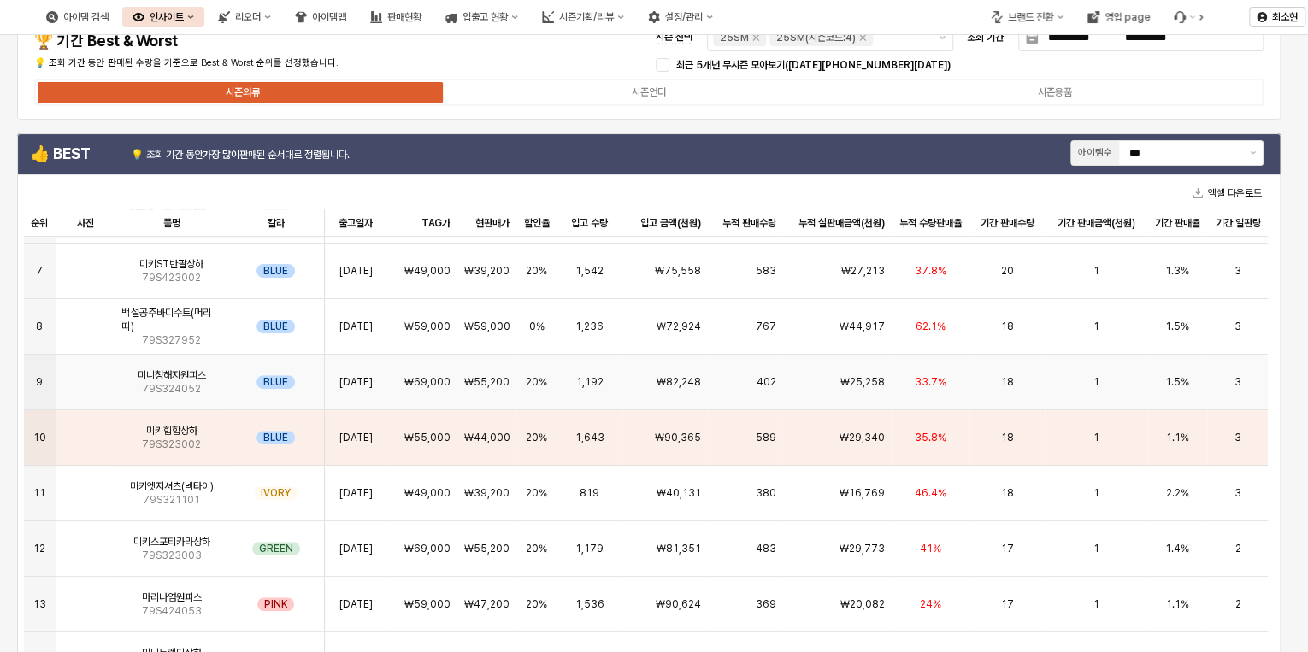
scroll to position [410, 0]
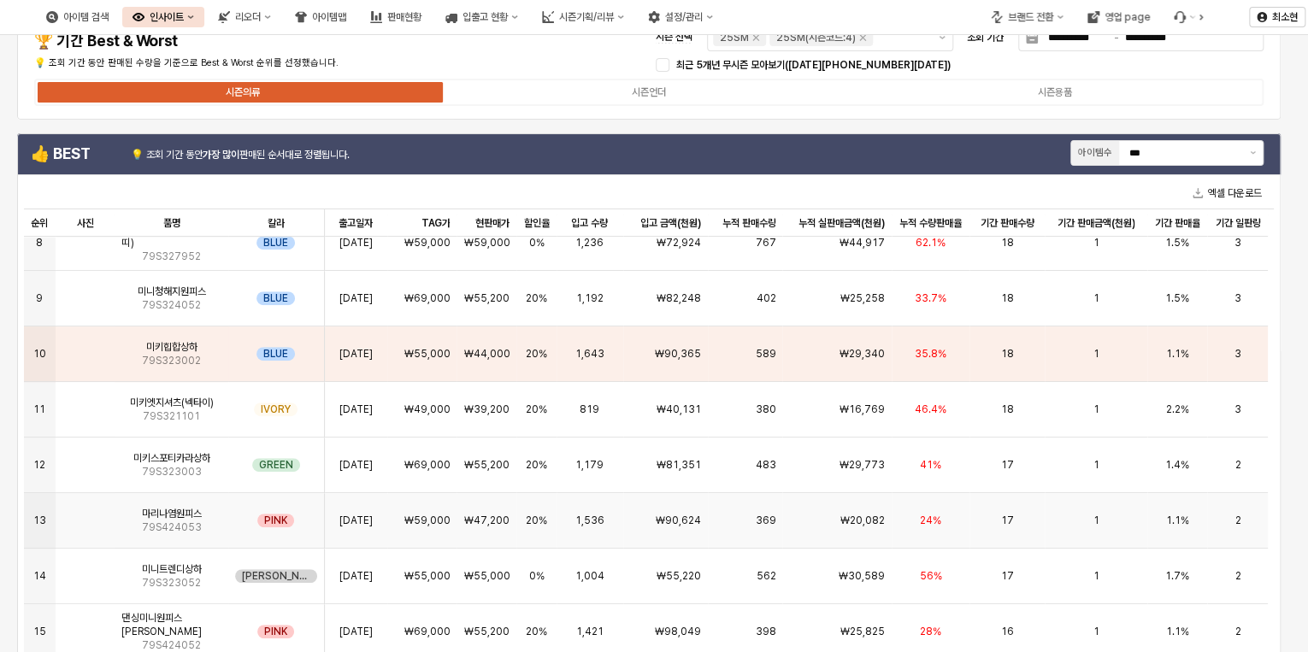
click at [887, 511] on div "₩20,082" at bounding box center [836, 521] width 109 height 56
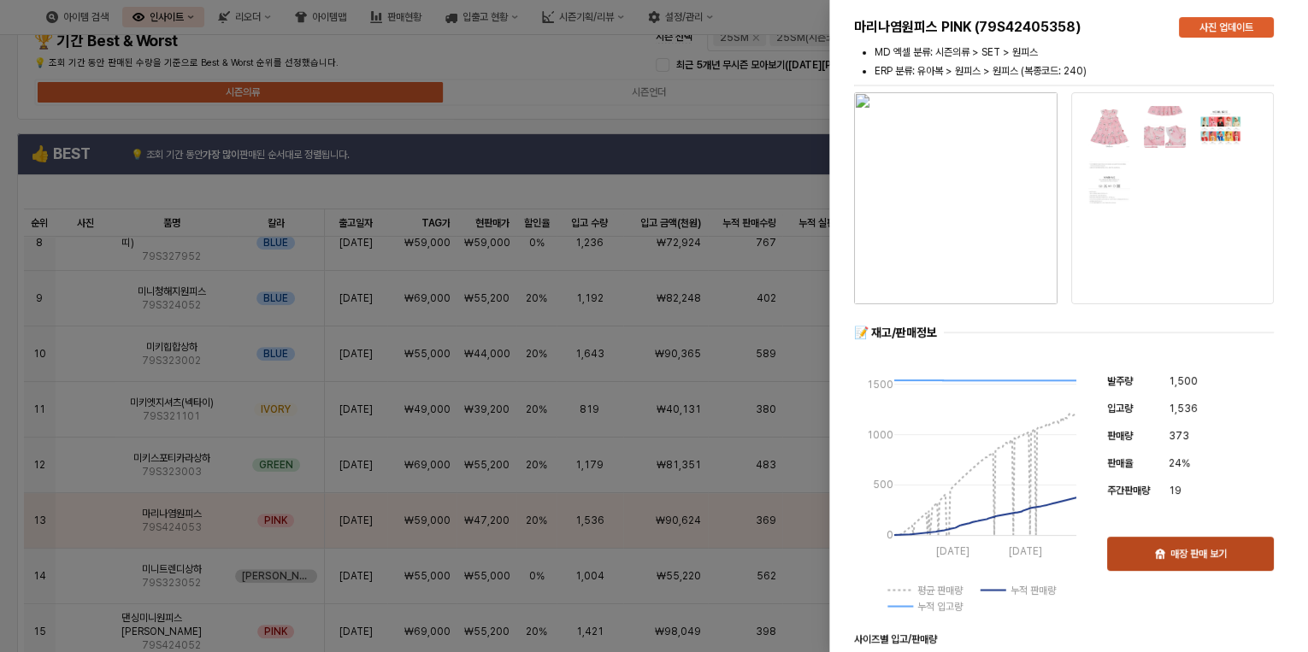
click at [1184, 557] on p "매장 판매 보기" at bounding box center [1198, 554] width 56 height 14
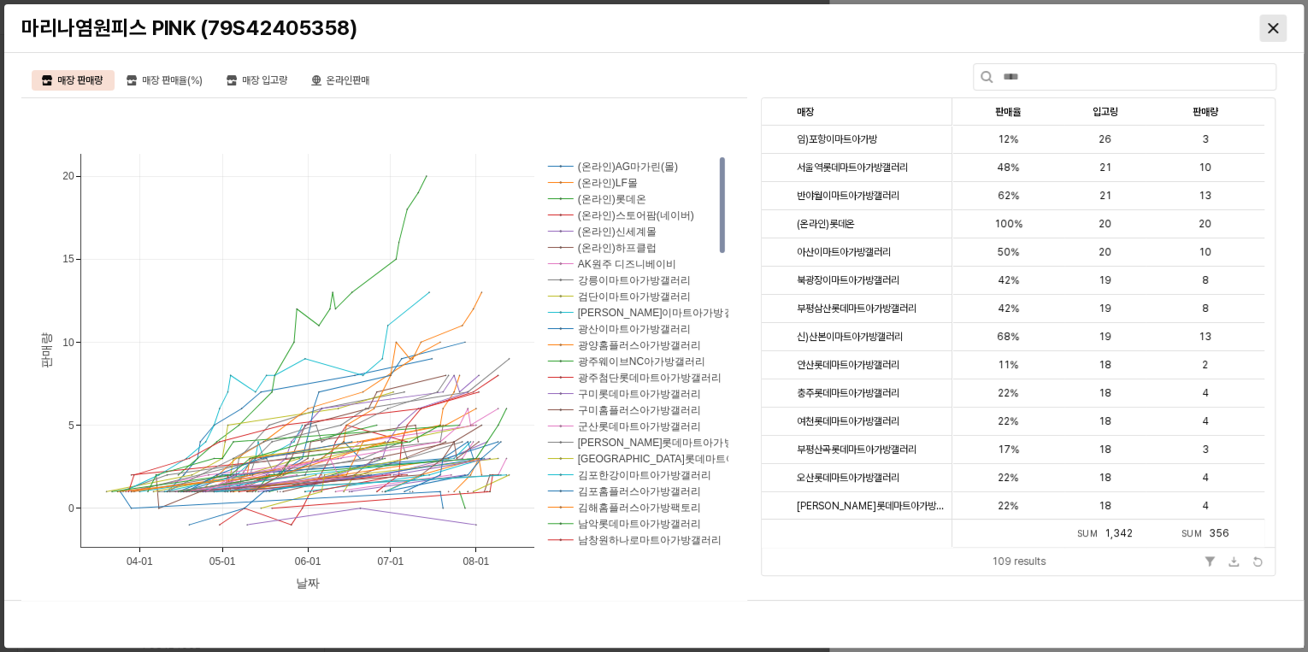
click at [1266, 31] on div "Close" at bounding box center [1273, 28] width 26 height 26
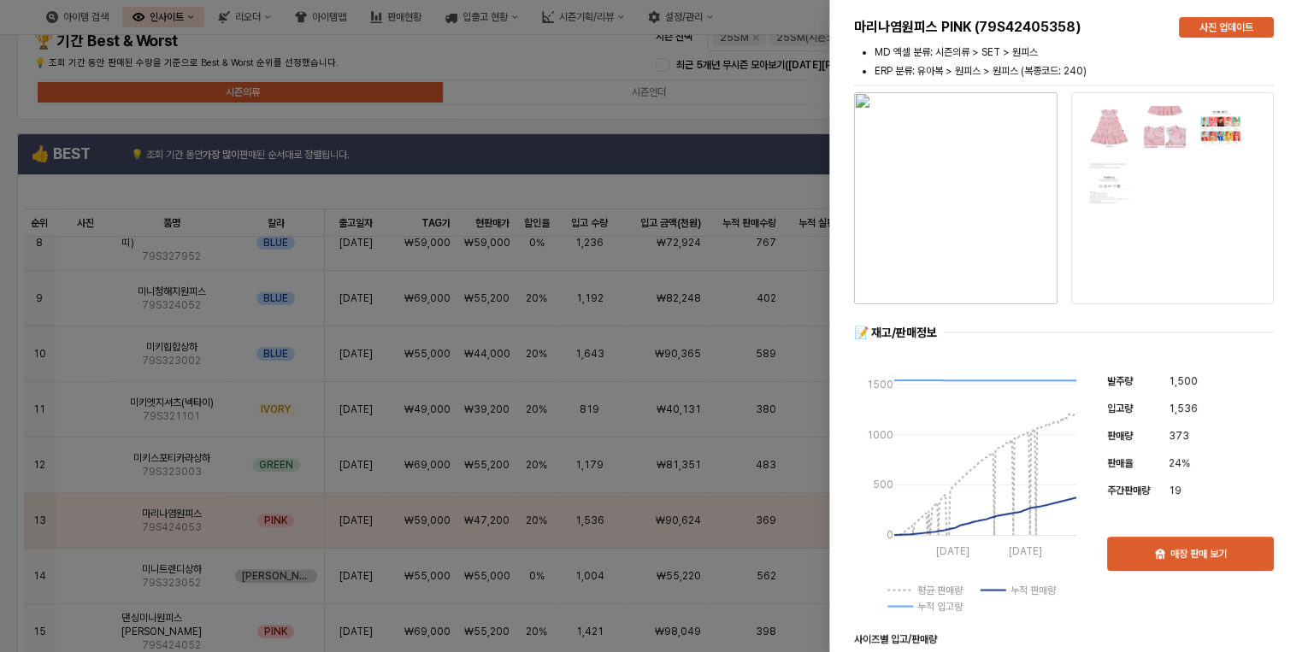
click at [541, 53] on div at bounding box center [654, 326] width 1308 height 652
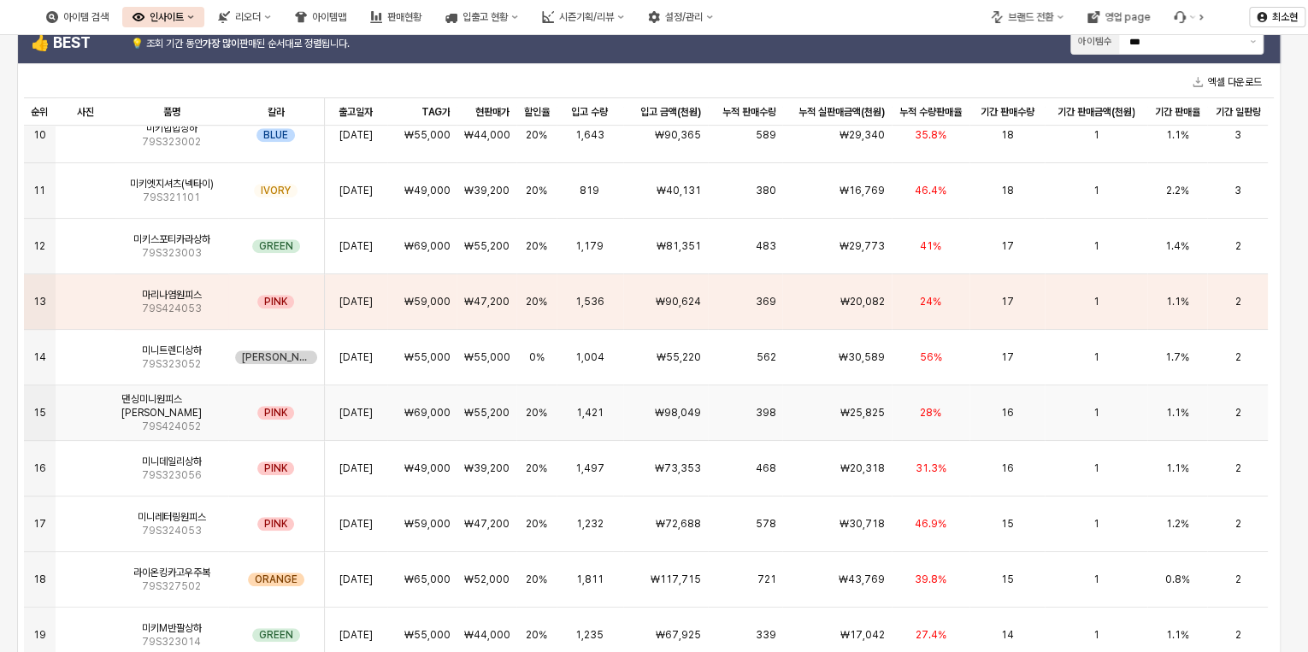
scroll to position [172, 0]
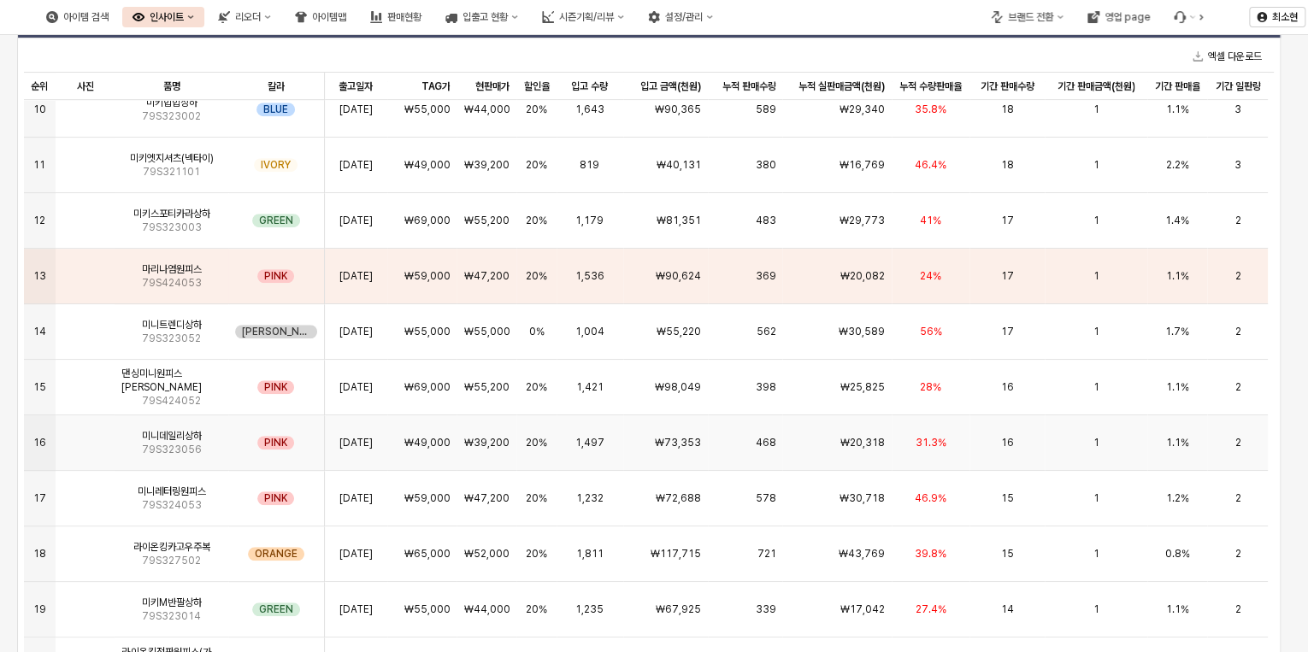
click at [936, 436] on span "31.3%" at bounding box center [931, 443] width 31 height 14
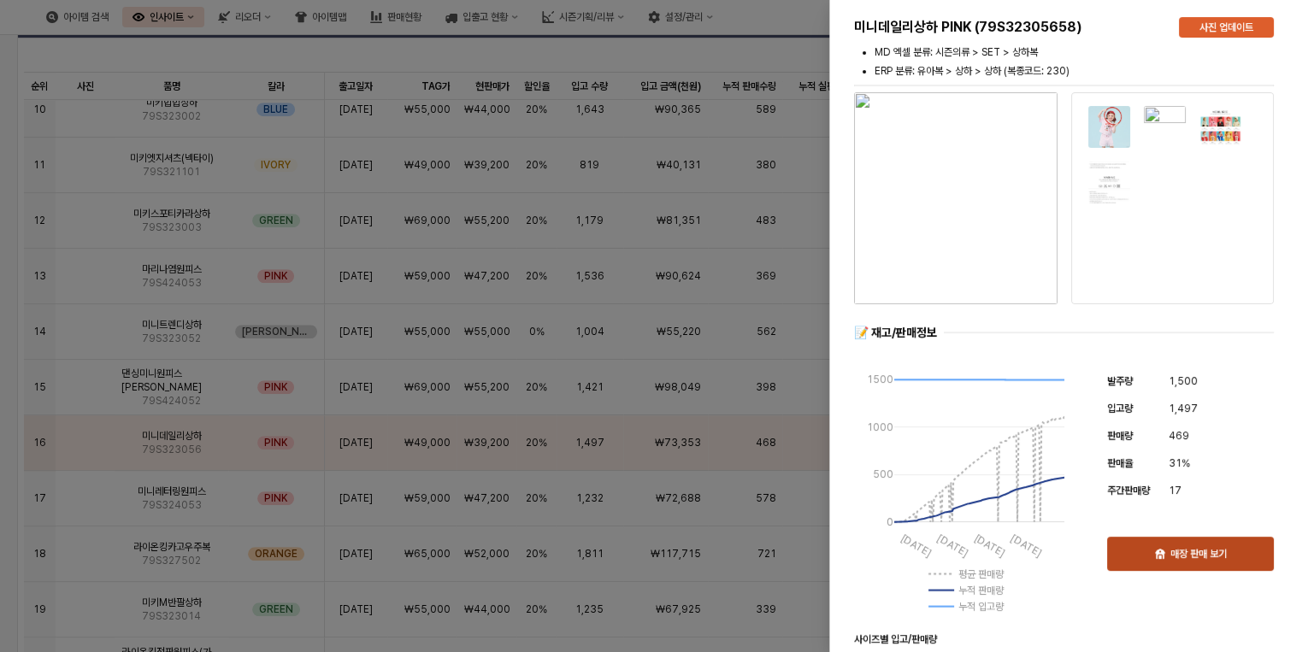
click at [1214, 559] on p "매장 판매 보기" at bounding box center [1198, 554] width 56 height 14
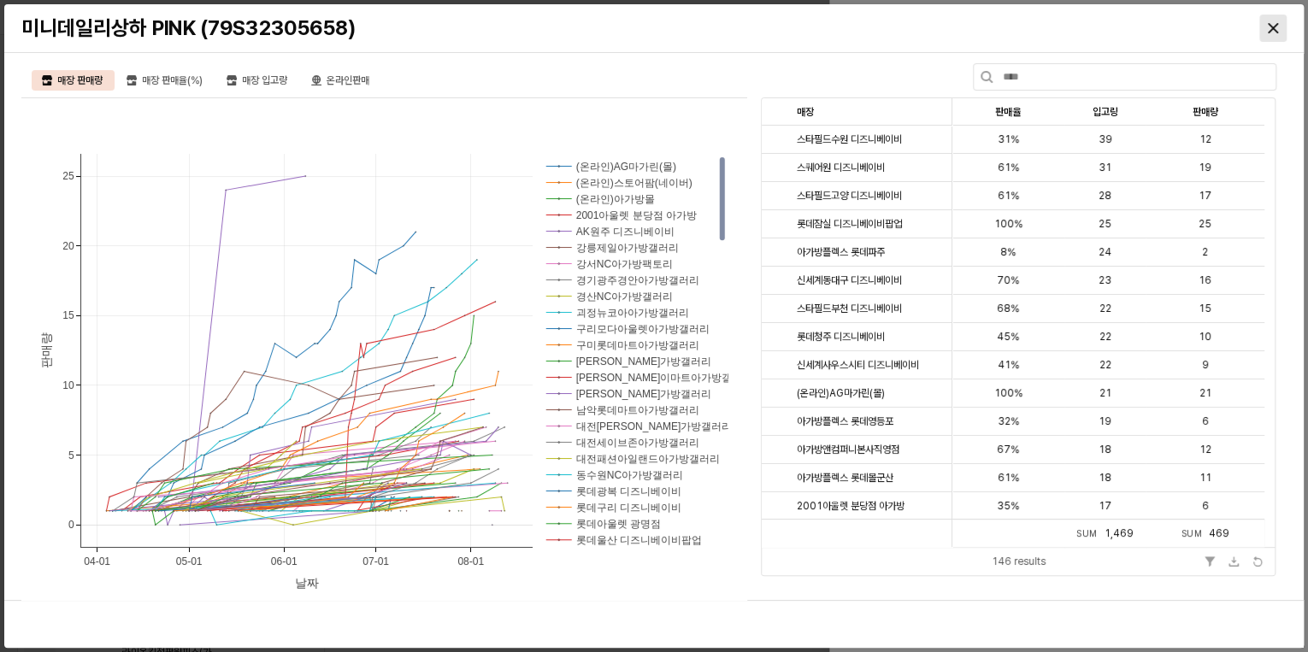
click at [1276, 31] on icon "Close" at bounding box center [1273, 28] width 10 height 10
